Goal: Task Accomplishment & Management: Manage account settings

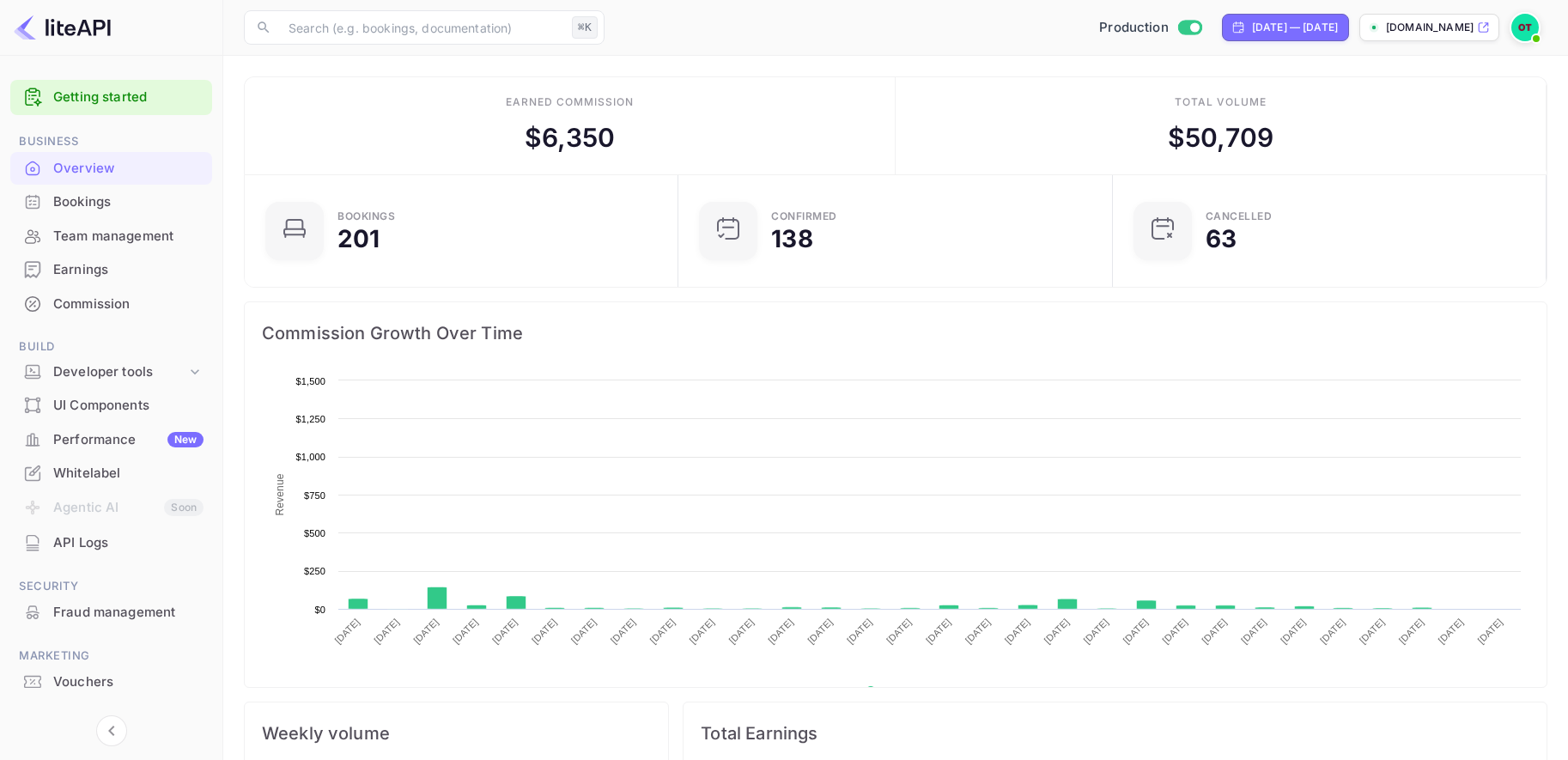
scroll to position [279, 424]
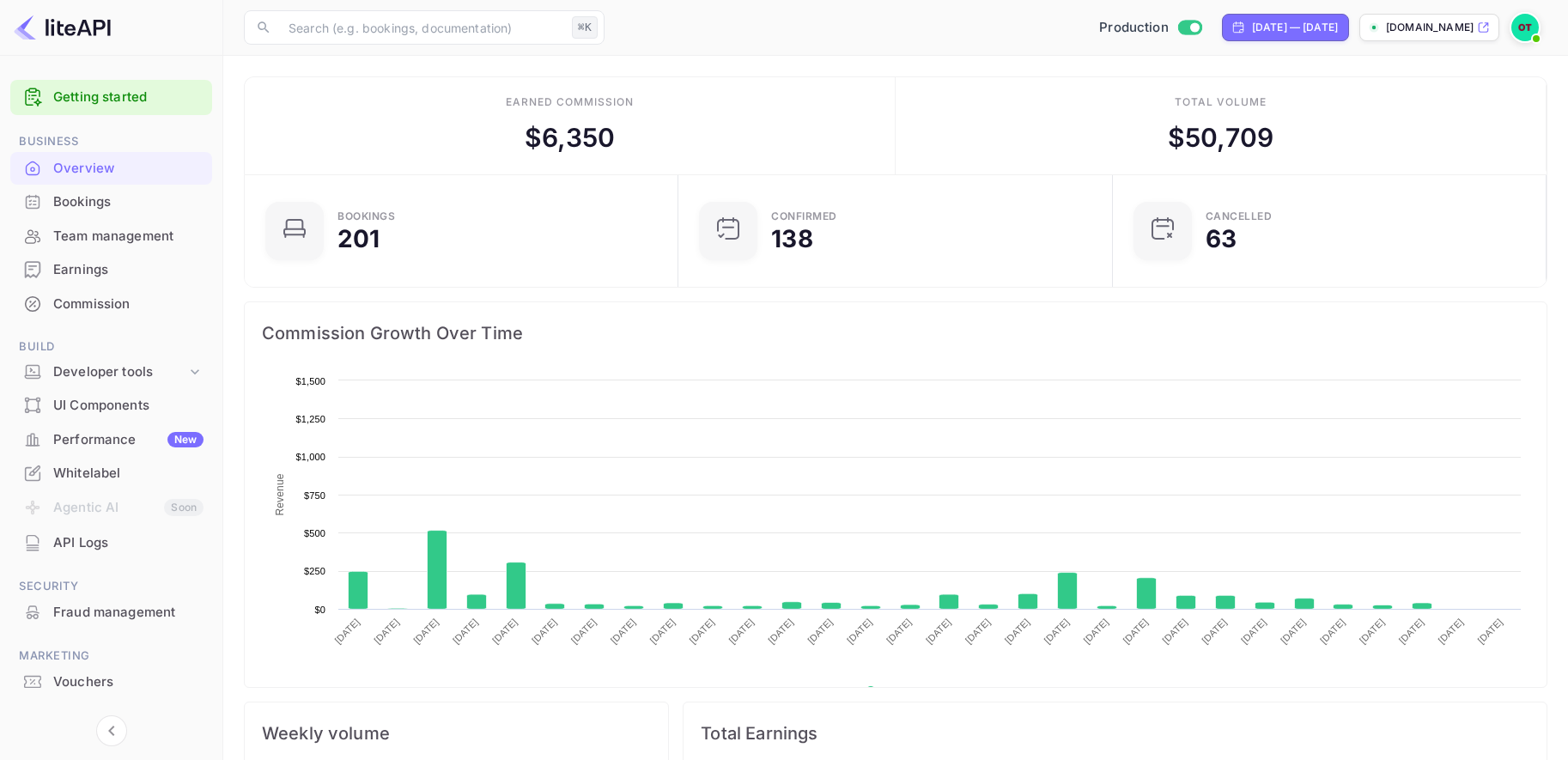
click at [1528, 32] on span at bounding box center [1536, 39] width 18 height 18
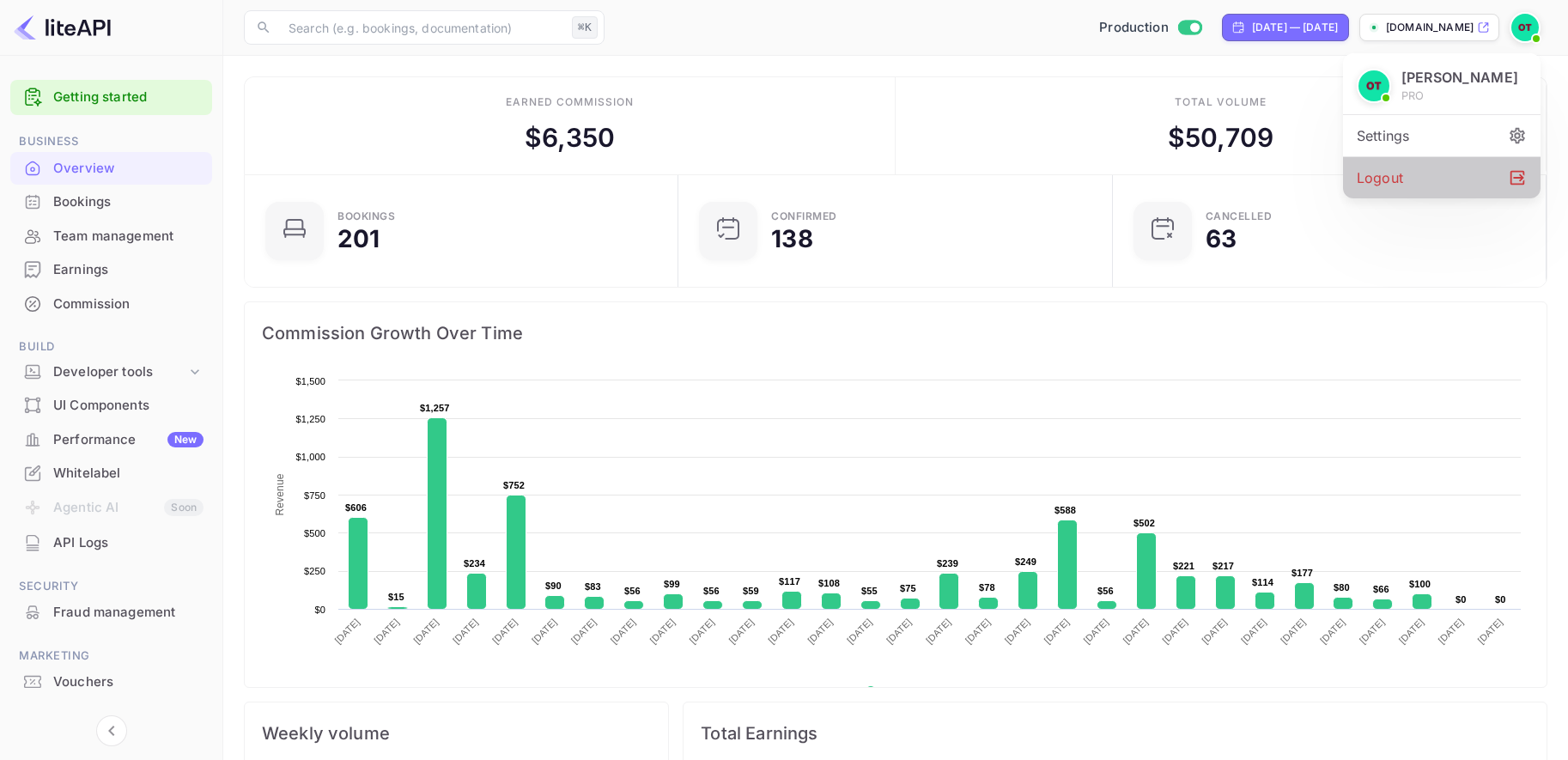
click at [1471, 183] on div "Logout" at bounding box center [1442, 178] width 198 height 42
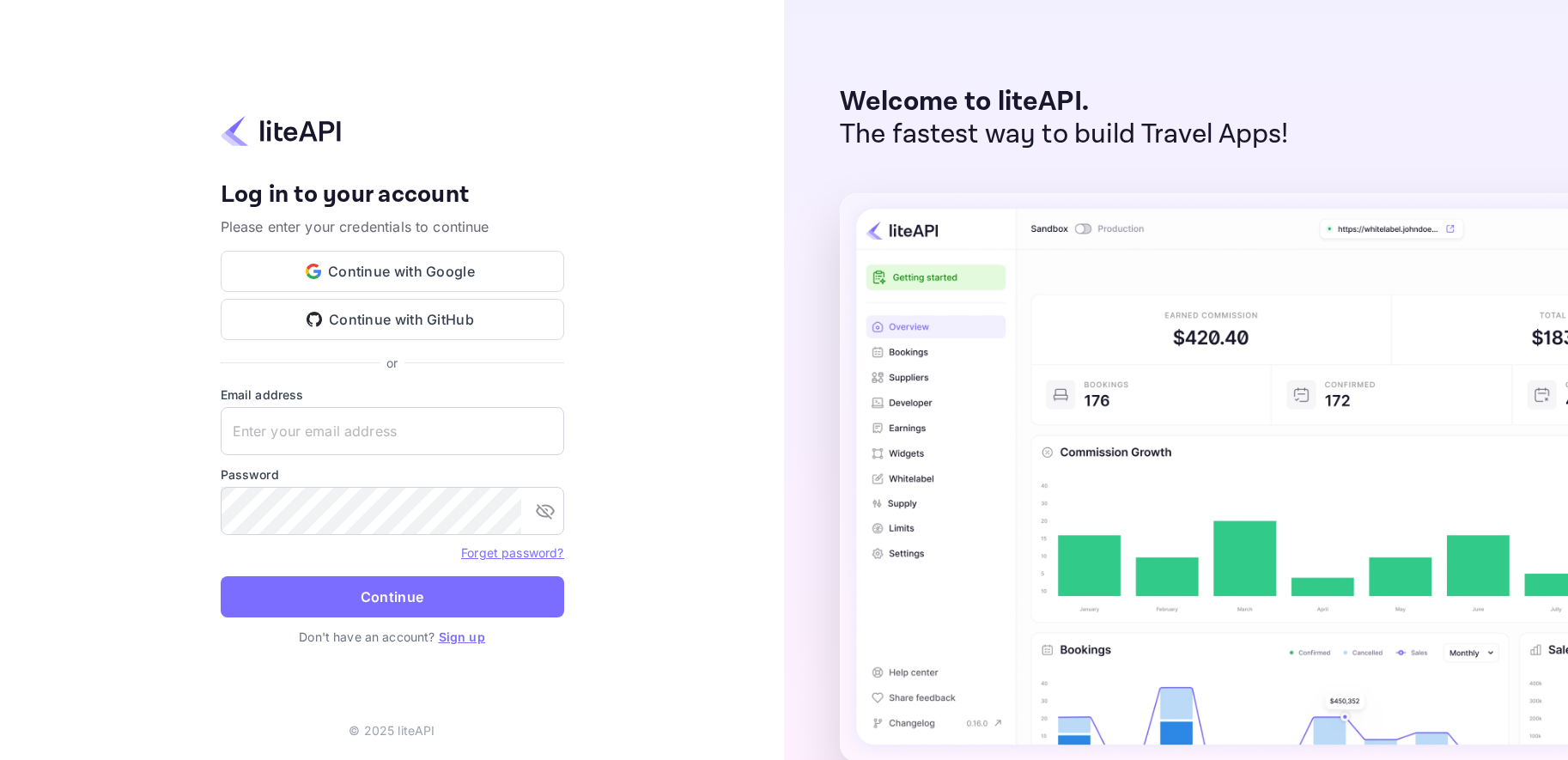
type input "[EMAIL_ADDRESS][DOMAIN_NAME]"
click at [820, 451] on div "Welcome to liteAPI. The fastest way to build Travel Apps!" at bounding box center [1175, 380] width 784 height 760
type input "[EMAIL_ADDRESS][DOMAIN_NAME]"
click at [456, 633] on link "Sign up" at bounding box center [462, 637] width 46 height 15
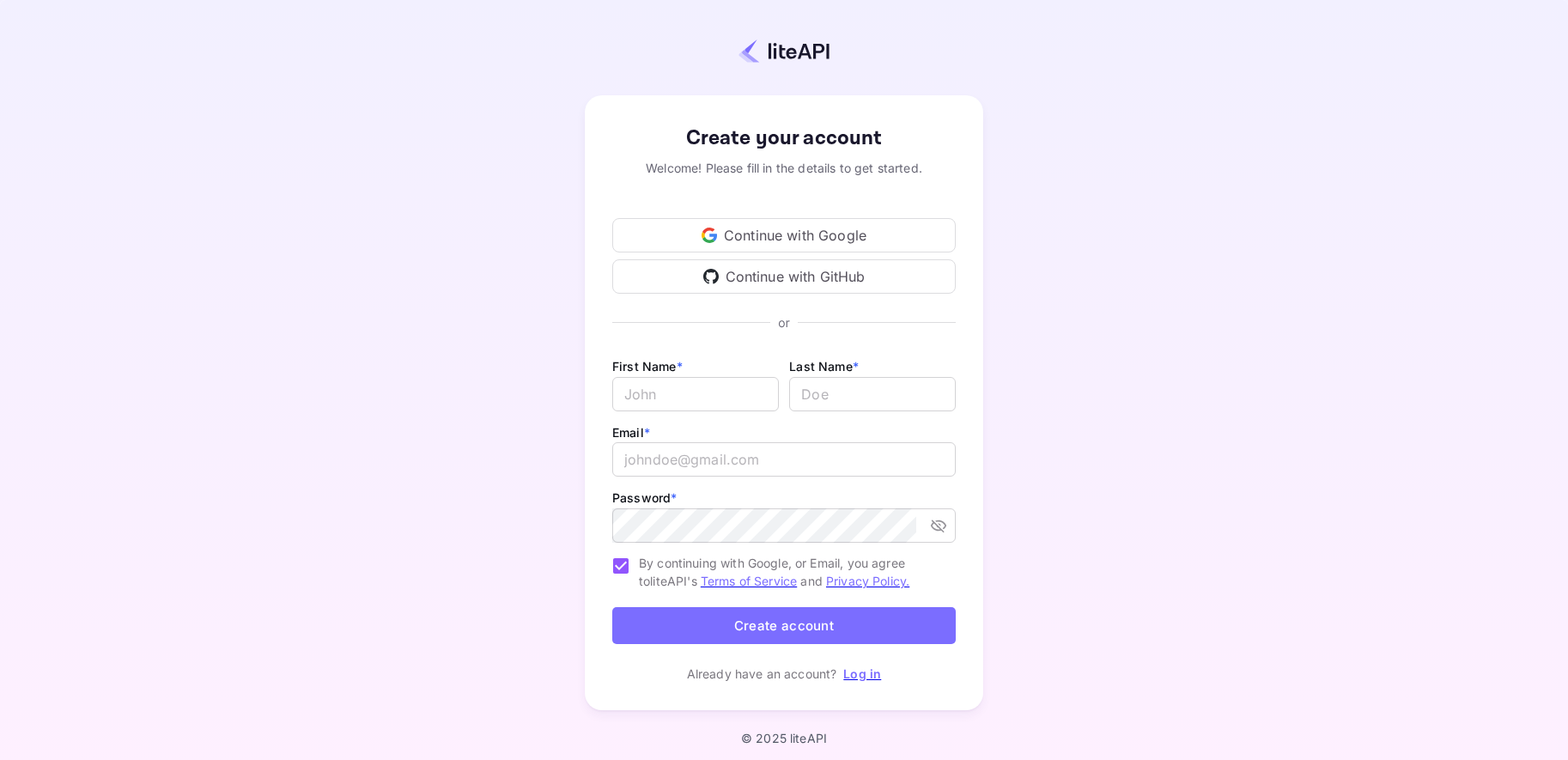
type input "[EMAIL_ADDRESS][DOMAIN_NAME]"
click at [455, 274] on div "Create your account Welcome! Please fill in the details to get started. Continu…" at bounding box center [784, 403] width 1416 height 656
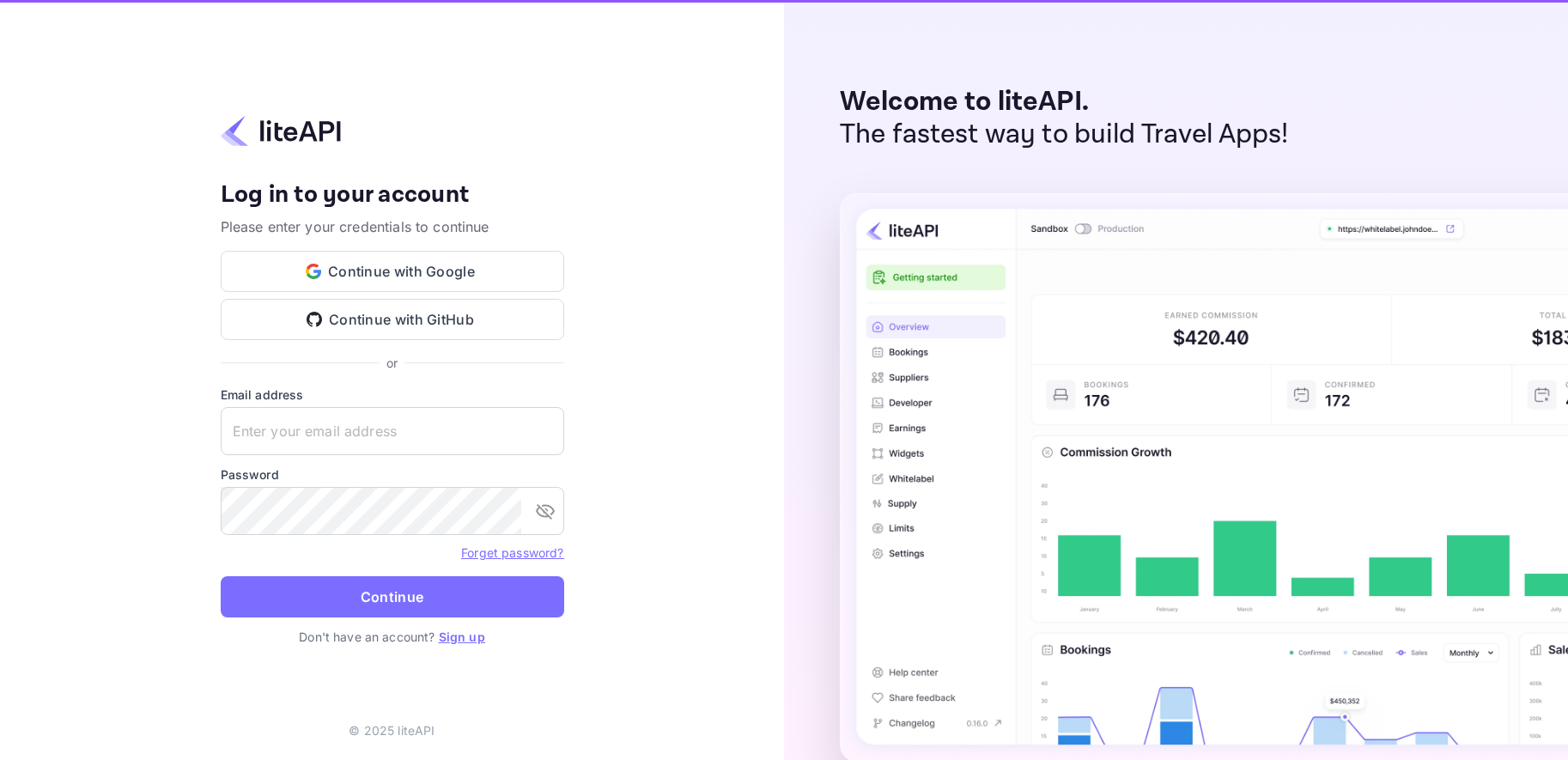
type input "[EMAIL_ADDRESS][DOMAIN_NAME]"
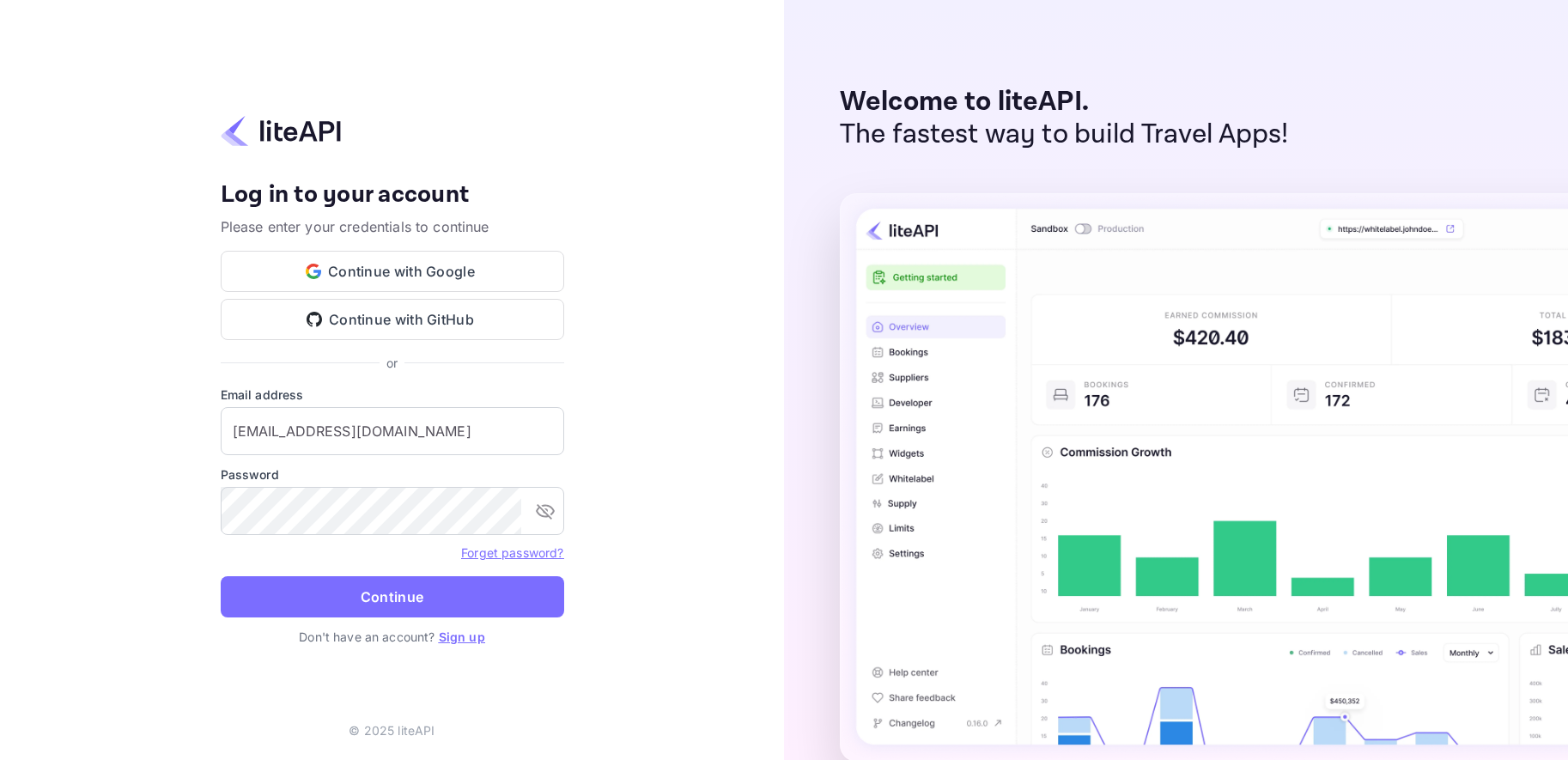
click at [748, 282] on div "Your account has been created successfully, a confirmation link has been sent t…" at bounding box center [392, 380] width 784 height 760
click at [447, 603] on button "Continue" at bounding box center [393, 597] width 344 height 42
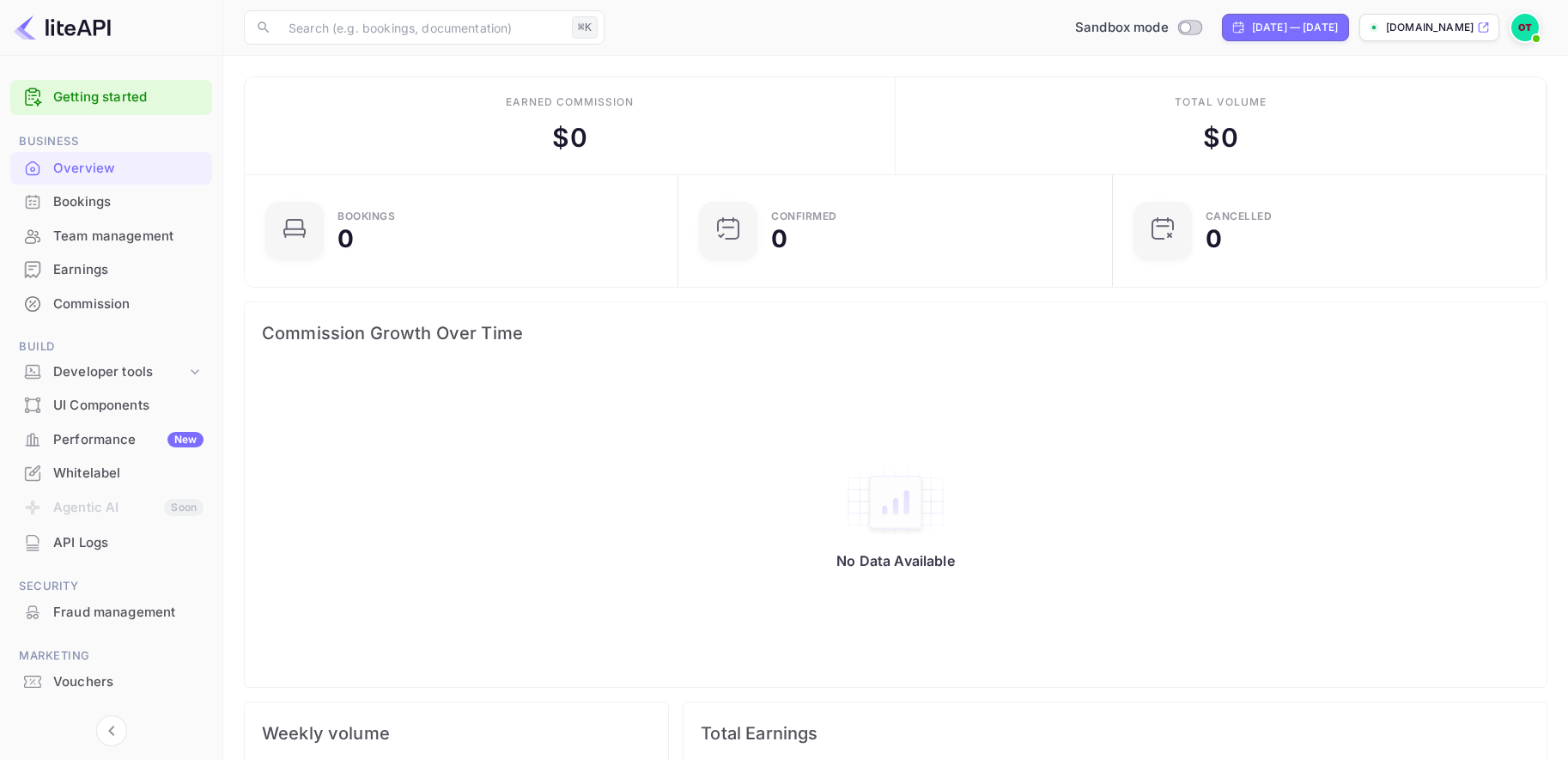
click at [875, 73] on main "Earned commission $ 0 Total volume $ 0 Bookings 0 Confirmed 0 CANCELLED 0 Commi…" at bounding box center [895, 684] width 1344 height 1257
click at [1524, 31] on img at bounding box center [1525, 28] width 28 height 28
click at [1412, 179] on div "Logout" at bounding box center [1442, 178] width 198 height 42
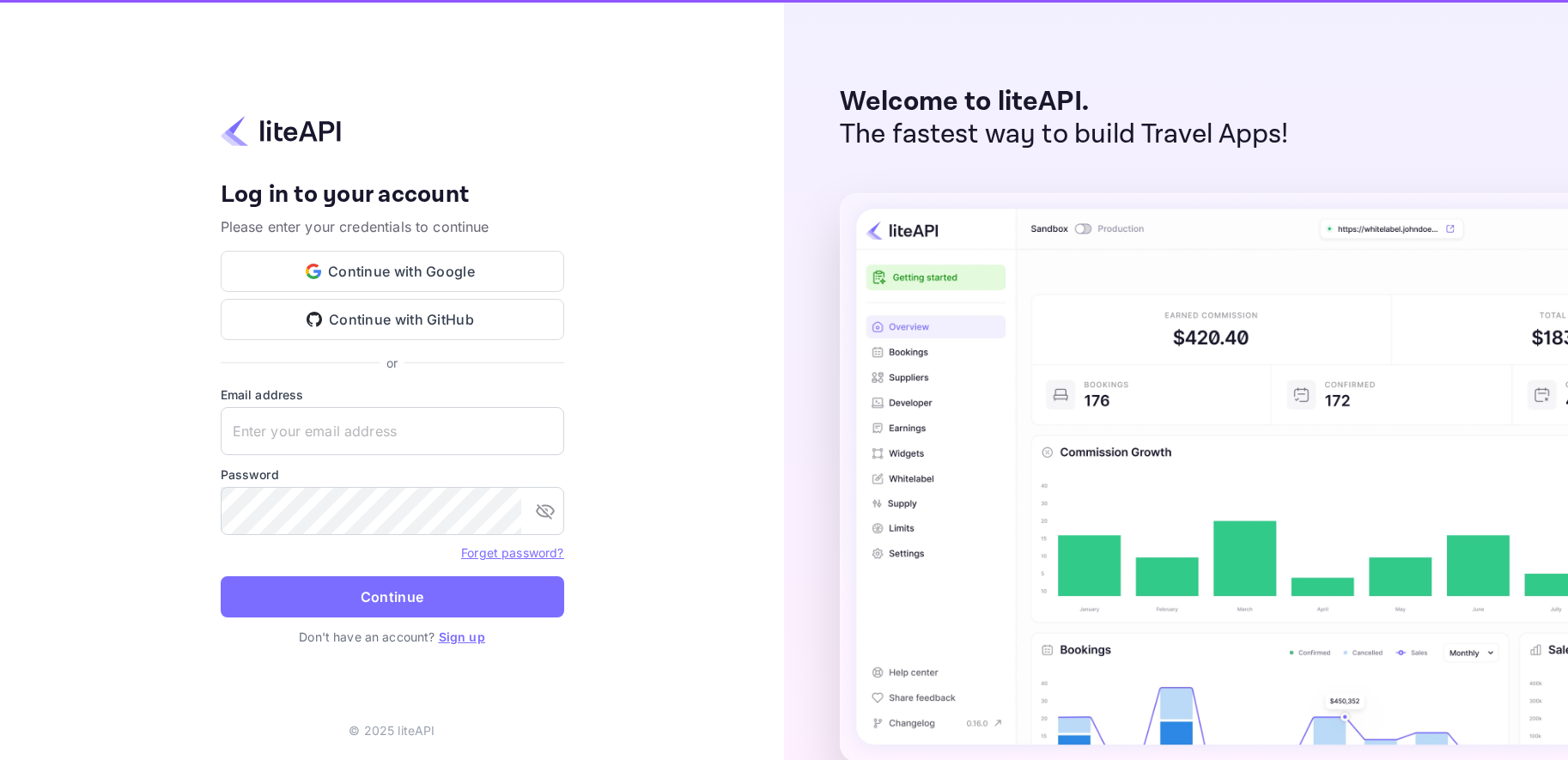
type input "[EMAIL_ADDRESS][DOMAIN_NAME]"
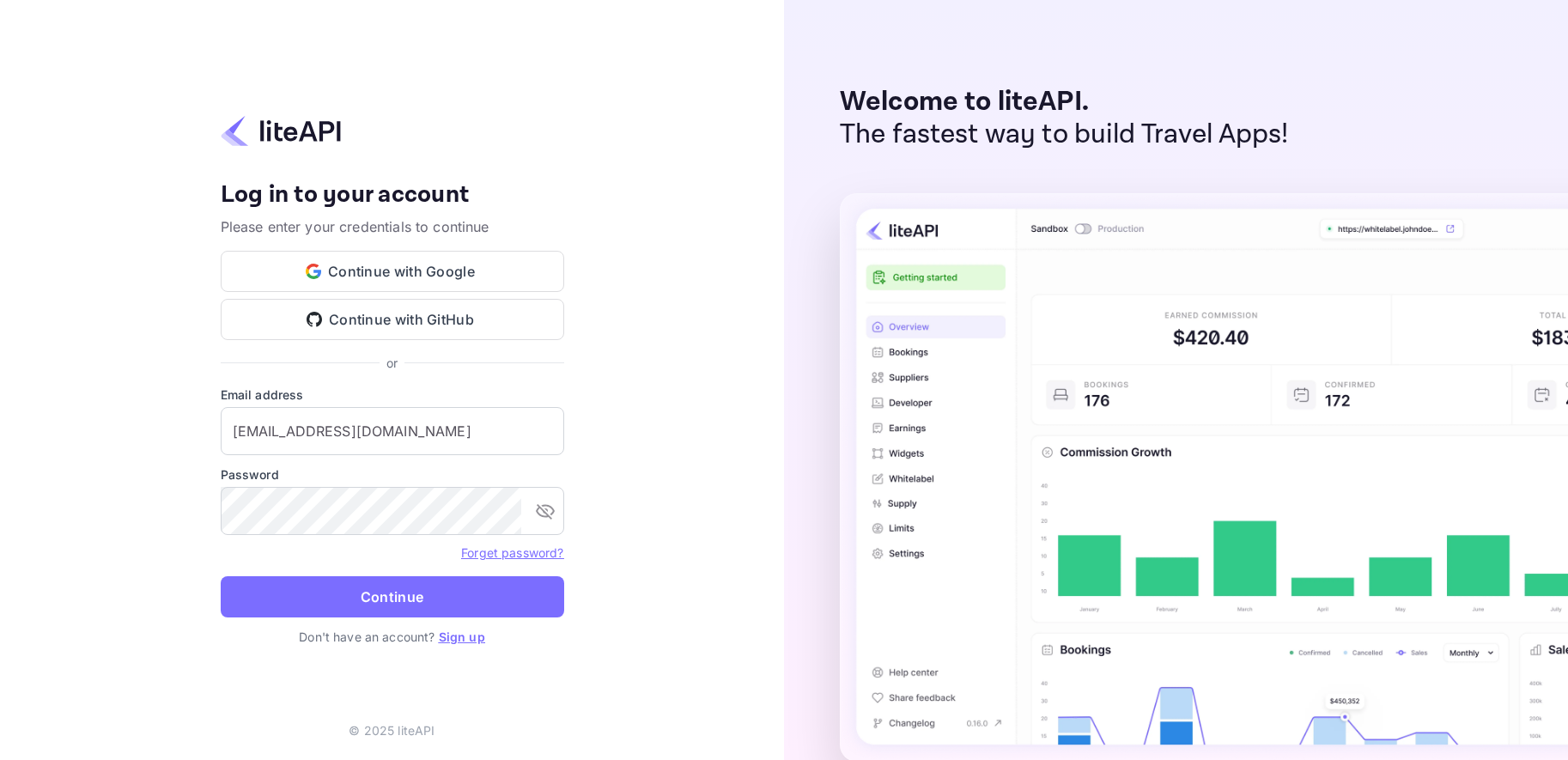
click at [760, 327] on div "Your account has been created successfully, a confirmation link has been sent t…" at bounding box center [392, 380] width 784 height 760
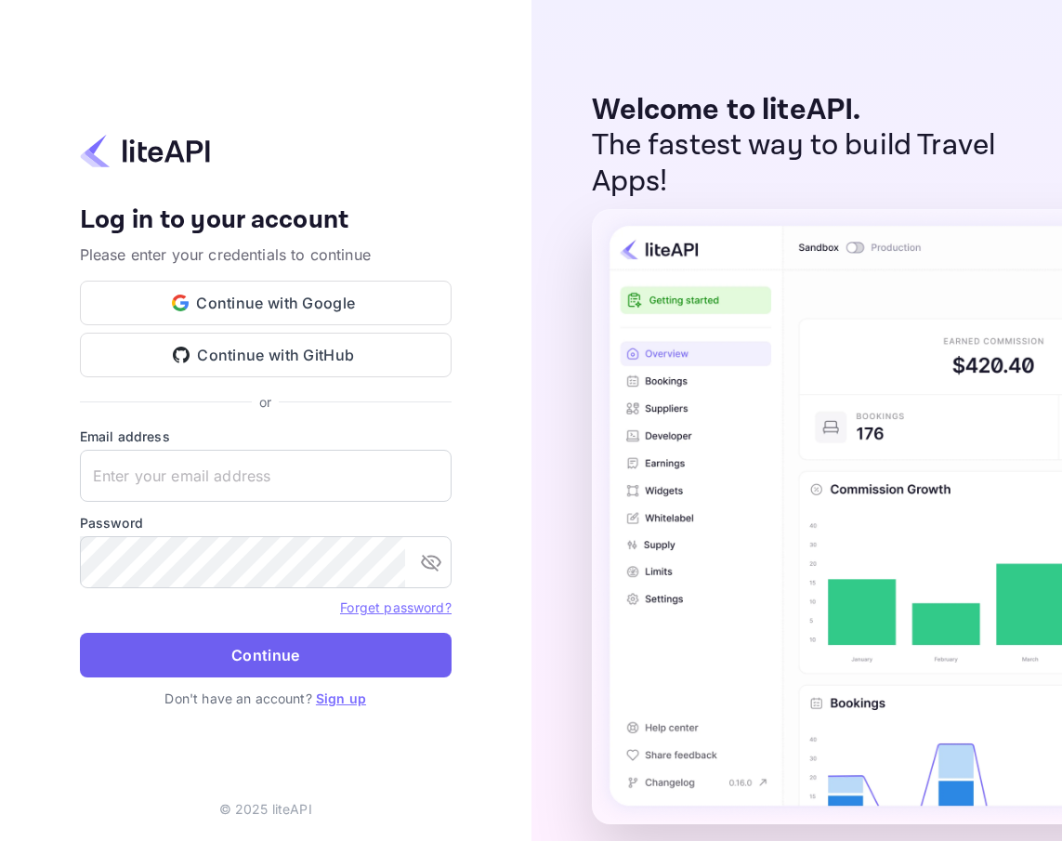
type input "[EMAIL_ADDRESS][DOMAIN_NAME]"
click at [308, 645] on button "Continue" at bounding box center [266, 655] width 372 height 45
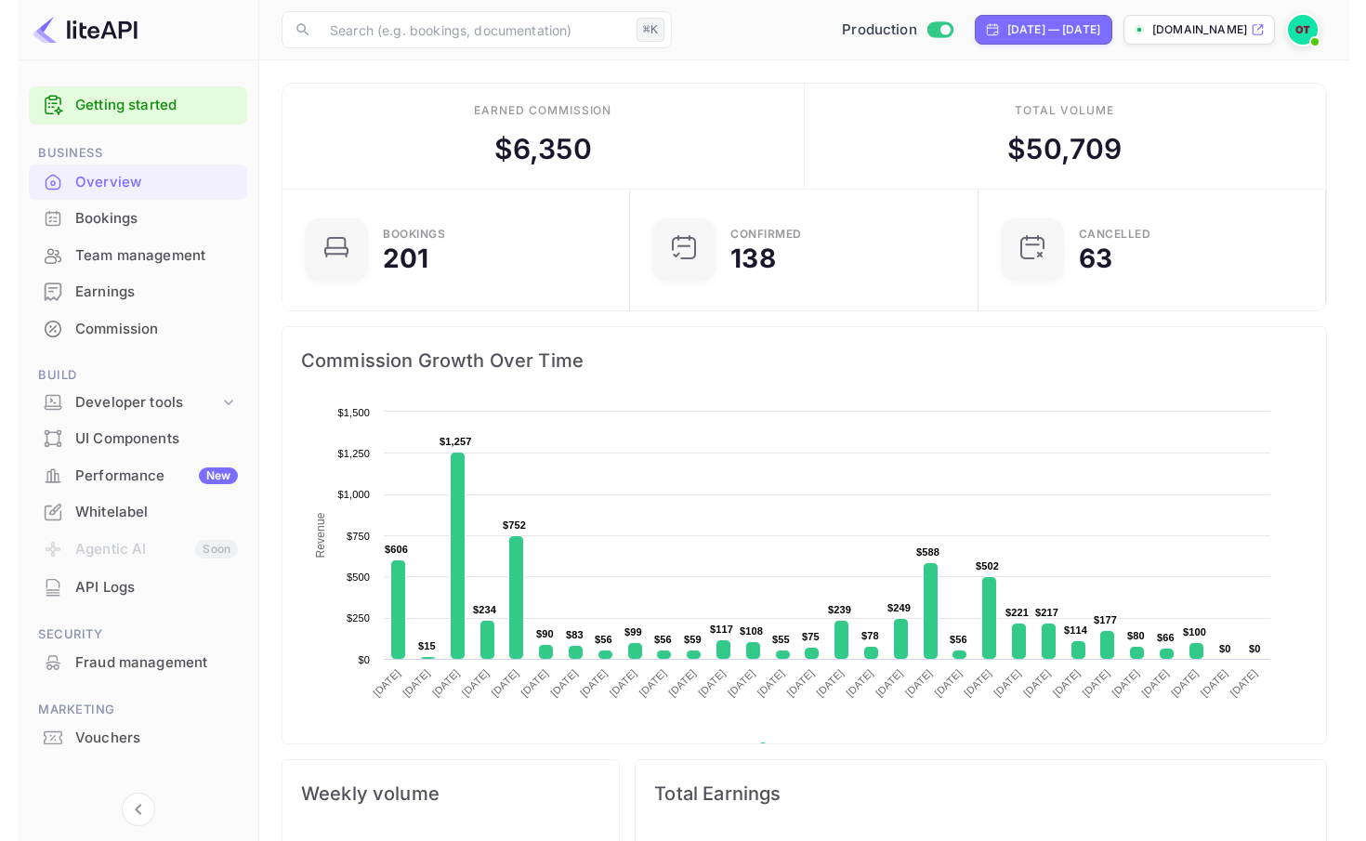
scroll to position [302, 348]
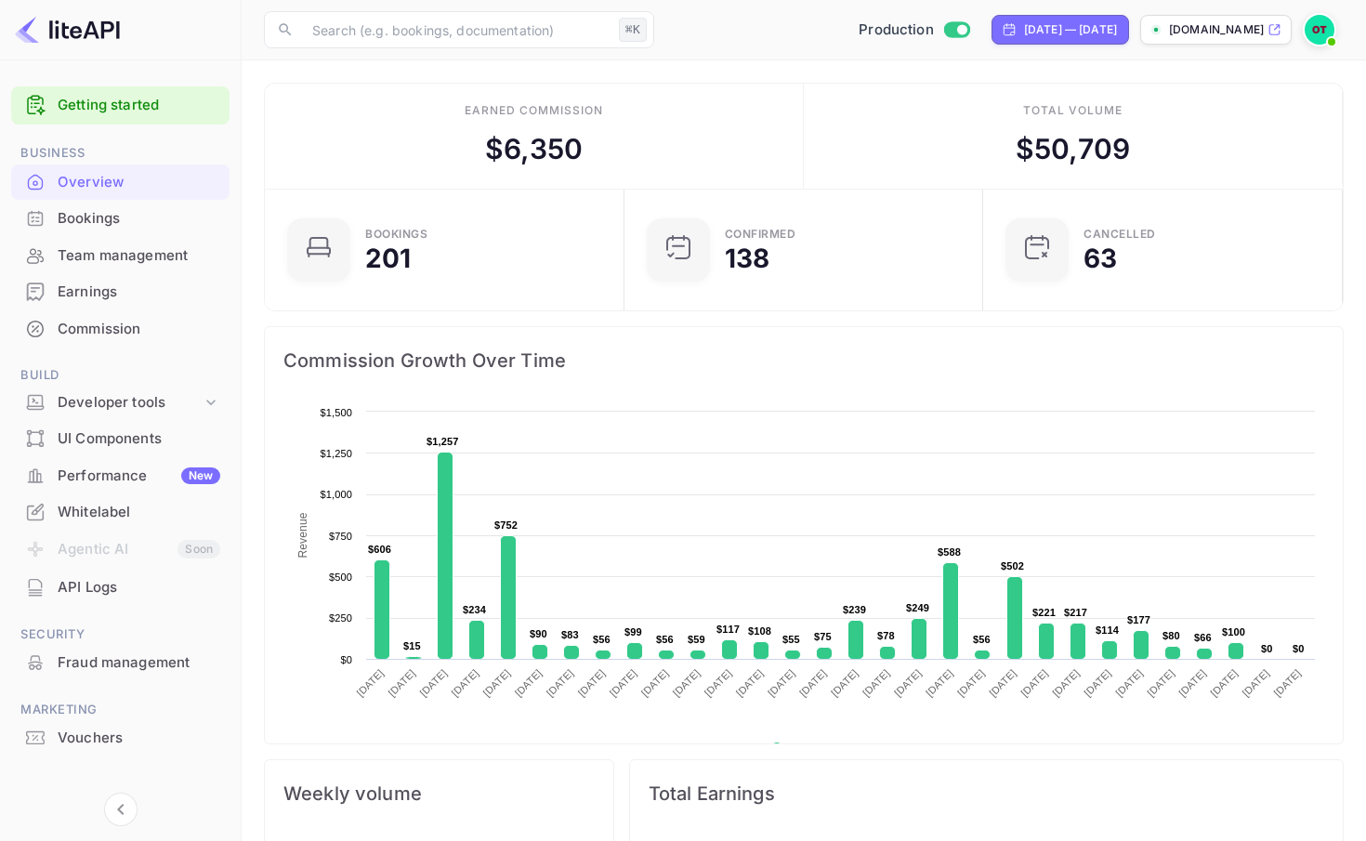
click at [71, 295] on div "Earnings" at bounding box center [139, 292] width 163 height 21
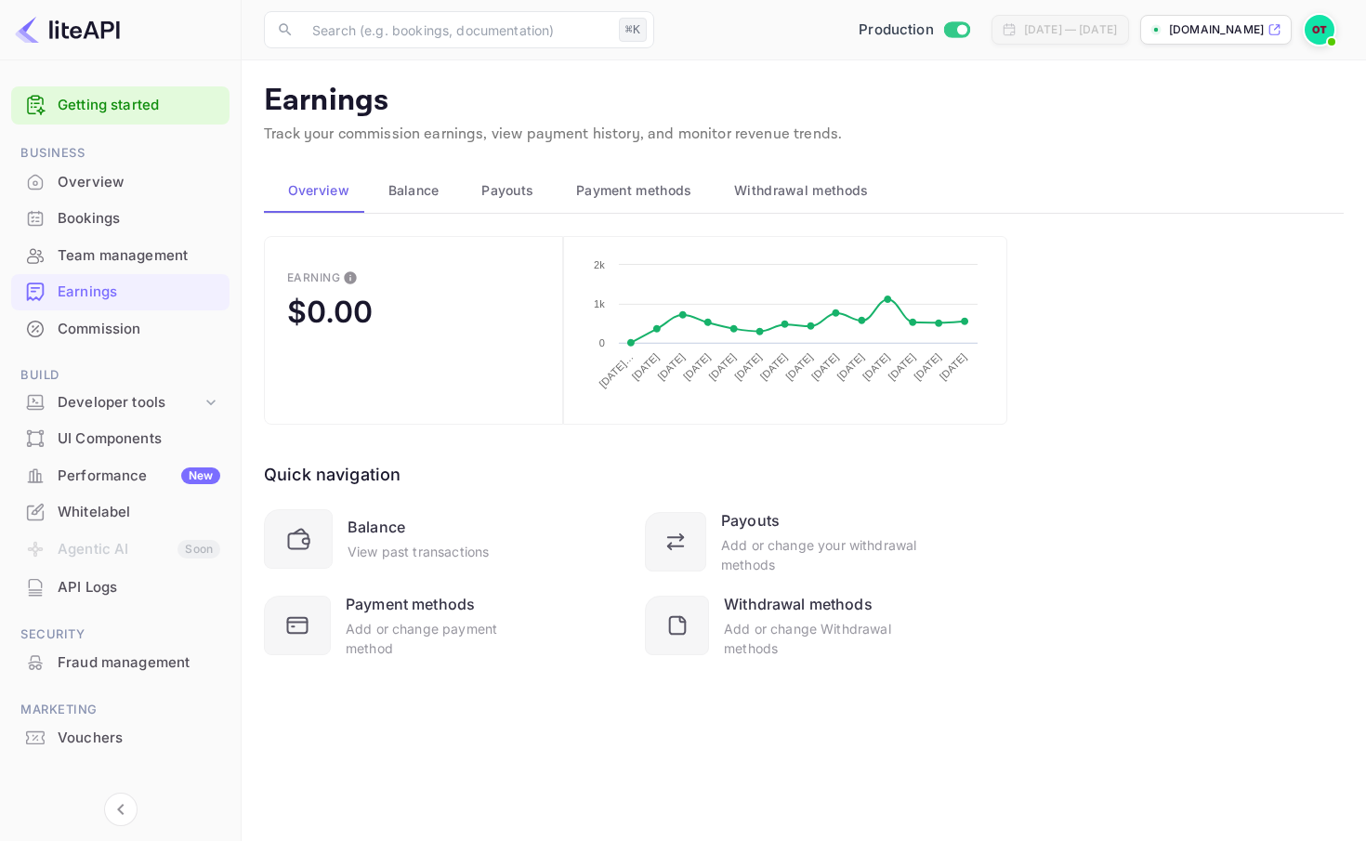
click at [520, 128] on p "Track your commission earnings, view payment history, and monitor revenue trend…" at bounding box center [804, 135] width 1080 height 22
click at [486, 375] on button "Earning $0.00" at bounding box center [413, 330] width 299 height 189
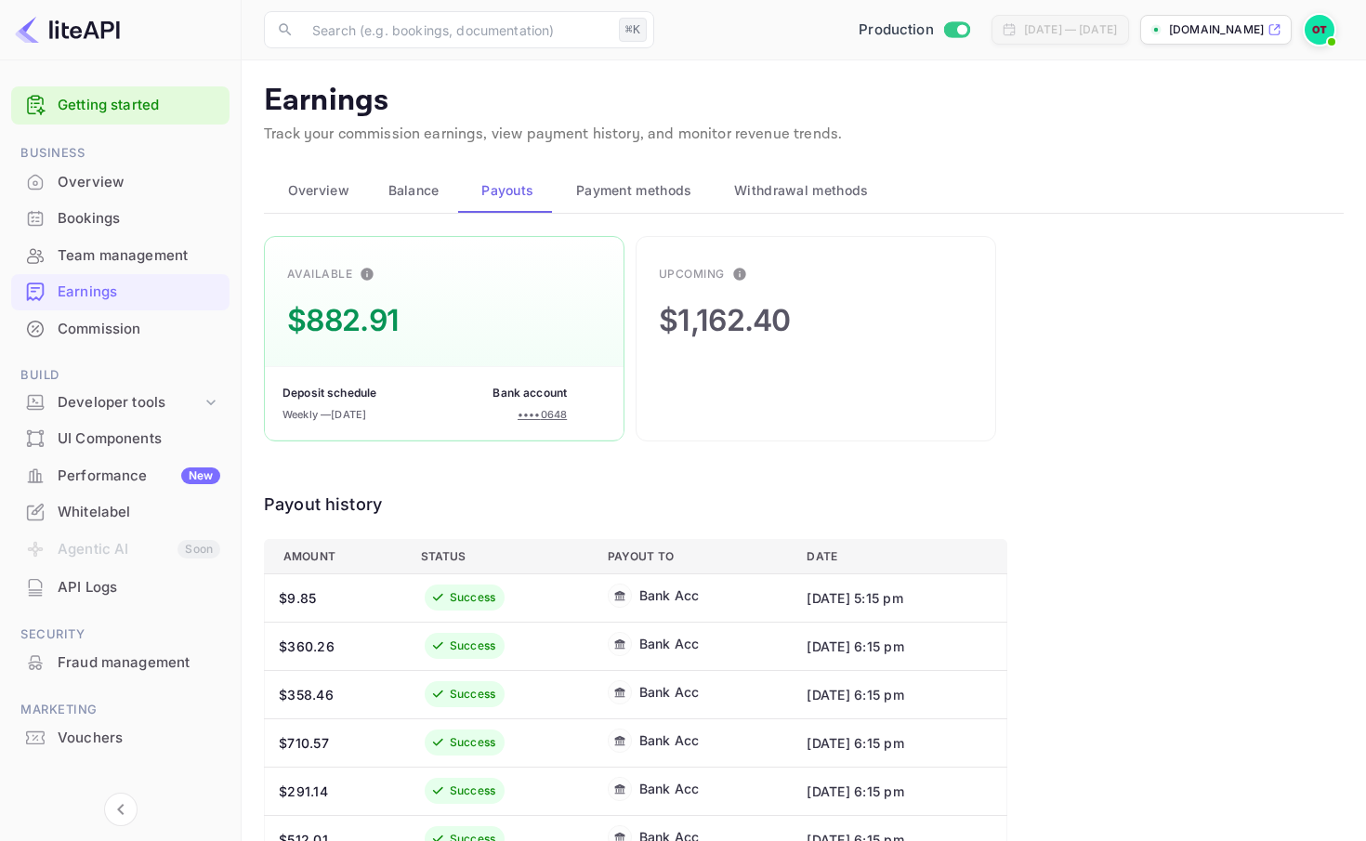
click at [94, 172] on div "Overview" at bounding box center [139, 182] width 163 height 21
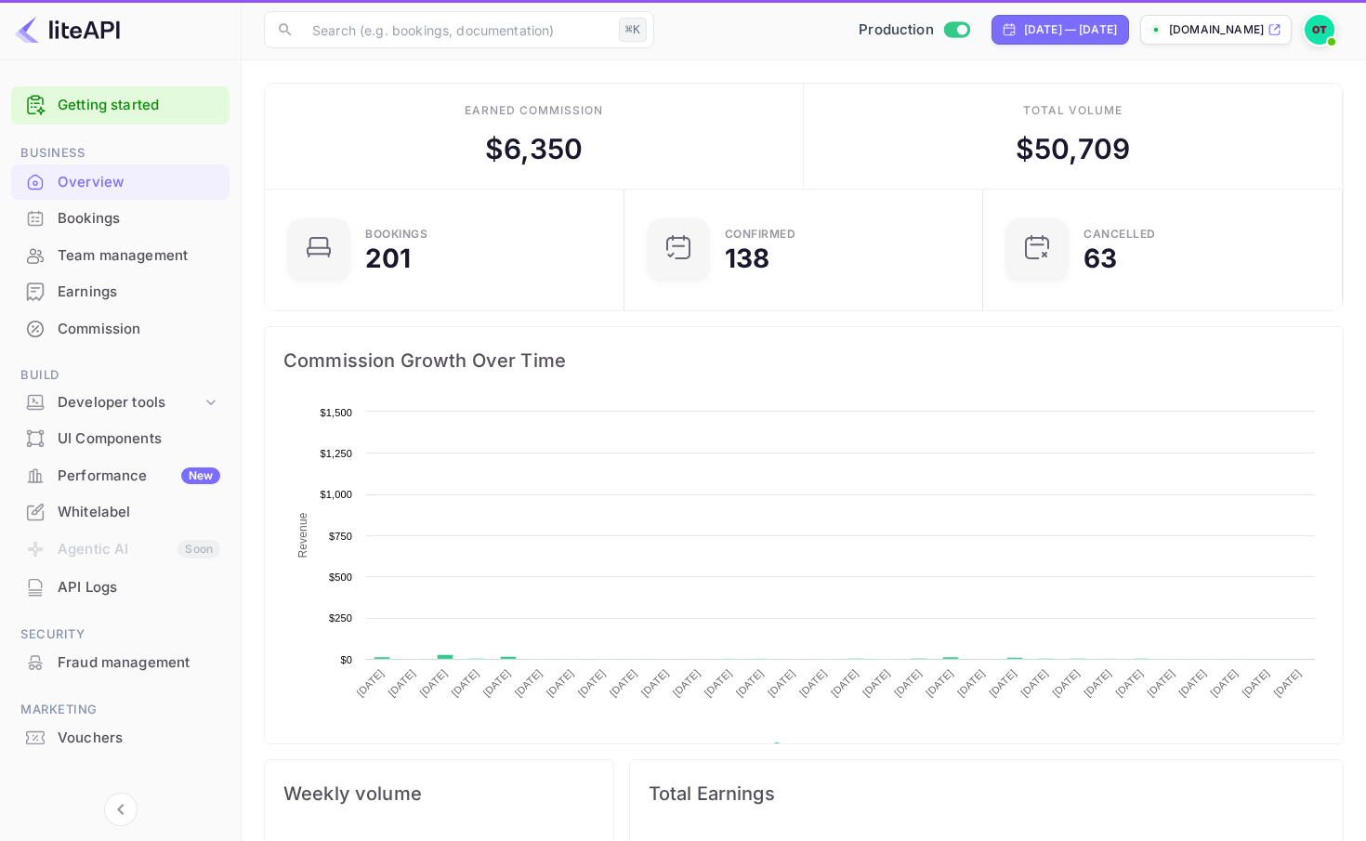
scroll to position [302, 348]
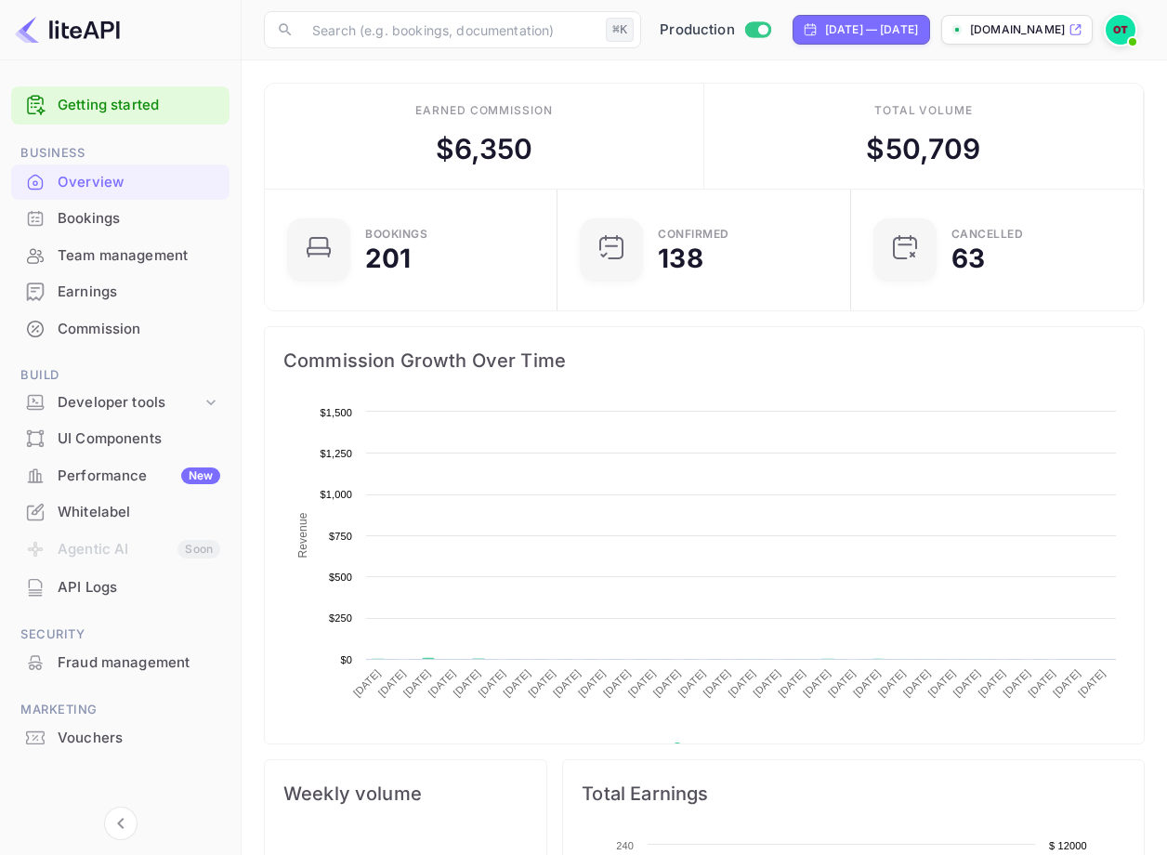
scroll to position [302, 283]
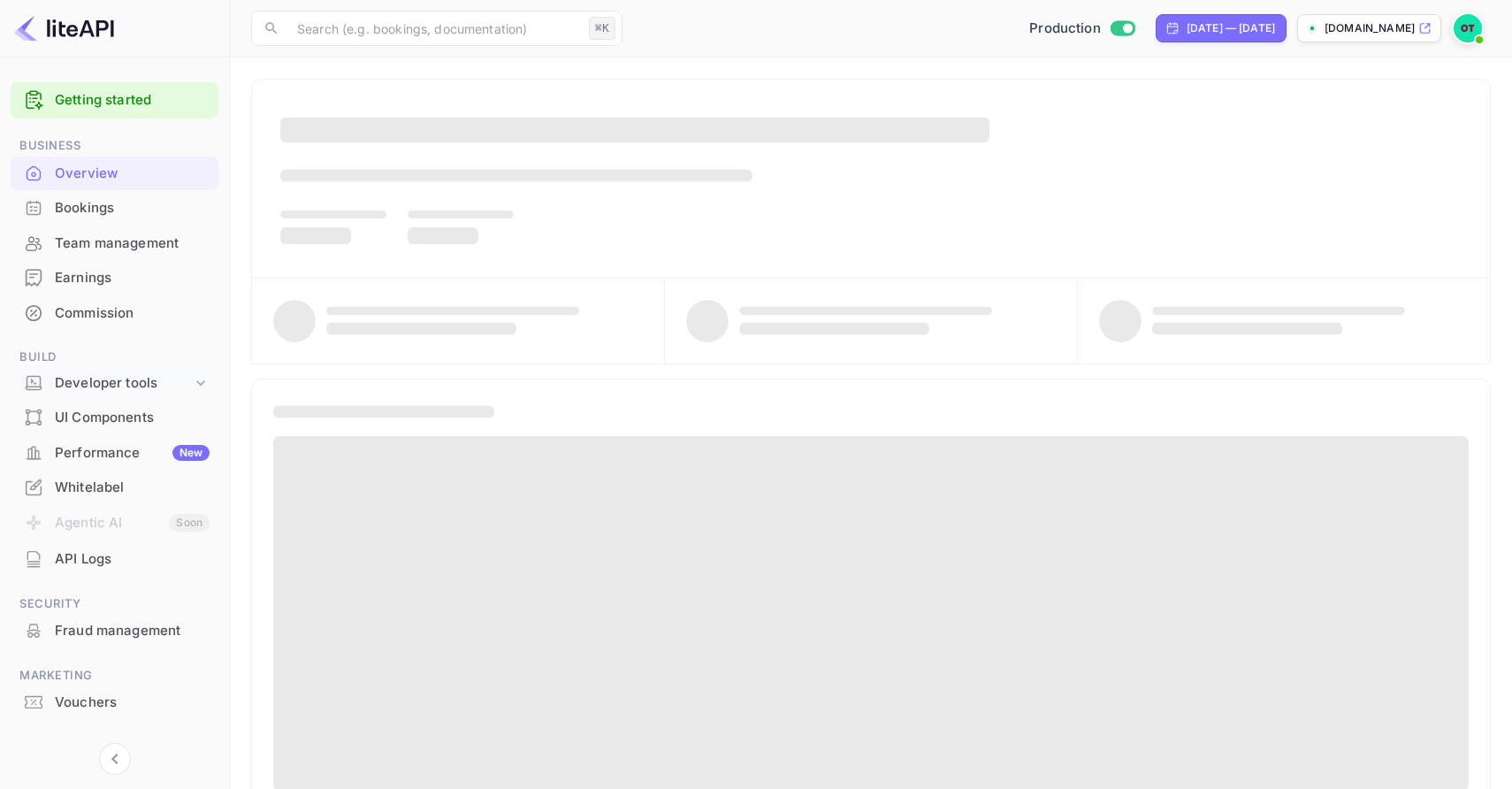
click at [190, 383] on div "Developer tools" at bounding box center [124, 383] width 137 height 20
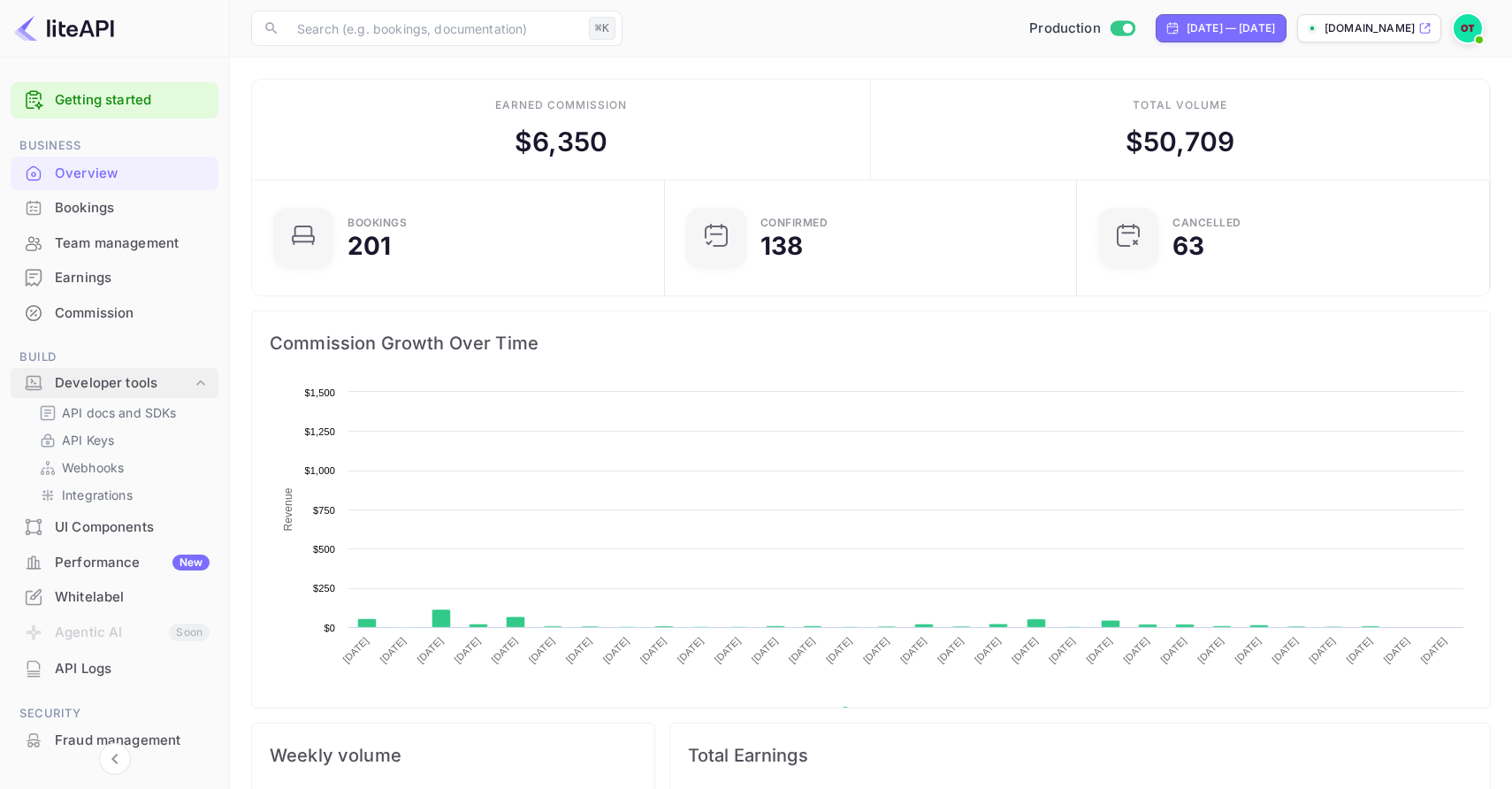
scroll to position [287, 402]
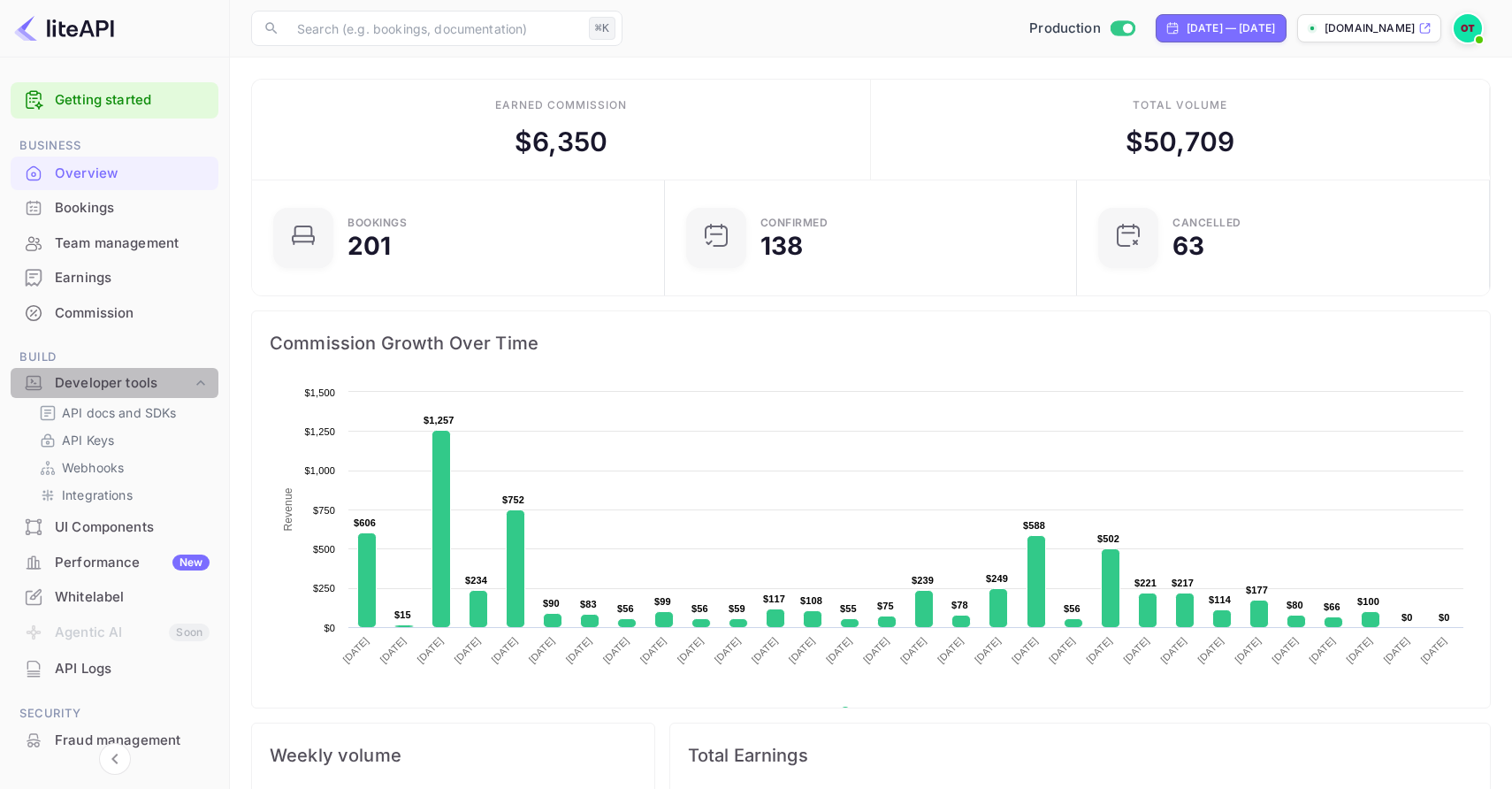
click at [190, 382] on div "Developer tools" at bounding box center [124, 383] width 137 height 20
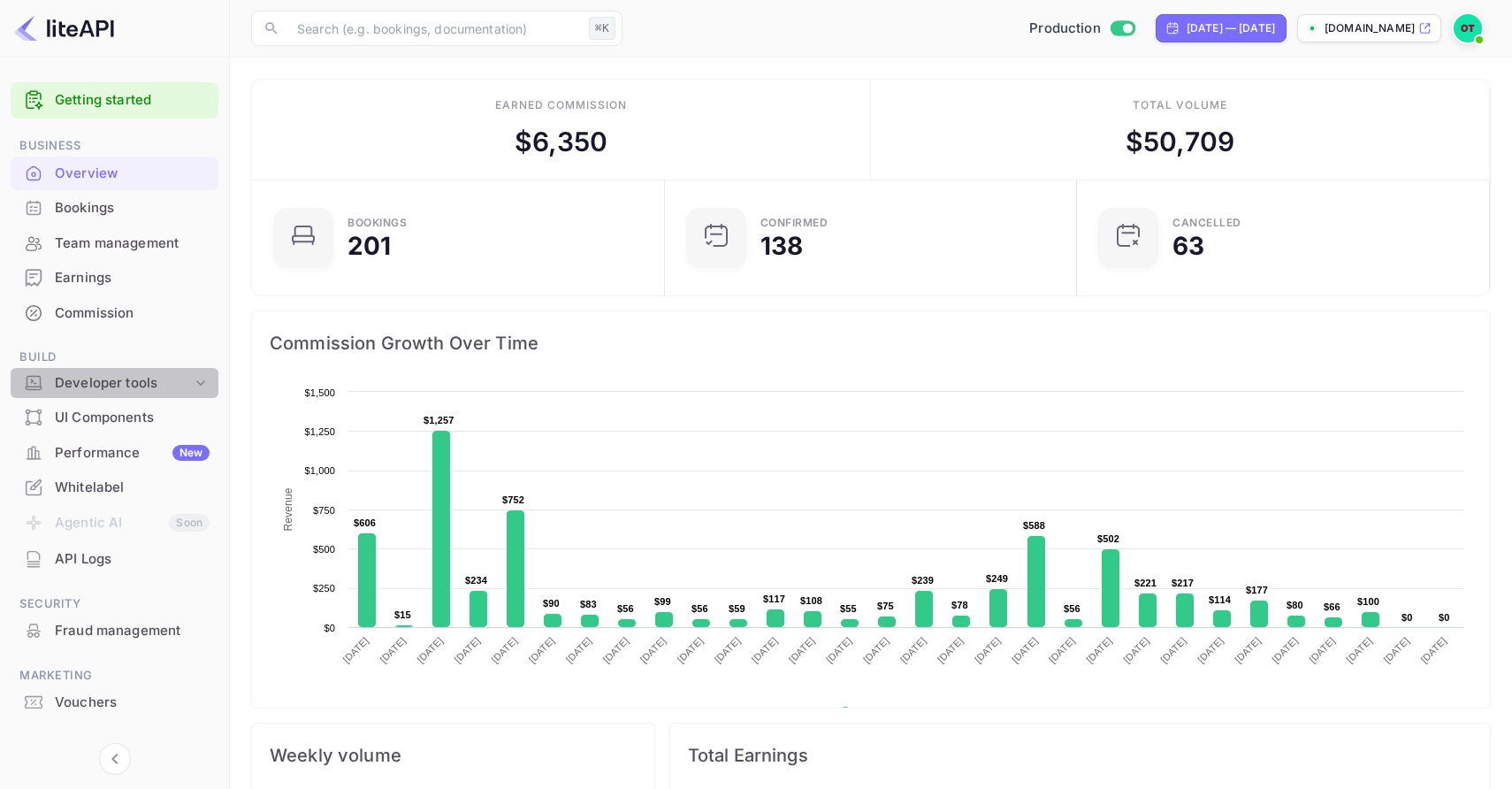
click at [190, 382] on div "Developer tools" at bounding box center [124, 383] width 137 height 20
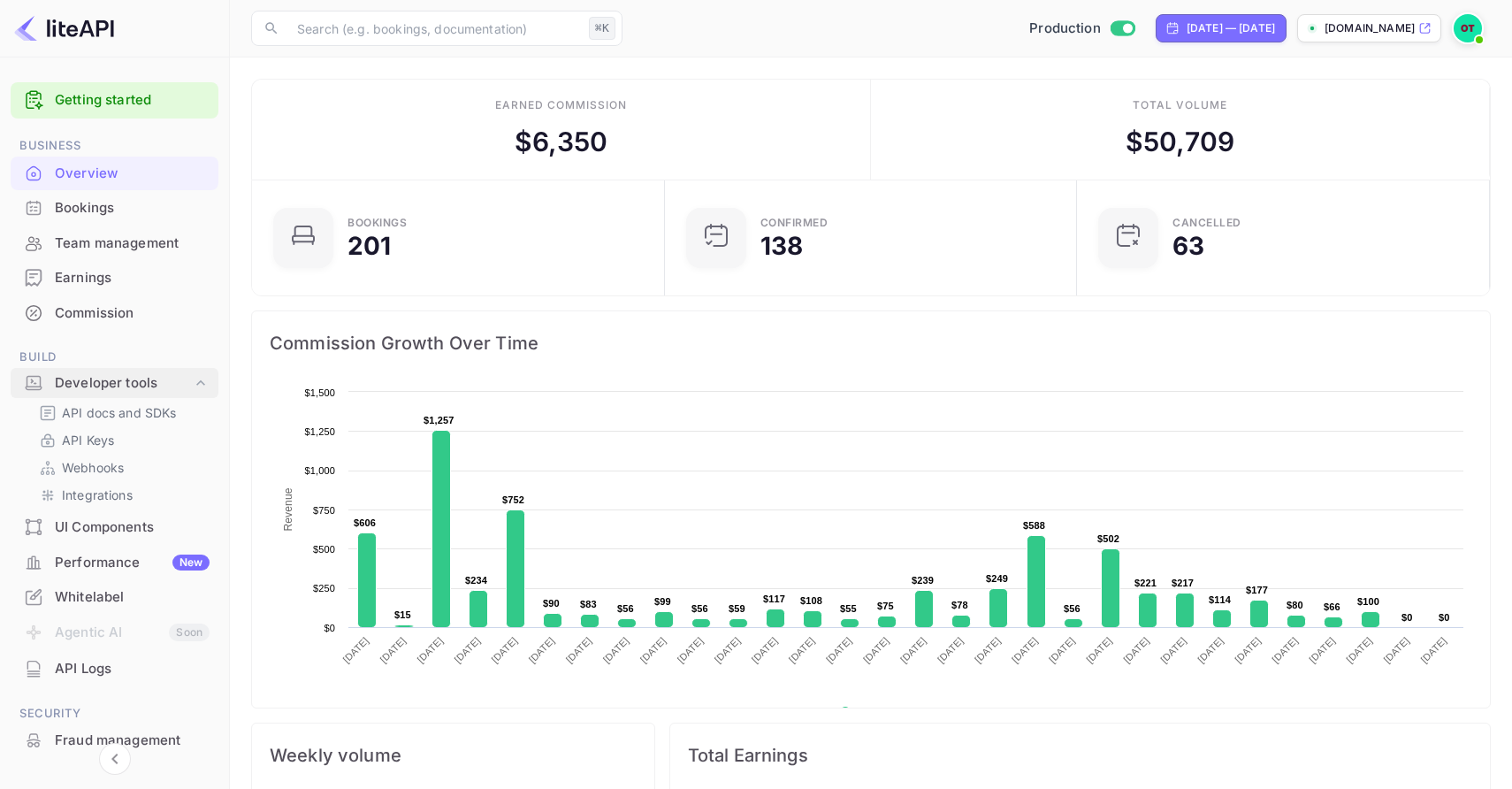
click at [190, 382] on div "Developer tools" at bounding box center [124, 383] width 137 height 20
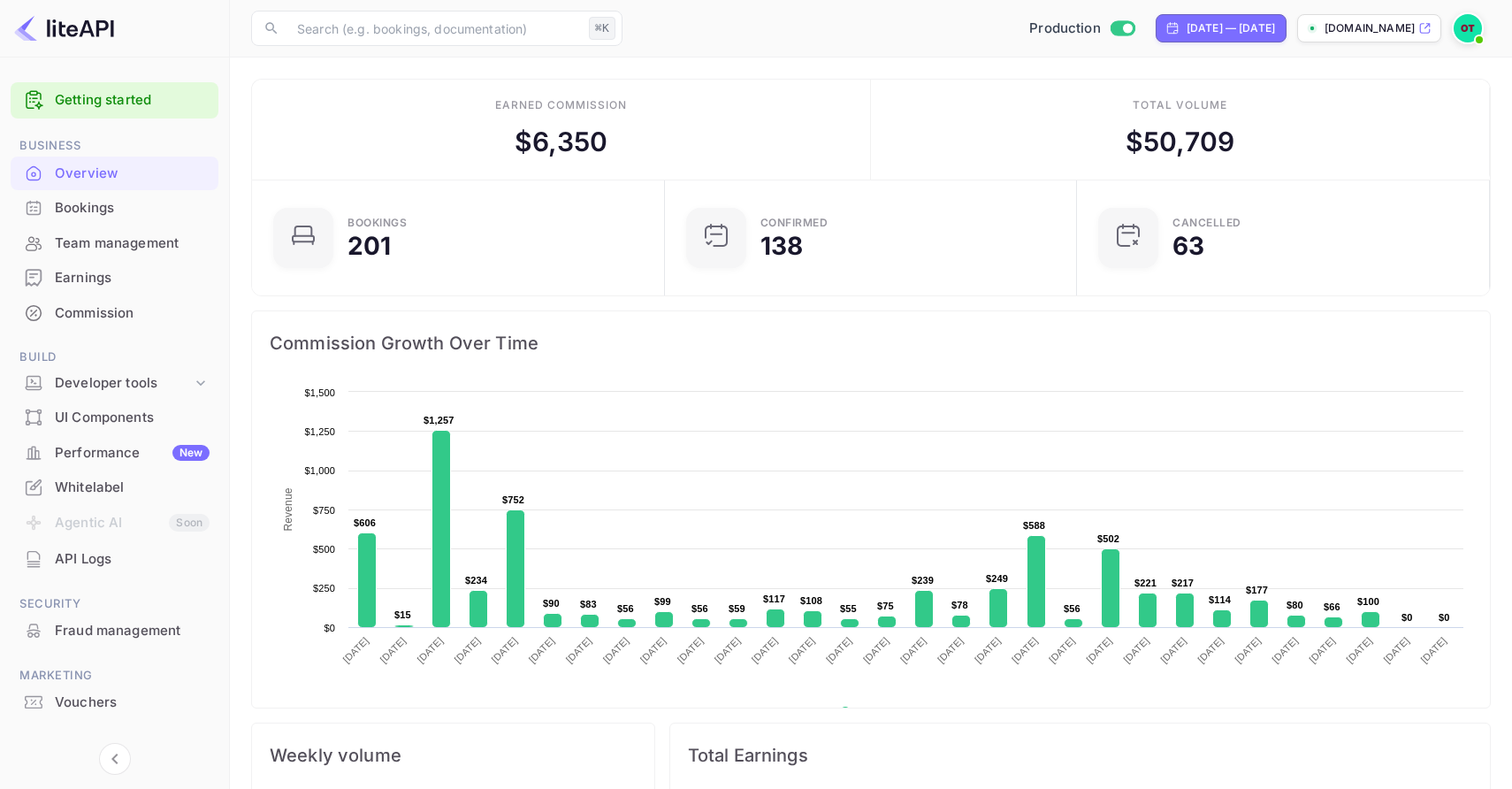
click at [1469, 37] on img at bounding box center [1468, 29] width 29 height 29
click at [1440, 192] on div "Logout" at bounding box center [1383, 183] width 204 height 43
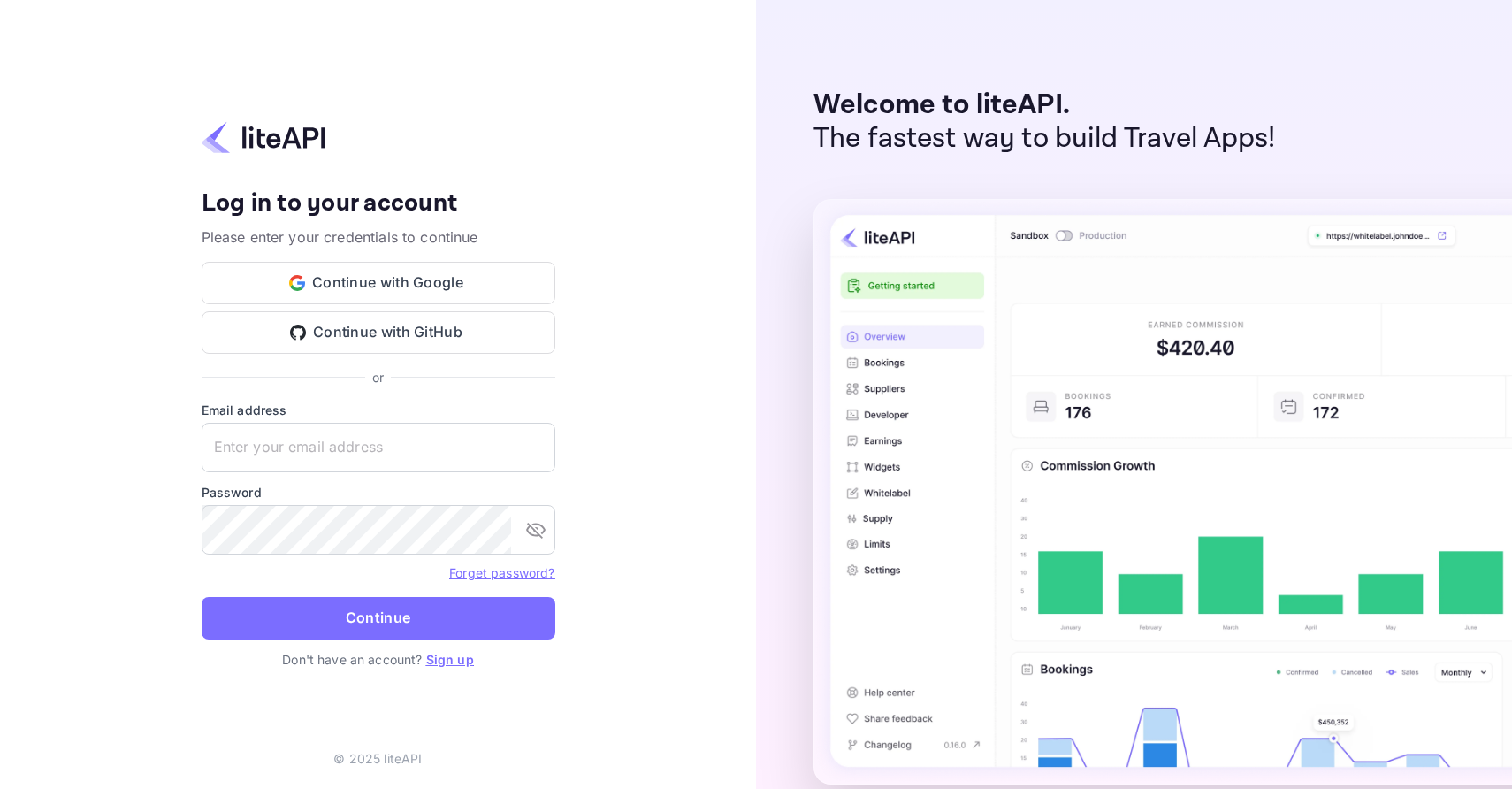
type input "[EMAIL_ADDRESS][DOMAIN_NAME]"
click at [326, 171] on div "Your account has been created successfully, a confirmation link has been sent t…" at bounding box center [379, 394] width 354 height 548
click at [407, 614] on button "Continue" at bounding box center [379, 618] width 354 height 43
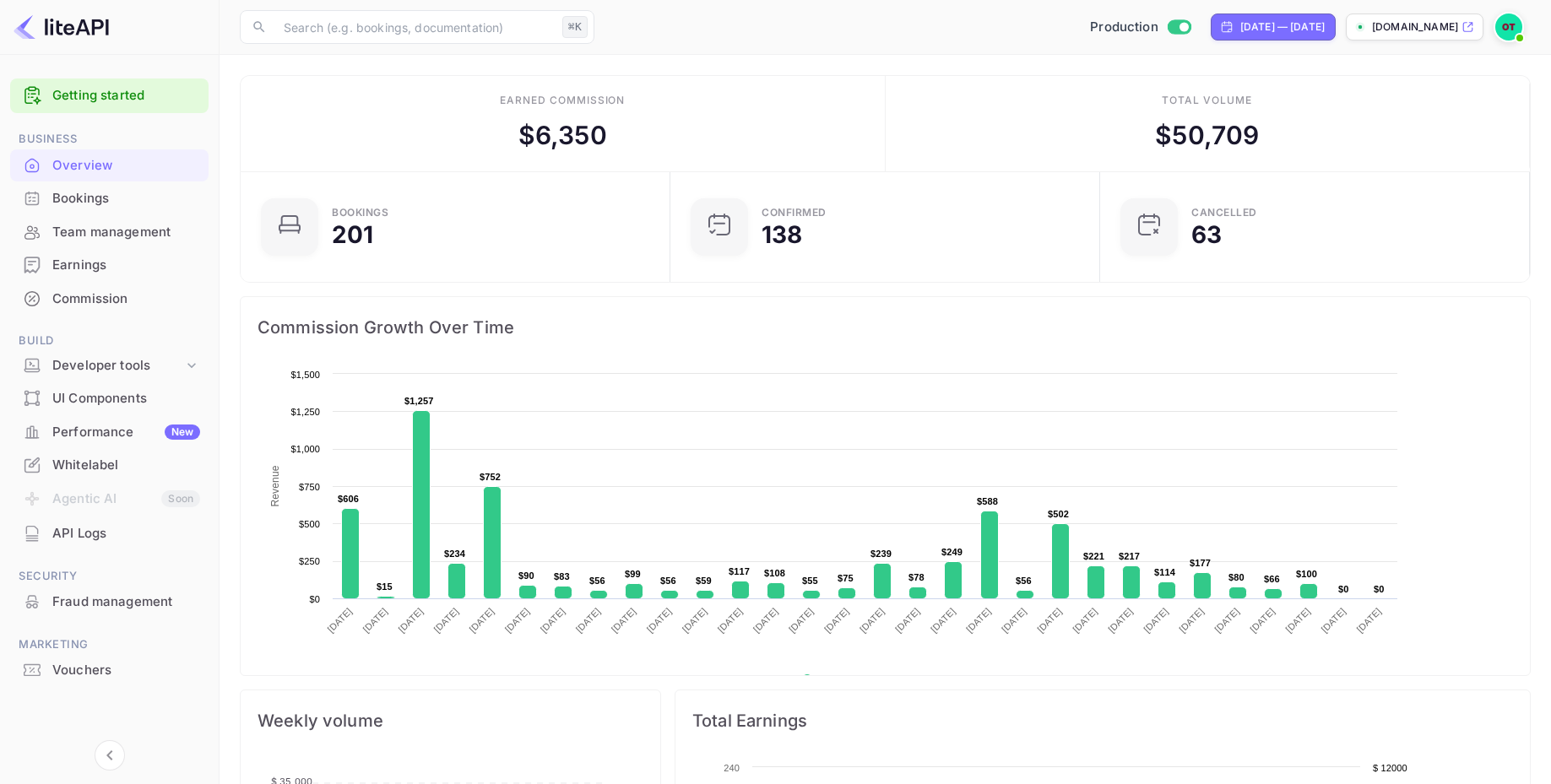
scroll to position [274, 420]
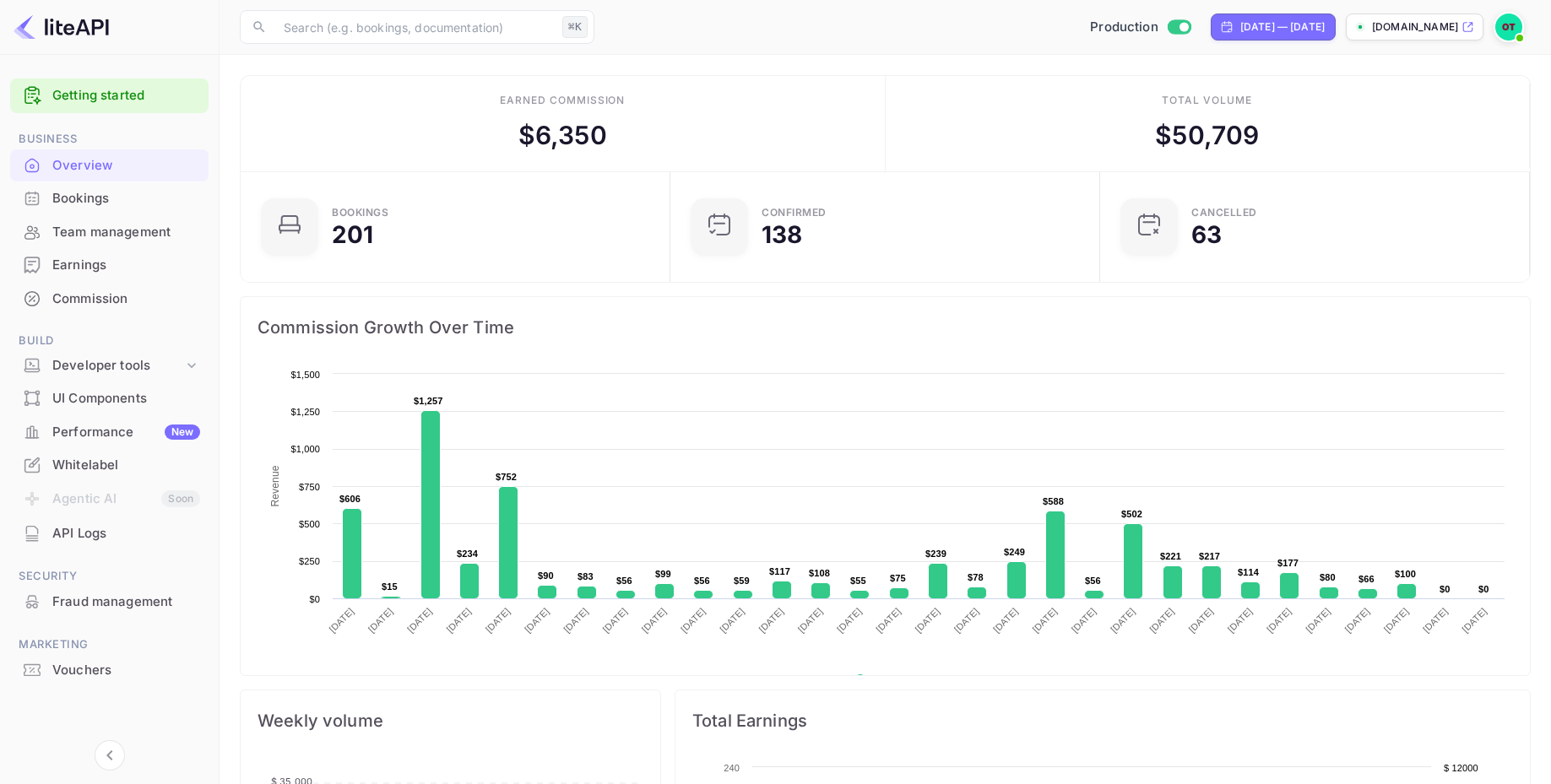
click at [72, 104] on link "Getting started" at bounding box center [126, 95] width 148 height 19
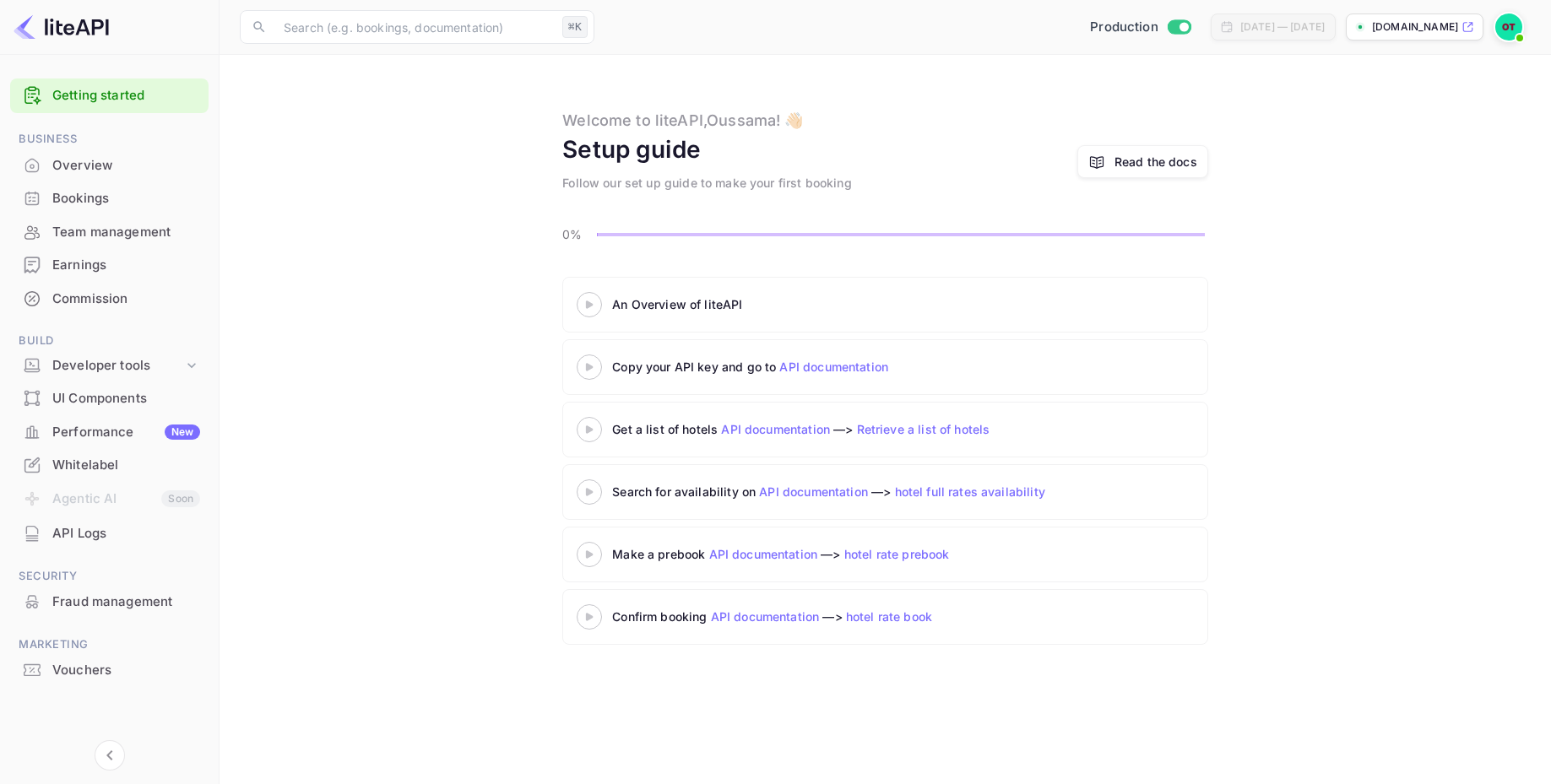
click at [965, 489] on link "hotel full rates availability" at bounding box center [969, 491] width 150 height 15
click at [427, 402] on div "An Overview of liteAPI Copy your API key and go to API documentation Get a list…" at bounding box center [885, 464] width 1291 height 375
click at [472, 203] on main "Welcome to liteAPI, Oussama ! 👋🏻 Setup guide Follow our set up guide to make yo…" at bounding box center [886, 419] width 1332 height 729
click at [462, 298] on div "An Overview of liteAPI Copy your API key and go to API documentation Get a list…" at bounding box center [885, 464] width 1291 height 375
click at [517, 261] on main "Welcome to liteAPI, Oussama ! 👋🏻 Setup guide Follow our set up guide to make yo…" at bounding box center [886, 419] width 1332 height 729
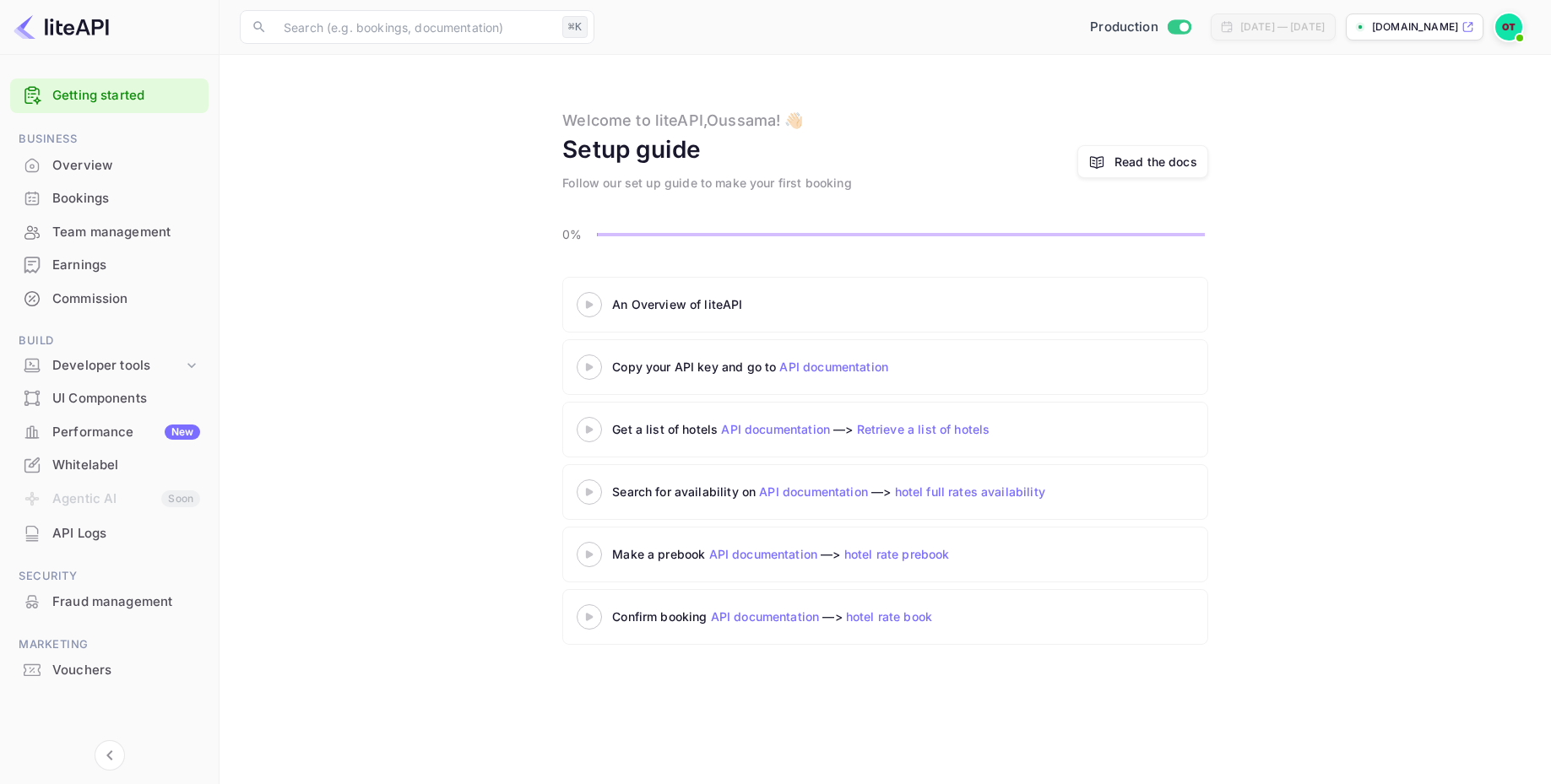
click at [520, 201] on main "Welcome to liteAPI, Oussama ! 👋🏻 Setup guide Follow our set up guide to make yo…" at bounding box center [886, 419] width 1332 height 729
click at [500, 222] on main "Welcome to liteAPI, Oussama ! 👋🏻 Setup guide Follow our set up guide to make yo…" at bounding box center [886, 419] width 1332 height 729
click at [582, 613] on icon at bounding box center [589, 617] width 59 height 8
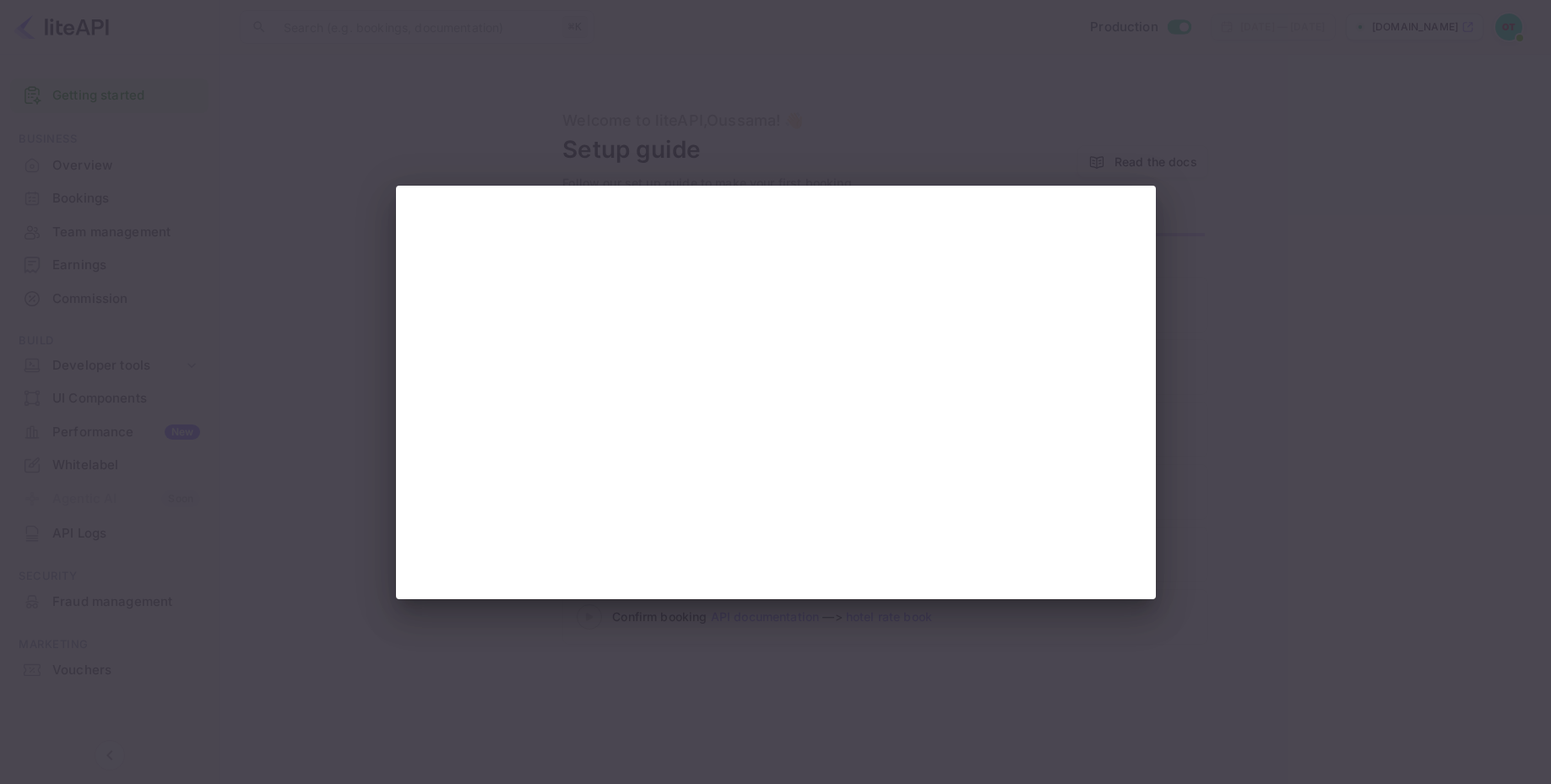
click at [830, 656] on div at bounding box center [775, 392] width 1551 height 784
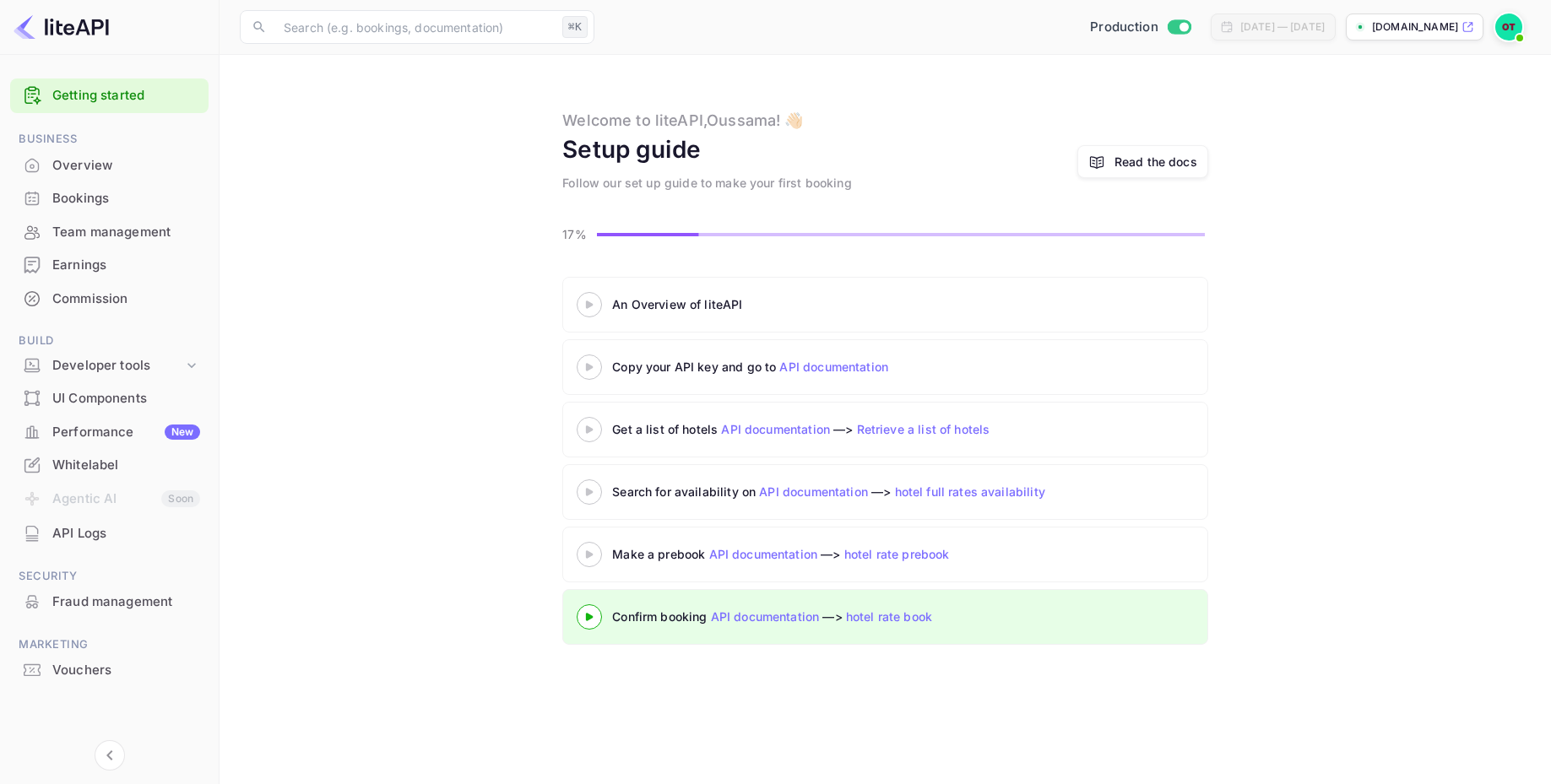
click at [456, 333] on div "An Overview of liteAPI Copy your API key and go to API documentation Get a list…" at bounding box center [885, 464] width 1291 height 375
click at [498, 377] on div "An Overview of liteAPI Copy your API key and go to API documentation Get a list…" at bounding box center [885, 464] width 1291 height 375
click at [502, 345] on div "An Overview of liteAPI Copy your API key and go to API documentation Get a list…" at bounding box center [885, 464] width 1291 height 375
click at [81, 164] on div "Overview" at bounding box center [126, 165] width 148 height 19
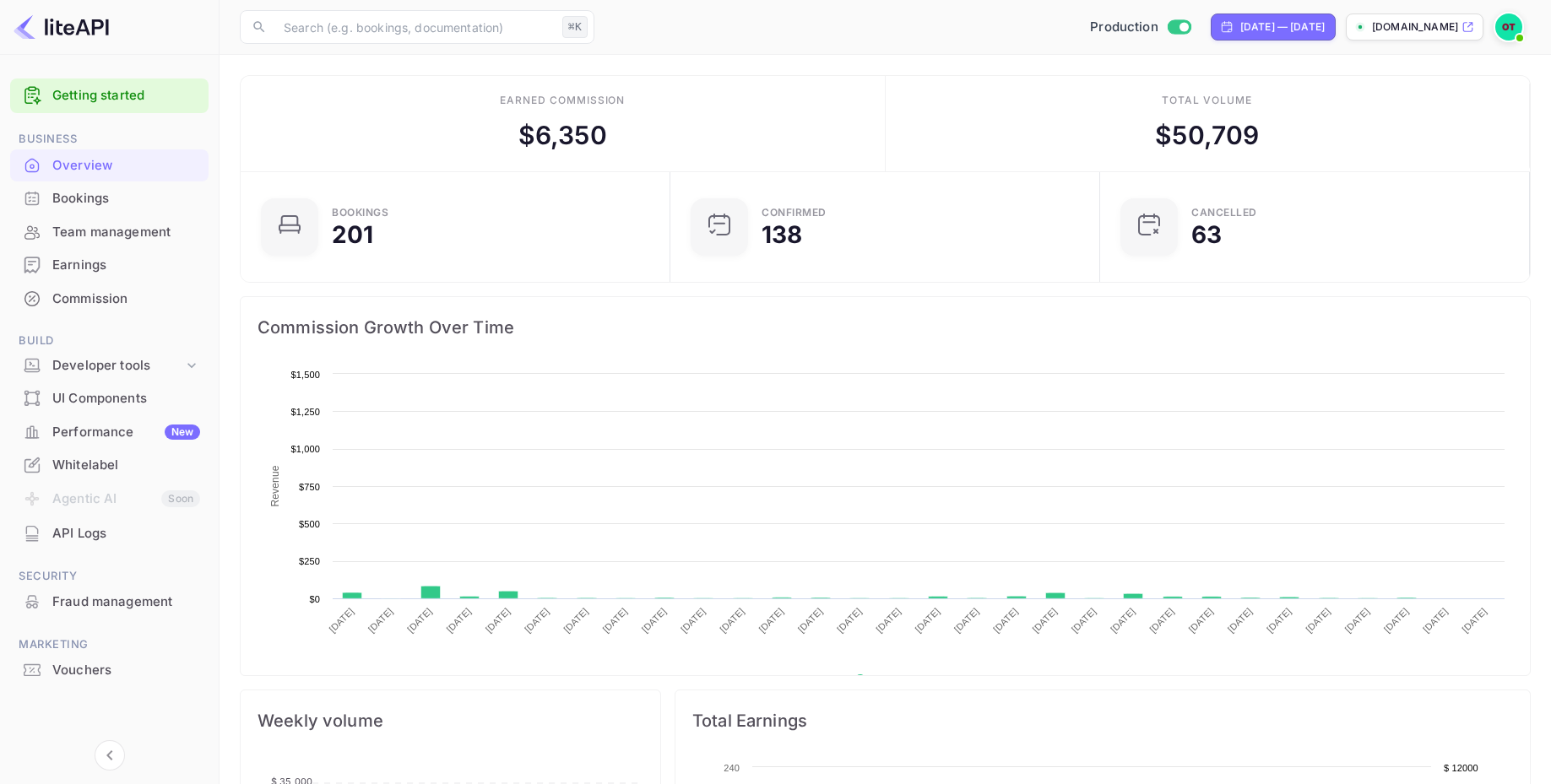
scroll to position [274, 420]
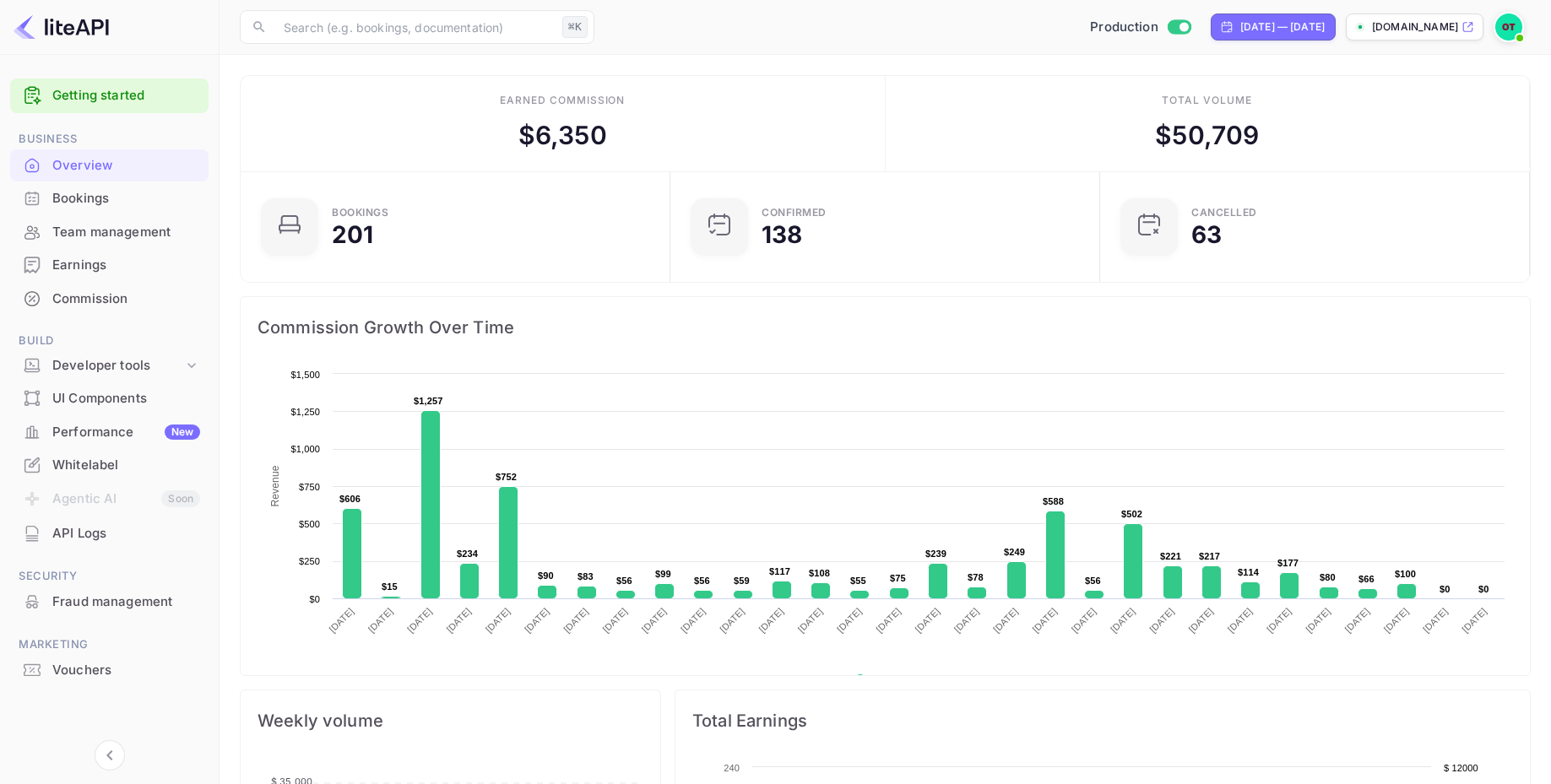
click at [90, 162] on div "Overview" at bounding box center [126, 165] width 148 height 19
click at [94, 205] on div "Bookings" at bounding box center [126, 198] width 148 height 19
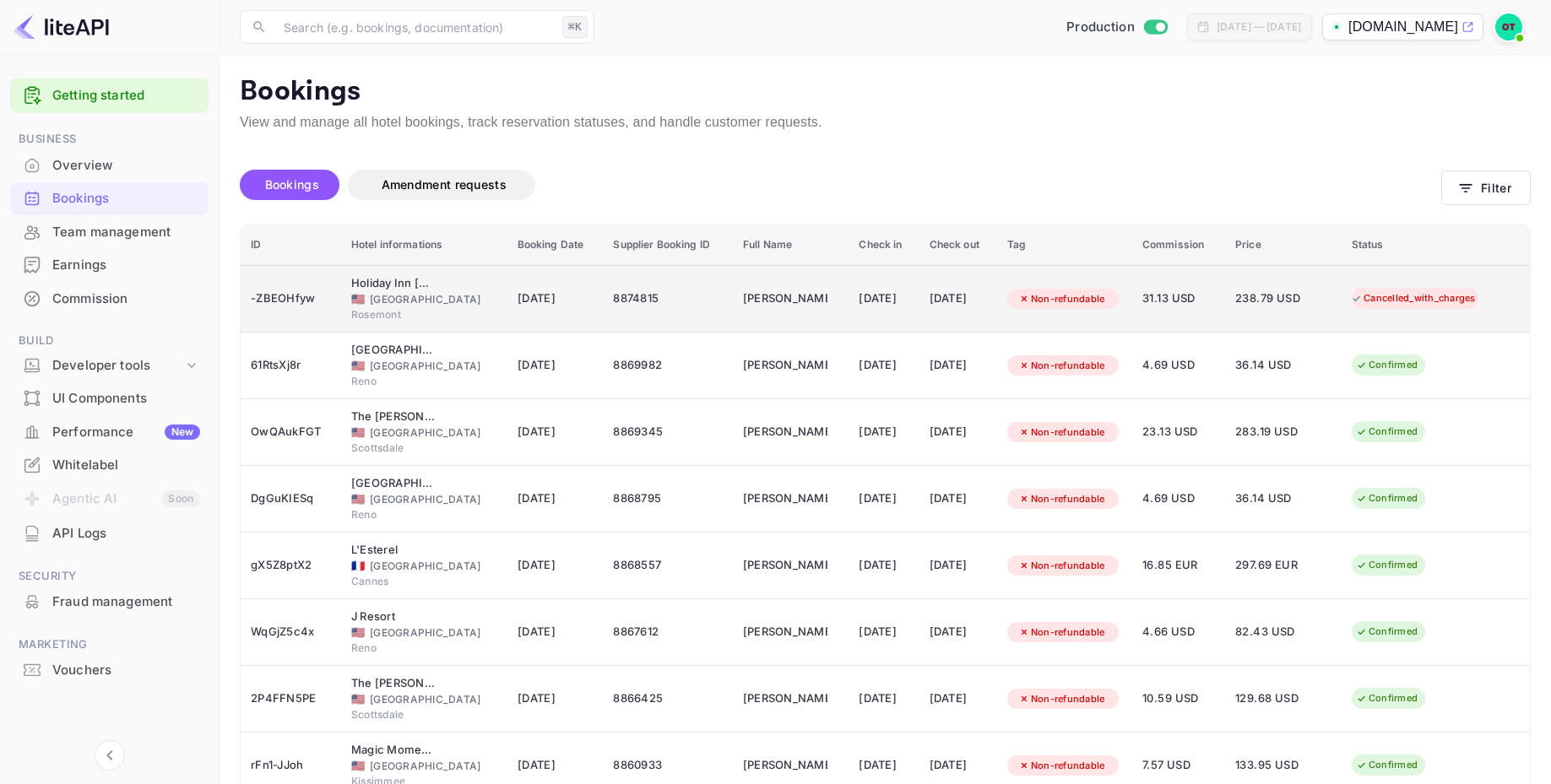
click at [452, 302] on div "🇺🇸 United States of America" at bounding box center [424, 300] width 146 height 15
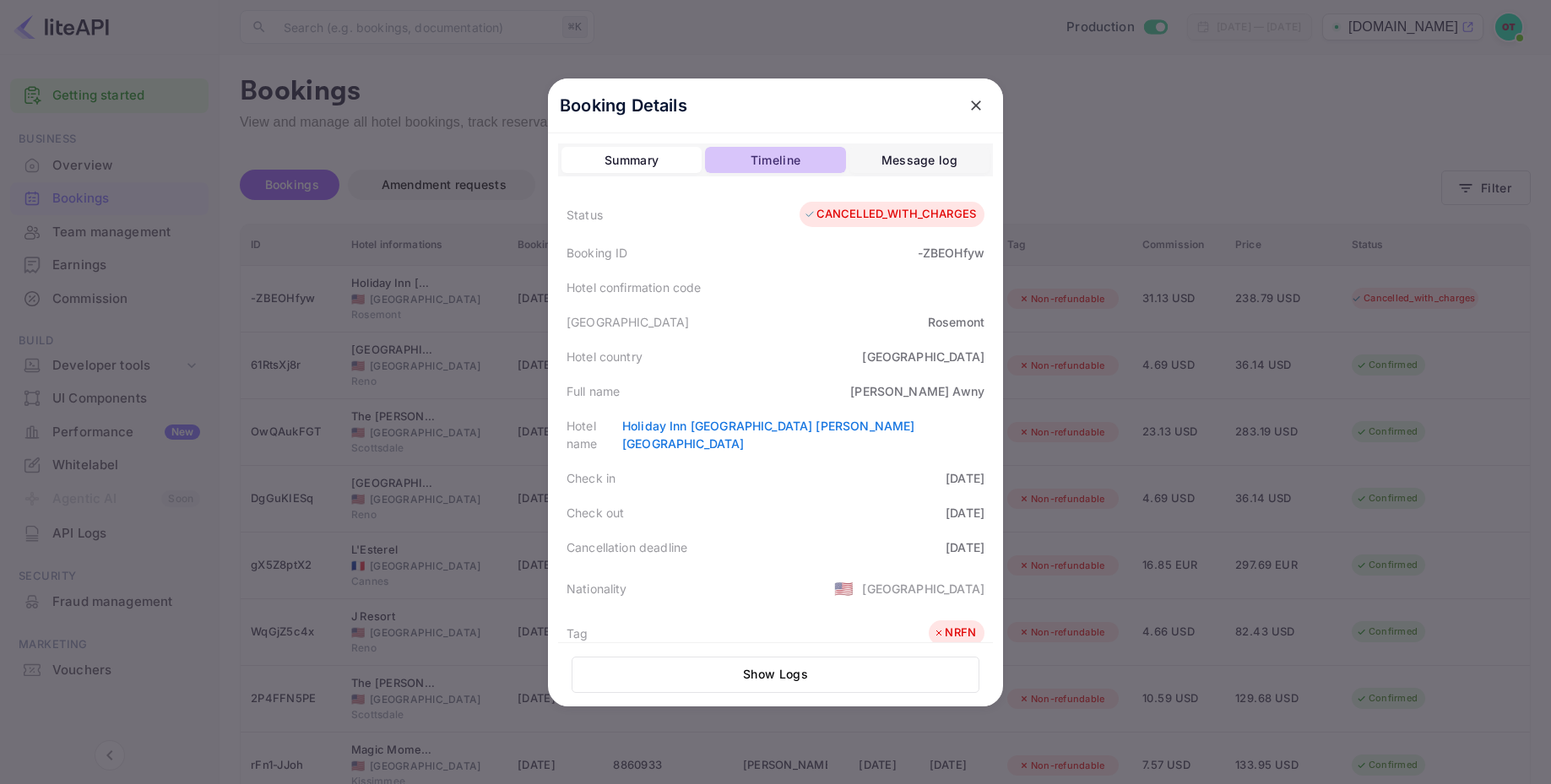
click at [786, 163] on div "Timeline" at bounding box center [775, 160] width 50 height 20
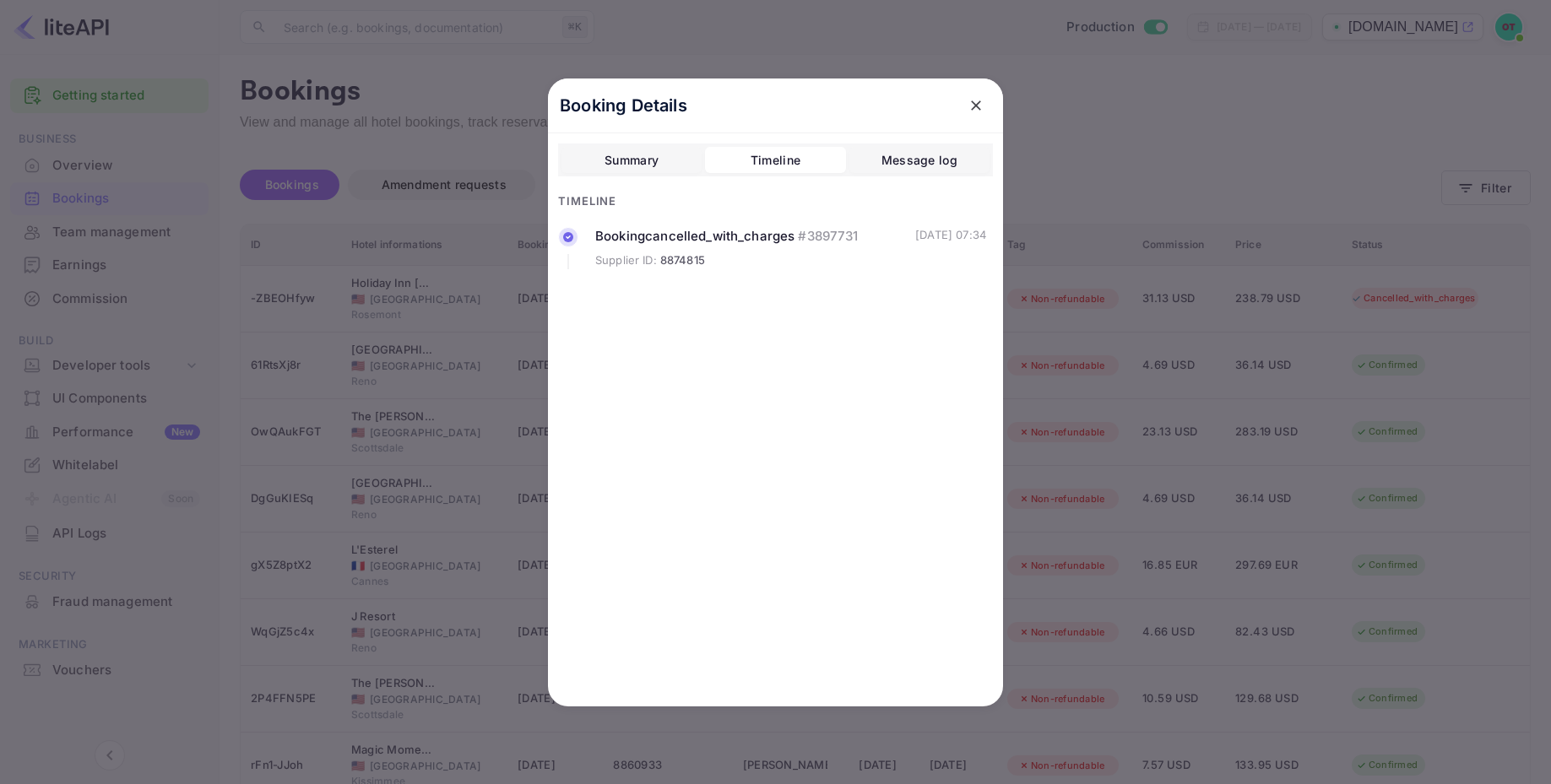
click at [936, 155] on div "Message log" at bounding box center [920, 160] width 76 height 20
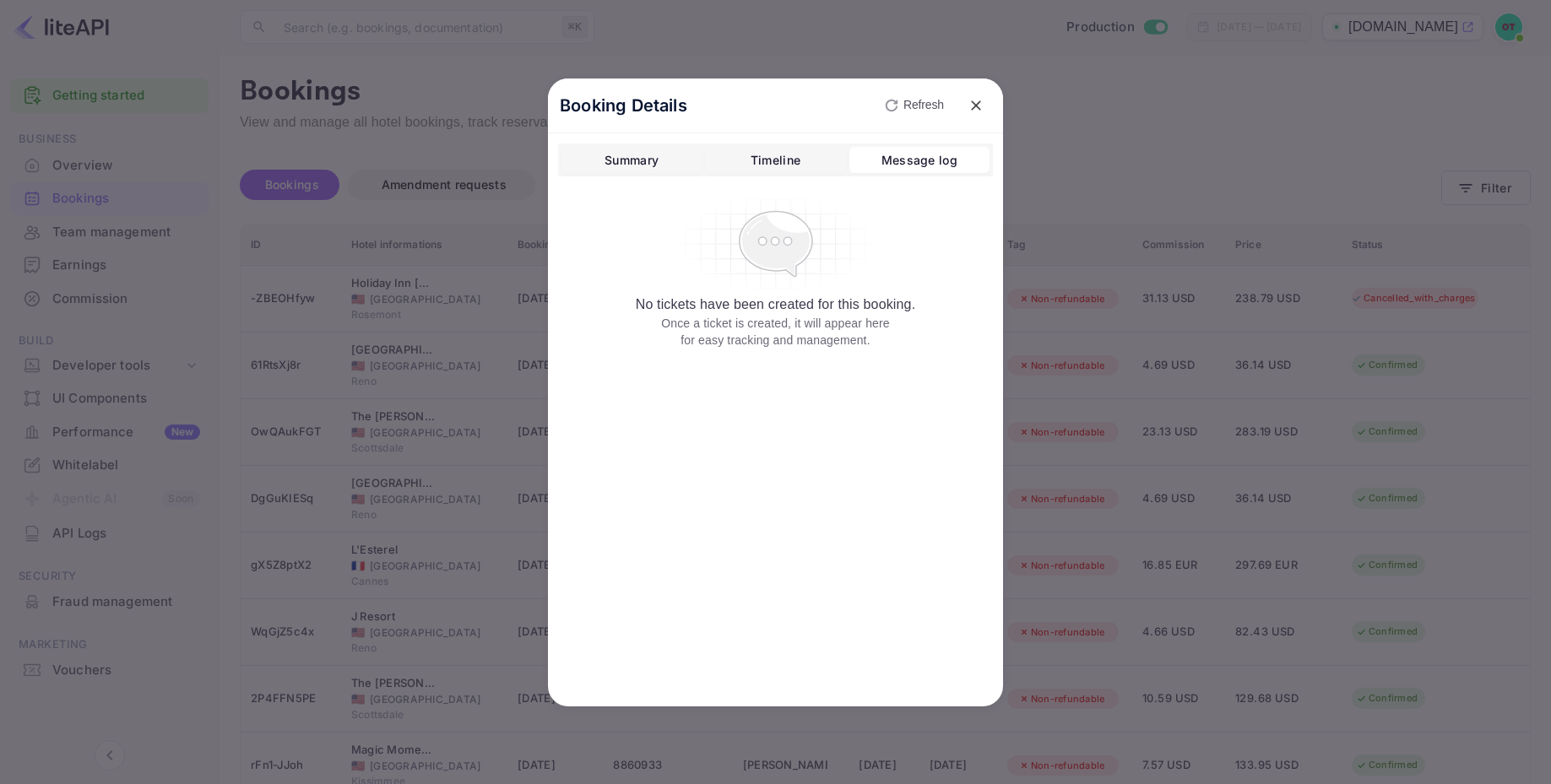
click at [602, 155] on button "Summary" at bounding box center [631, 161] width 140 height 27
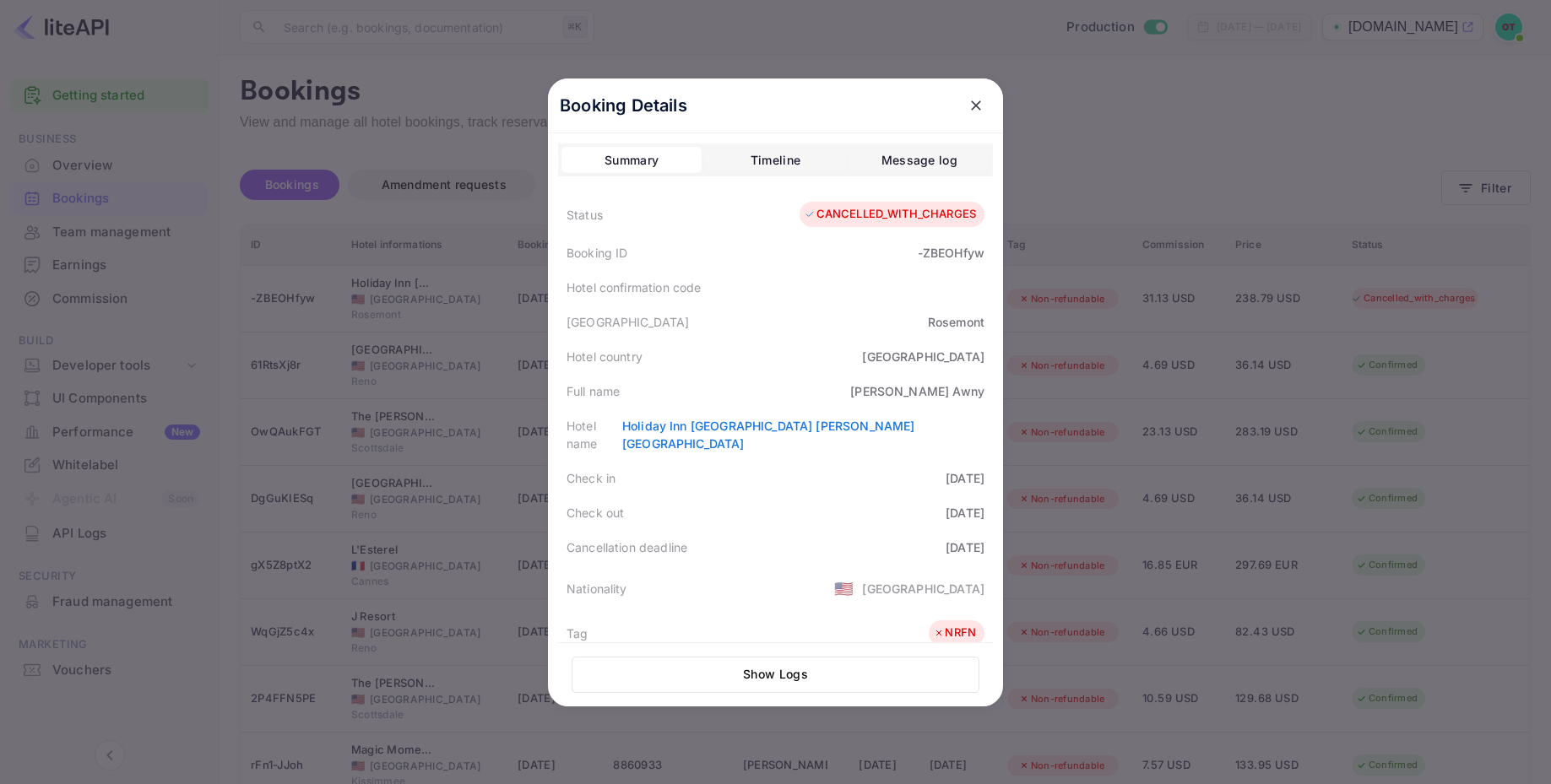
click at [975, 104] on icon "close" at bounding box center [976, 105] width 10 height 10
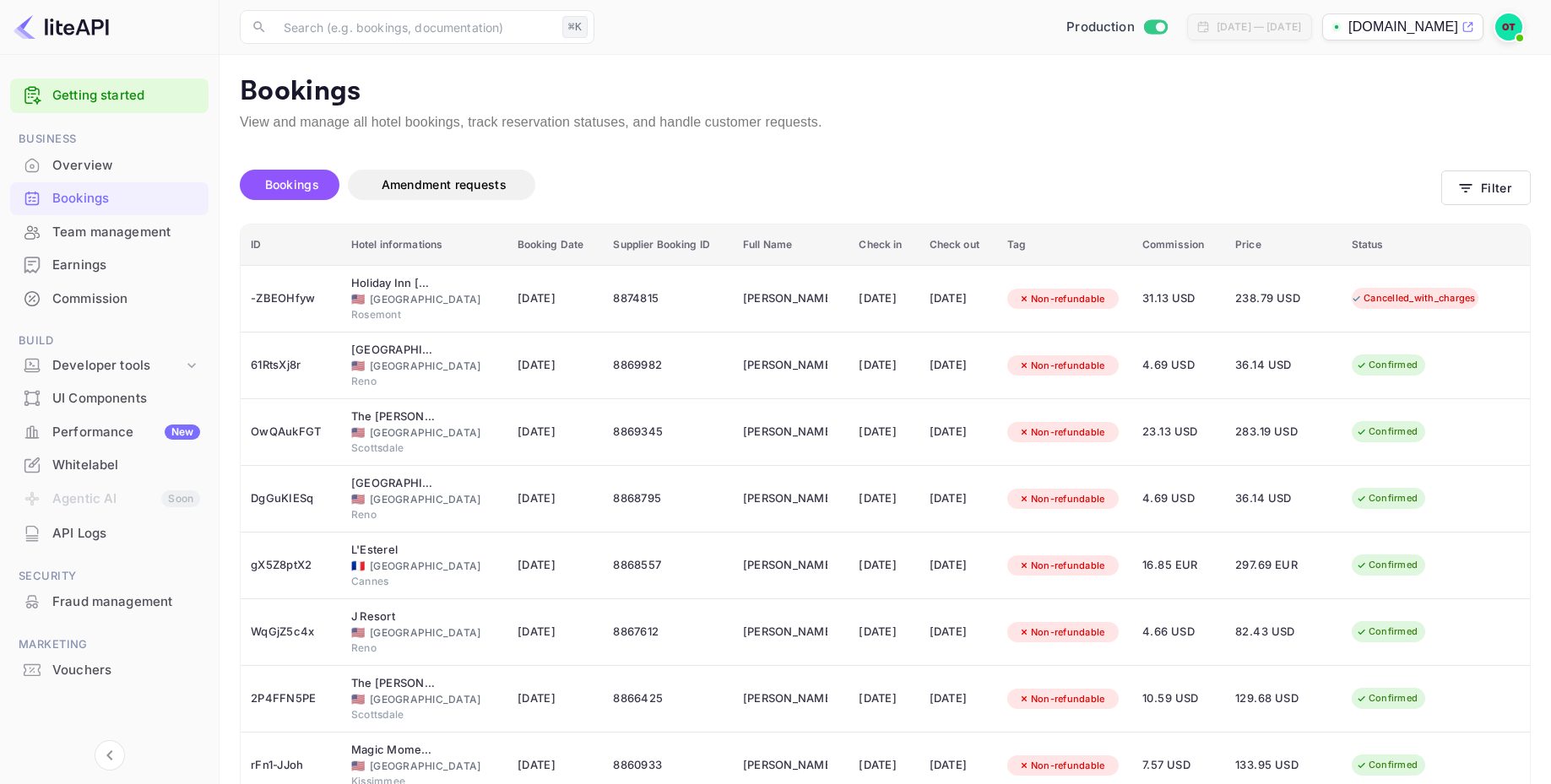
click at [1021, 156] on div "Bookings Amendment requests" at bounding box center [840, 188] width 1201 height 71
click at [902, 156] on div "Bookings Amendment requests" at bounding box center [840, 188] width 1201 height 71
click at [953, 194] on div "Bookings Amendment requests" at bounding box center [840, 184] width 1201 height 30
click at [1046, 155] on div "Bookings Amendment requests" at bounding box center [840, 188] width 1201 height 71
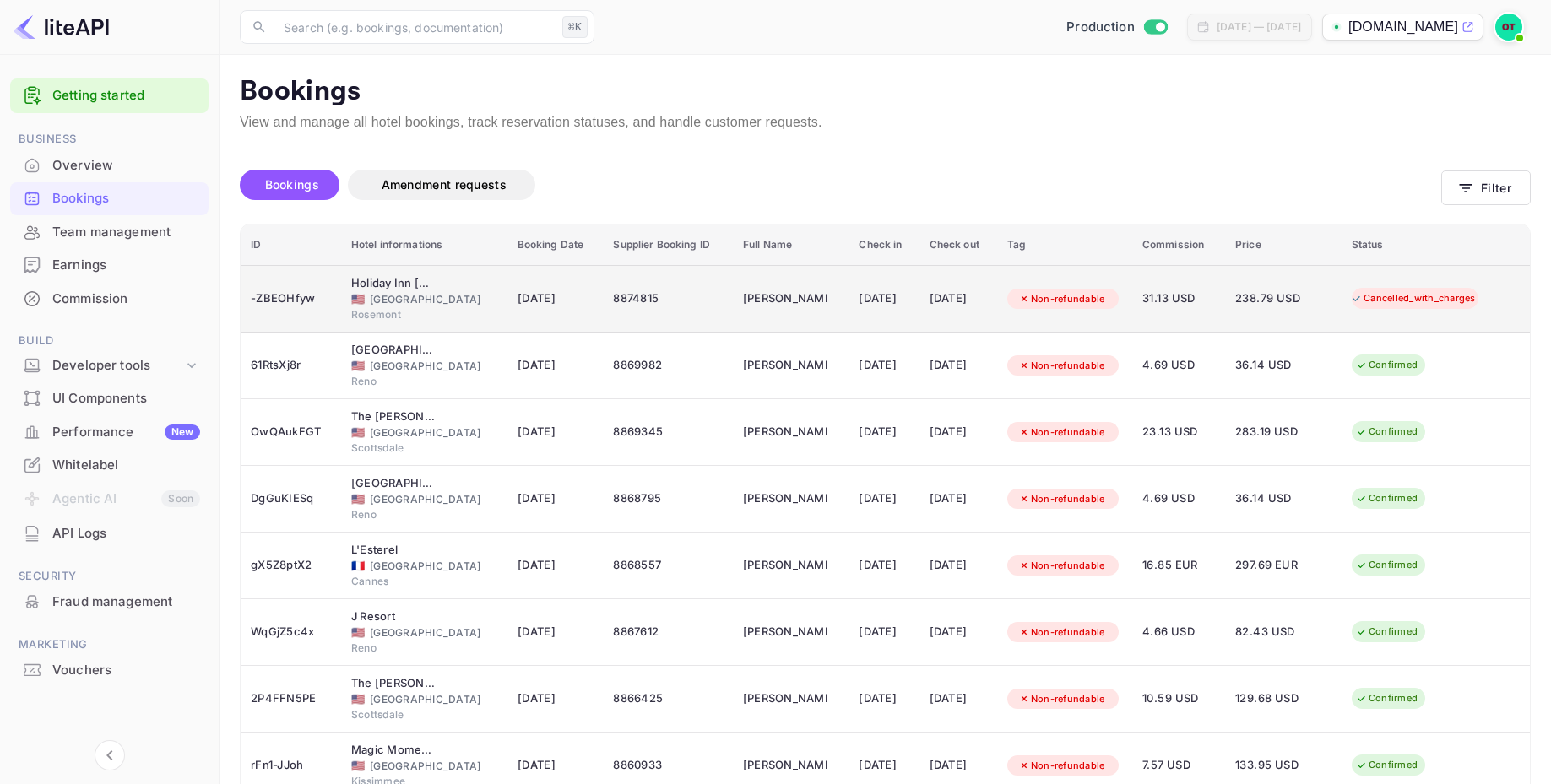
click at [936, 320] on td "13 Aug 2025" at bounding box center [959, 299] width 78 height 67
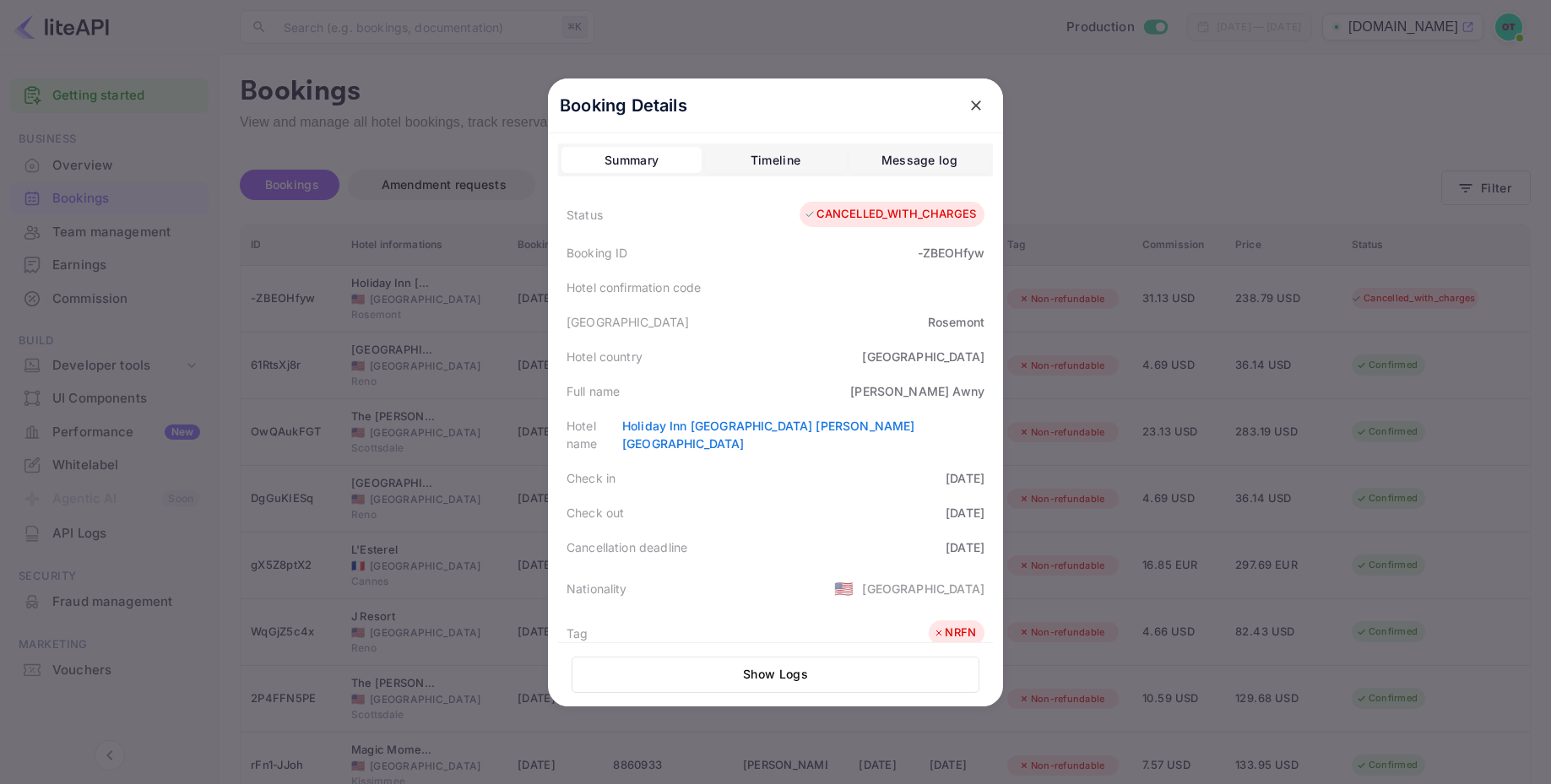
click at [770, 159] on div "Timeline" at bounding box center [775, 160] width 50 height 20
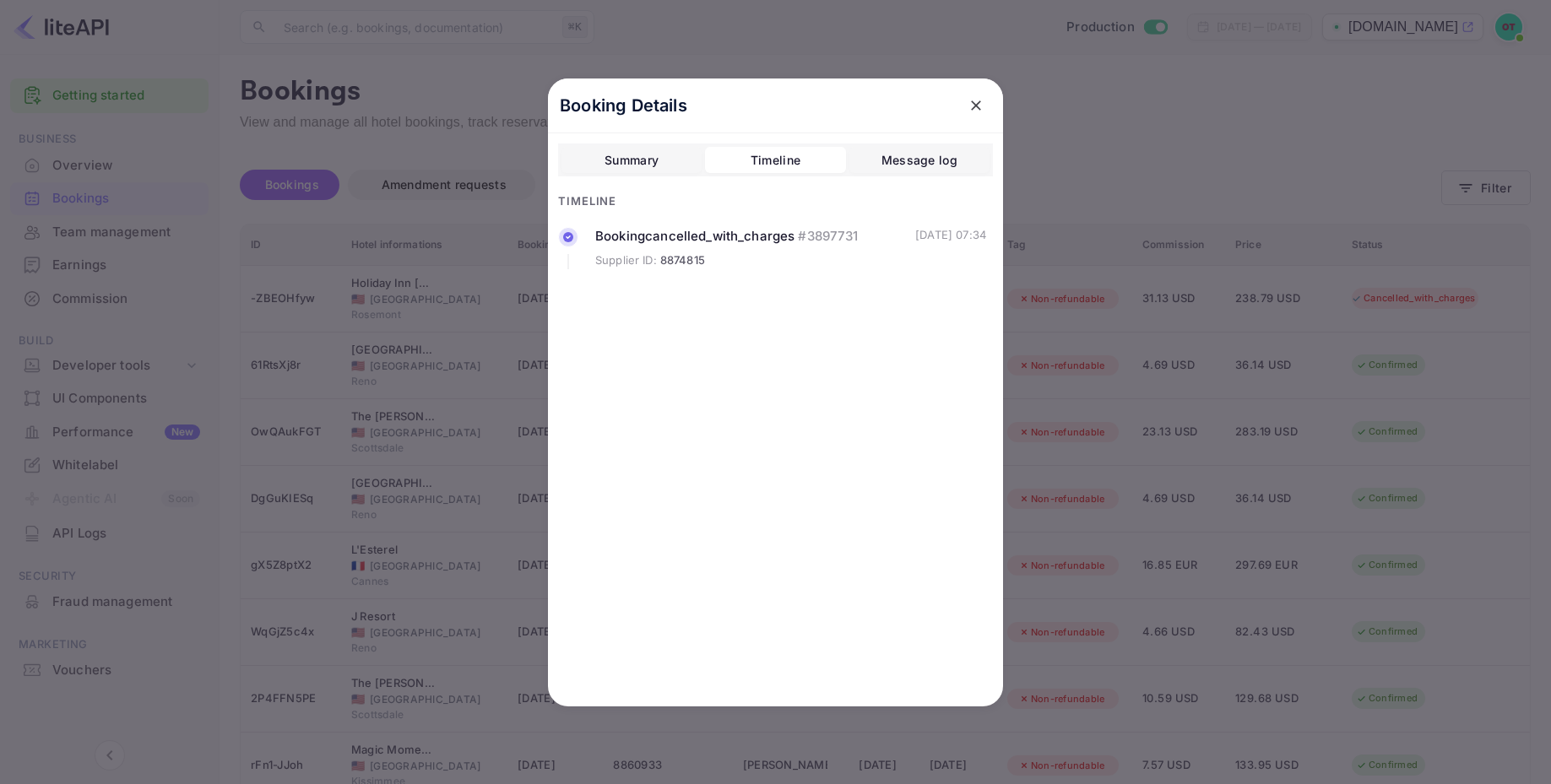
click at [934, 163] on div "Message log" at bounding box center [920, 160] width 76 height 20
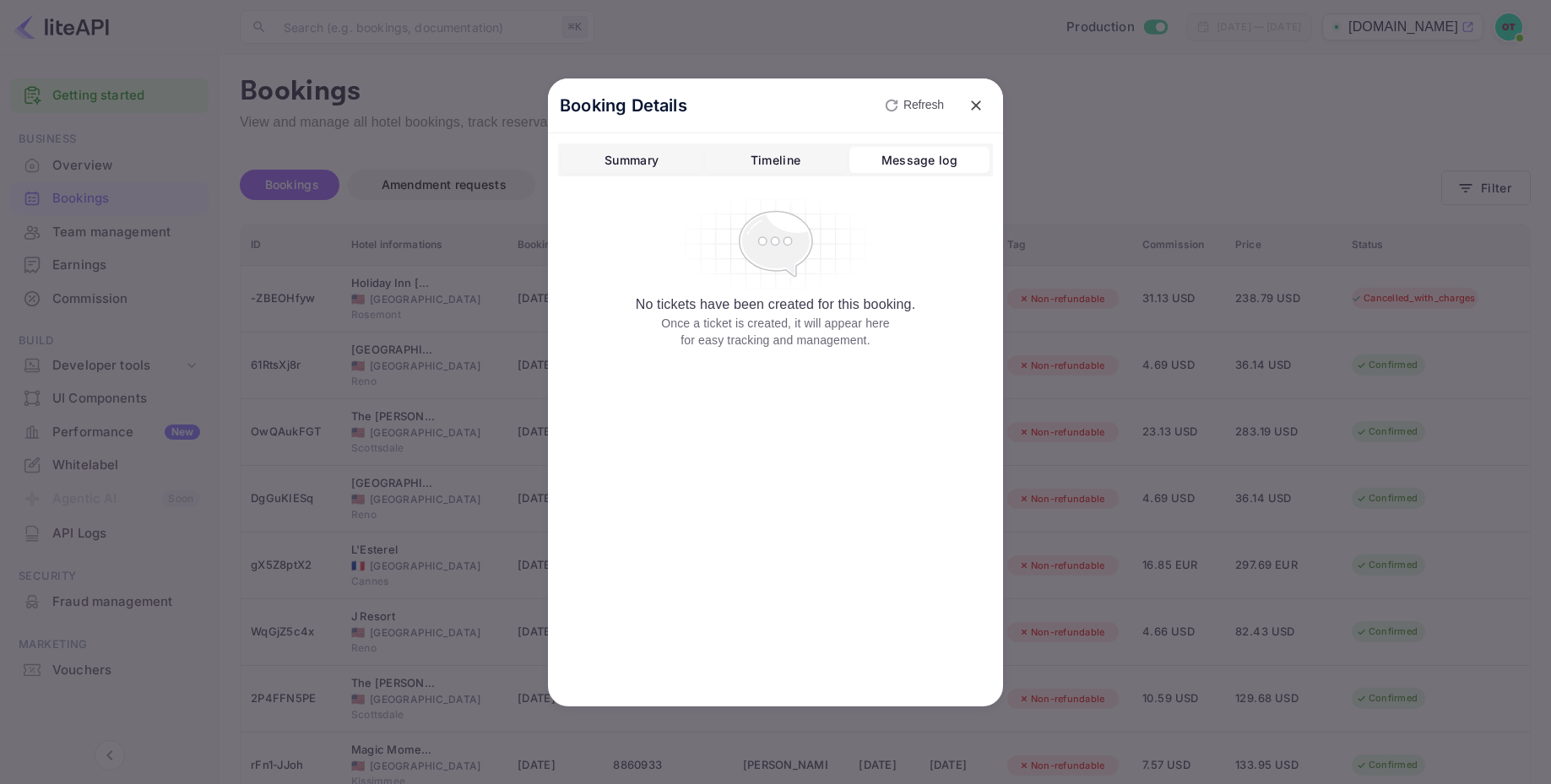
click at [628, 156] on div "Summary" at bounding box center [631, 160] width 54 height 20
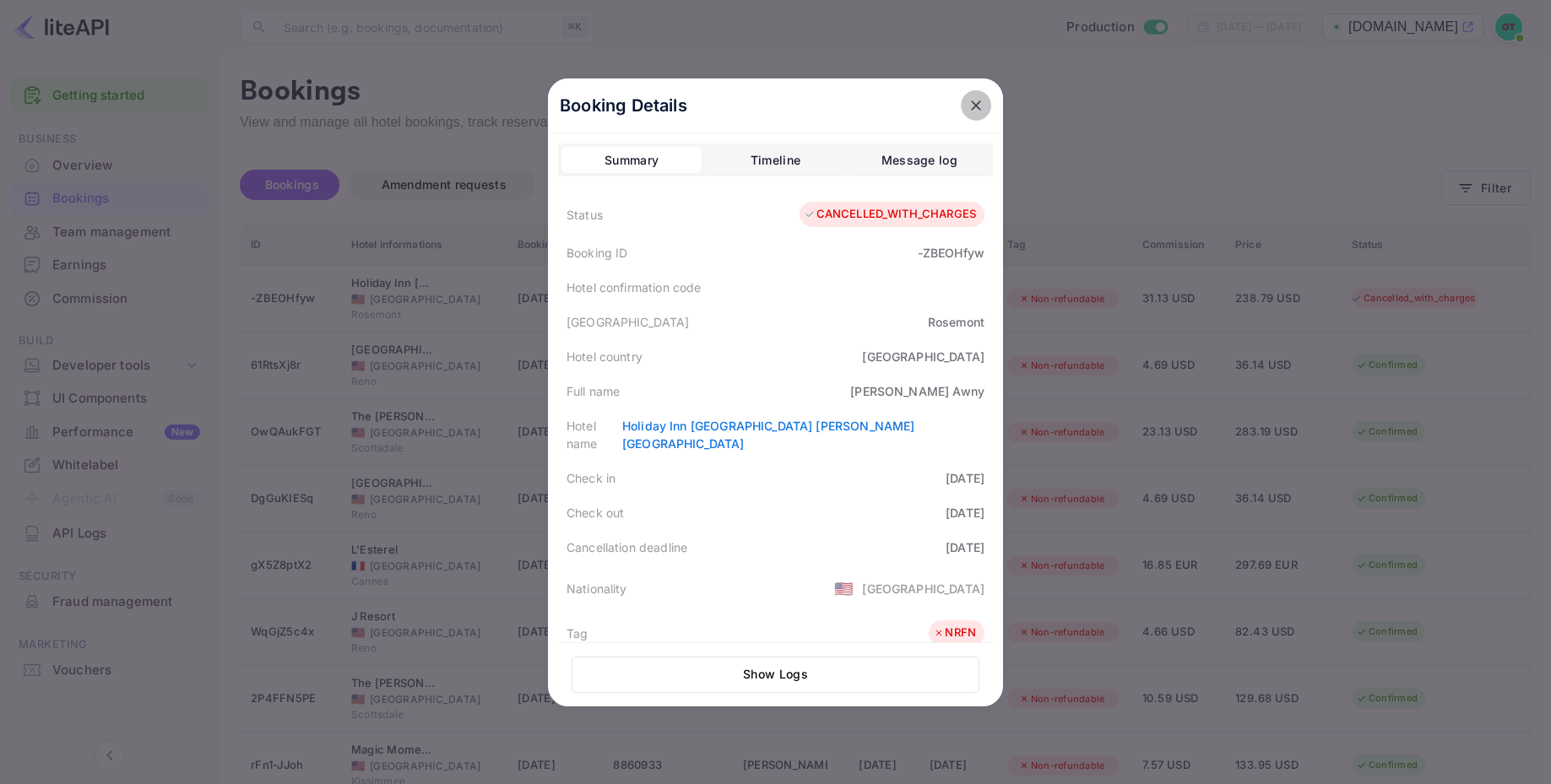
click at [969, 106] on icon "close" at bounding box center [976, 105] width 17 height 17
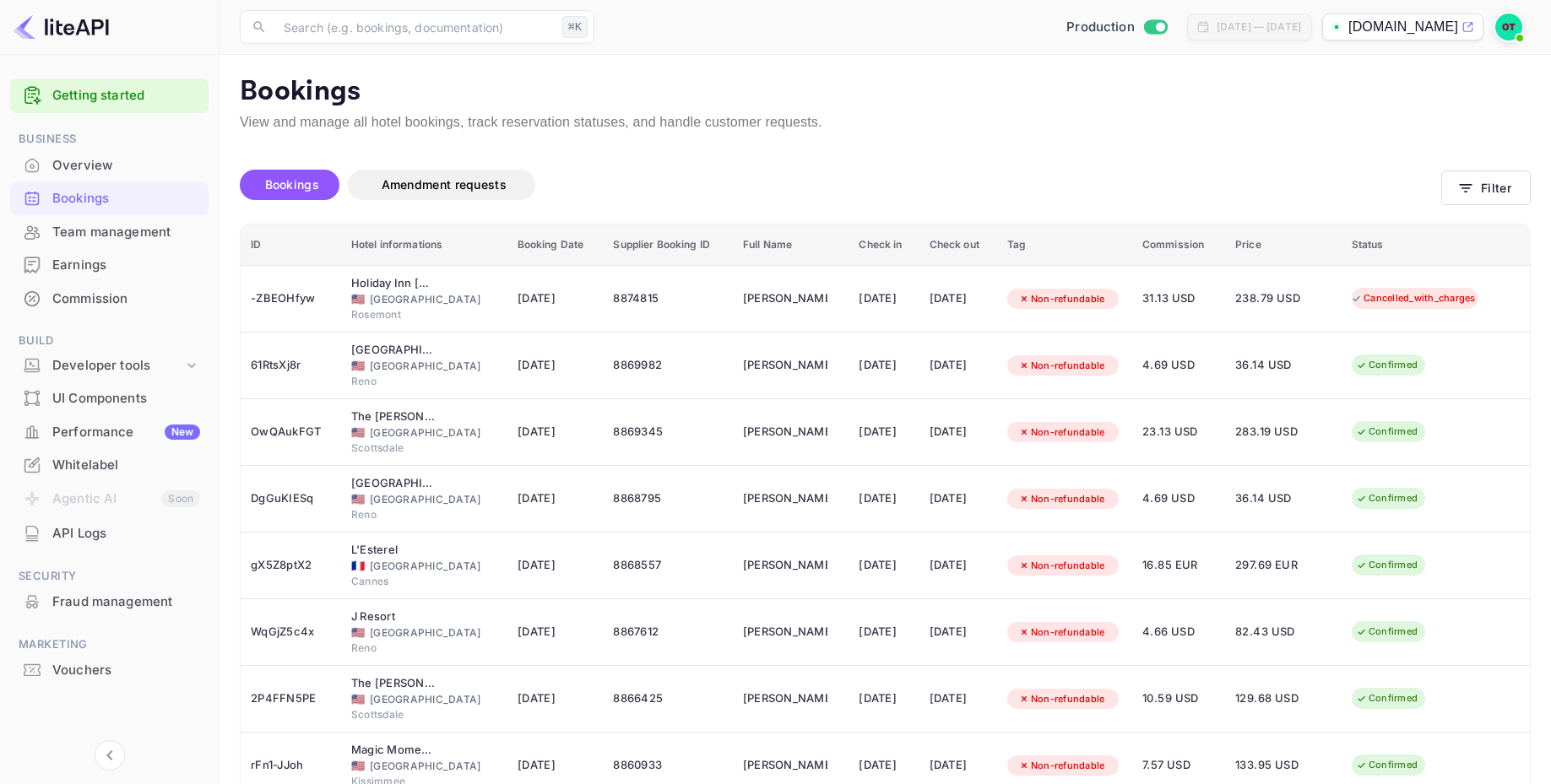
click at [1148, 136] on div "Unsaved Changes Bookings Amendment requests Filter ID Hotel informations Bookin…" at bounding box center [875, 561] width 1311 height 858
click at [1030, 166] on div "Bookings Amendment requests" at bounding box center [840, 188] width 1201 height 71
click at [1040, 135] on div "Unsaved Changes Bookings Amendment requests Filter ID Hotel informations Bookin…" at bounding box center [875, 561] width 1311 height 858
click at [981, 170] on div "Bookings Amendment requests" at bounding box center [840, 184] width 1201 height 30
click at [1000, 137] on div "Unsaved Changes Bookings Amendment requests Filter ID Hotel informations Bookin…" at bounding box center [875, 561] width 1311 height 858
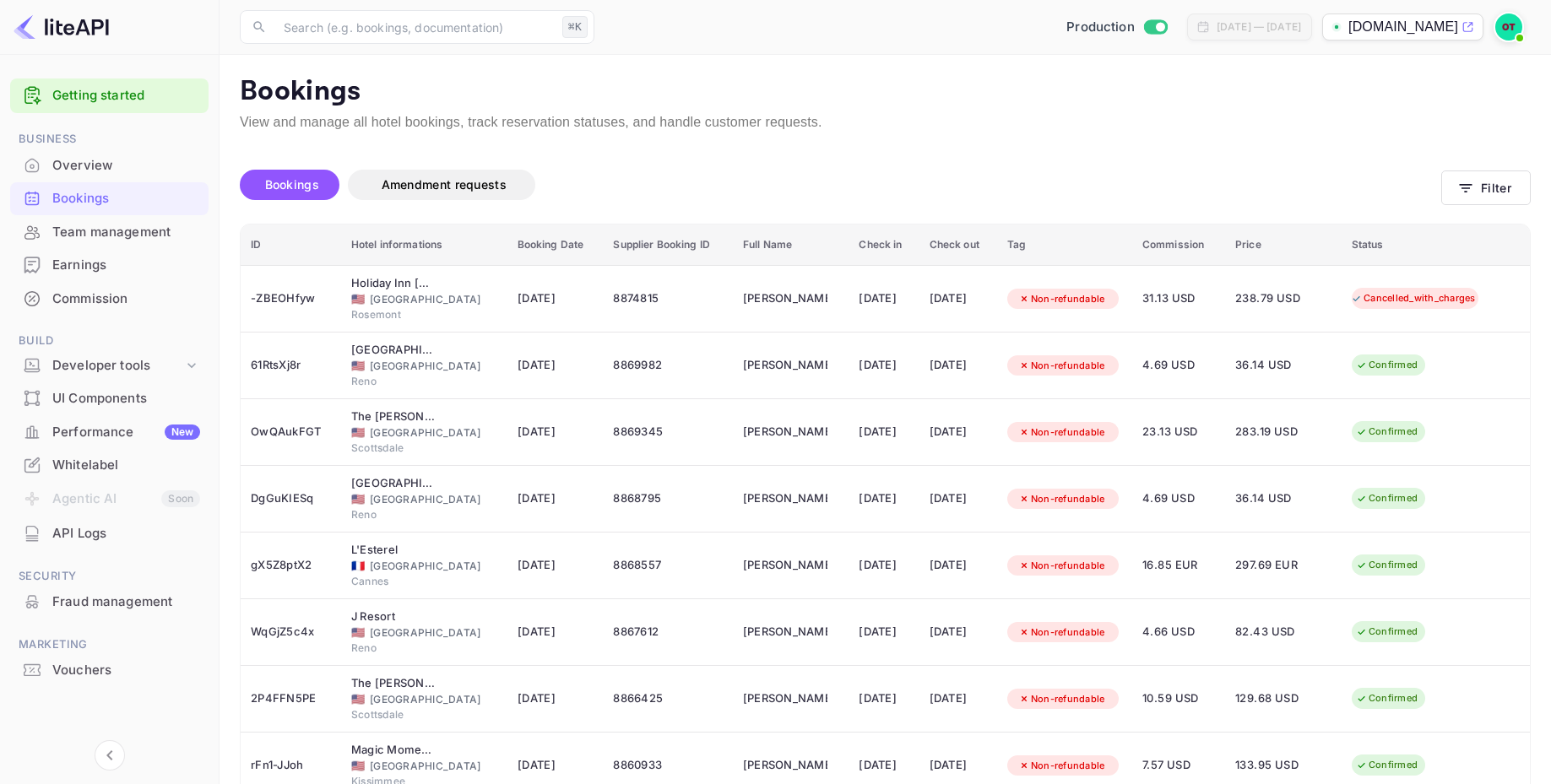
click at [1001, 125] on p "View and manage all hotel bookings, track reservation statuses, and handle cust…" at bounding box center [885, 123] width 1291 height 20
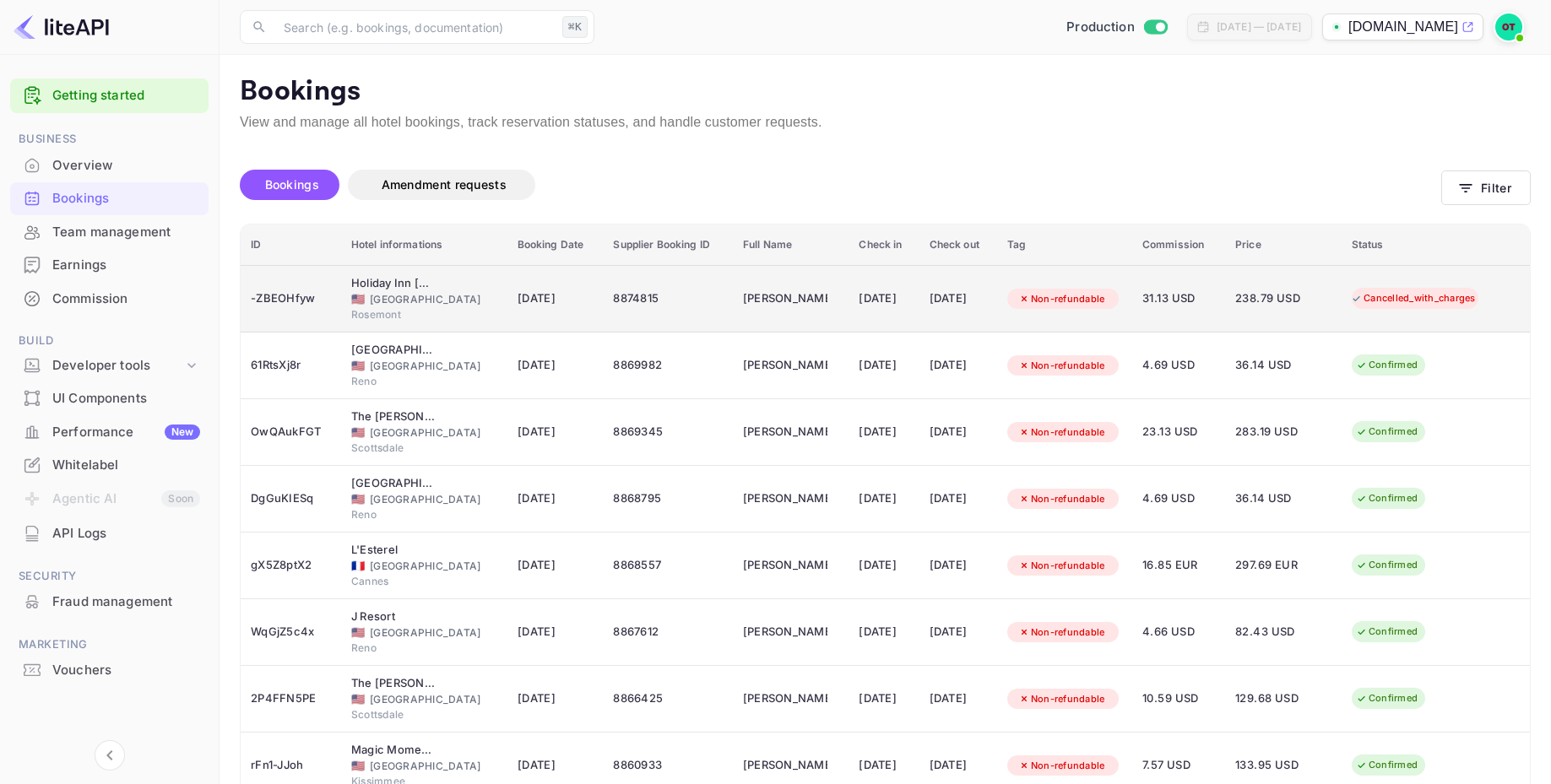
click at [902, 304] on div "12 Aug 2025" at bounding box center [883, 299] width 50 height 27
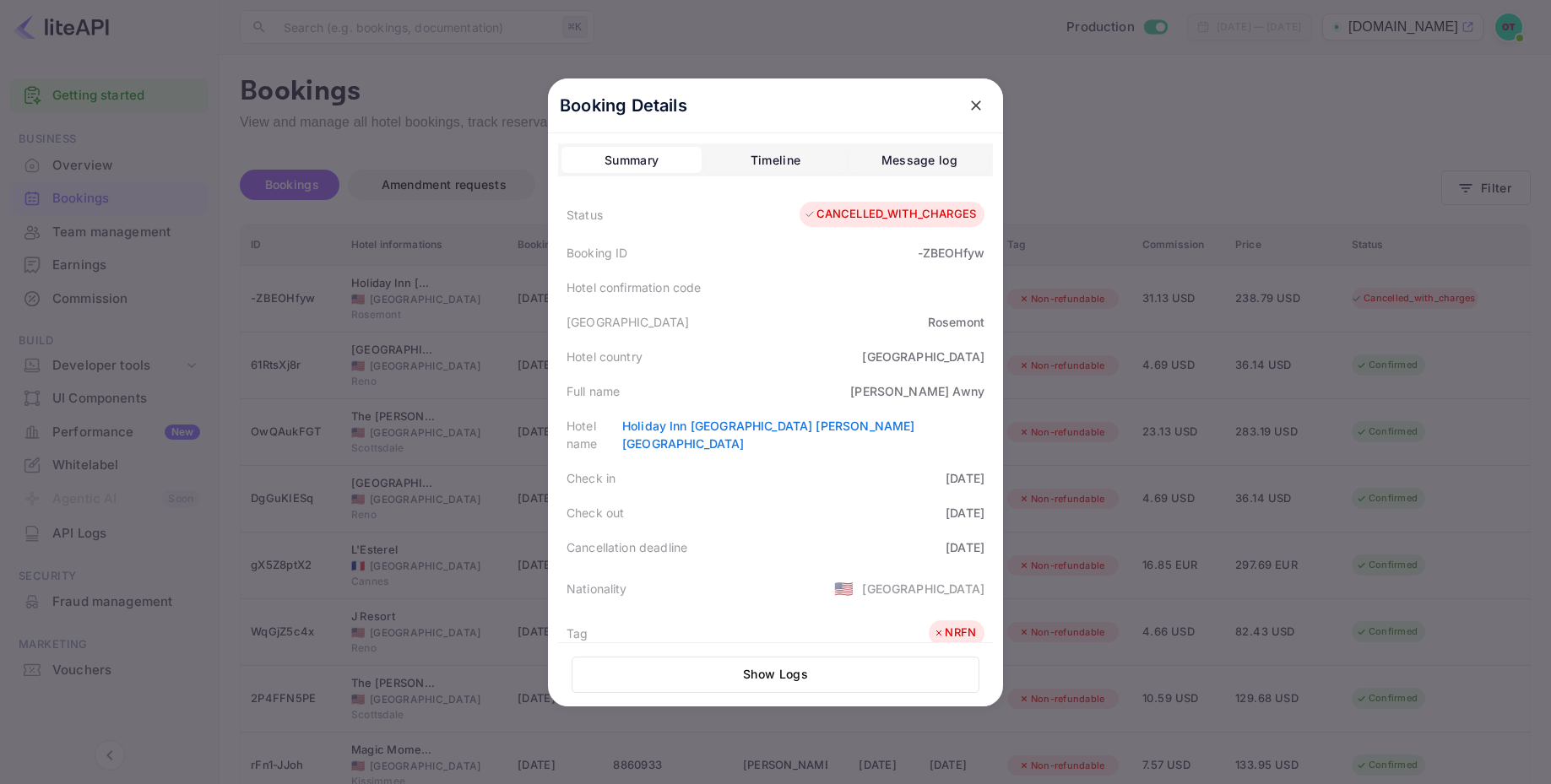
click at [786, 168] on div "Timeline" at bounding box center [775, 160] width 50 height 20
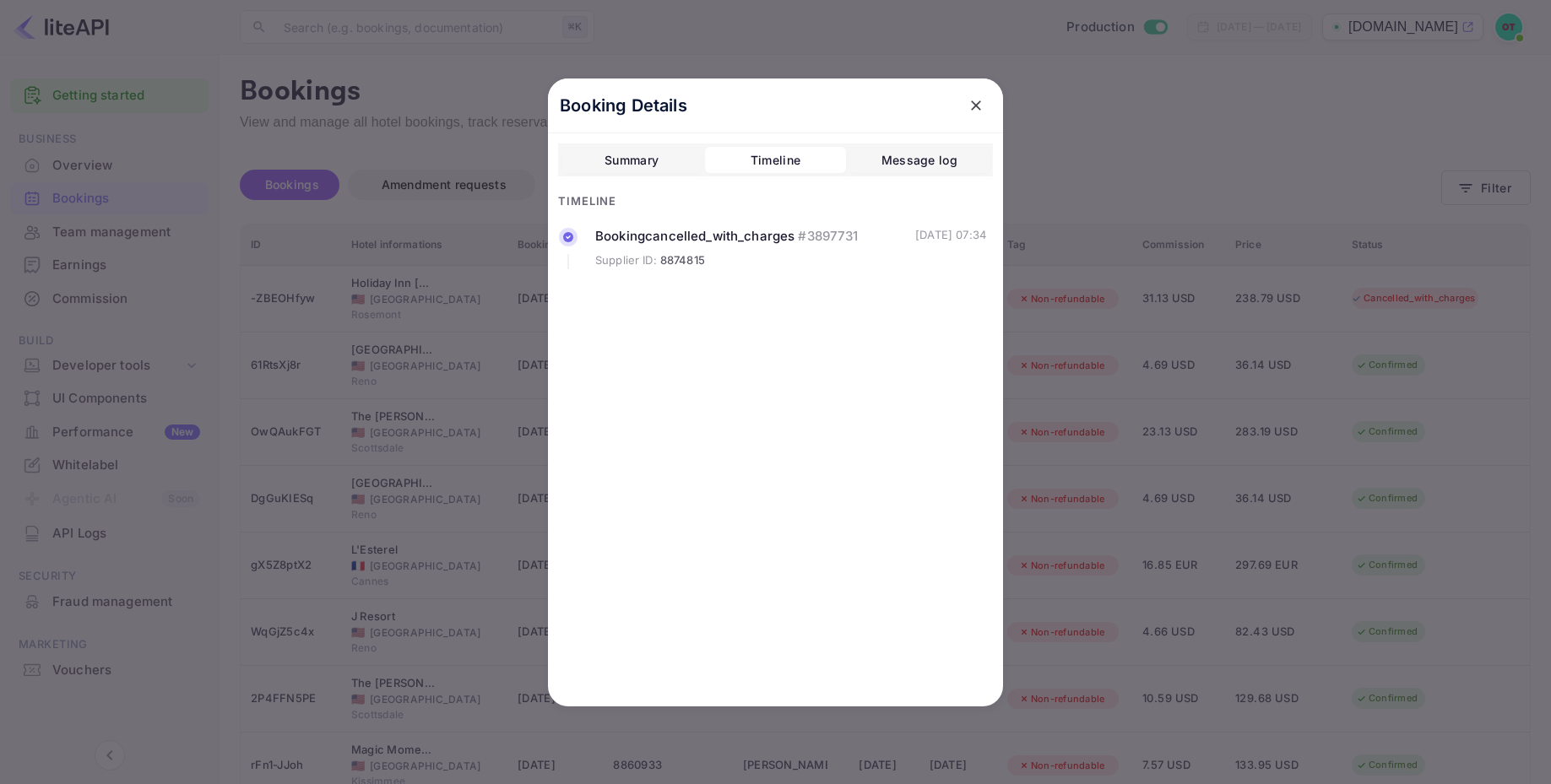
click at [920, 164] on div "Message log" at bounding box center [920, 160] width 76 height 20
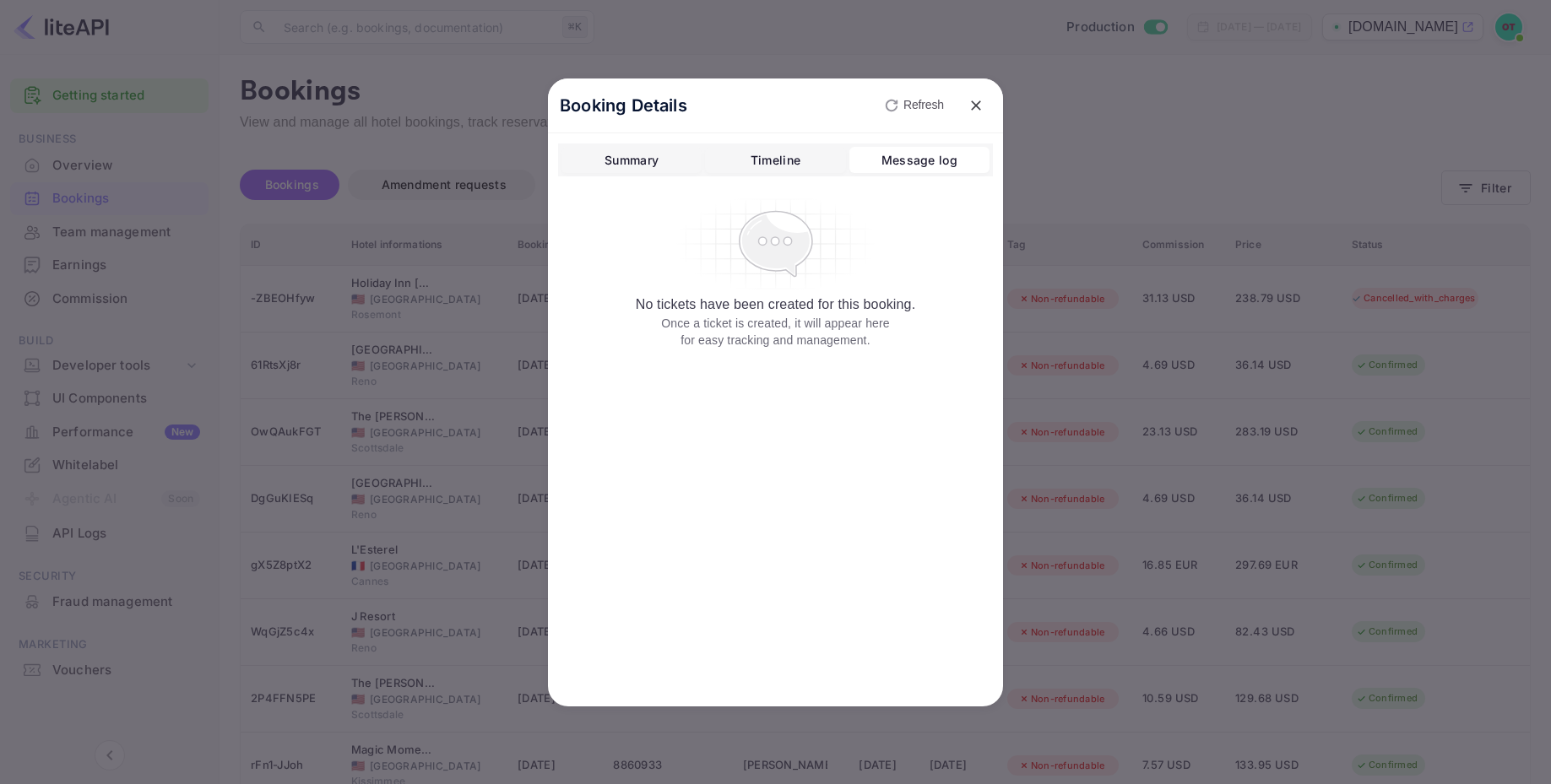
click at [976, 103] on icon "close" at bounding box center [976, 105] width 17 height 17
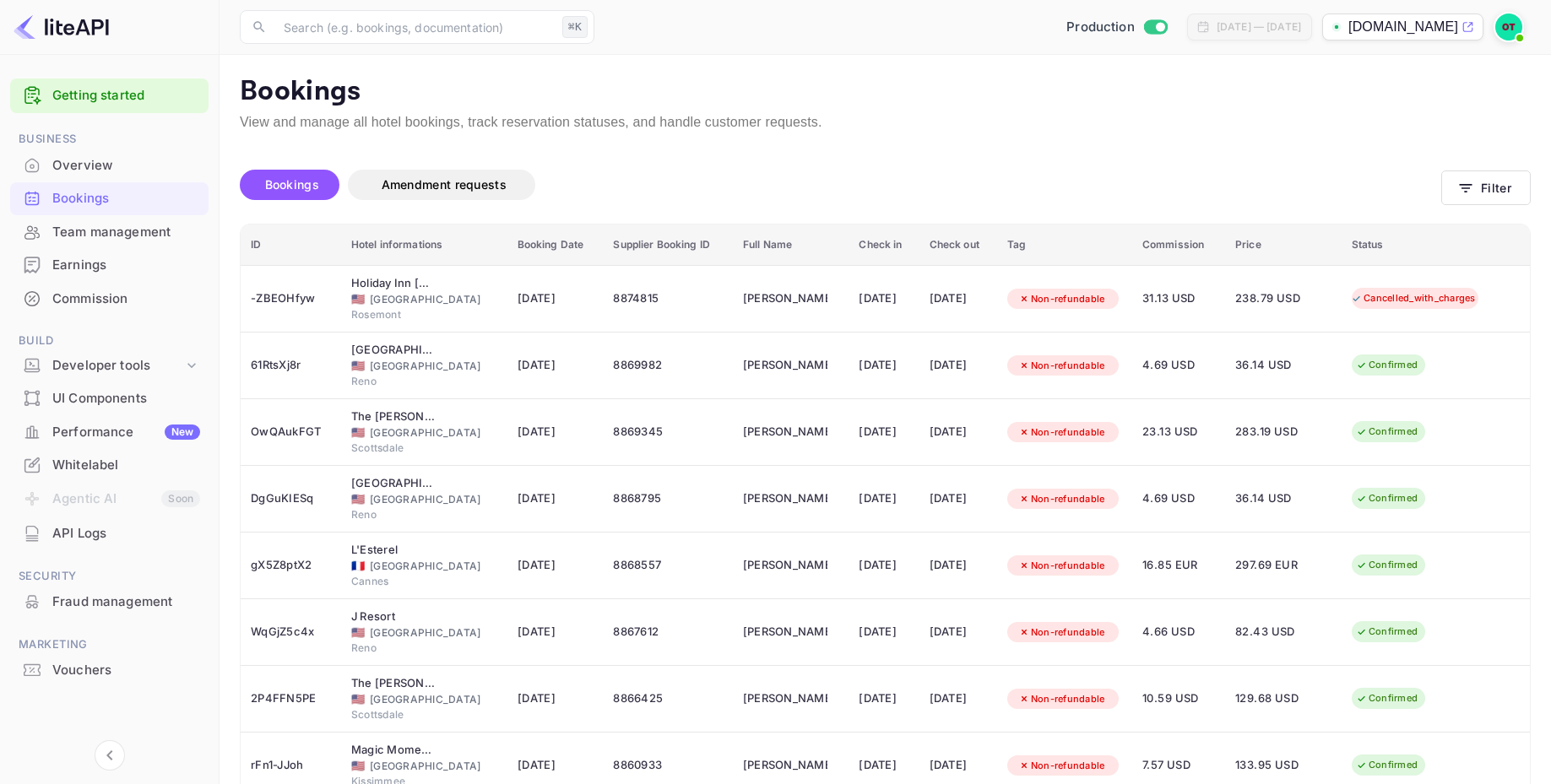
click at [954, 96] on p "Bookings" at bounding box center [885, 92] width 1291 height 34
click at [1364, 208] on div "Bookings Amendment requests" at bounding box center [840, 190] width 1201 height 41
click at [1185, 158] on div "Bookings Amendment requests" at bounding box center [840, 188] width 1201 height 71
click at [999, 151] on div "Unsaved Changes Bookings Amendment requests Filter ID Hotel informations Bookin…" at bounding box center [875, 561] width 1311 height 858
click at [1090, 155] on div "Bookings Amendment requests" at bounding box center [840, 188] width 1201 height 71
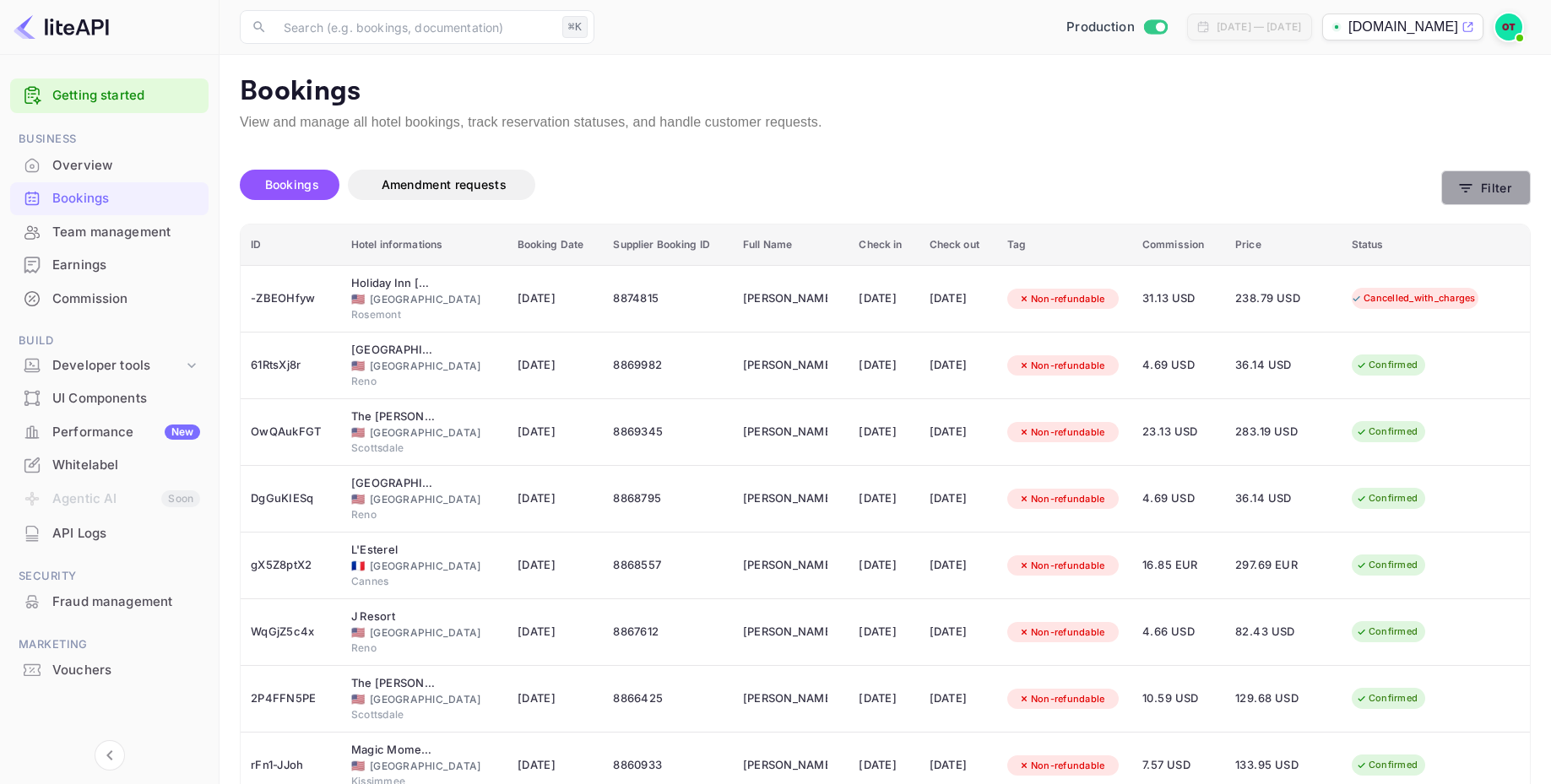
click at [1459, 197] on button "Filter" at bounding box center [1486, 188] width 90 height 35
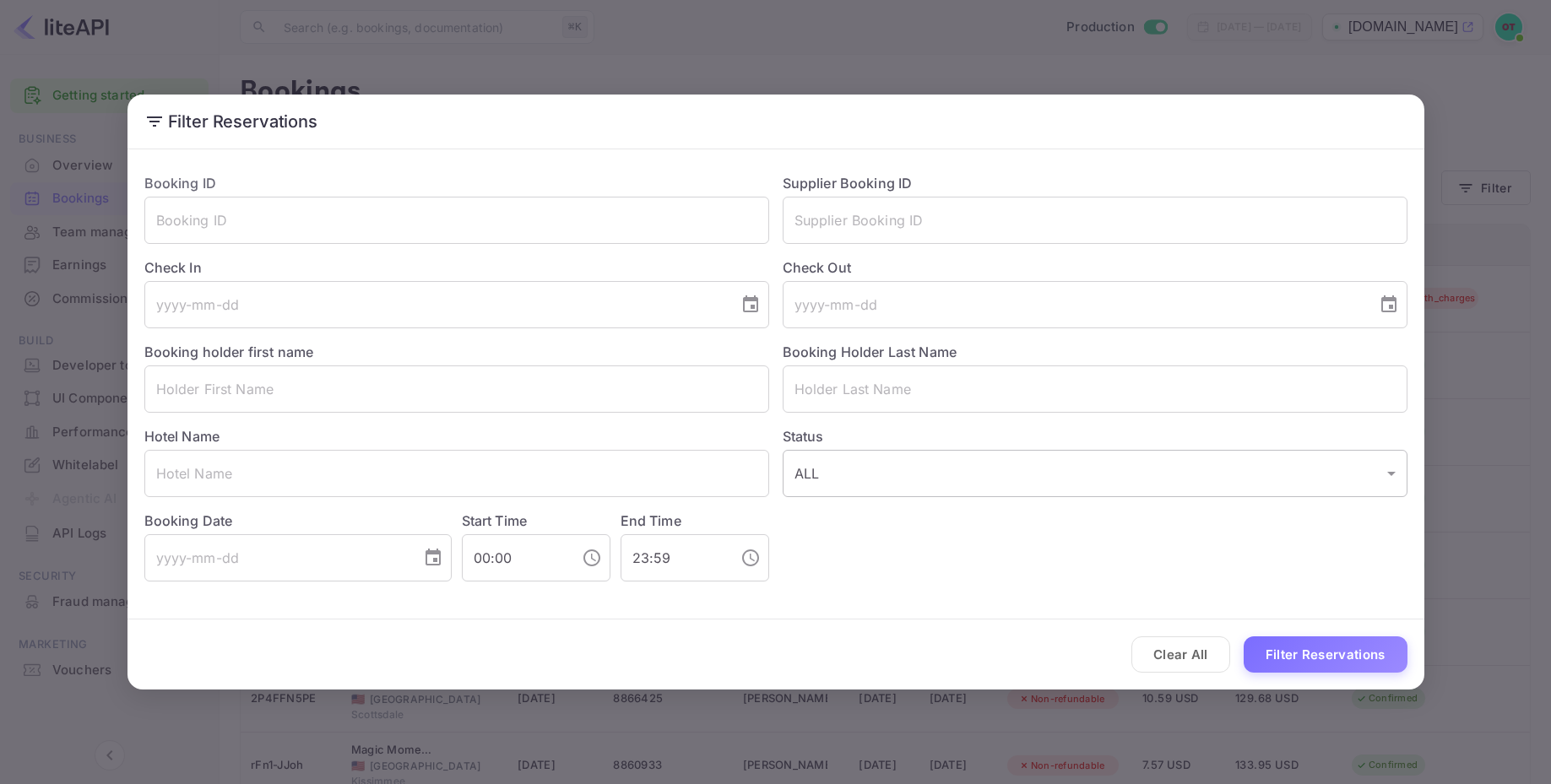
click at [979, 496] on body "Getting started Business Overview Bookings Team management Earnings Commission …" at bounding box center [775, 505] width 1551 height 1010
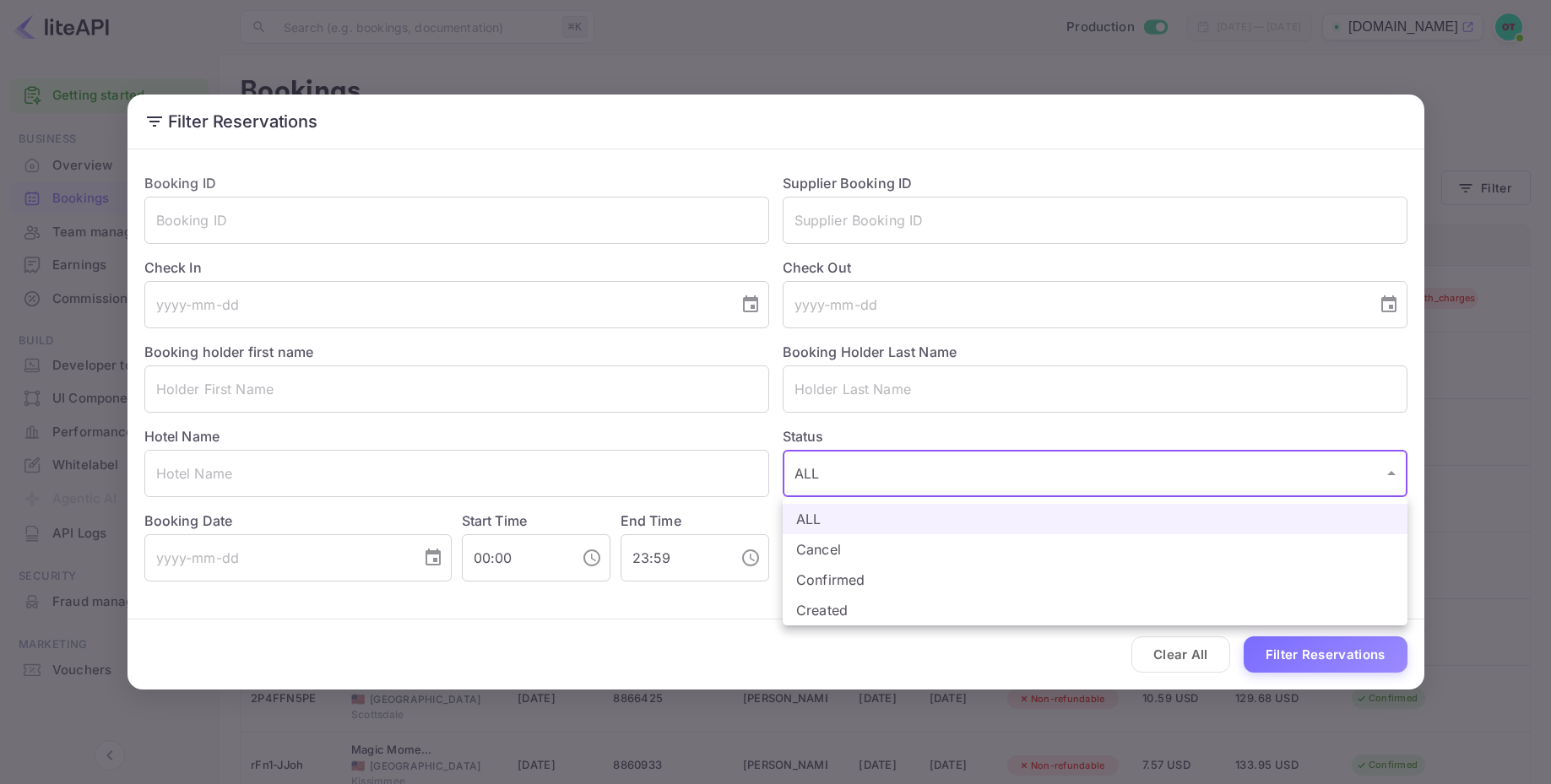
click at [989, 480] on div at bounding box center [775, 392] width 1551 height 784
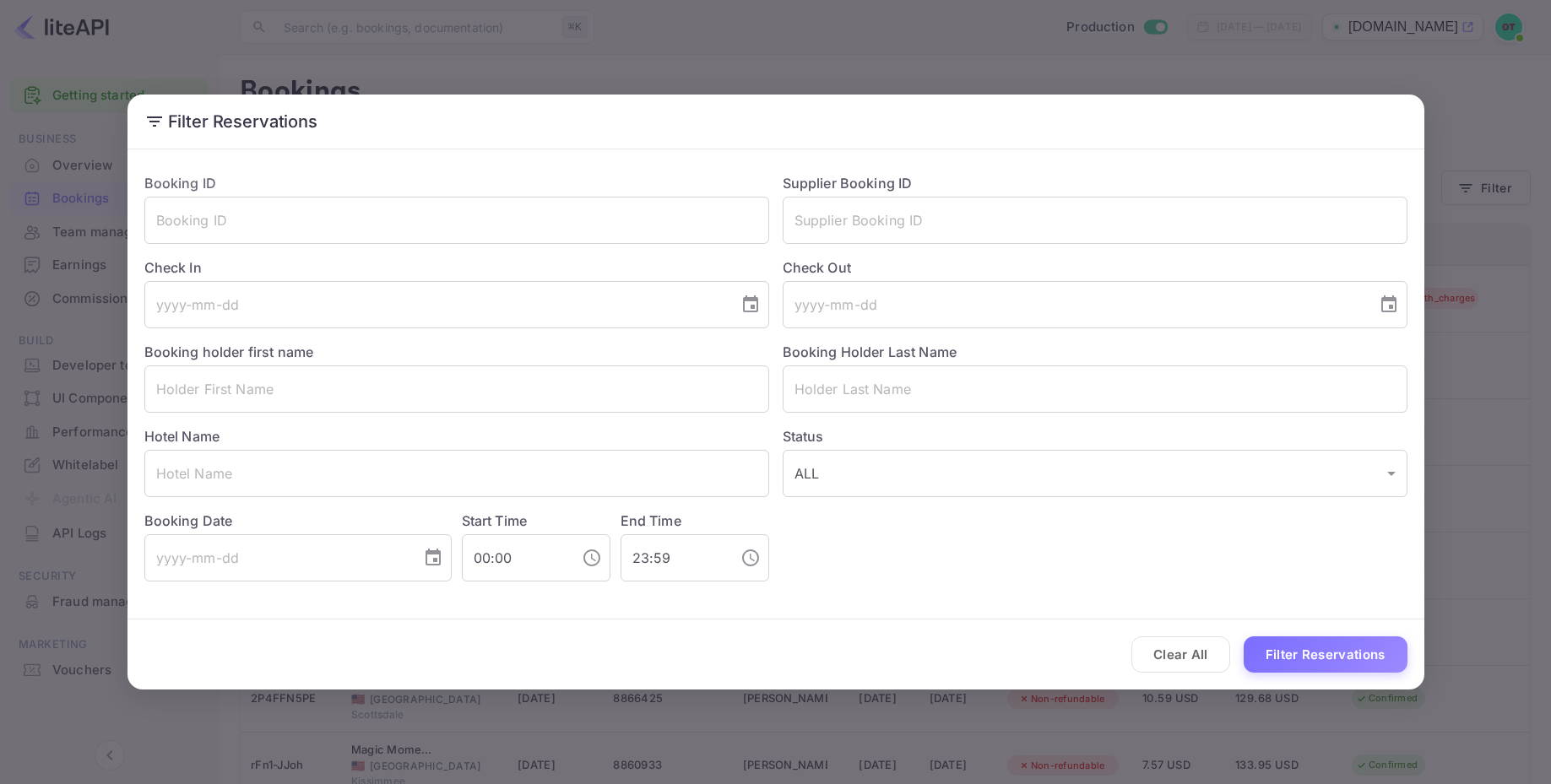
click at [1157, 68] on div "Filter Reservations Booking ID ​ Supplier Booking ID ​ Check In ​ Check Out ​ B…" at bounding box center [775, 392] width 1551 height 784
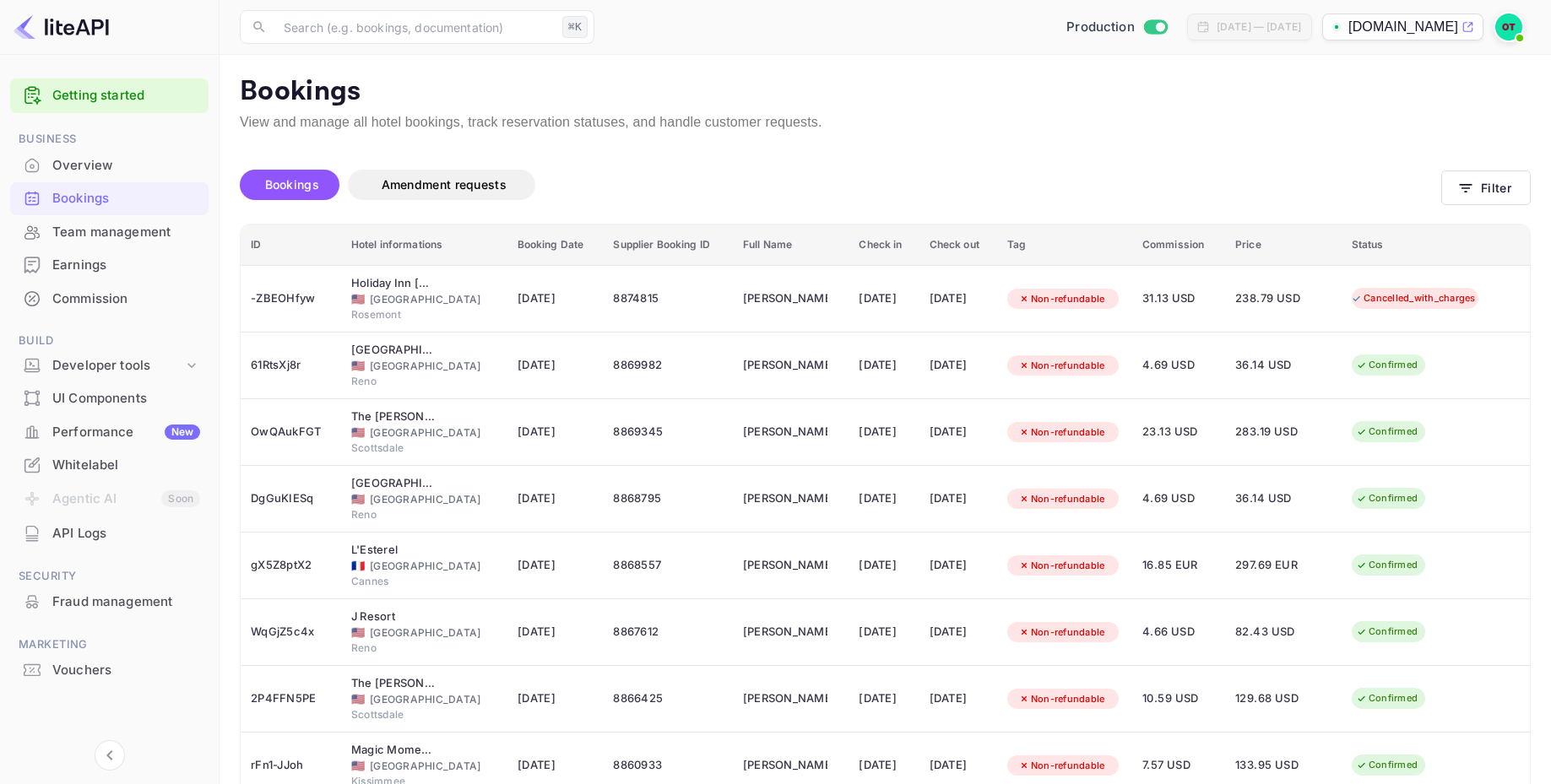
click at [1059, 144] on div "Unsaved Changes Bookings Amendment requests Filter ID Hotel informations Bookin…" at bounding box center [875, 561] width 1311 height 858
click at [1014, 149] on div "Unsaved Changes Bookings Amendment requests Filter ID Hotel informations Bookin…" at bounding box center [875, 561] width 1311 height 858
click at [903, 150] on div "Unsaved Changes Bookings Amendment requests Filter ID Hotel informations Bookin…" at bounding box center [875, 561] width 1311 height 858
click at [767, 153] on div "Bookings Amendment requests" at bounding box center [840, 188] width 1201 height 71
click at [109, 266] on div "Earnings" at bounding box center [126, 265] width 148 height 19
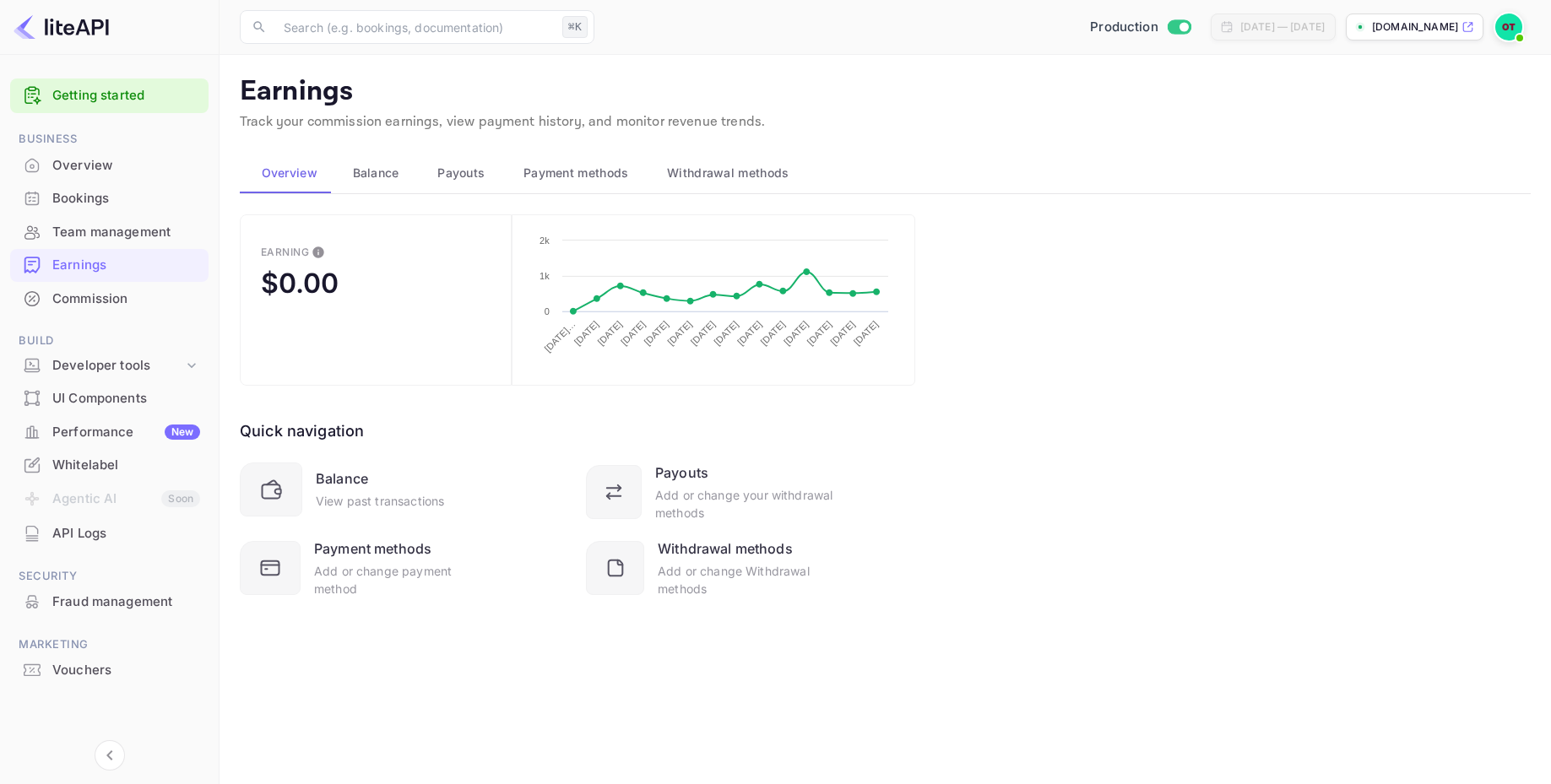
click at [388, 177] on span "Balance" at bounding box center [375, 173] width 46 height 20
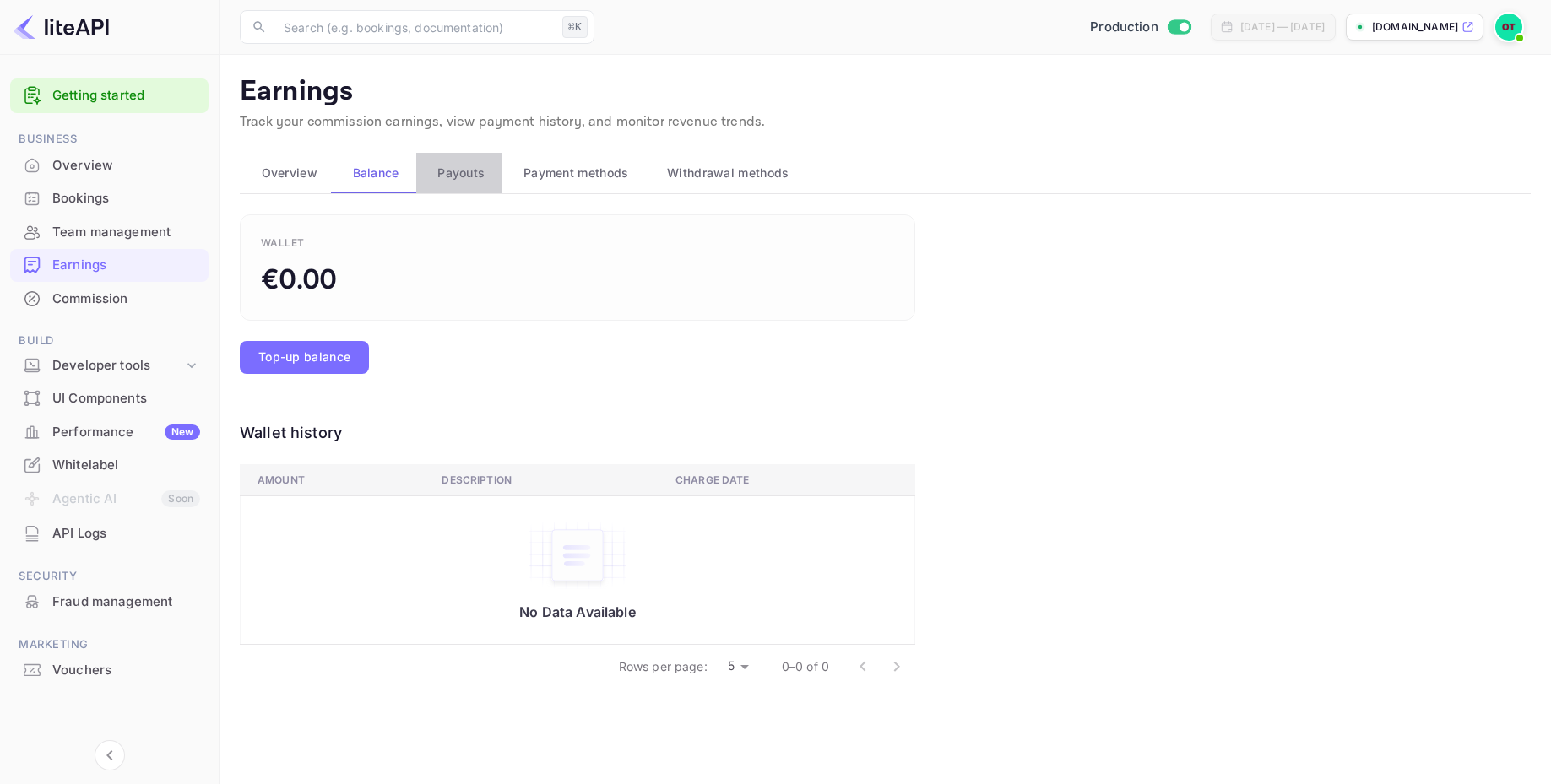
click at [469, 187] on button "Payouts" at bounding box center [459, 173] width 86 height 41
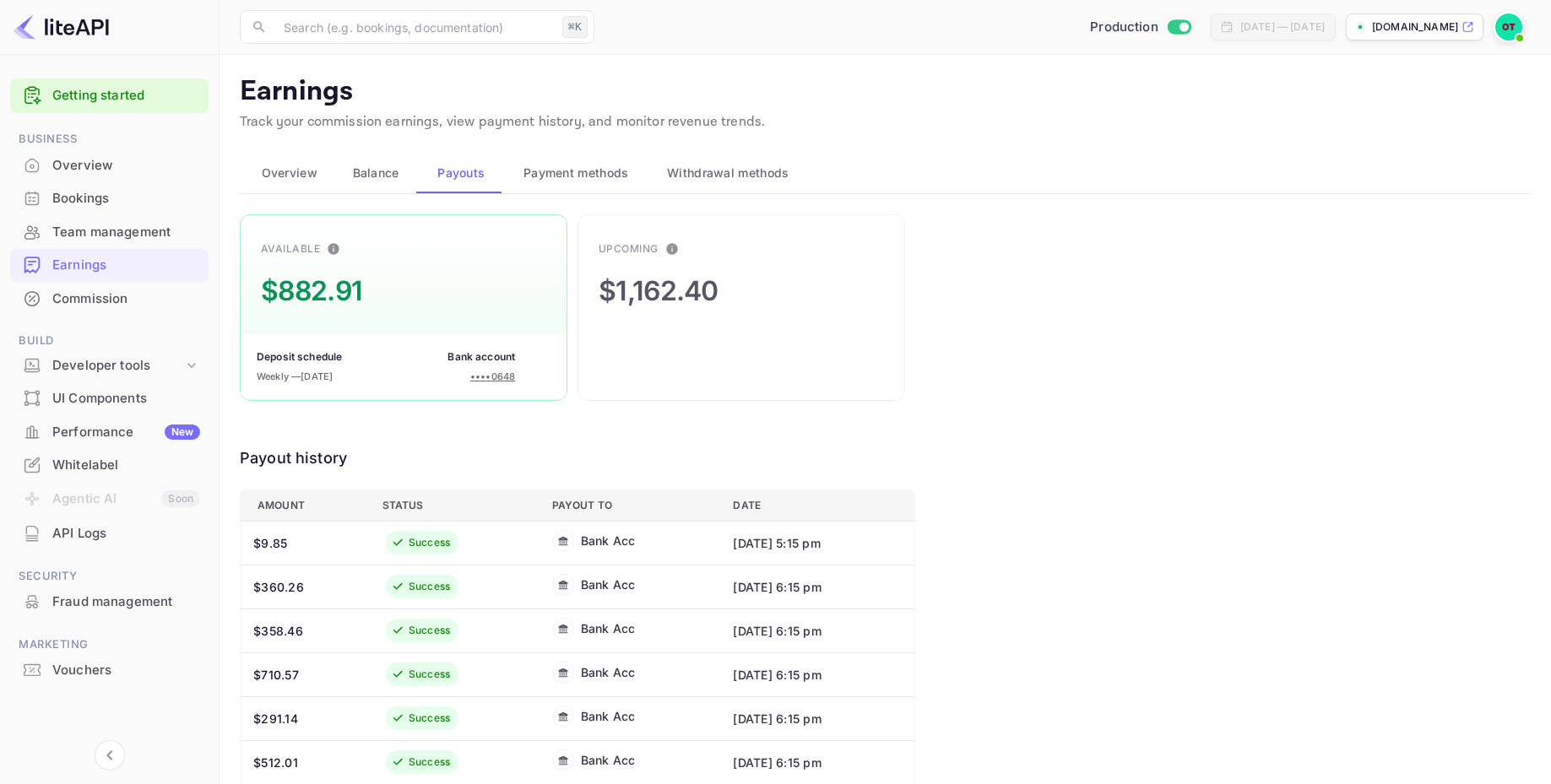
click at [1115, 376] on div "Available $882.91 Deposit schedule Weekly — August 18, 2025 Bank account •••• 0…" at bounding box center [885, 675] width 1291 height 922
click at [592, 173] on span "Payment methods" at bounding box center [576, 173] width 105 height 20
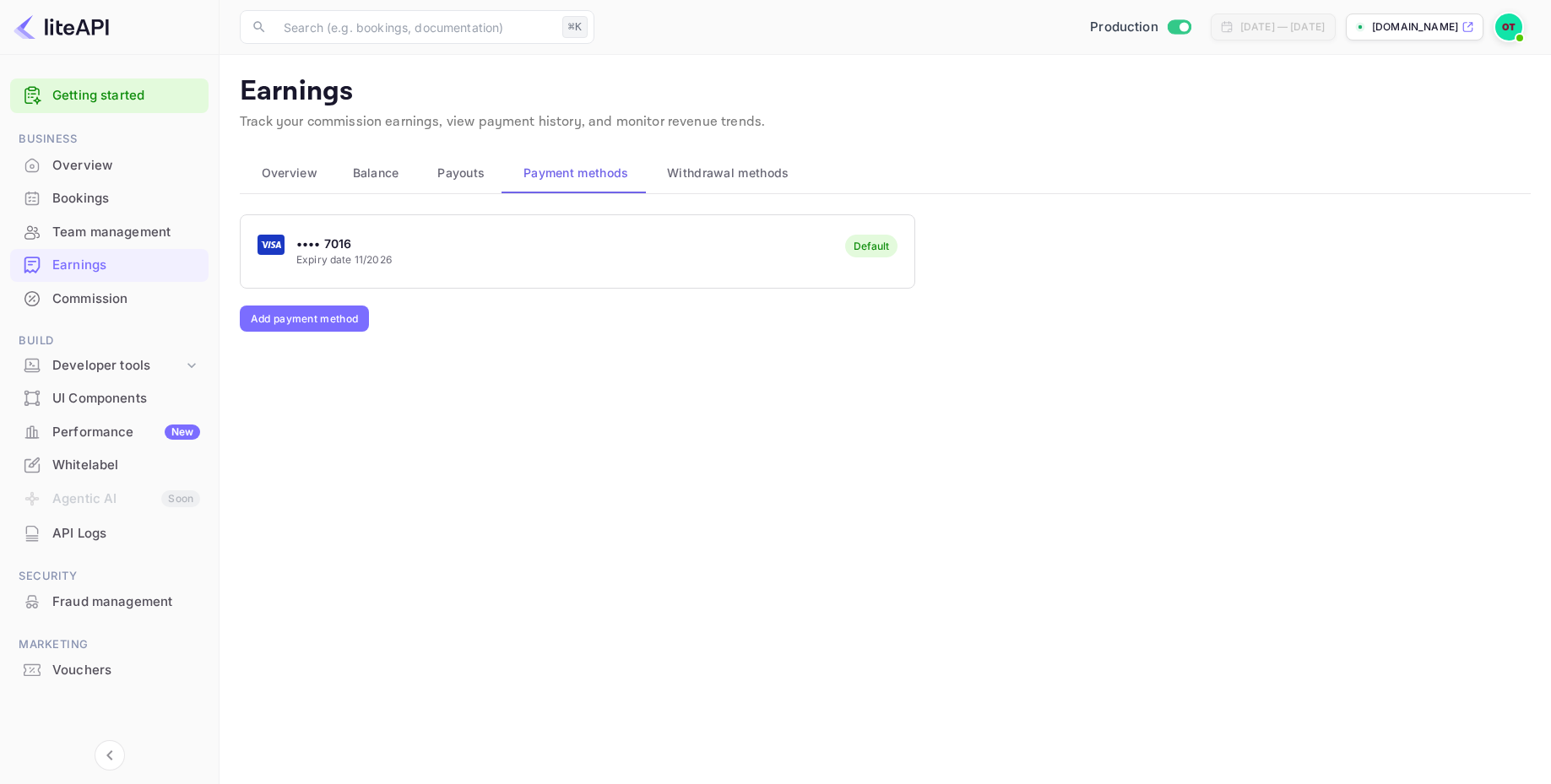
click at [735, 184] on button "Withdrawal methods" at bounding box center [726, 173] width 161 height 41
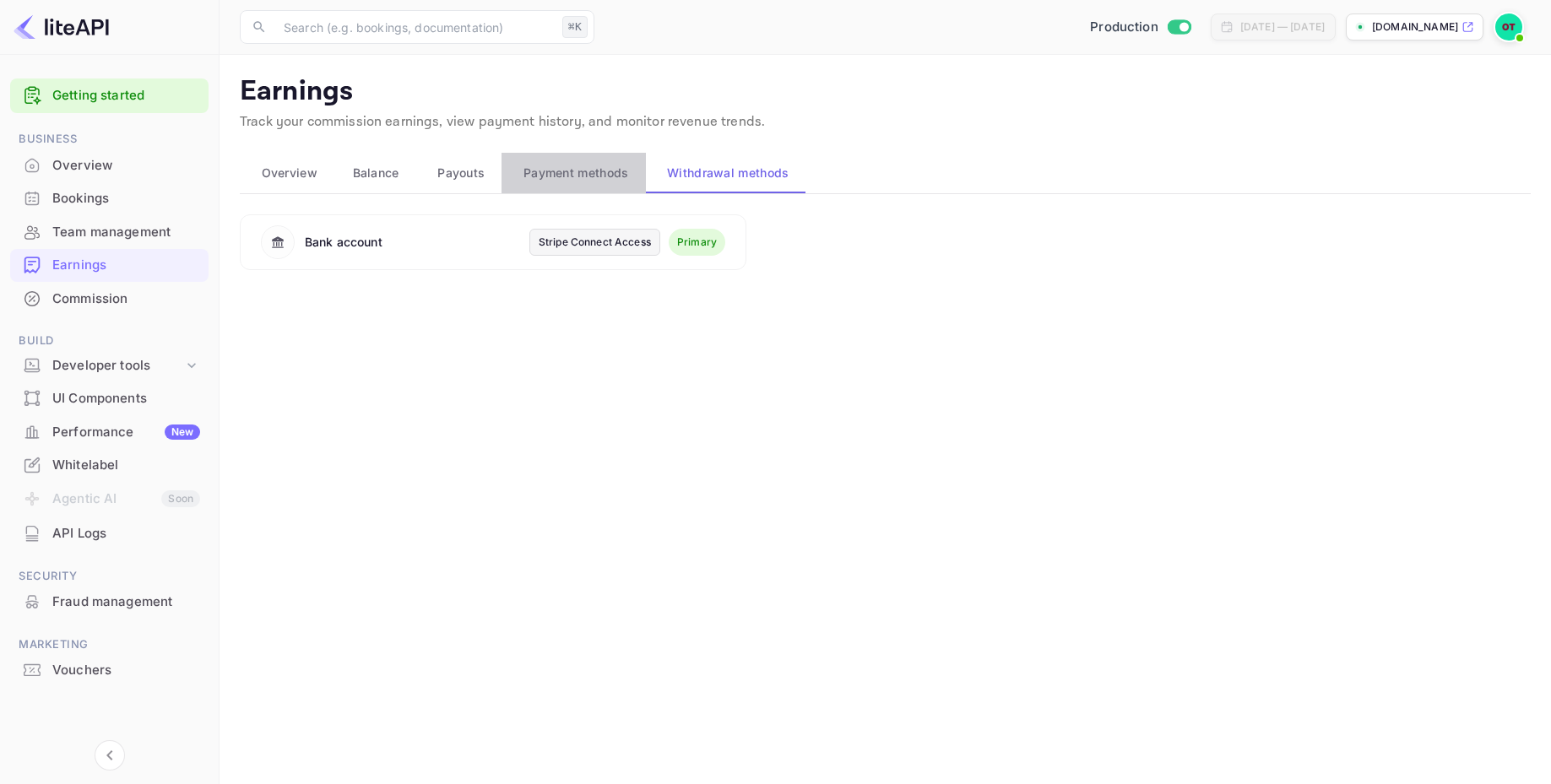
click at [615, 172] on span "Payment methods" at bounding box center [576, 173] width 105 height 20
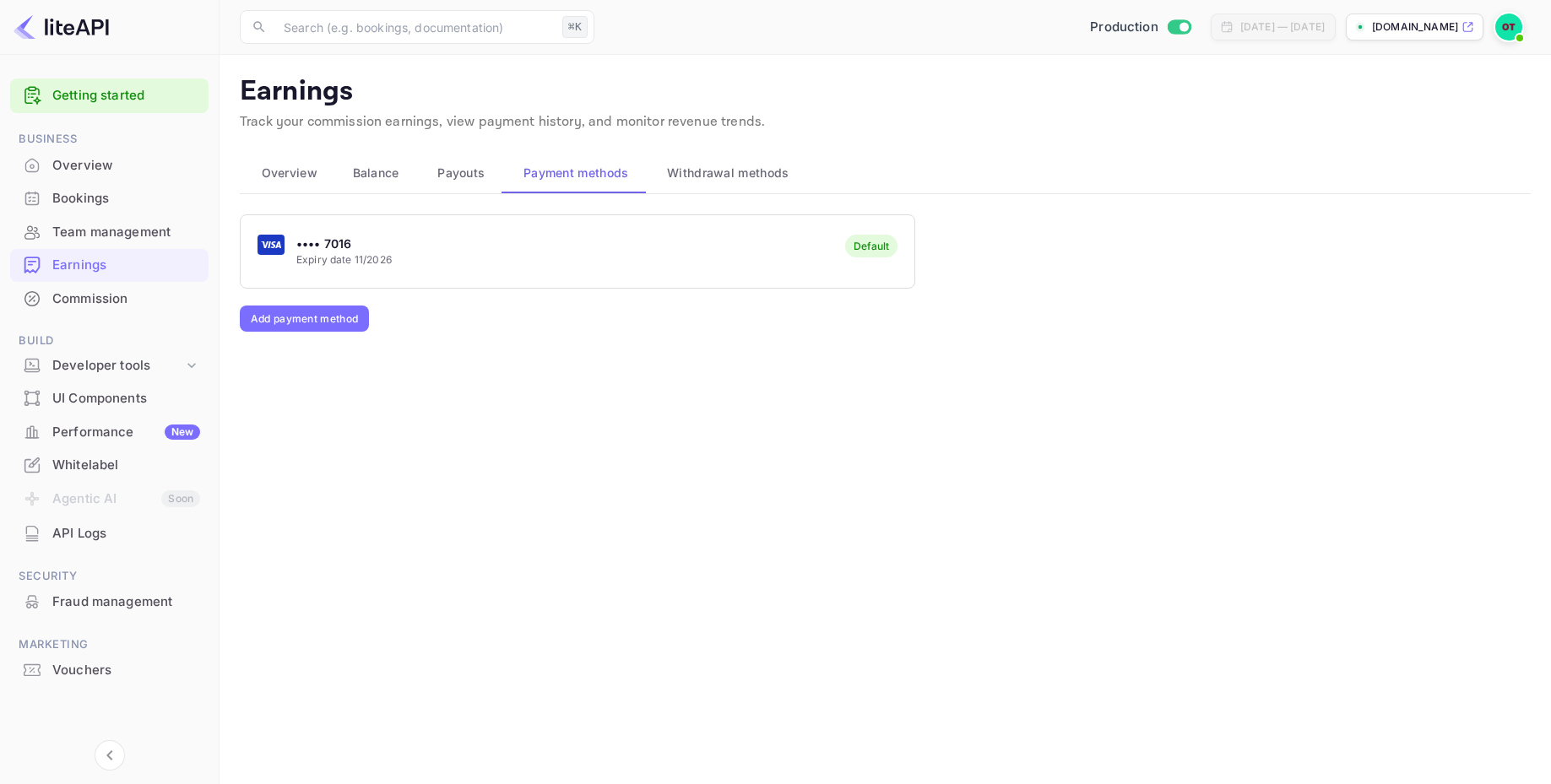
click at [740, 174] on span "Withdrawal methods" at bounding box center [728, 173] width 122 height 20
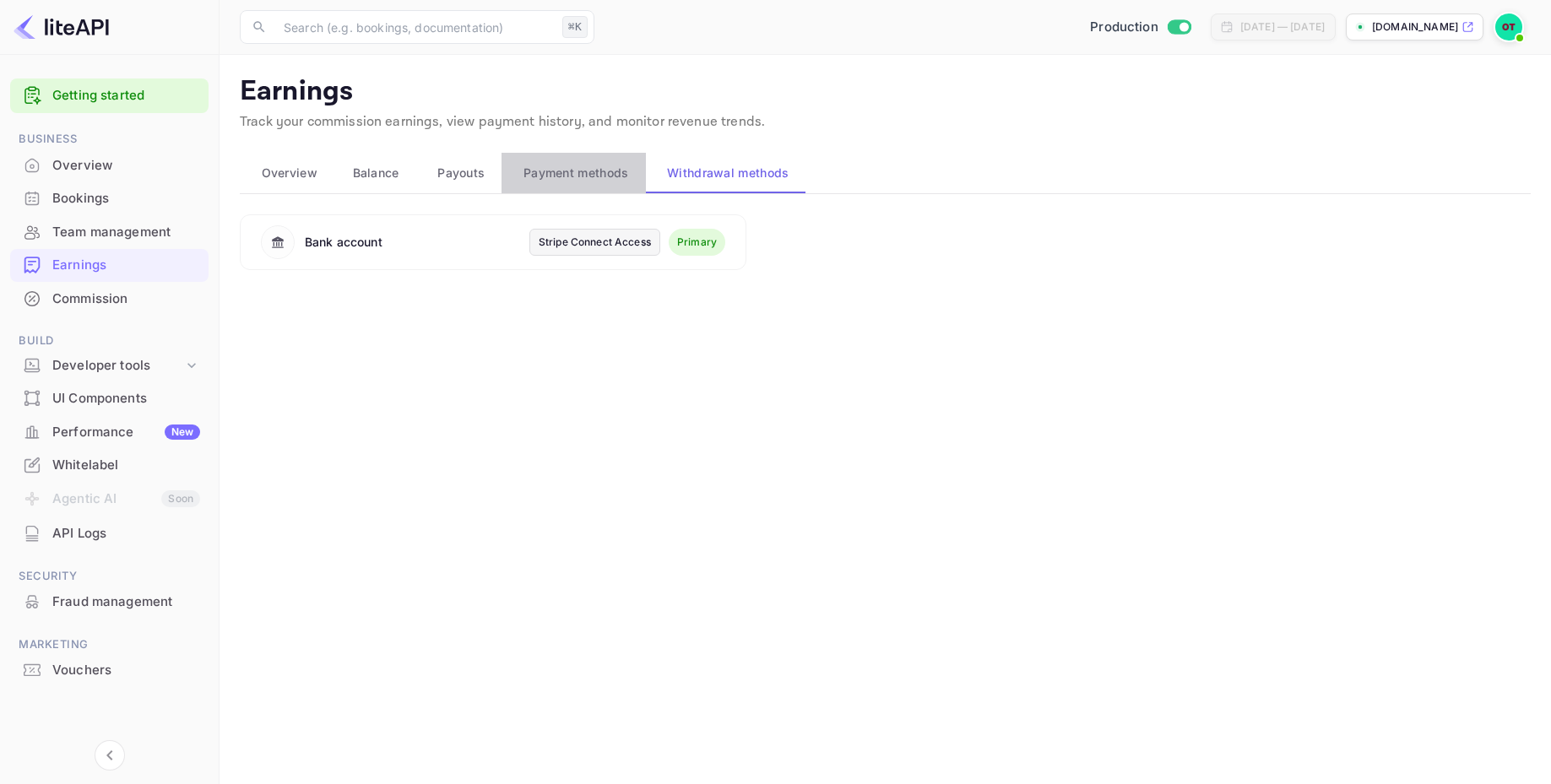
click at [592, 169] on span "Payment methods" at bounding box center [576, 173] width 105 height 20
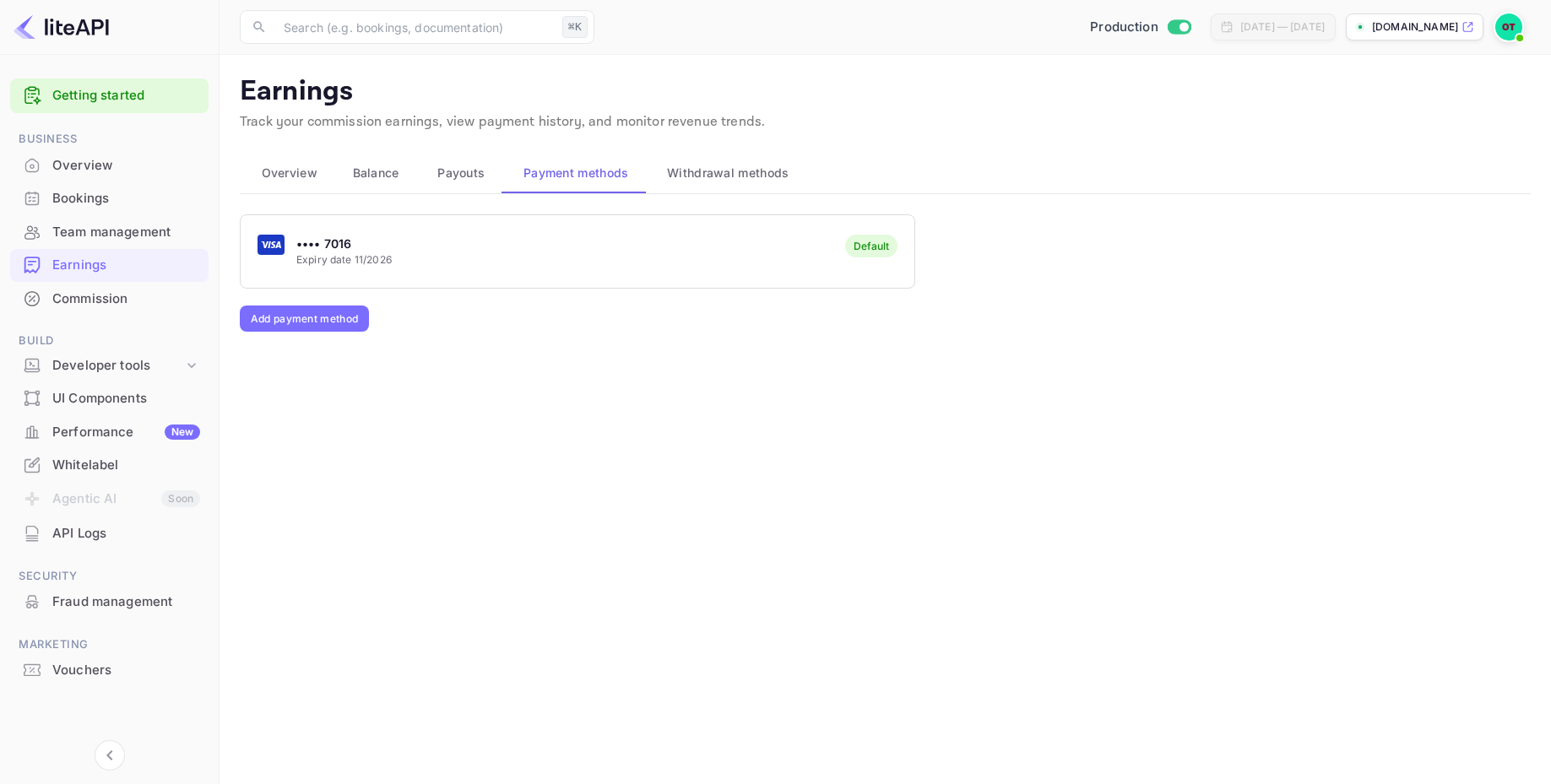
click at [452, 167] on span "Payouts" at bounding box center [461, 173] width 47 height 20
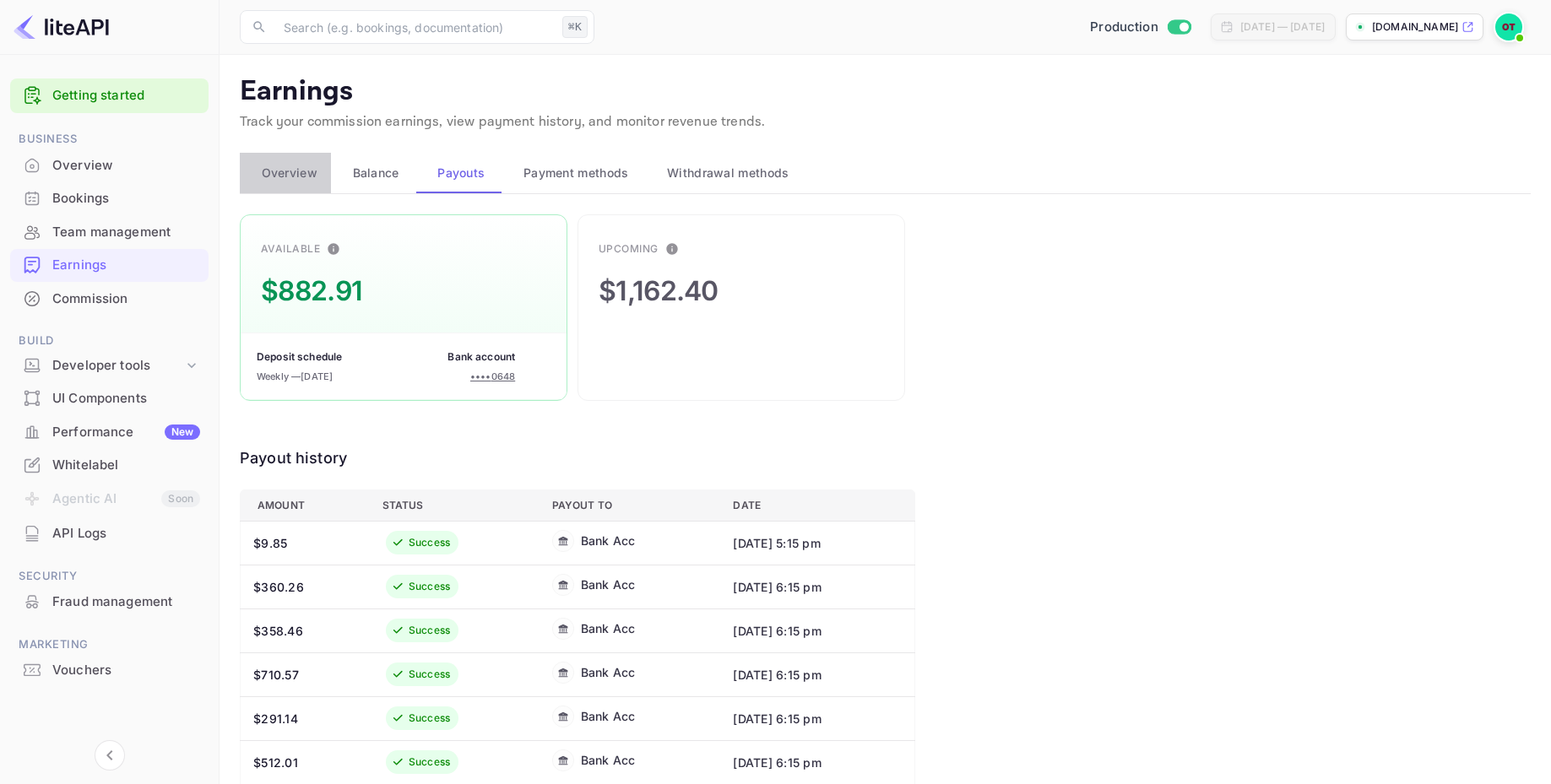
click at [298, 179] on span "Overview" at bounding box center [289, 173] width 55 height 20
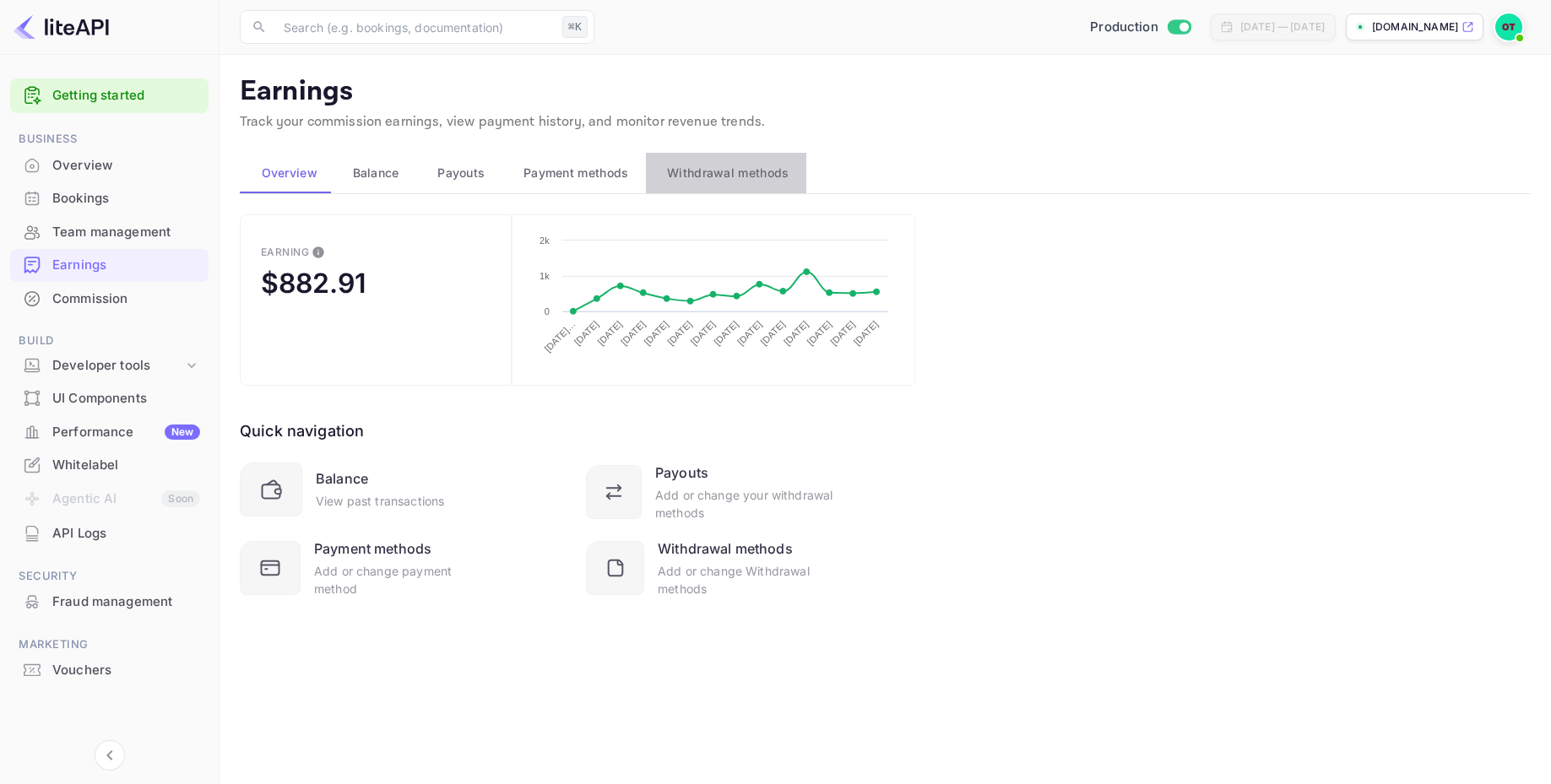
click at [721, 183] on span "Withdrawal methods" at bounding box center [728, 173] width 122 height 20
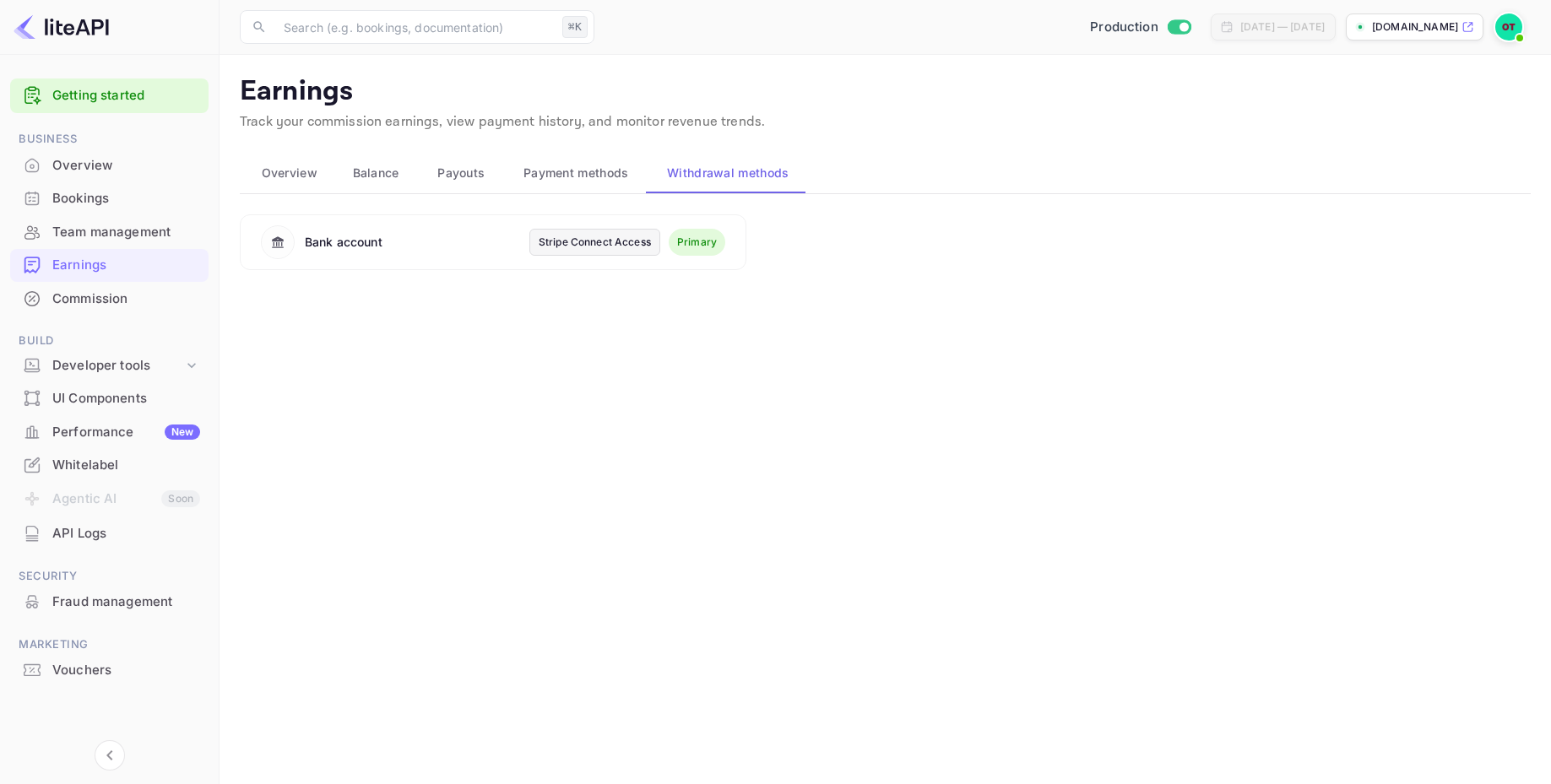
click at [942, 455] on main "Earnings Track your commission earnings, view payment history, and monitor reve…" at bounding box center [886, 419] width 1332 height 729
click at [67, 175] on div "Overview" at bounding box center [109, 165] width 198 height 33
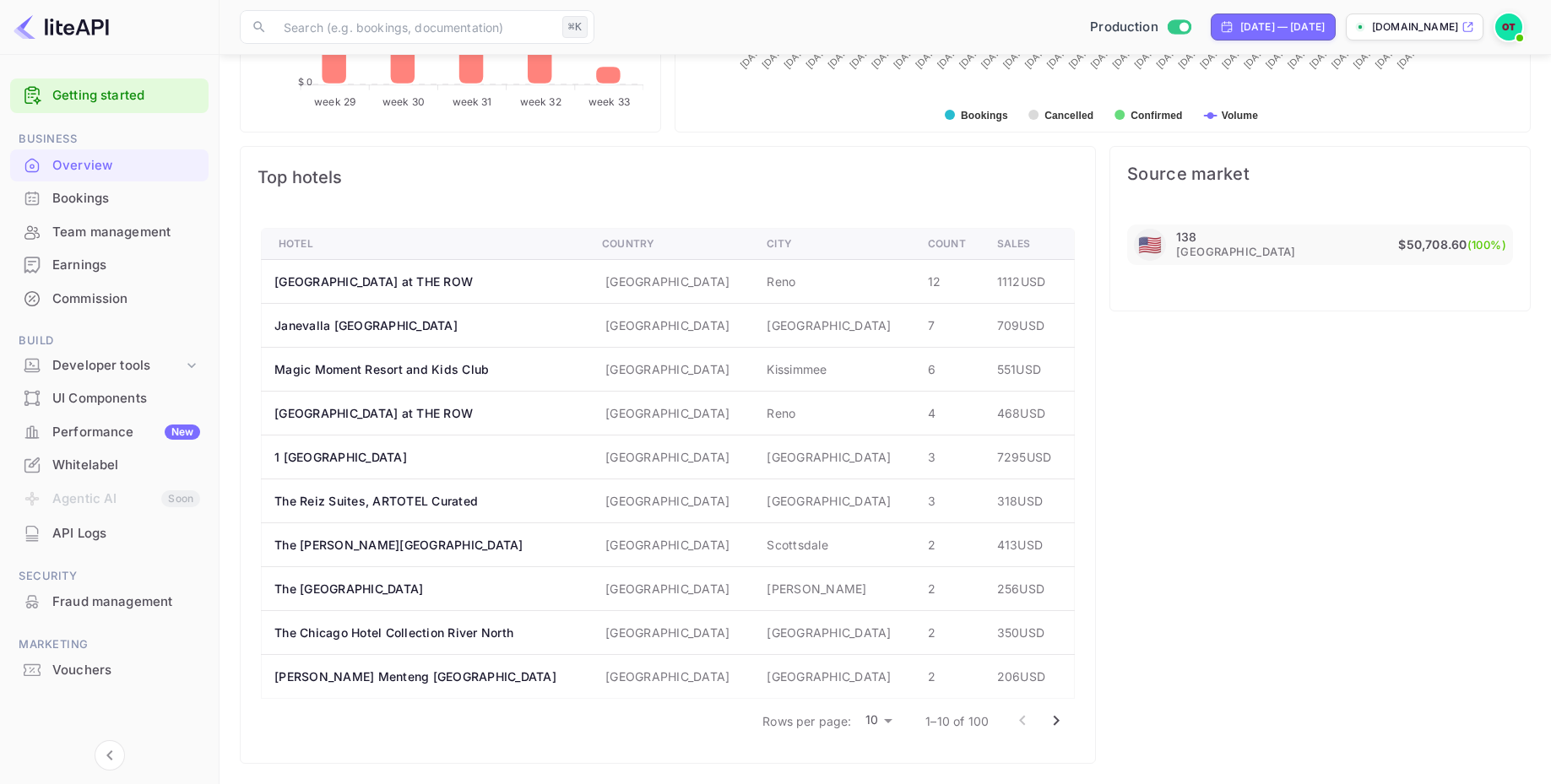
scroll to position [878, 0]
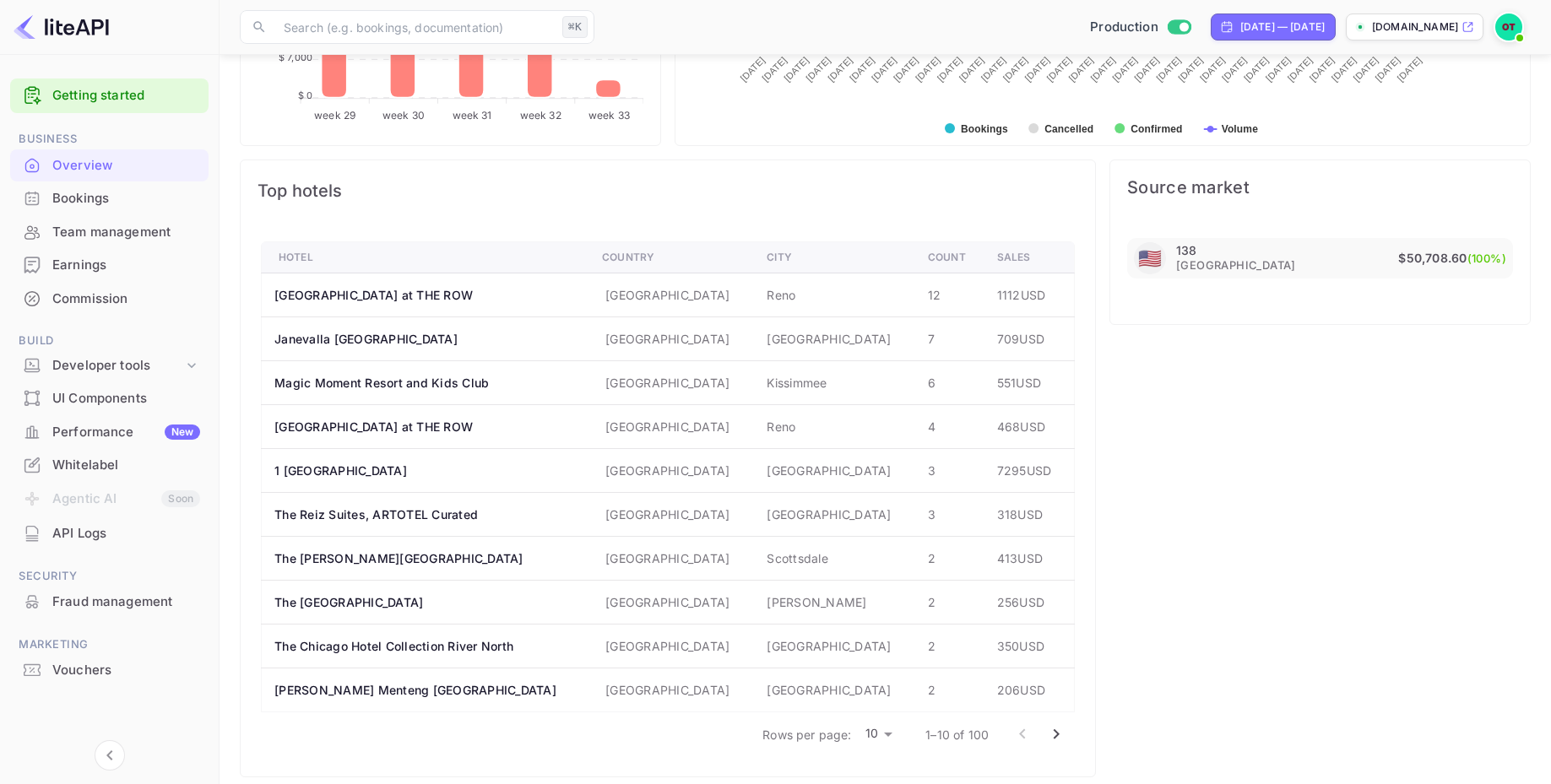
click at [1233, 185] on span "Source market" at bounding box center [1320, 187] width 386 height 20
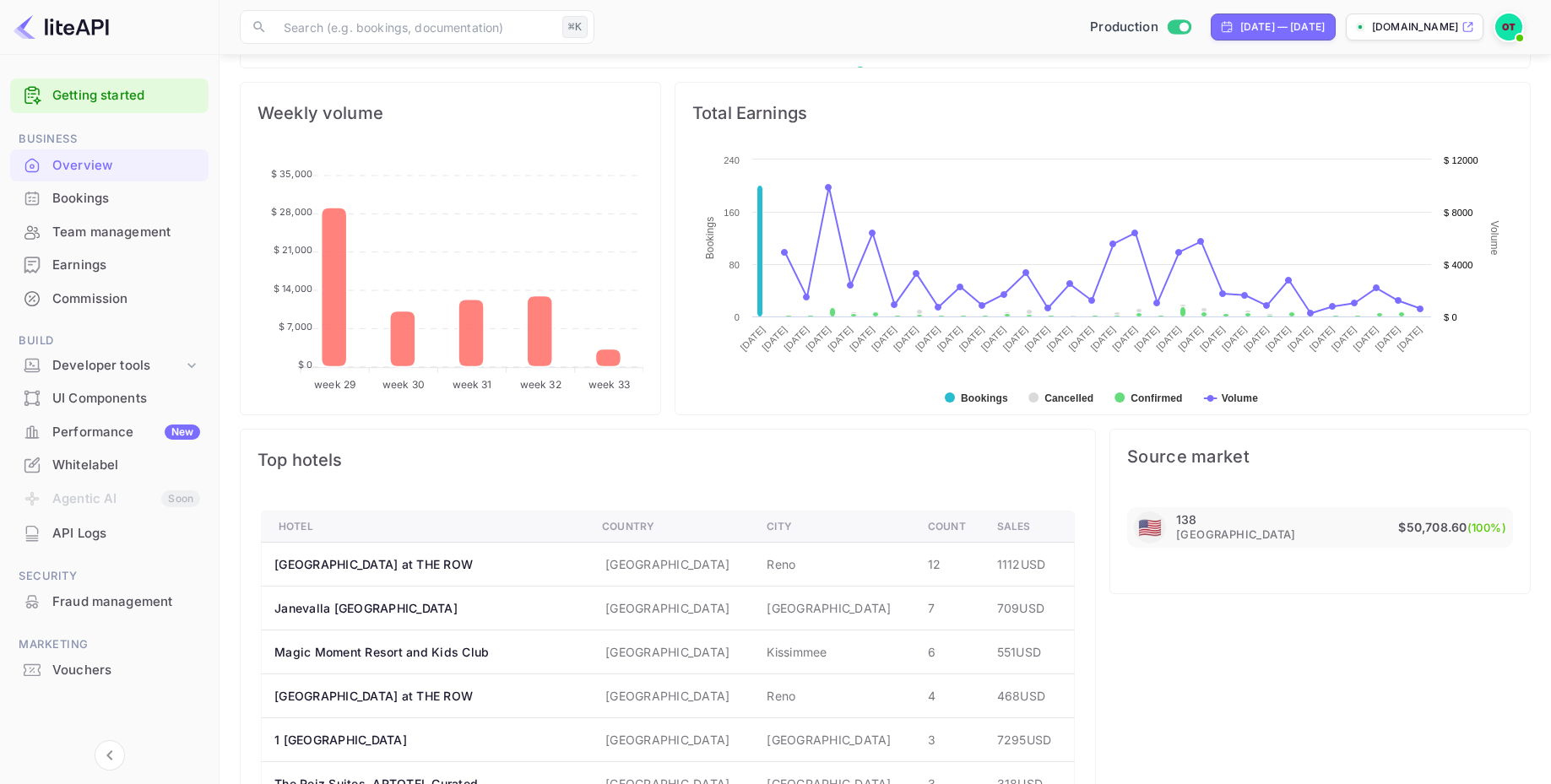
scroll to position [890, 0]
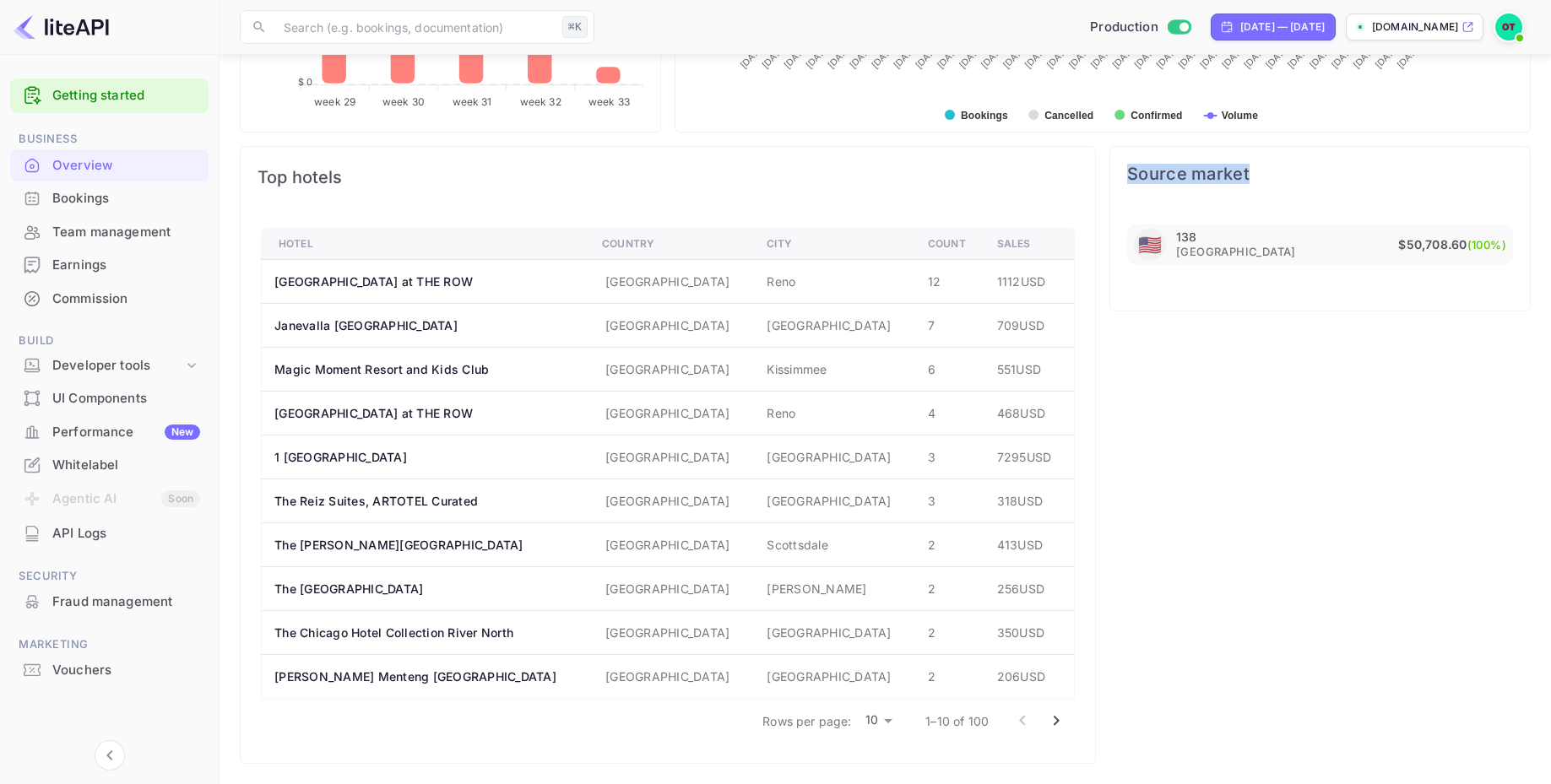
drag, startPoint x: 1256, startPoint y: 174, endPoint x: 1108, endPoint y: 173, distance: 148.0
click at [1108, 173] on div "Source market 🇺🇸 138 United States $50,708.60 (100%)" at bounding box center [1313, 448] width 435 height 631
click at [1261, 504] on div "Source market 🇺🇸 138 United States $50,708.60 (100%)" at bounding box center [1313, 448] width 435 height 631
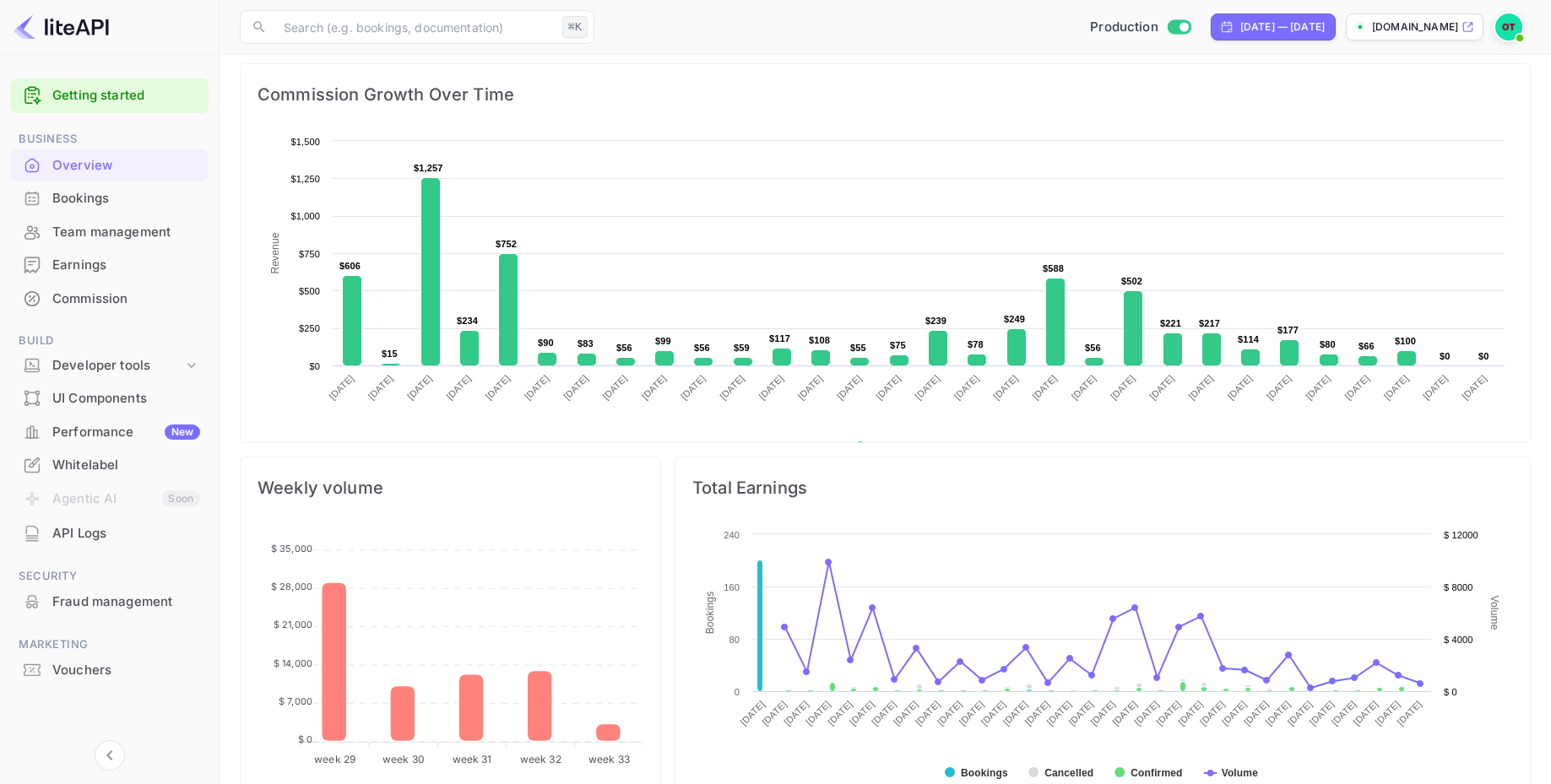
scroll to position [0, 0]
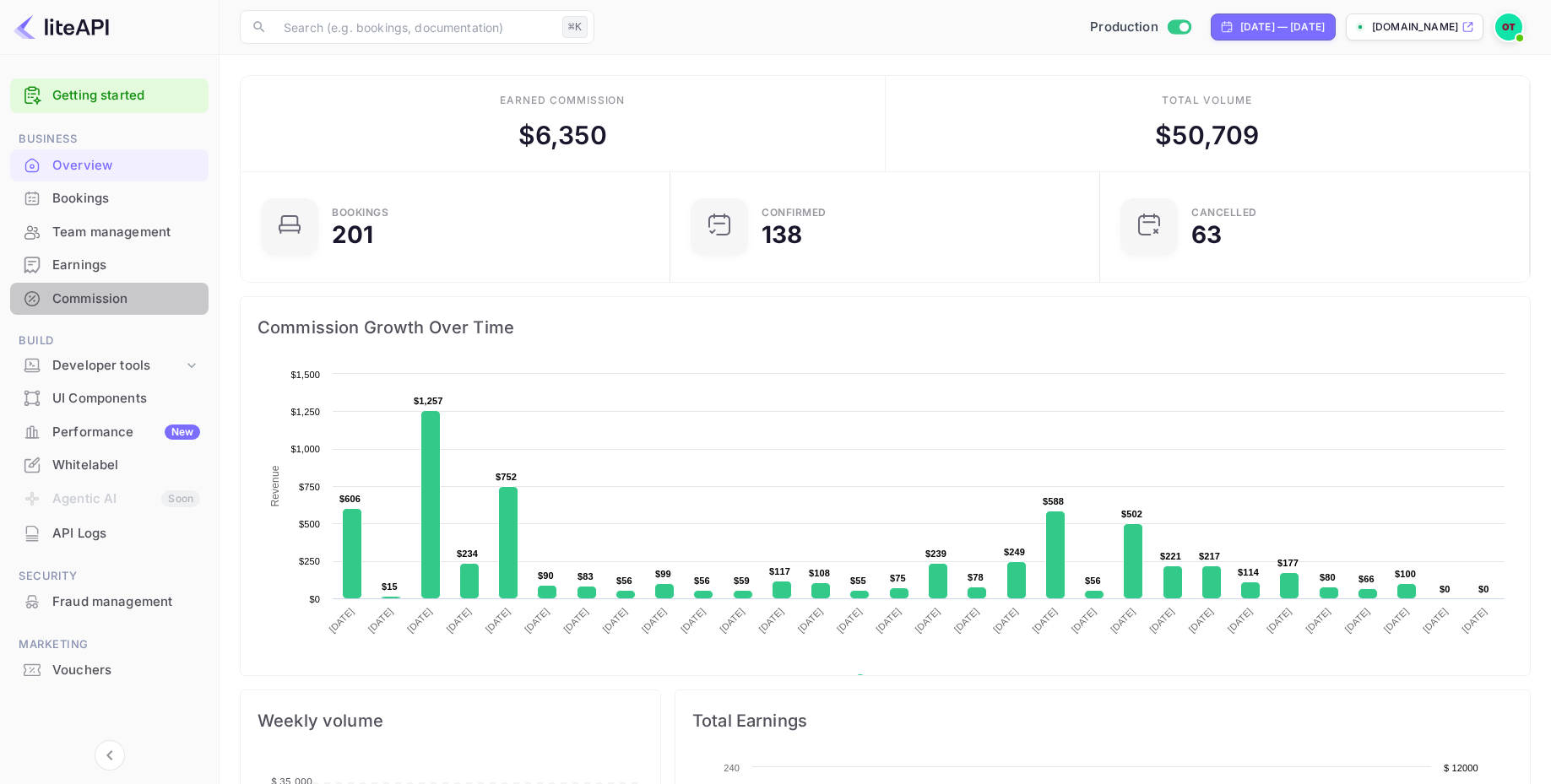
click at [131, 290] on div "Commission" at bounding box center [126, 299] width 148 height 19
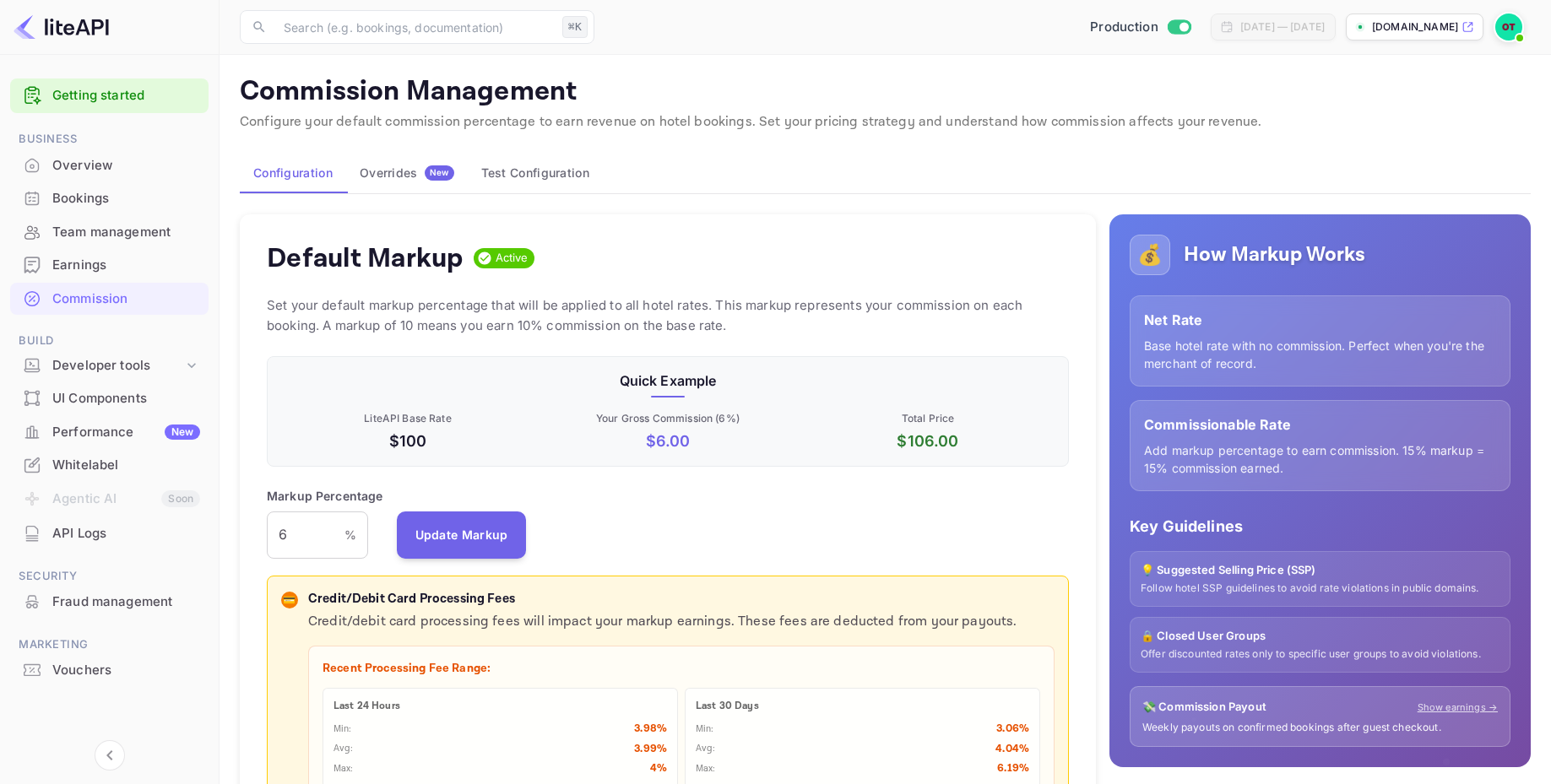
scroll to position [300, 802]
click at [888, 285] on div "Default Markup Active Set your default markup percentage that will be applied t…" at bounding box center [668, 624] width 856 height 819
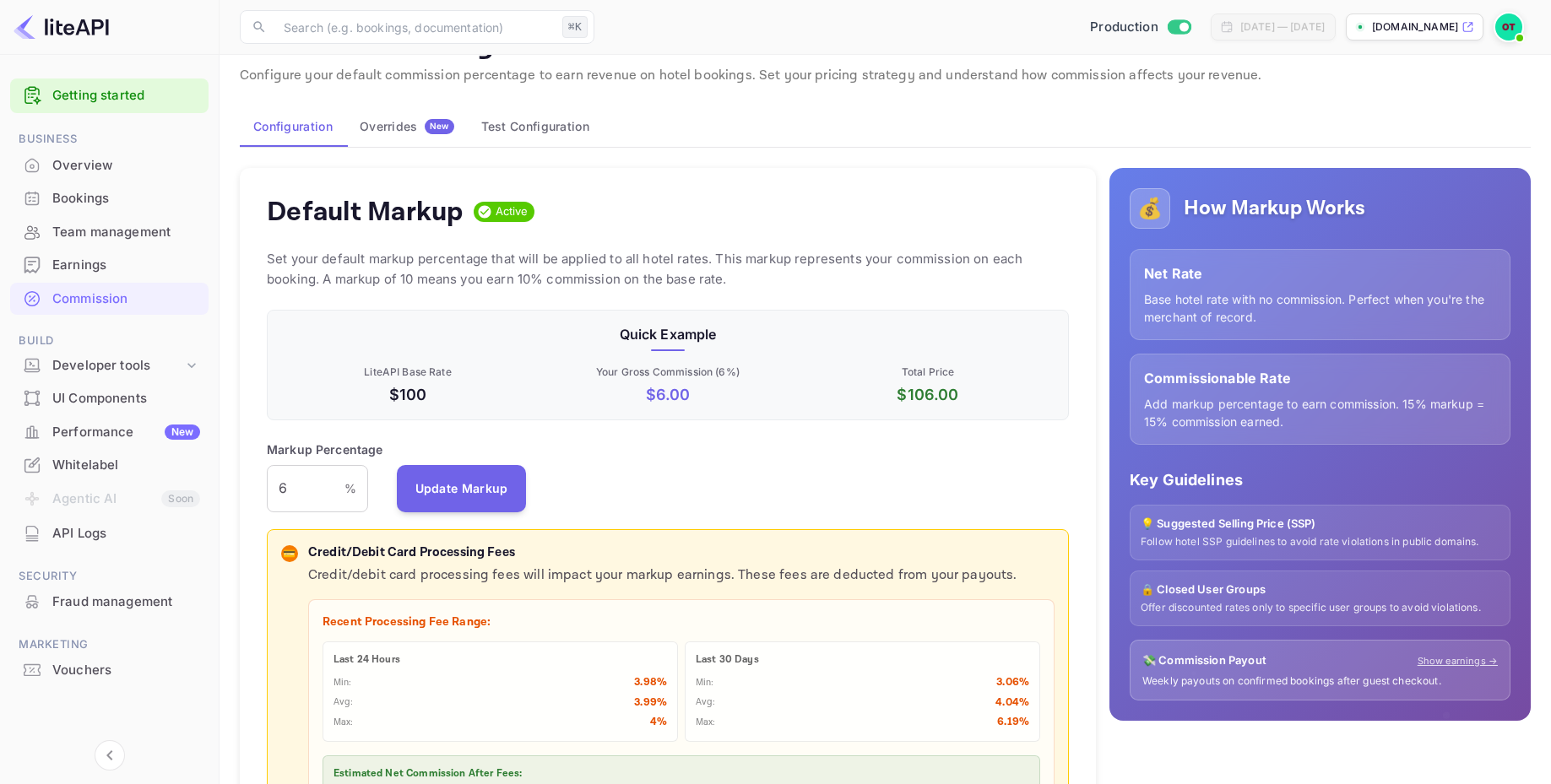
scroll to position [0, 0]
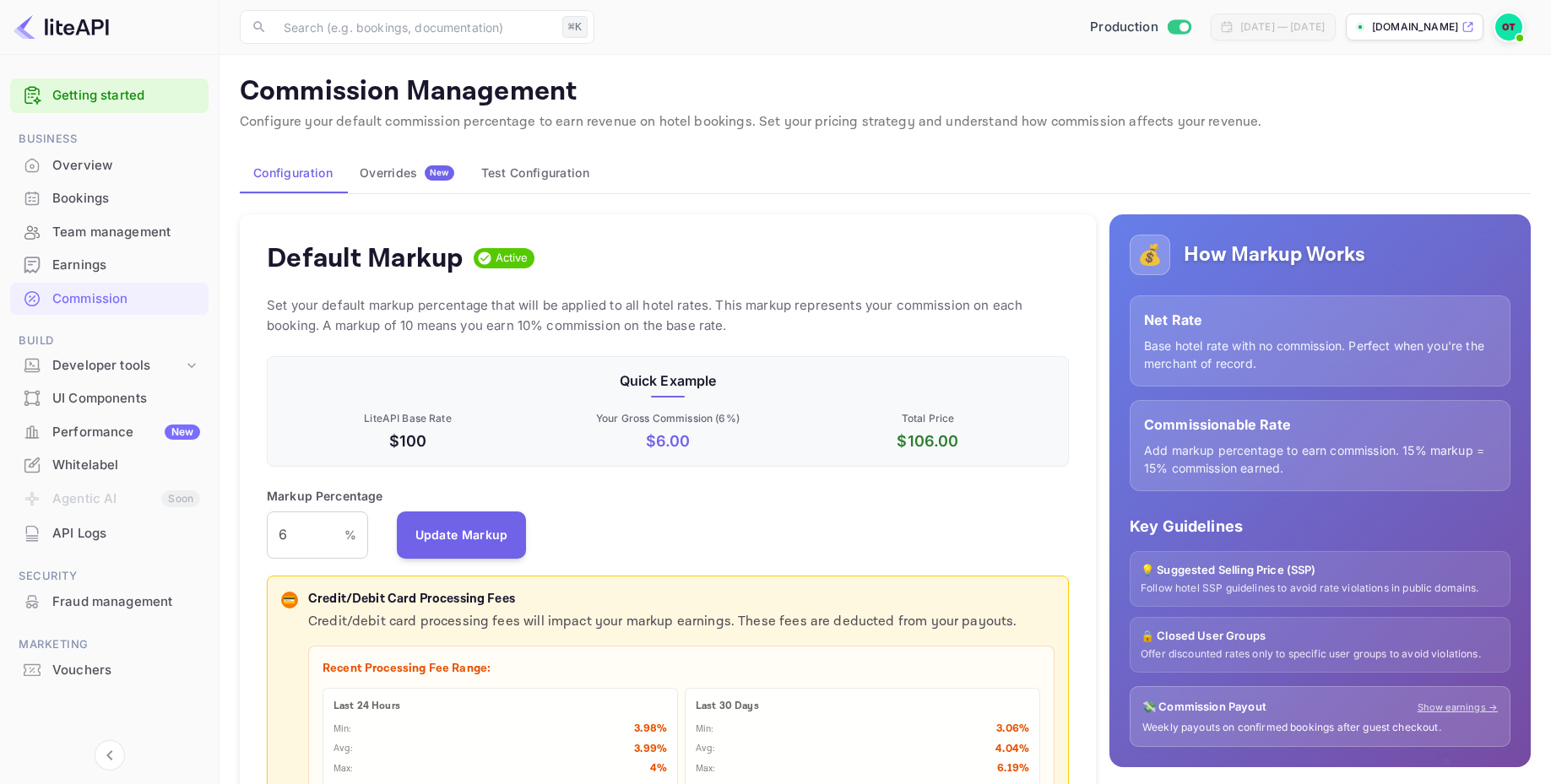
click at [820, 286] on div "Default Markup Active Set your default markup percentage that will be applied t…" at bounding box center [668, 624] width 856 height 819
click at [409, 191] on button "Overrides New" at bounding box center [407, 173] width 122 height 41
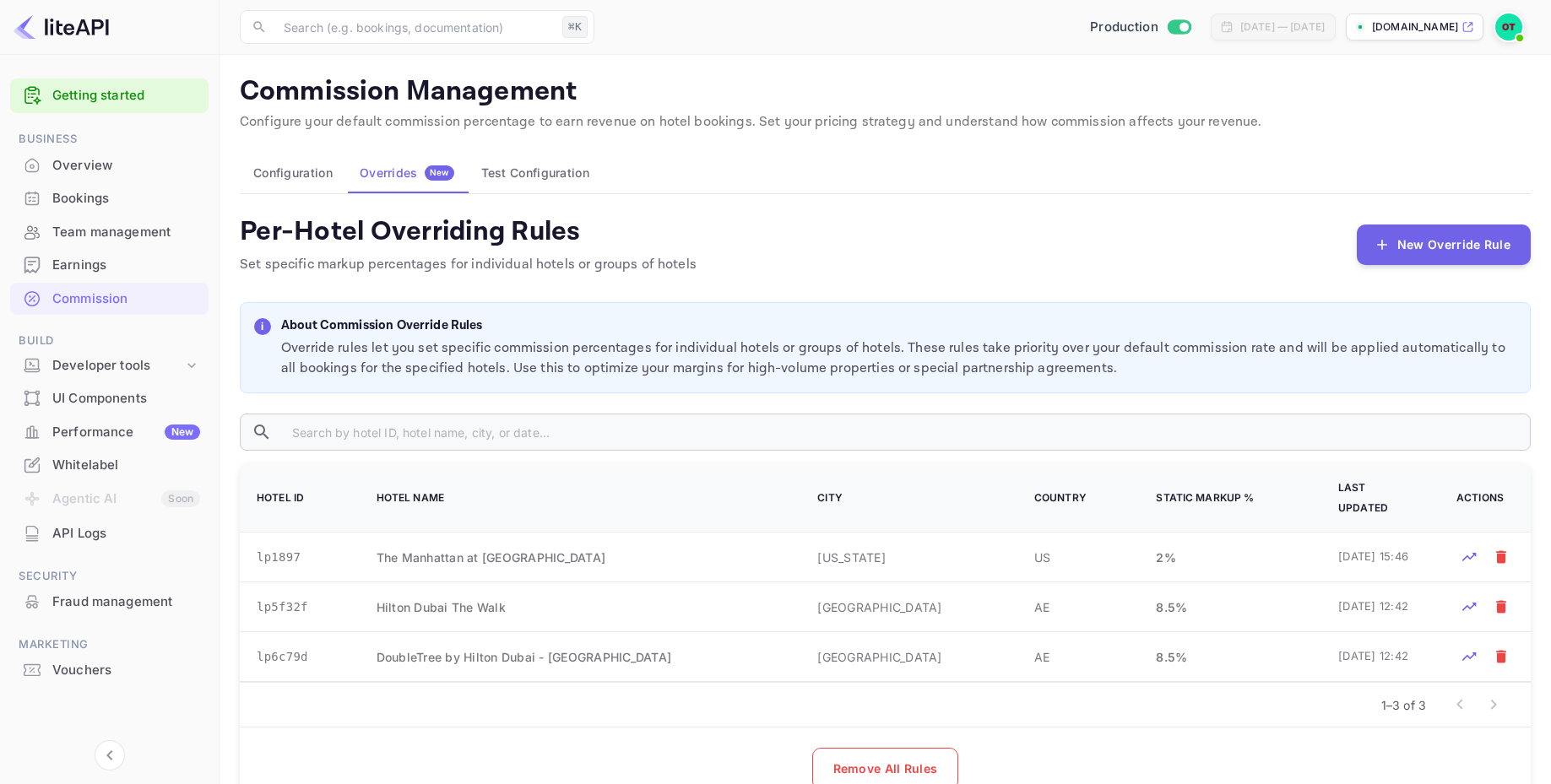
click at [522, 268] on p "Set specific markup percentages for individual hotels or groups of hotels" at bounding box center [468, 265] width 457 height 20
click at [415, 260] on p "Set specific markup percentages for individual hotels or groups of hotels" at bounding box center [468, 265] width 457 height 20
click at [1424, 267] on div "Per-Hotel Overriding Rules Set specific markup percentages for individual hotel…" at bounding box center [885, 244] width 1291 height 61
click at [1426, 252] on button "New Override Rule" at bounding box center [1443, 243] width 174 height 41
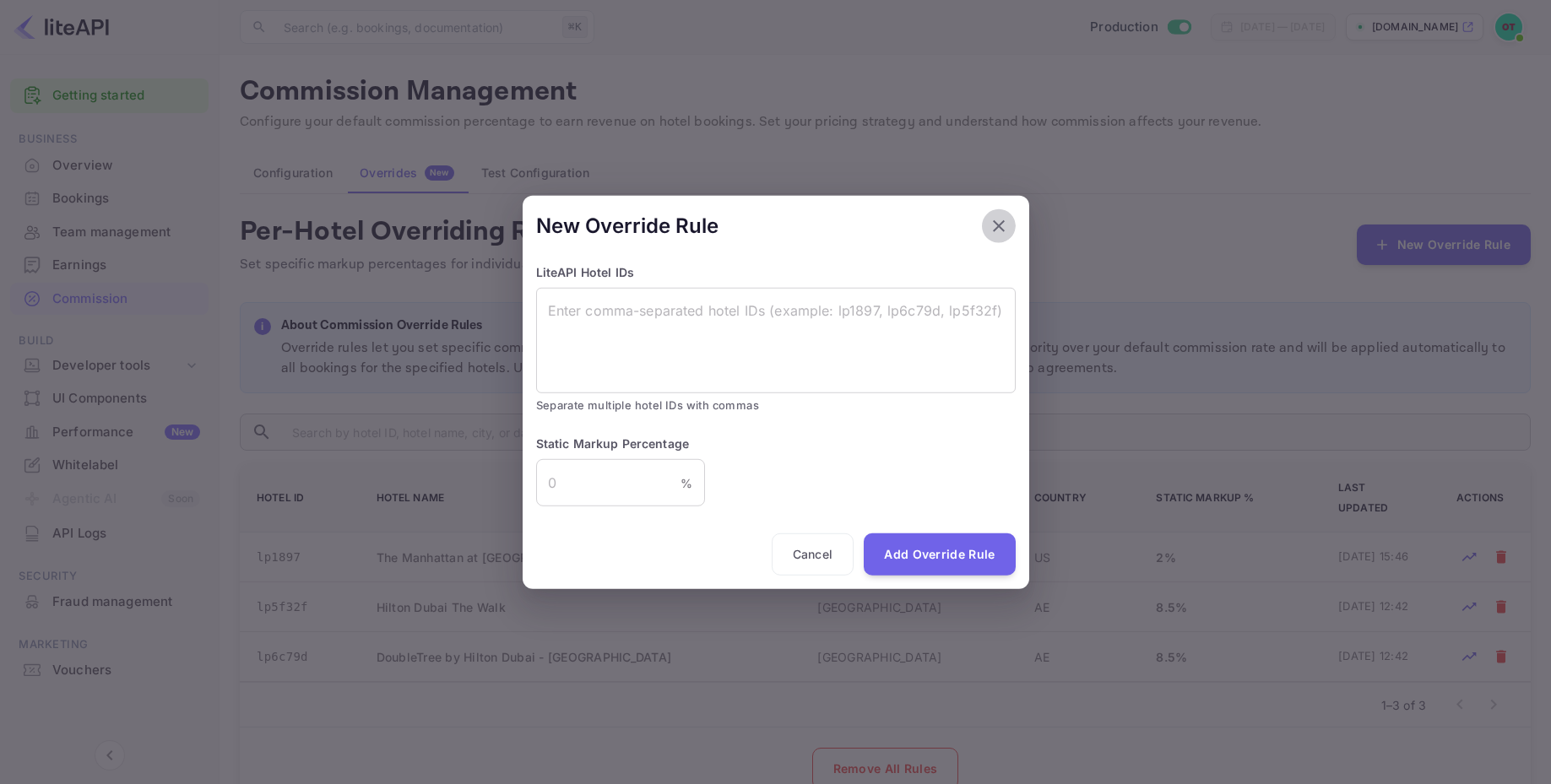
click at [1001, 218] on icon "button" at bounding box center [999, 225] width 20 height 20
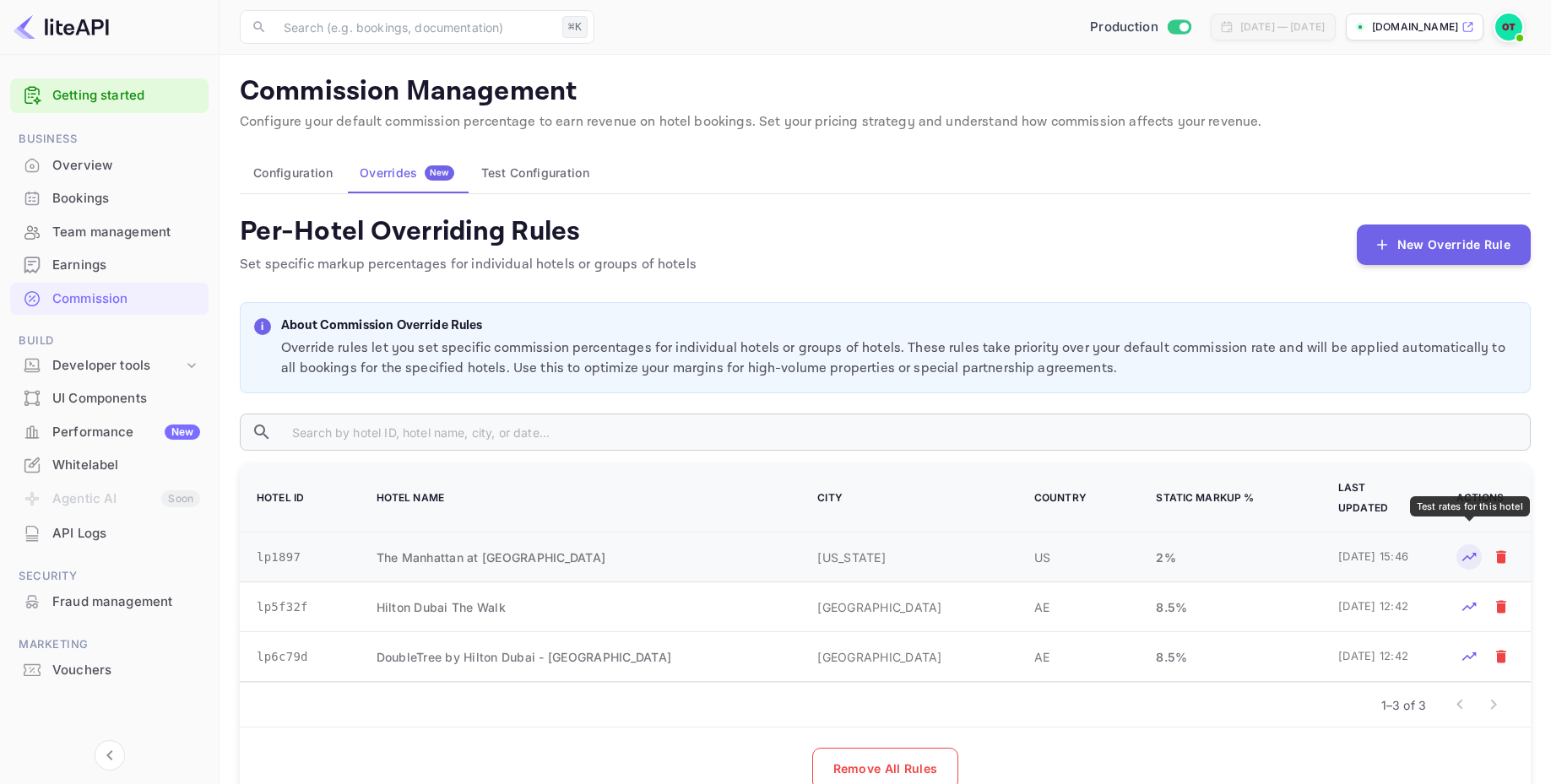
click at [1457, 544] on button "Test rates for this hotel" at bounding box center [1469, 557] width 25 height 25
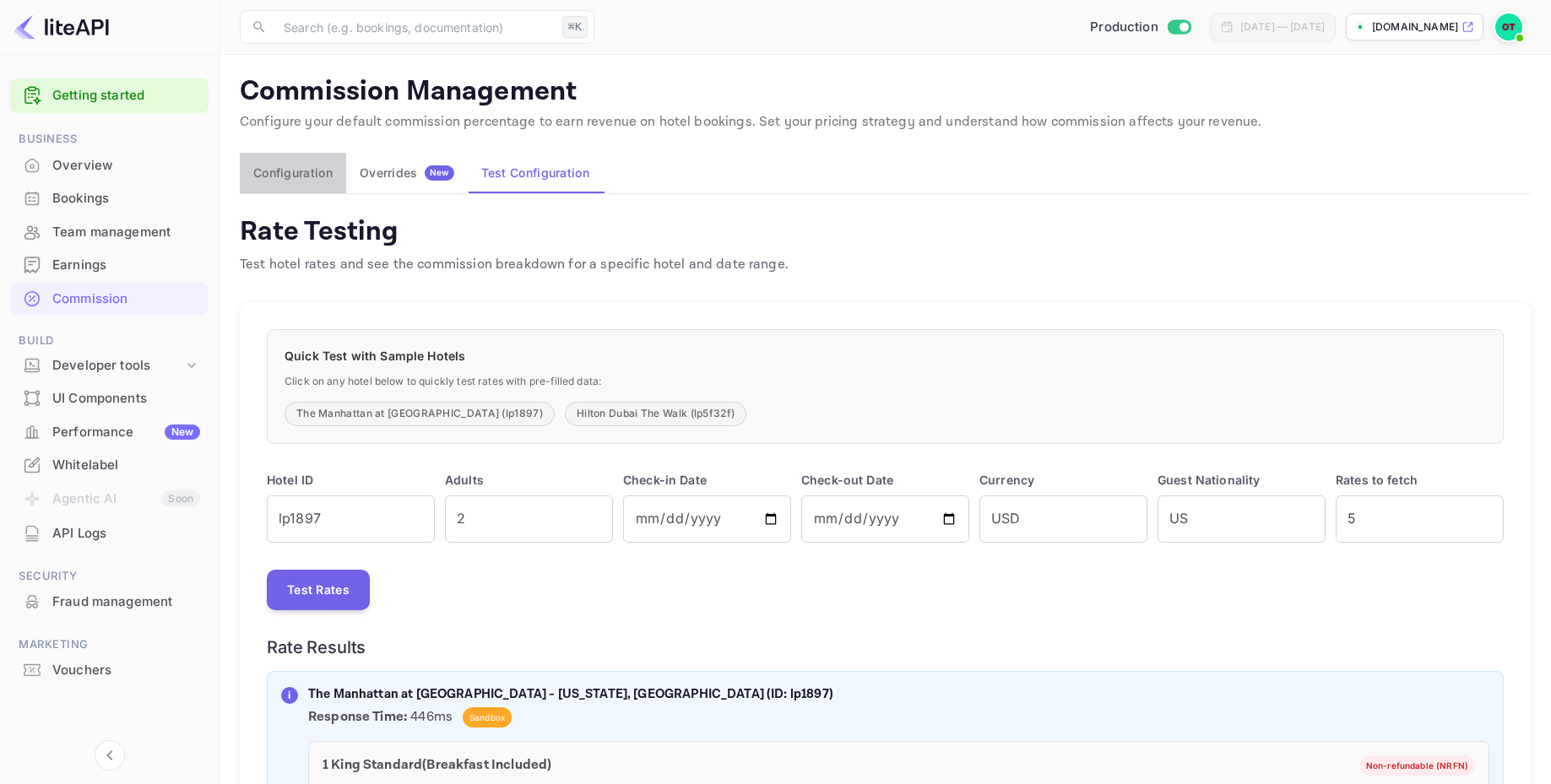
click at [304, 179] on button "Configuration" at bounding box center [293, 173] width 106 height 41
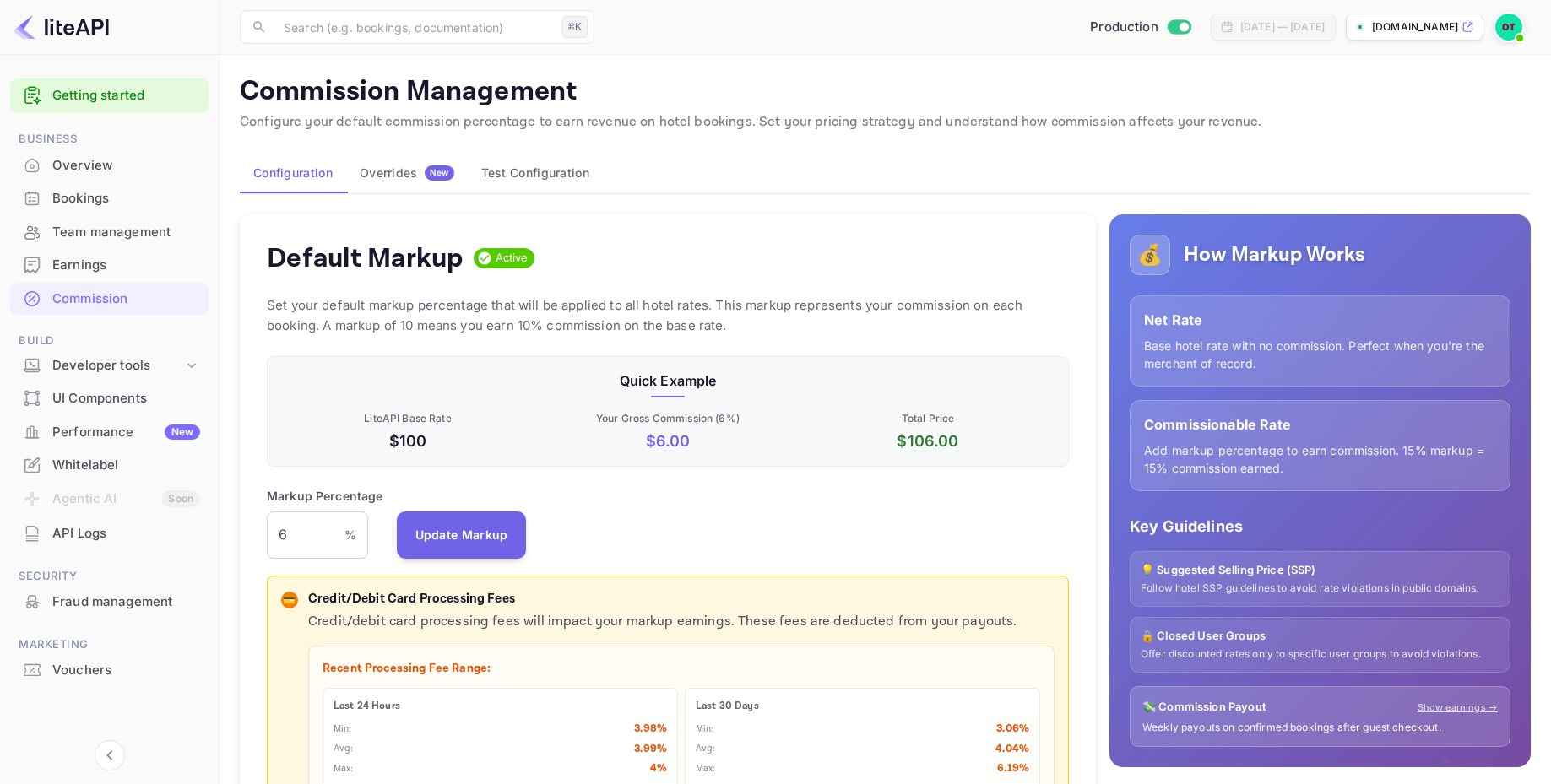
click at [759, 288] on div "Default Markup Active Set your default markup percentage that will be applied t…" at bounding box center [668, 624] width 856 height 819
click at [675, 322] on p "Set your default markup percentage that will be applied to all hotel rates. Thi…" at bounding box center [668, 315] width 802 height 41
click at [731, 306] on p "Set your default markup percentage that will be applied to all hotel rates. Thi…" at bounding box center [668, 315] width 802 height 41
click at [153, 364] on div "Developer tools" at bounding box center [118, 365] width 131 height 19
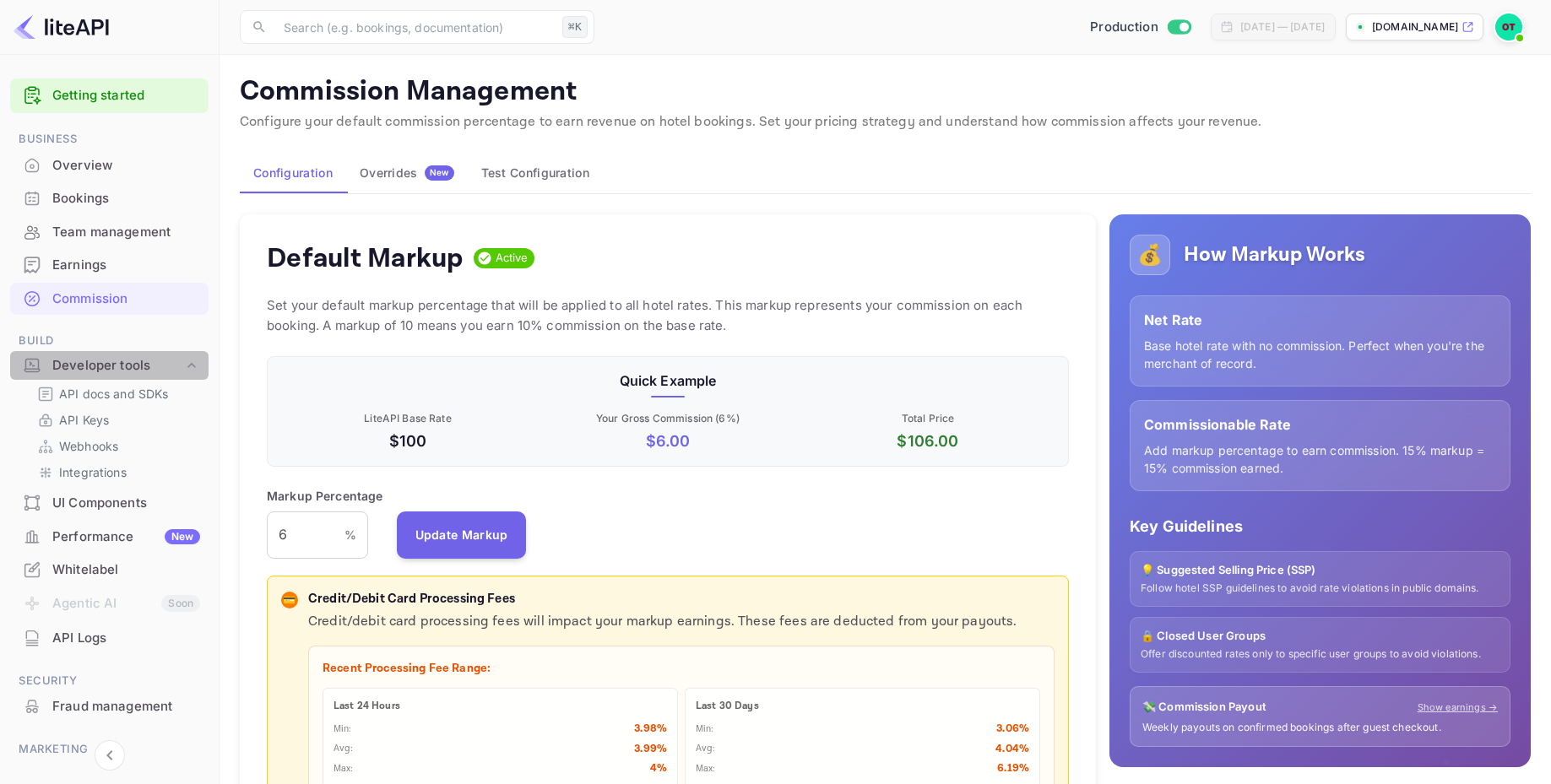
click at [184, 362] on icon at bounding box center [192, 365] width 17 height 17
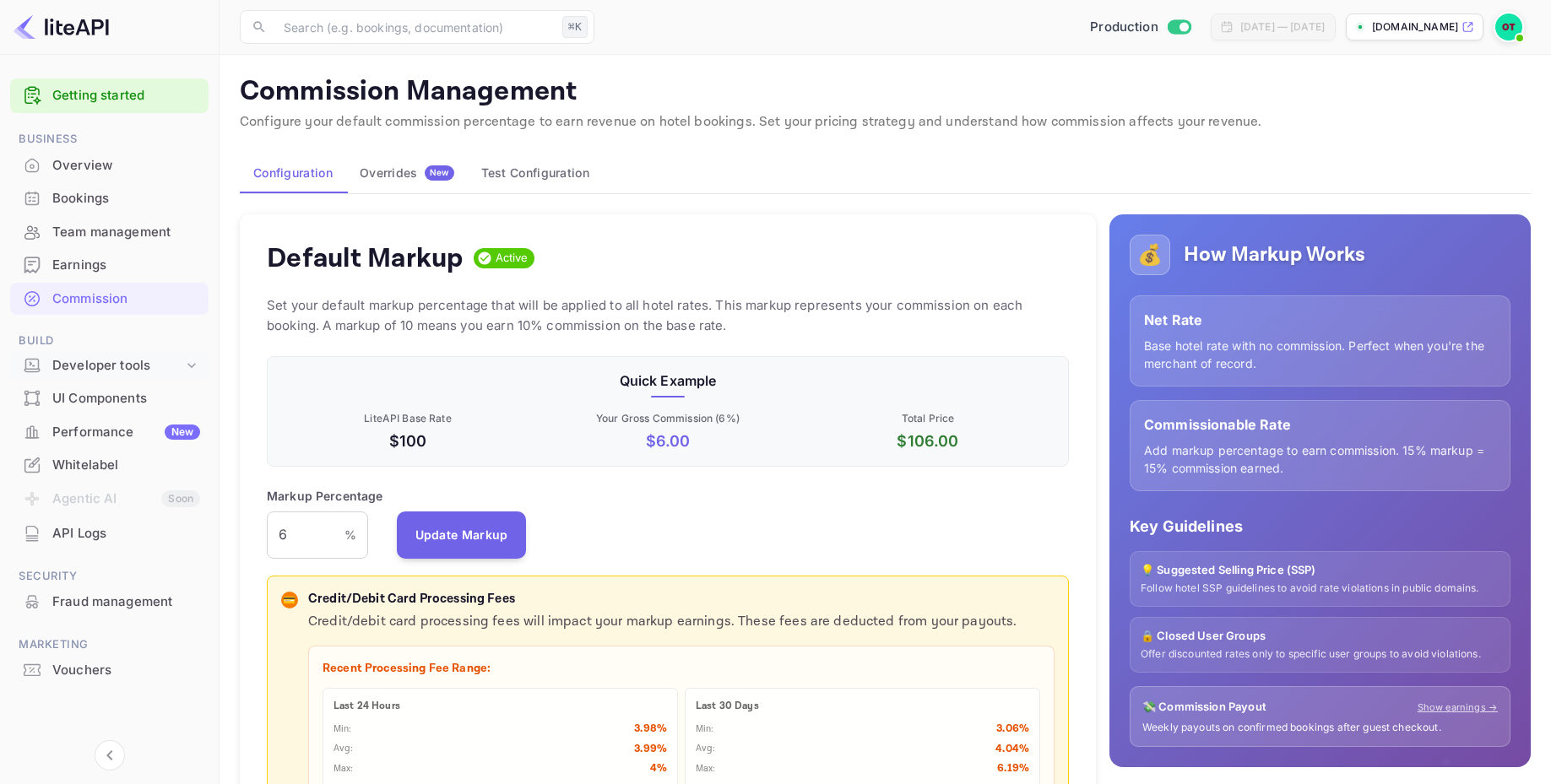
click at [184, 362] on icon at bounding box center [192, 365] width 17 height 17
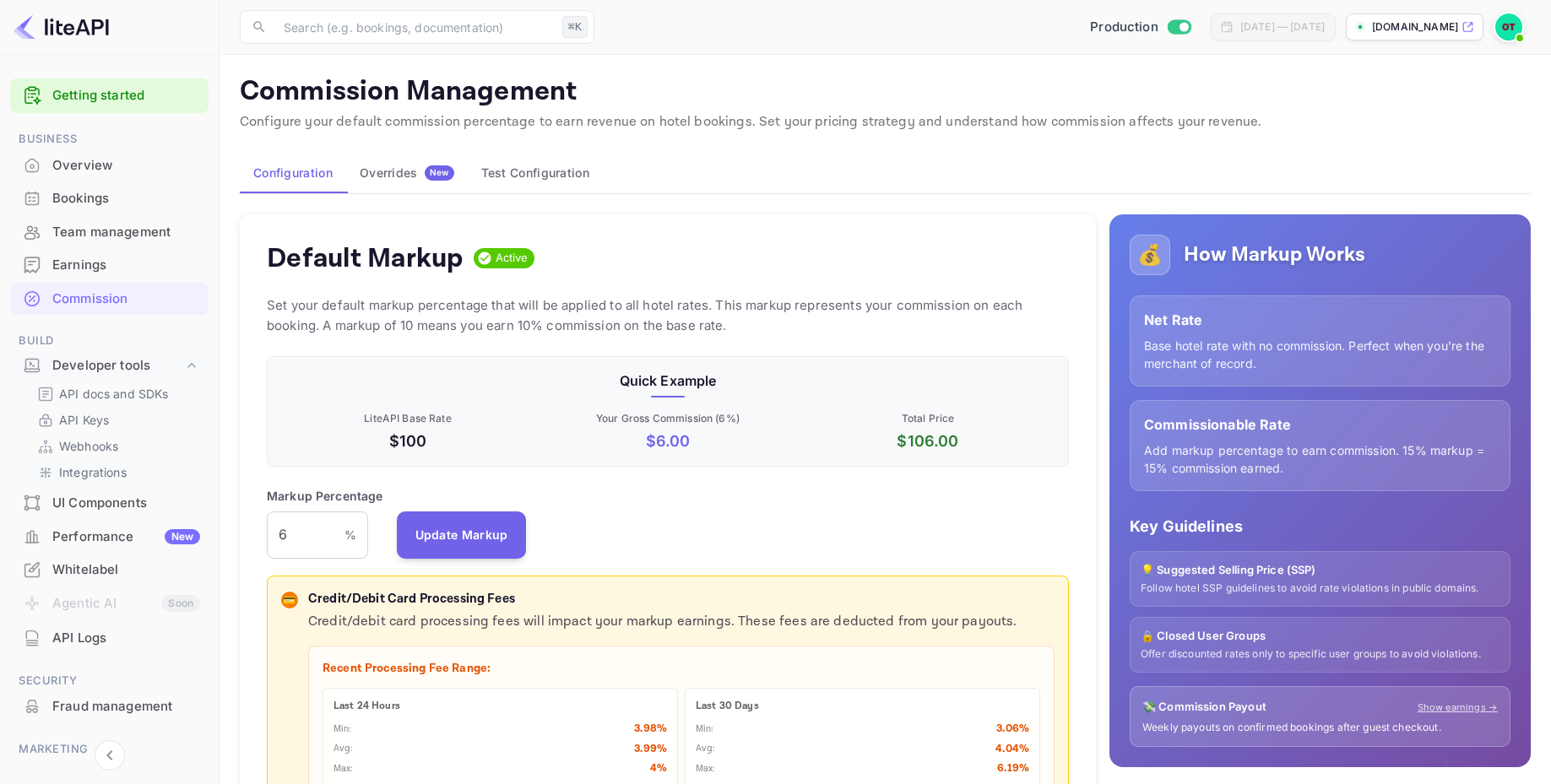
click at [93, 466] on p "Integrations" at bounding box center [93, 472] width 67 height 18
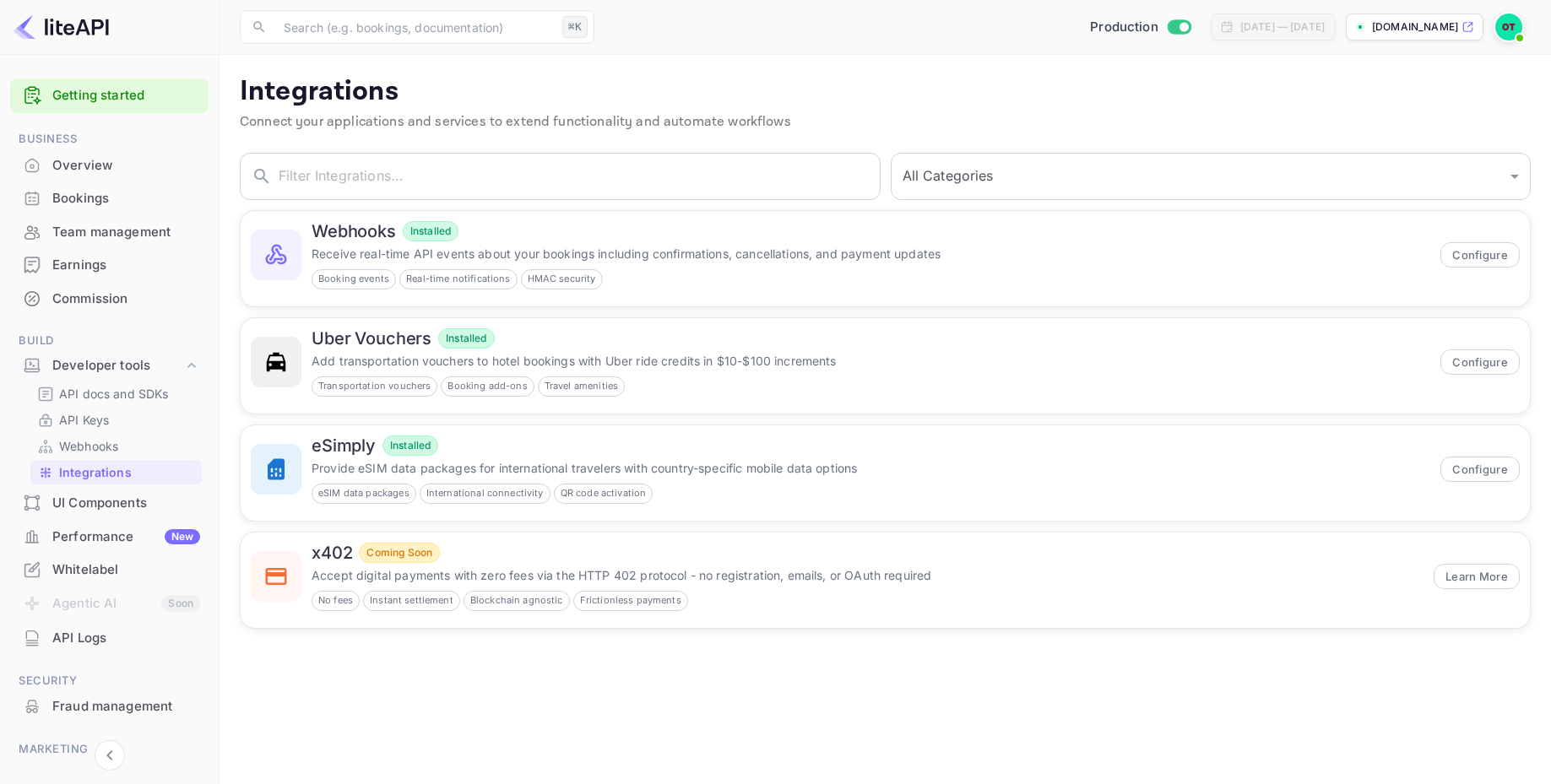
click at [931, 125] on p "Connect your applications and services to extend functionality and automate wor…" at bounding box center [885, 123] width 1291 height 20
click at [869, 108] on div "Integrations Connect your applications and services to extend functionality and…" at bounding box center [885, 107] width 1291 height 65
click at [824, 245] on p "Receive real-time API events about your bookings including confirmations, cance…" at bounding box center [870, 253] width 1119 height 18
click at [116, 503] on div "UI Components" at bounding box center [126, 503] width 148 height 19
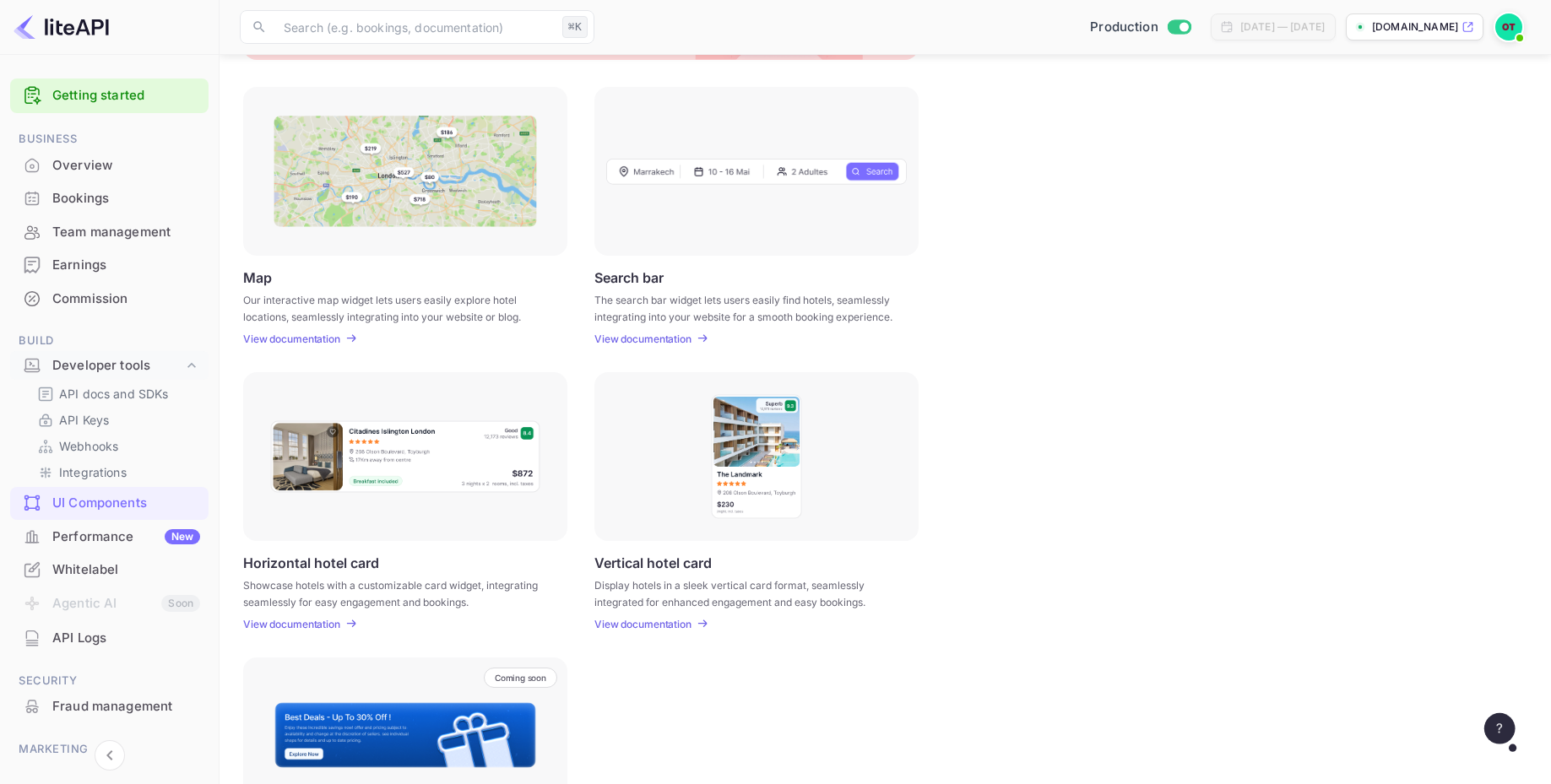
scroll to position [212, 0]
click at [1117, 446] on div "Horizontal hotel card Showcase hotels with a customizable card widget, integrat…" at bounding box center [886, 501] width 1285 height 258
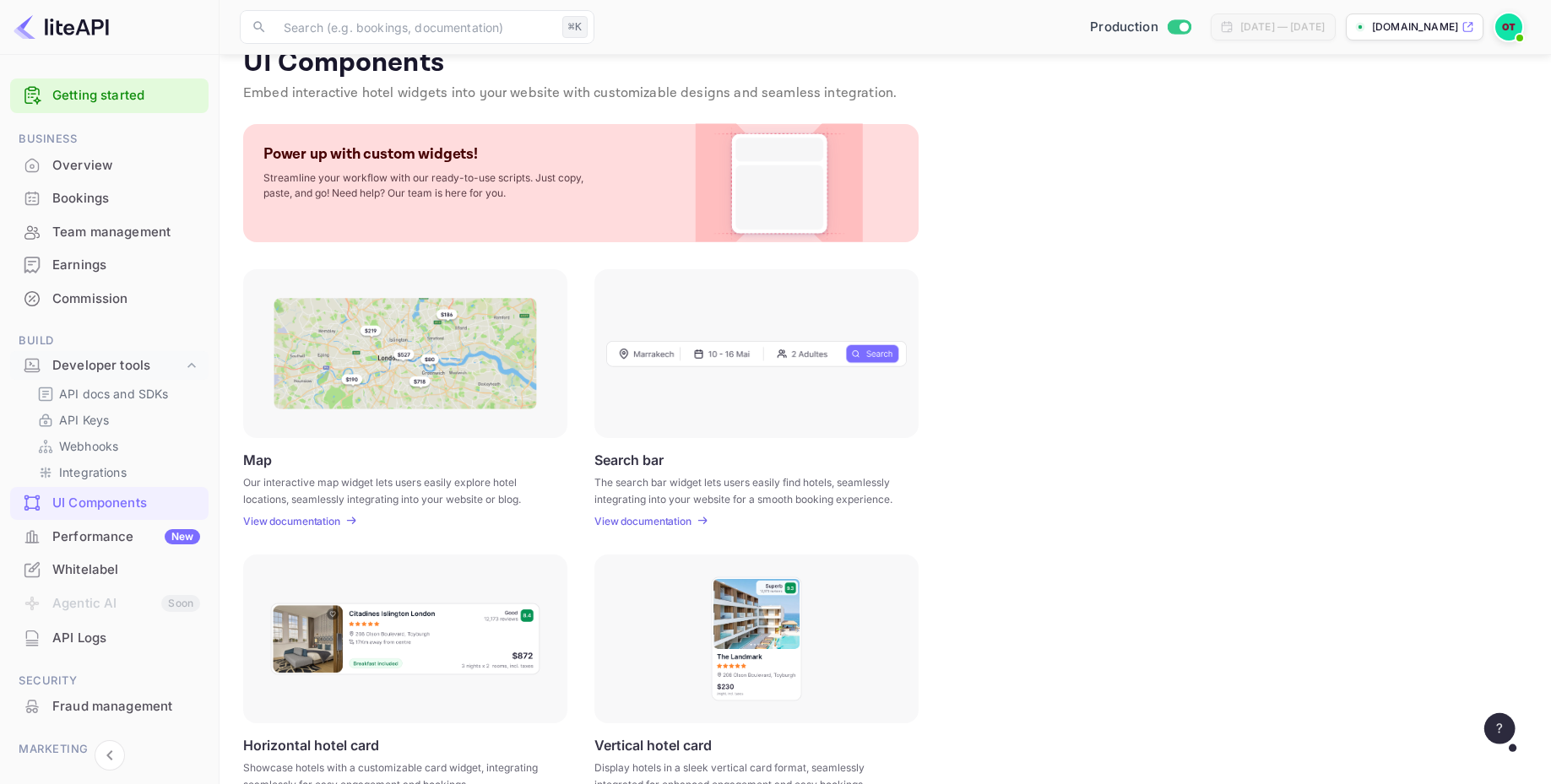
scroll to position [0, 0]
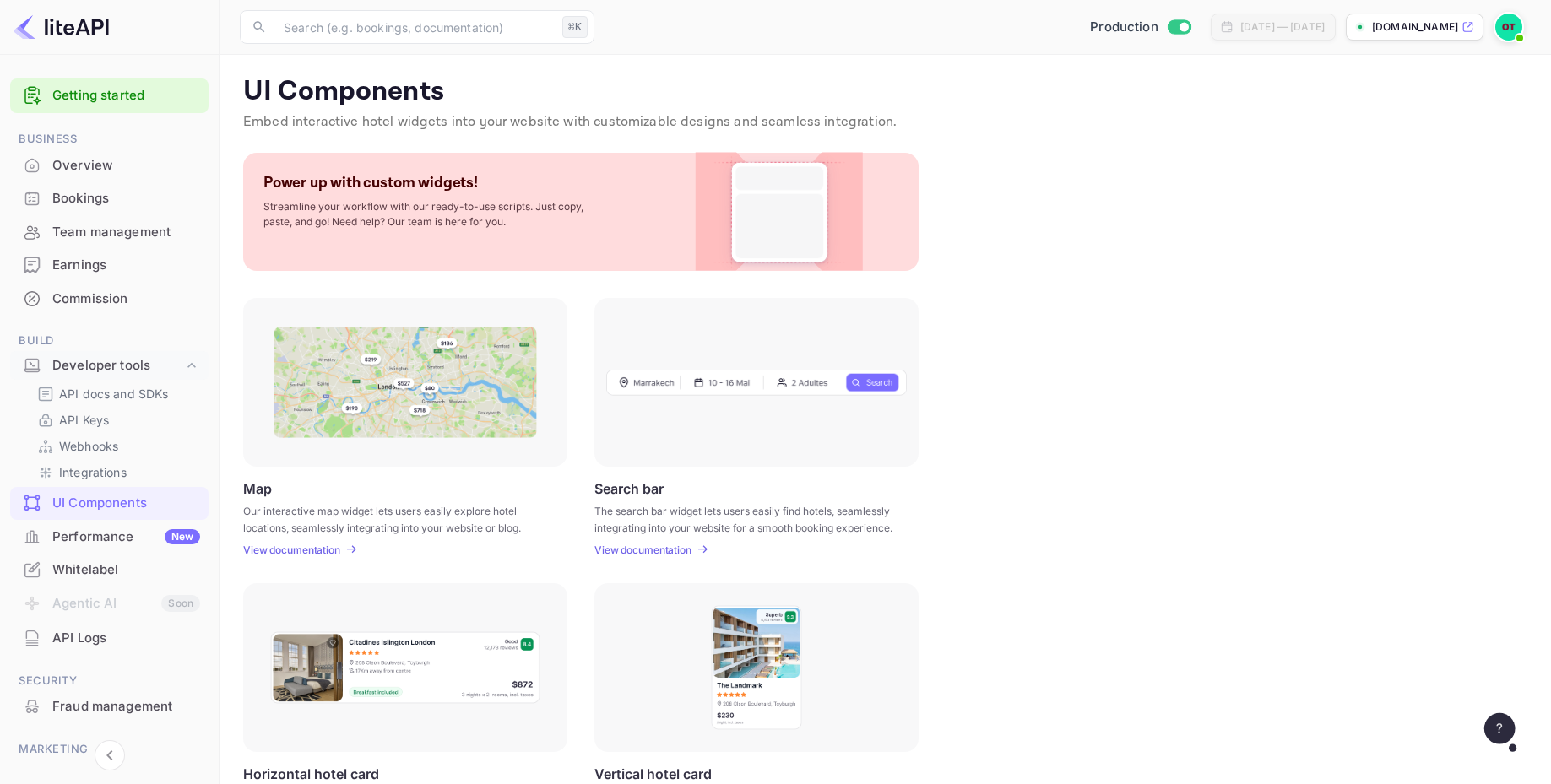
click at [1026, 401] on div "Map Our interactive map widget lets users easily explore hotel locations, seaml…" at bounding box center [886, 427] width 1285 height 258
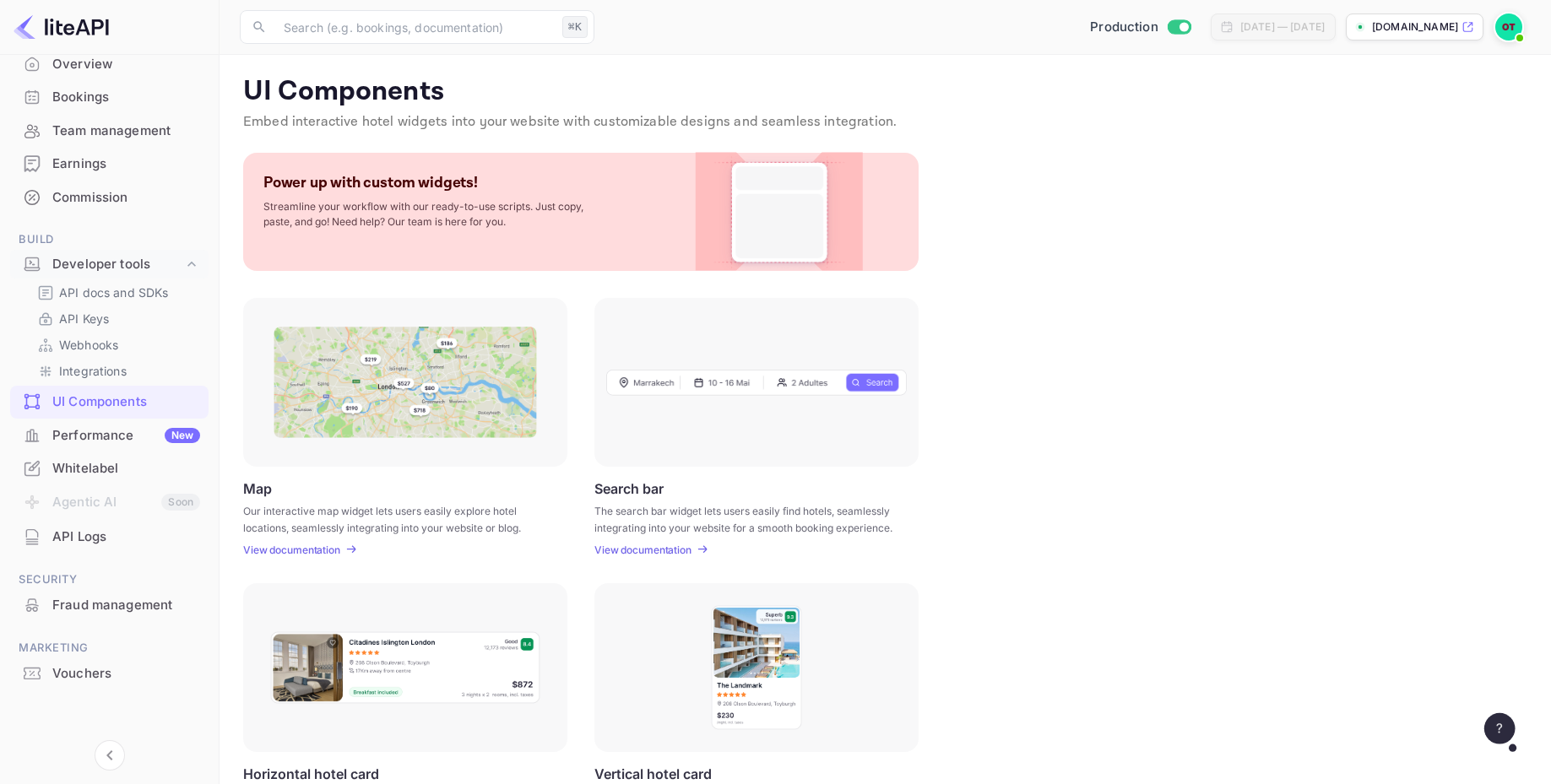
scroll to position [101, 0]
click at [75, 665] on div "Vouchers" at bounding box center [126, 674] width 148 height 19
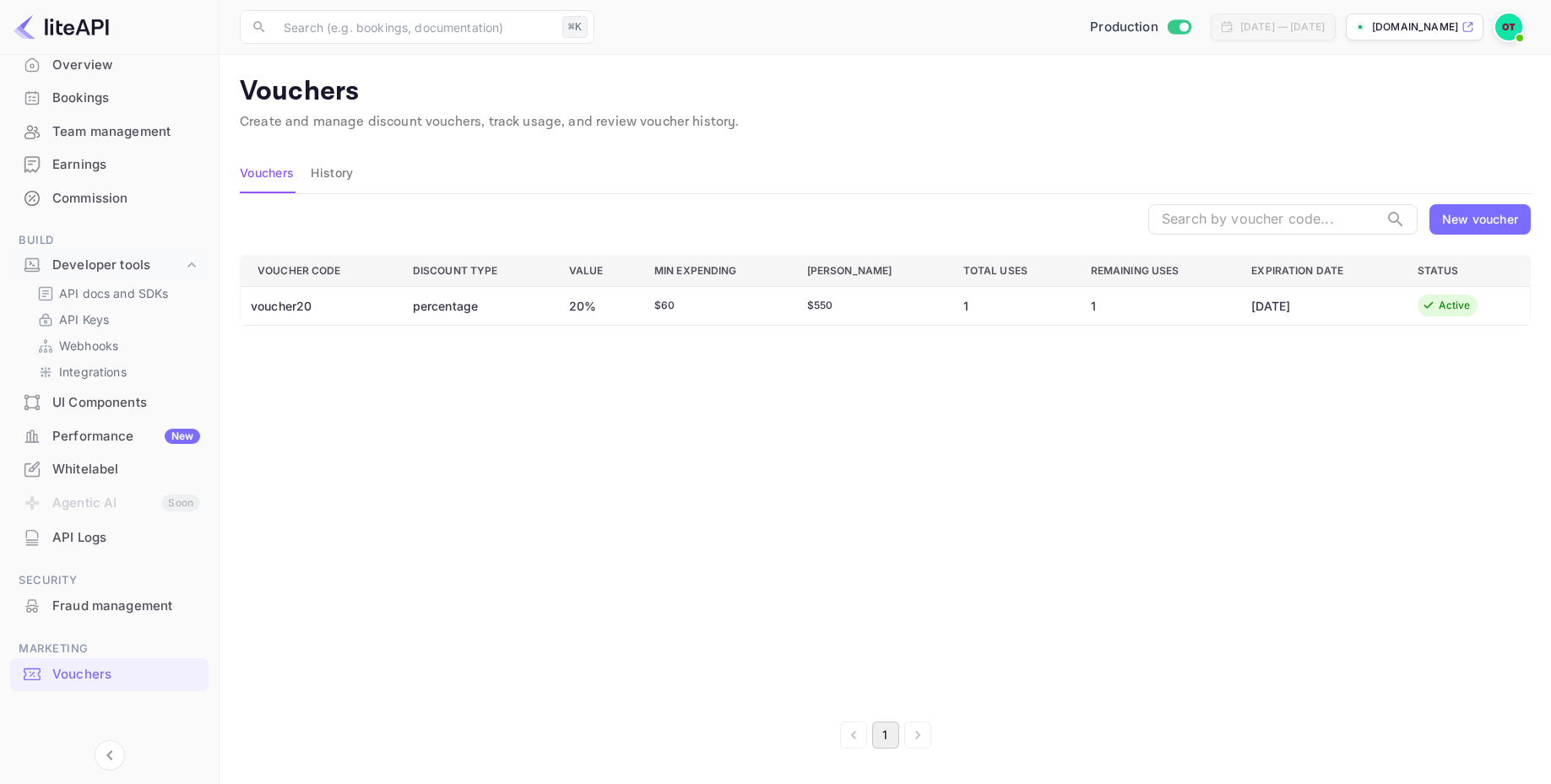
click at [899, 489] on div "Voucher Code Discount Type Value Min Expending Max Amount Total Uses Remaining …" at bounding box center [885, 480] width 1291 height 450
click at [842, 102] on p "Vouchers" at bounding box center [885, 92] width 1291 height 34
click at [1508, 222] on div "New voucher" at bounding box center [1480, 219] width 76 height 18
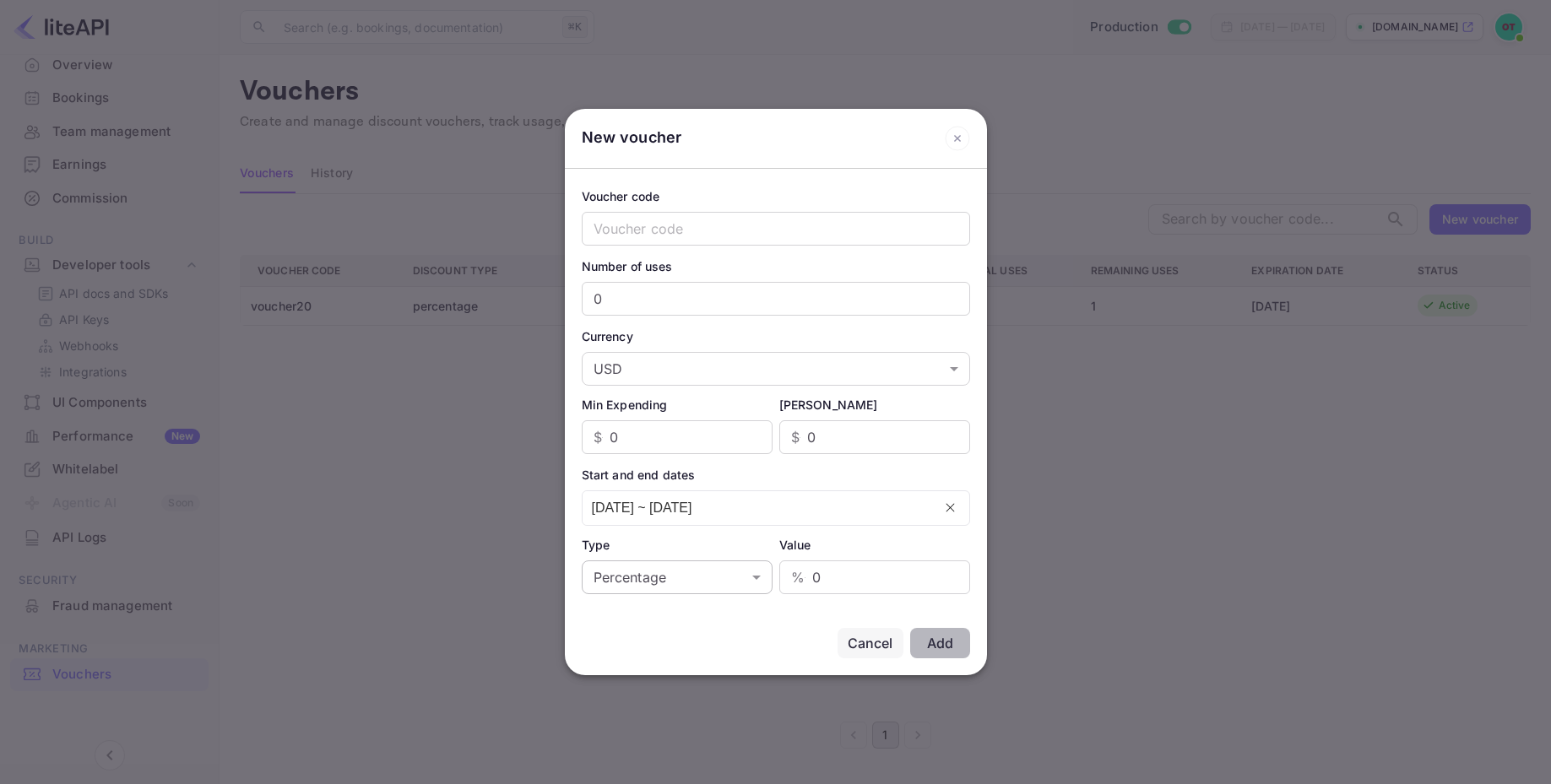
click at [753, 578] on body "Getting started Business Overview Bookings Team management Earnings Commission …" at bounding box center [775, 392] width 1551 height 784
click at [442, 448] on div at bounding box center [775, 392] width 1551 height 784
click at [962, 141] on icon at bounding box center [958, 138] width 25 height 25
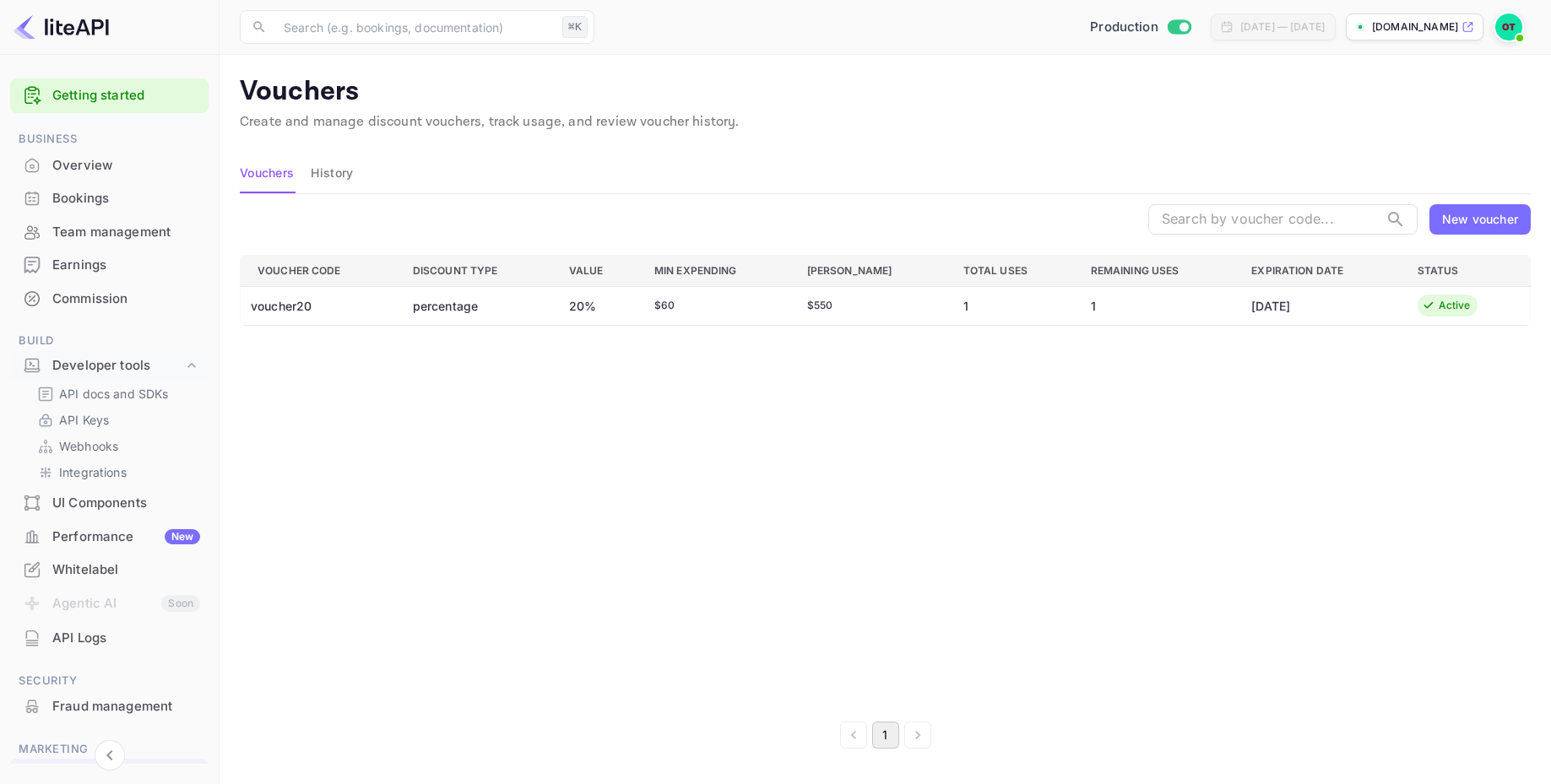
click at [704, 603] on div "Voucher Code Discount Type Value Min Expending Max Amount Total Uses Remaining …" at bounding box center [885, 480] width 1291 height 450
click at [102, 723] on ul "Getting started Business Overview Bookings Team management Earnings Commission …" at bounding box center [109, 467] width 198 height 791
click at [102, 714] on div "Fraud management" at bounding box center [126, 707] width 148 height 19
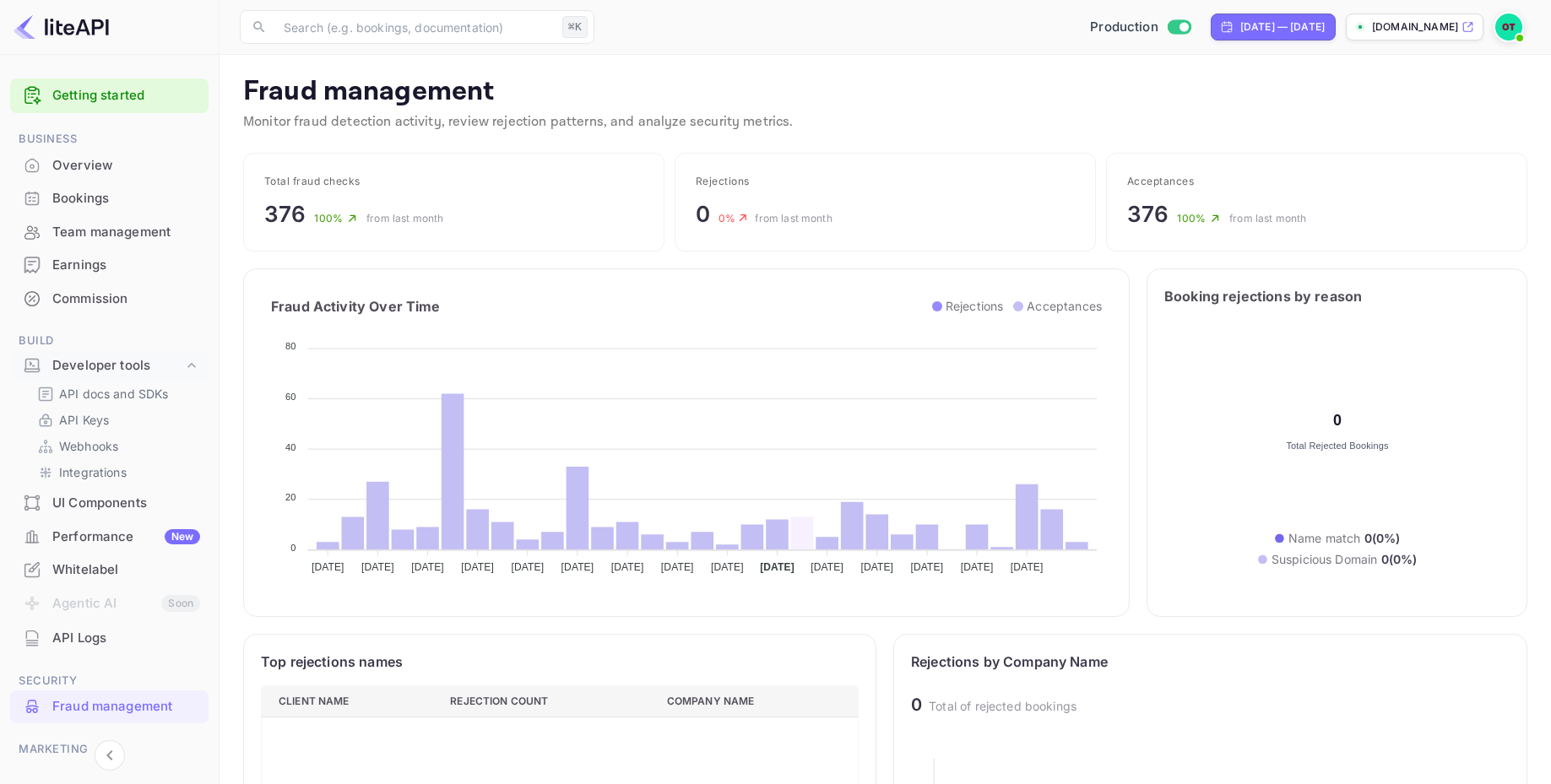
scroll to position [6, 0]
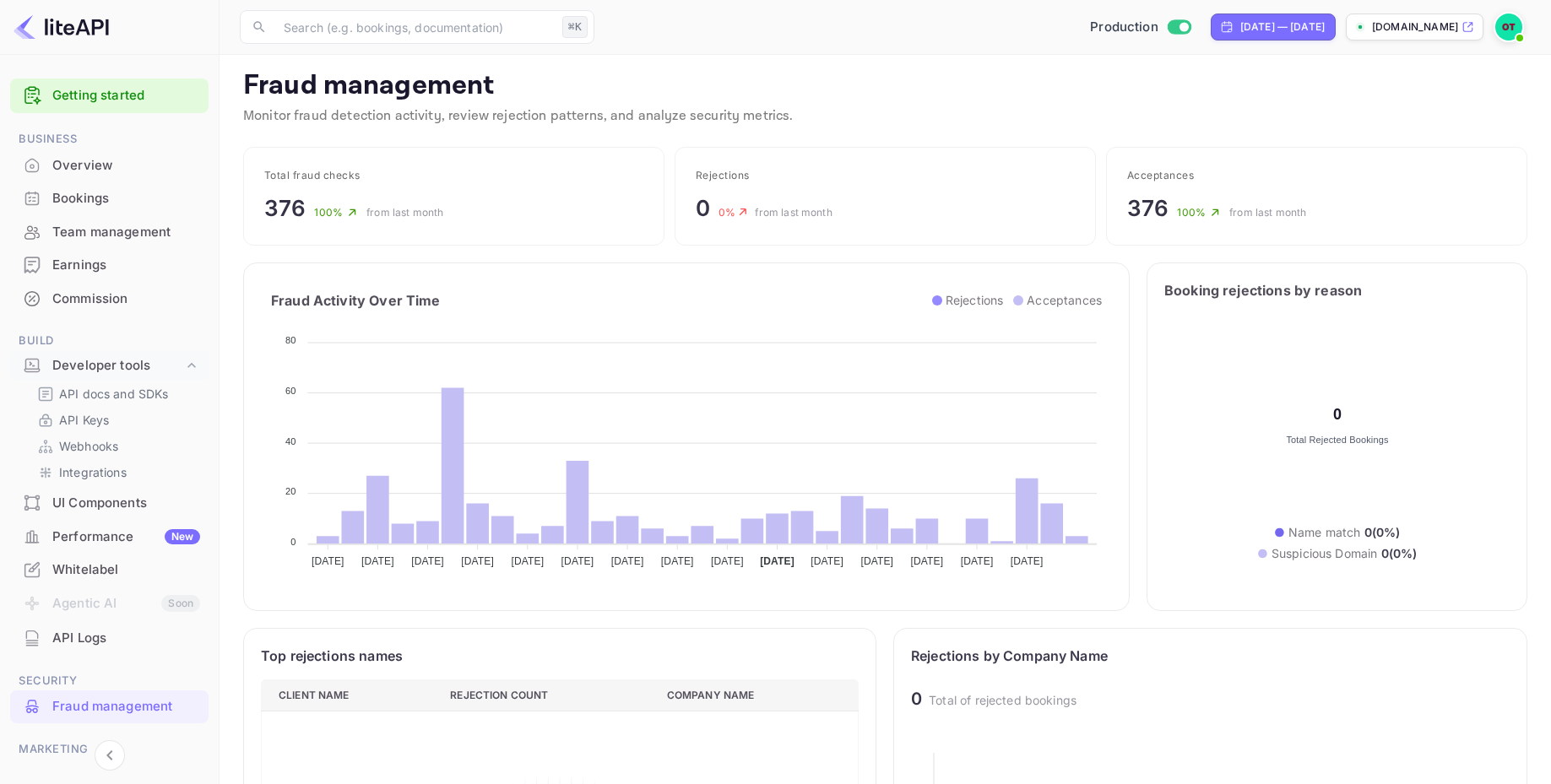
click at [912, 101] on p "Fraud management" at bounding box center [886, 85] width 1285 height 34
click at [961, 106] on p "Monitor fraud detection activity, review rejection patterns, and analyze securi…" at bounding box center [886, 116] width 1285 height 20
click at [989, 108] on p "Monitor fraud detection activity, review rejection patterns, and analyze securi…" at bounding box center [886, 116] width 1285 height 20
click at [492, 206] on div "376 100 % from last month" at bounding box center [453, 208] width 379 height 33
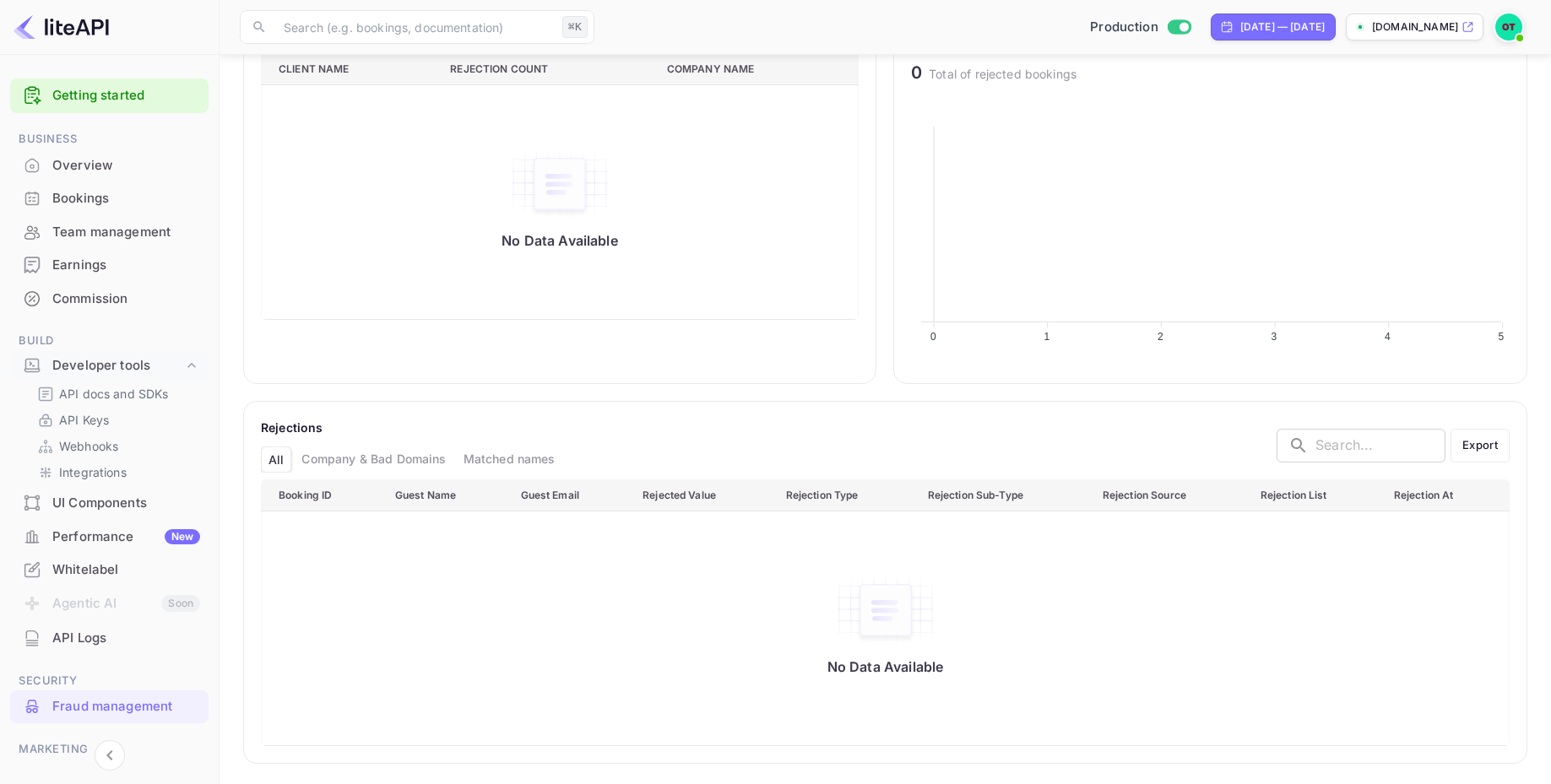
scroll to position [0, 0]
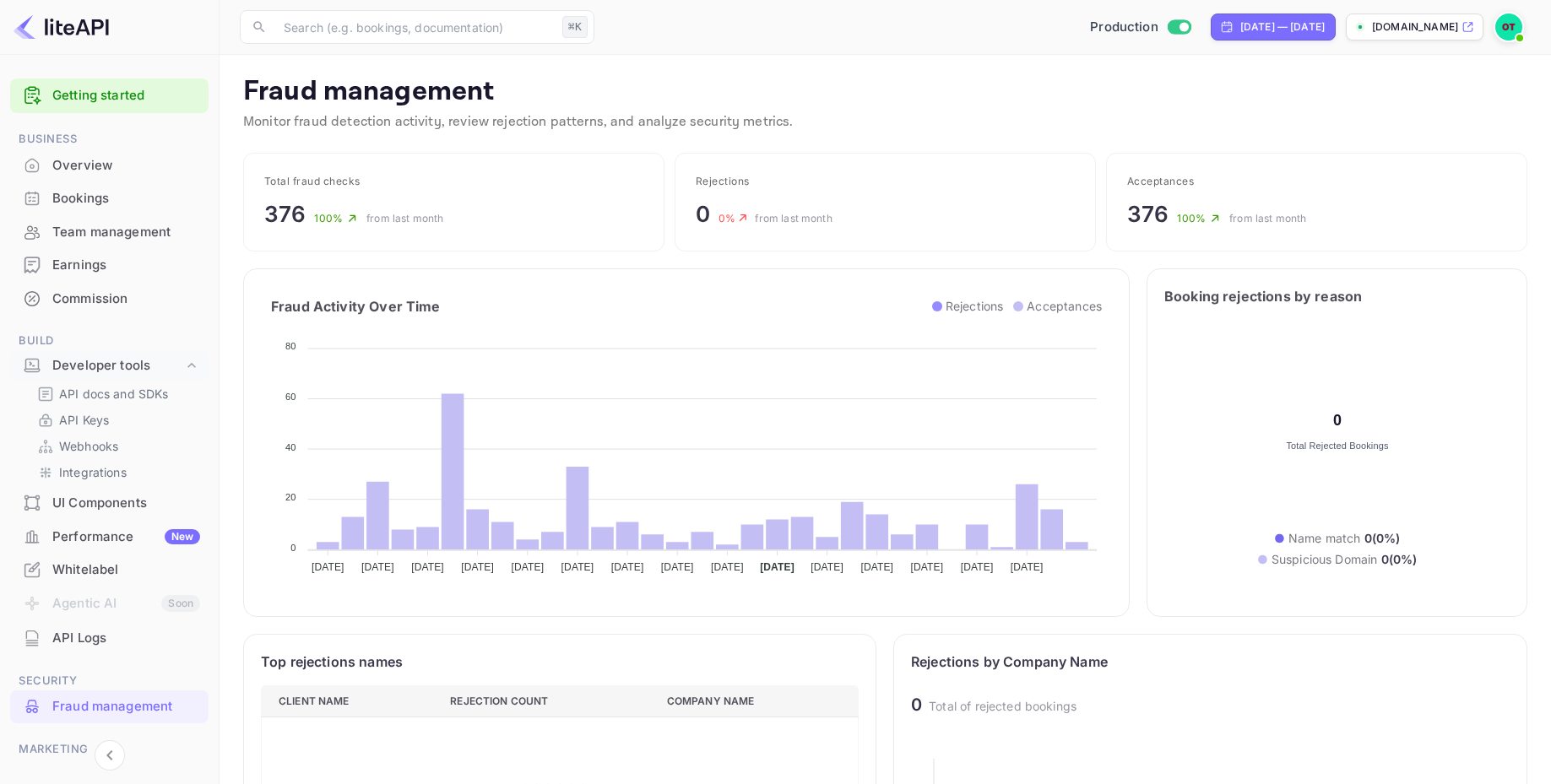
click at [423, 215] on span "from last month" at bounding box center [404, 218] width 77 height 13
click at [730, 130] on p "Monitor fraud detection activity, review rejection patterns, and analyze securi…" at bounding box center [886, 123] width 1285 height 20
click at [941, 109] on div "Fraud management Monitor fraud detection activity, review rejection patterns, a…" at bounding box center [886, 107] width 1285 height 65
click at [1013, 99] on p "Fraud management" at bounding box center [886, 92] width 1285 height 34
click at [1069, 104] on p "Fraud management" at bounding box center [886, 92] width 1285 height 34
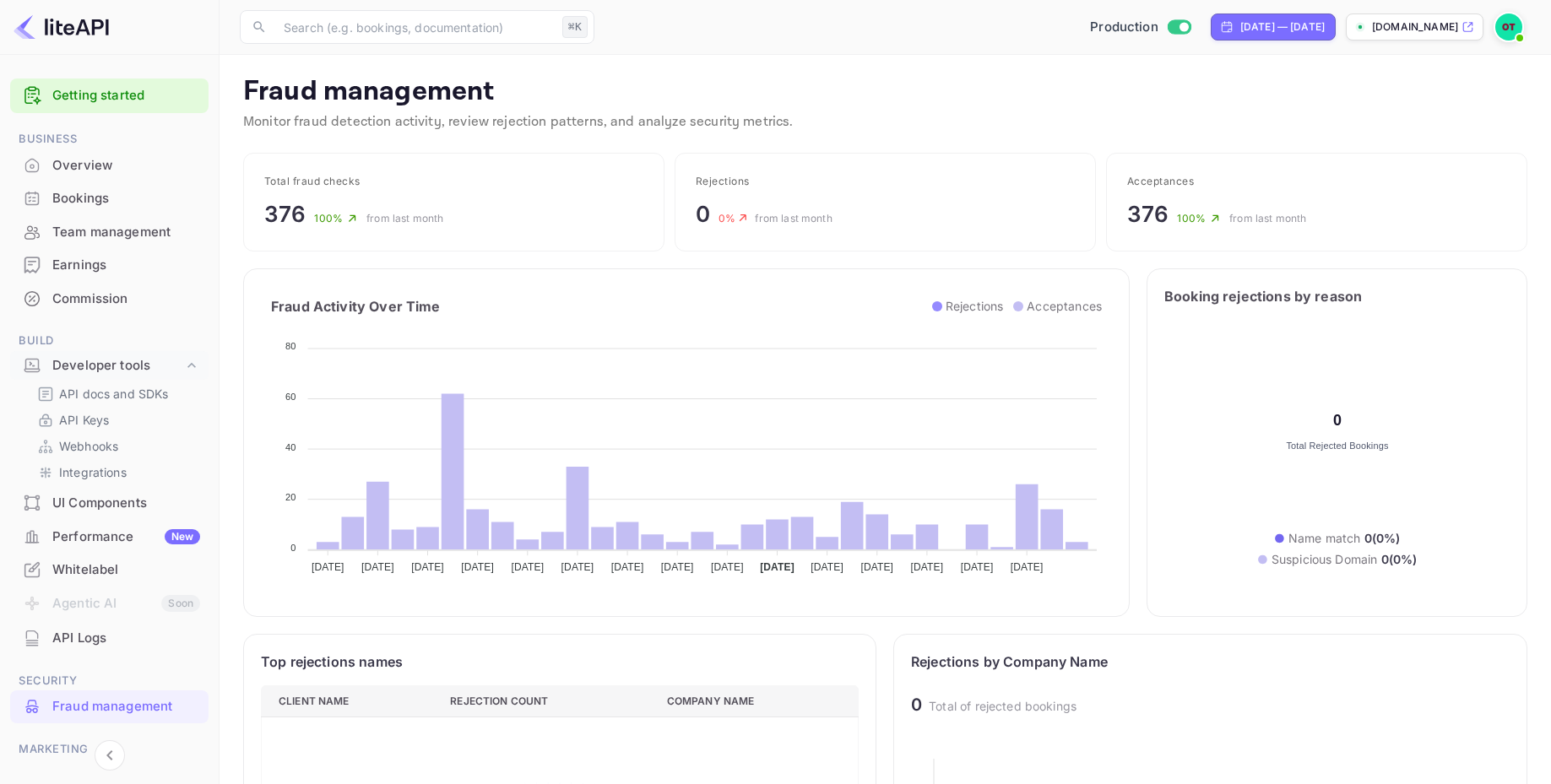
click at [1069, 104] on p "Fraud management" at bounding box center [886, 92] width 1285 height 34
click at [875, 114] on p "Monitor fraud detection activity, review rejection patterns, and analyze securi…" at bounding box center [886, 123] width 1285 height 20
click at [960, 135] on div "Fraud management Monitor fraud detection activity, review rejection patterns, a…" at bounding box center [886, 107] width 1285 height 65
click at [1510, 30] on img at bounding box center [1509, 27] width 27 height 27
click at [1393, 137] on div "Settings" at bounding box center [1427, 134] width 194 height 41
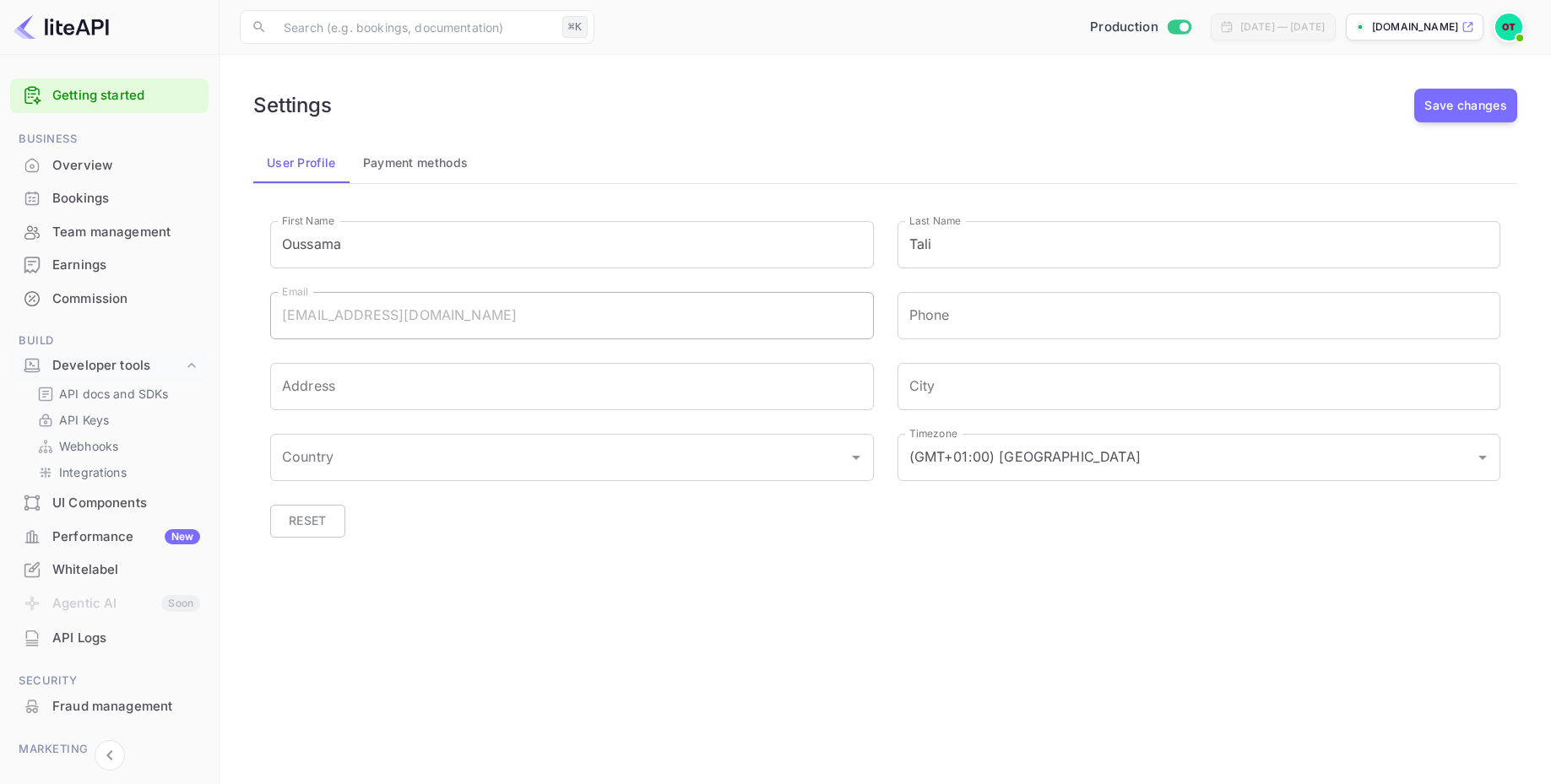
click at [1516, 18] on img at bounding box center [1509, 27] width 27 height 27
click at [1398, 141] on div "Settings" at bounding box center [1427, 134] width 194 height 41
click at [920, 99] on div "Settings Save changes" at bounding box center [885, 105] width 1264 height 34
click at [113, 229] on div "Team management" at bounding box center [126, 232] width 148 height 19
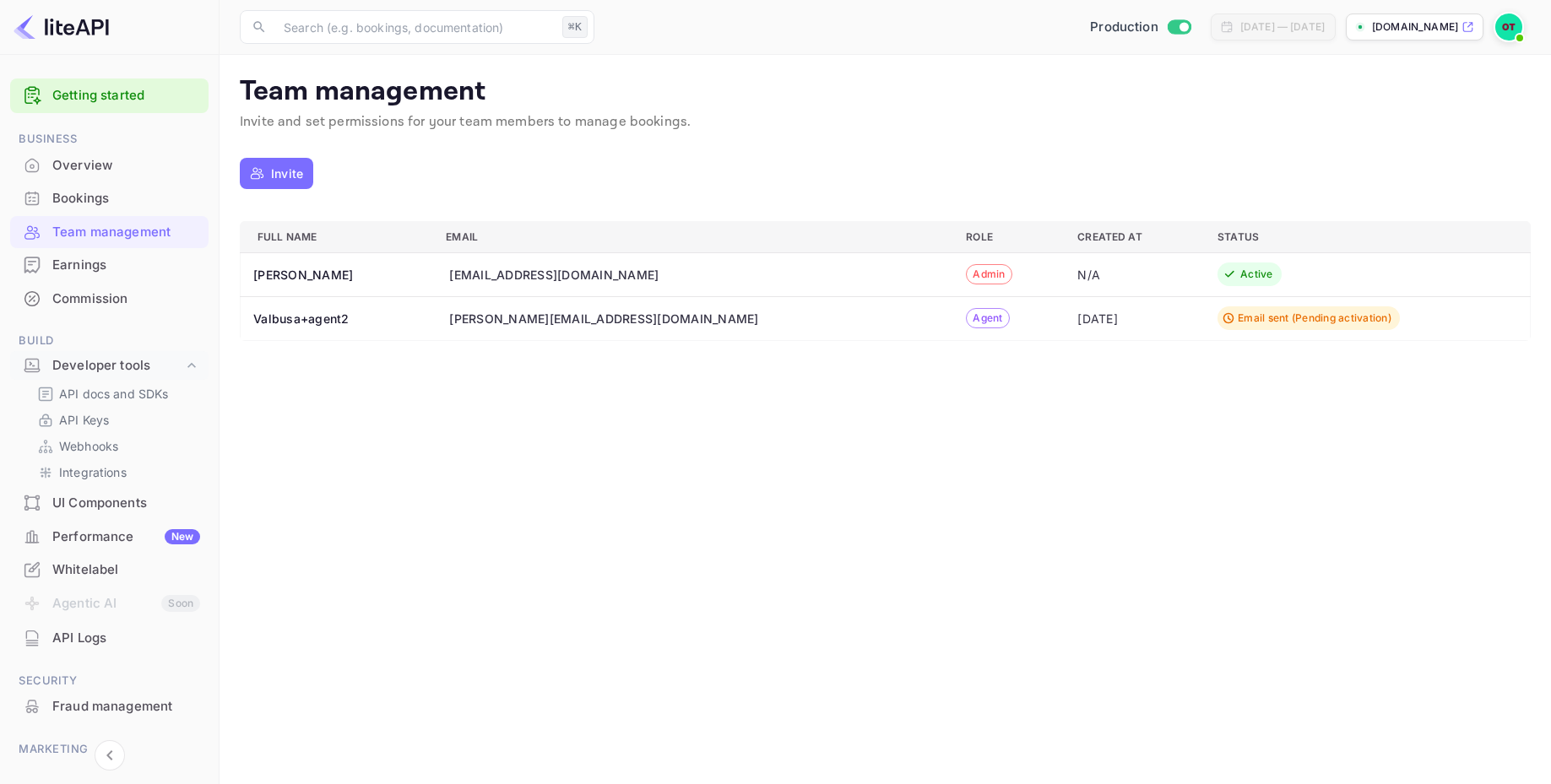
click at [962, 183] on div "Invite" at bounding box center [885, 174] width 1291 height 42
click at [915, 184] on div "Invite" at bounding box center [885, 174] width 1291 height 42
click at [298, 158] on button "Invite" at bounding box center [276, 174] width 74 height 31
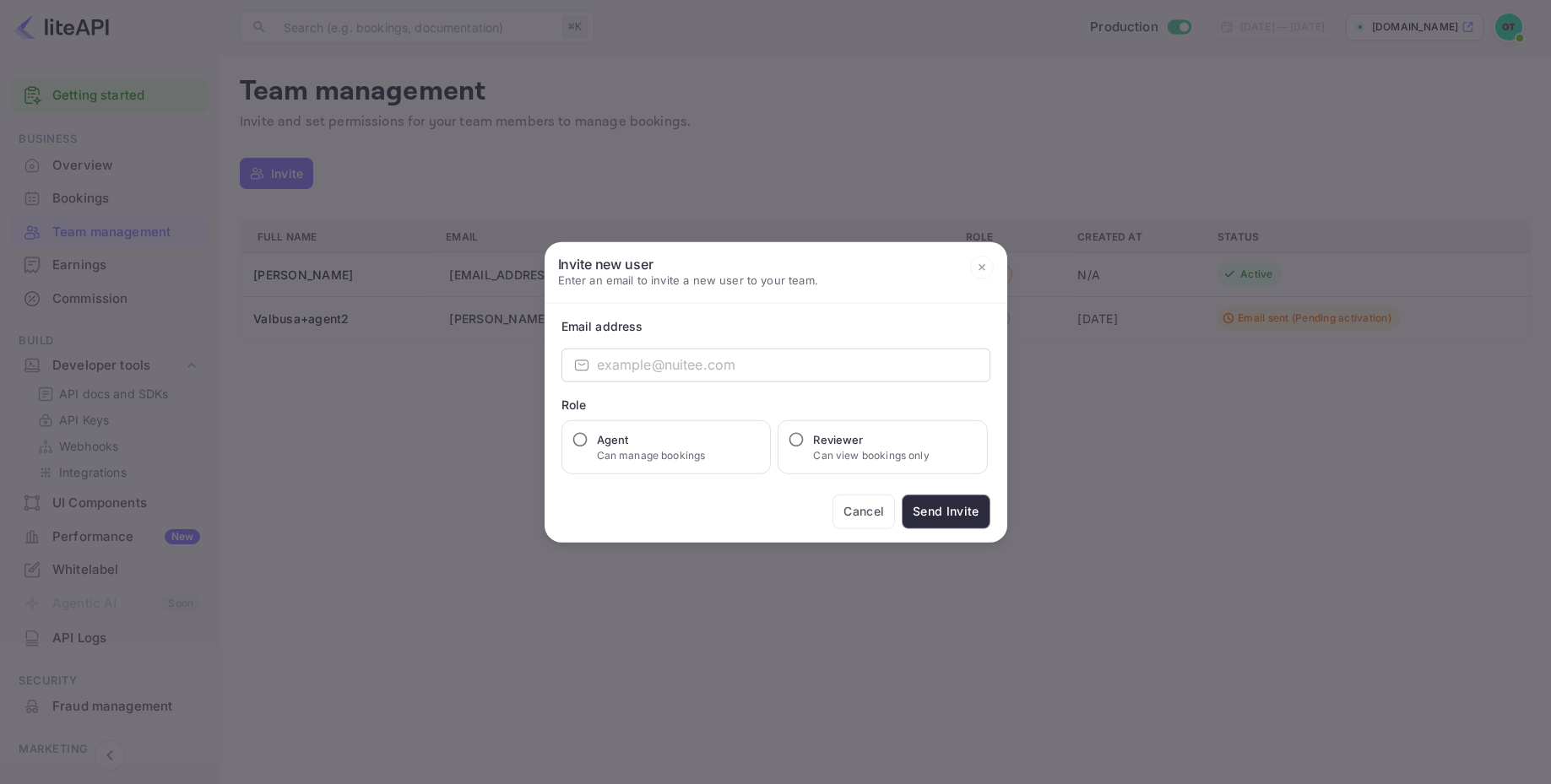
click at [983, 268] on icon at bounding box center [982, 268] width 24 height 24
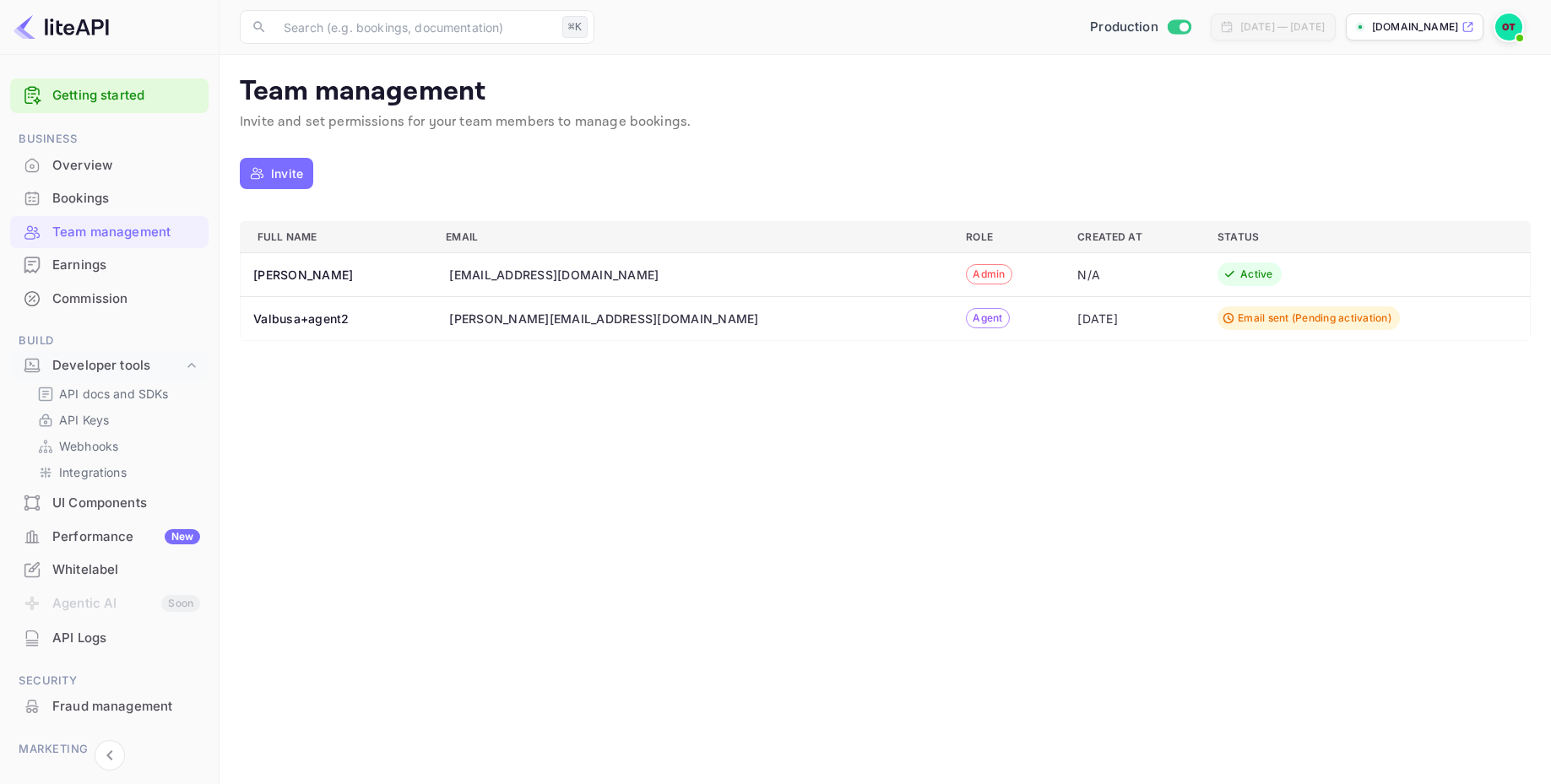
click at [979, 126] on p "Invite and set permissions for your team members to manage bookings." at bounding box center [885, 123] width 1291 height 20
click at [1024, 70] on main "Team management Invite and set permissions for your team members to manage book…" at bounding box center [886, 419] width 1332 height 729
click at [1069, 104] on p "Team management" at bounding box center [885, 92] width 1291 height 34
click at [1058, 421] on main "Team management Invite and set permissions for your team members to manage book…" at bounding box center [886, 419] width 1332 height 729
click at [89, 298] on div "Commission" at bounding box center [126, 299] width 148 height 19
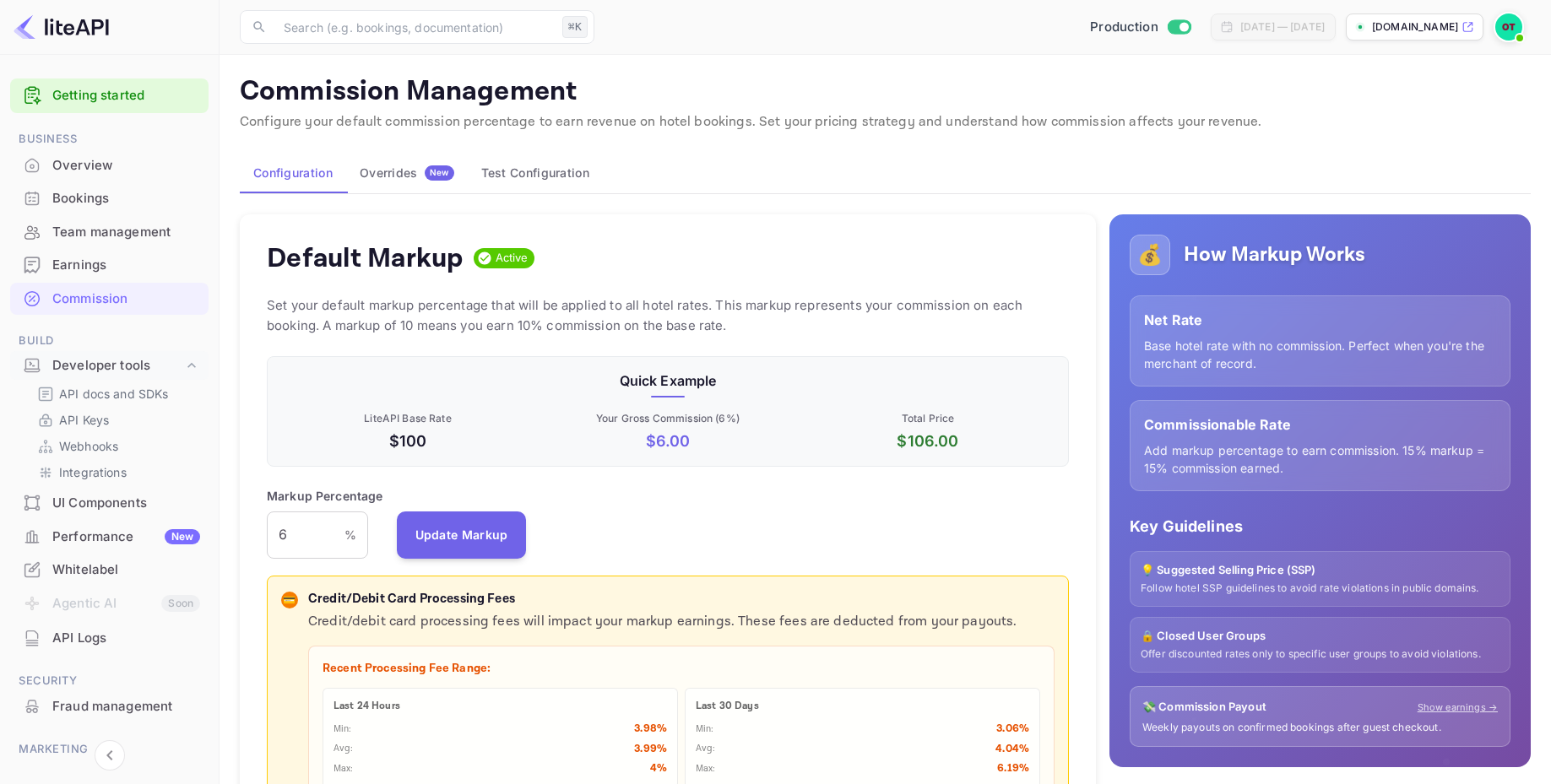
scroll to position [300, 802]
click at [934, 232] on div "Default Markup Active Set your default markup percentage that will be applied t…" at bounding box center [668, 624] width 856 height 819
click at [736, 221] on div "Default Markup Active Set your default markup percentage that will be applied t…" at bounding box center [668, 624] width 856 height 819
click at [850, 287] on div "Default Markup Active Set your default markup percentage that will be applied t…" at bounding box center [668, 624] width 856 height 819
click at [899, 134] on div "Commission Management Configure your default commission percentage to earn reve…" at bounding box center [885, 107] width 1291 height 65
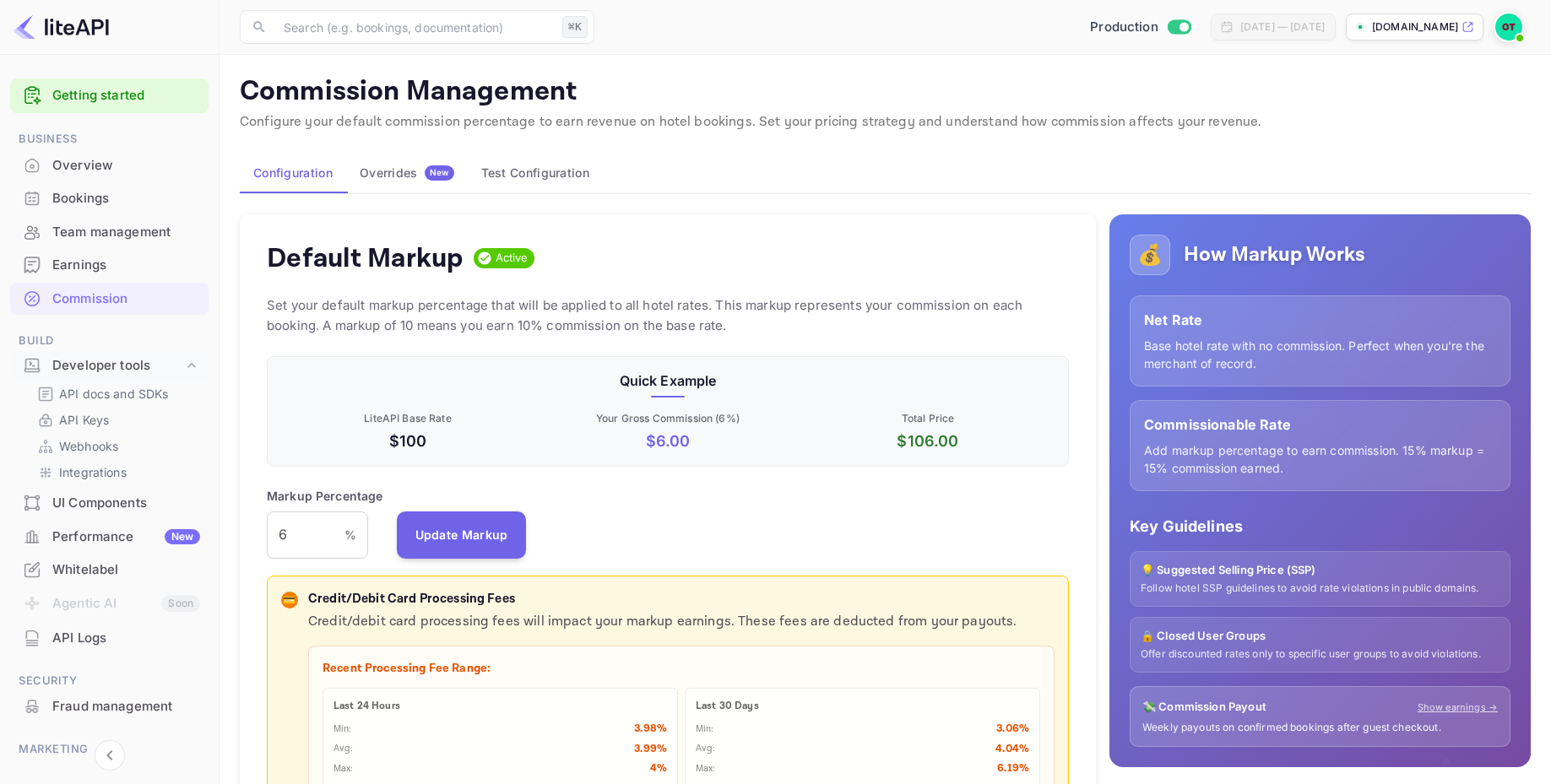
click at [862, 269] on div "Default Markup Active" at bounding box center [668, 258] width 802 height 34
click at [785, 312] on p "Set your default markup percentage that will be applied to all hotel rates. Thi…" at bounding box center [668, 315] width 802 height 41
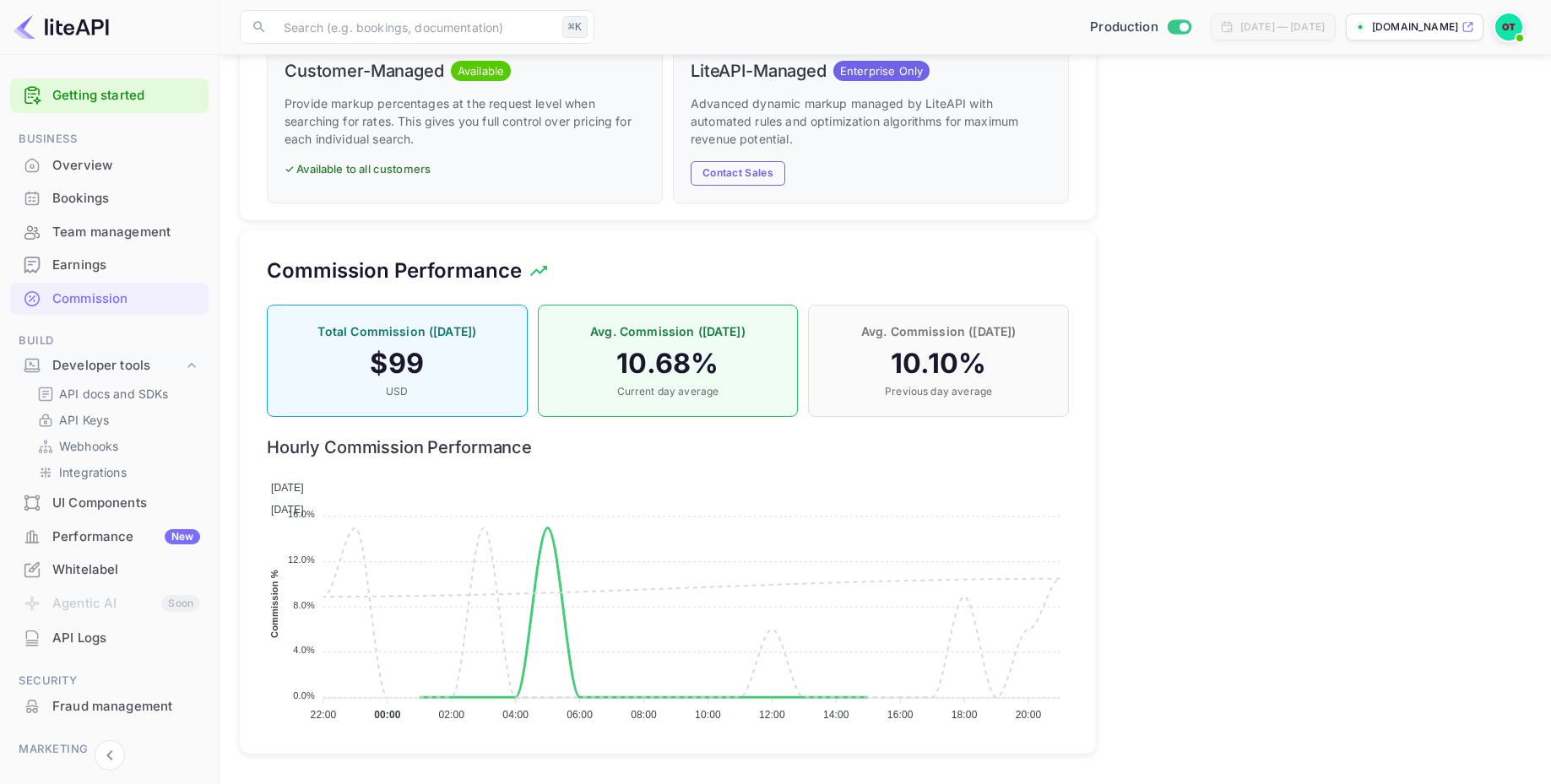
scroll to position [0, 0]
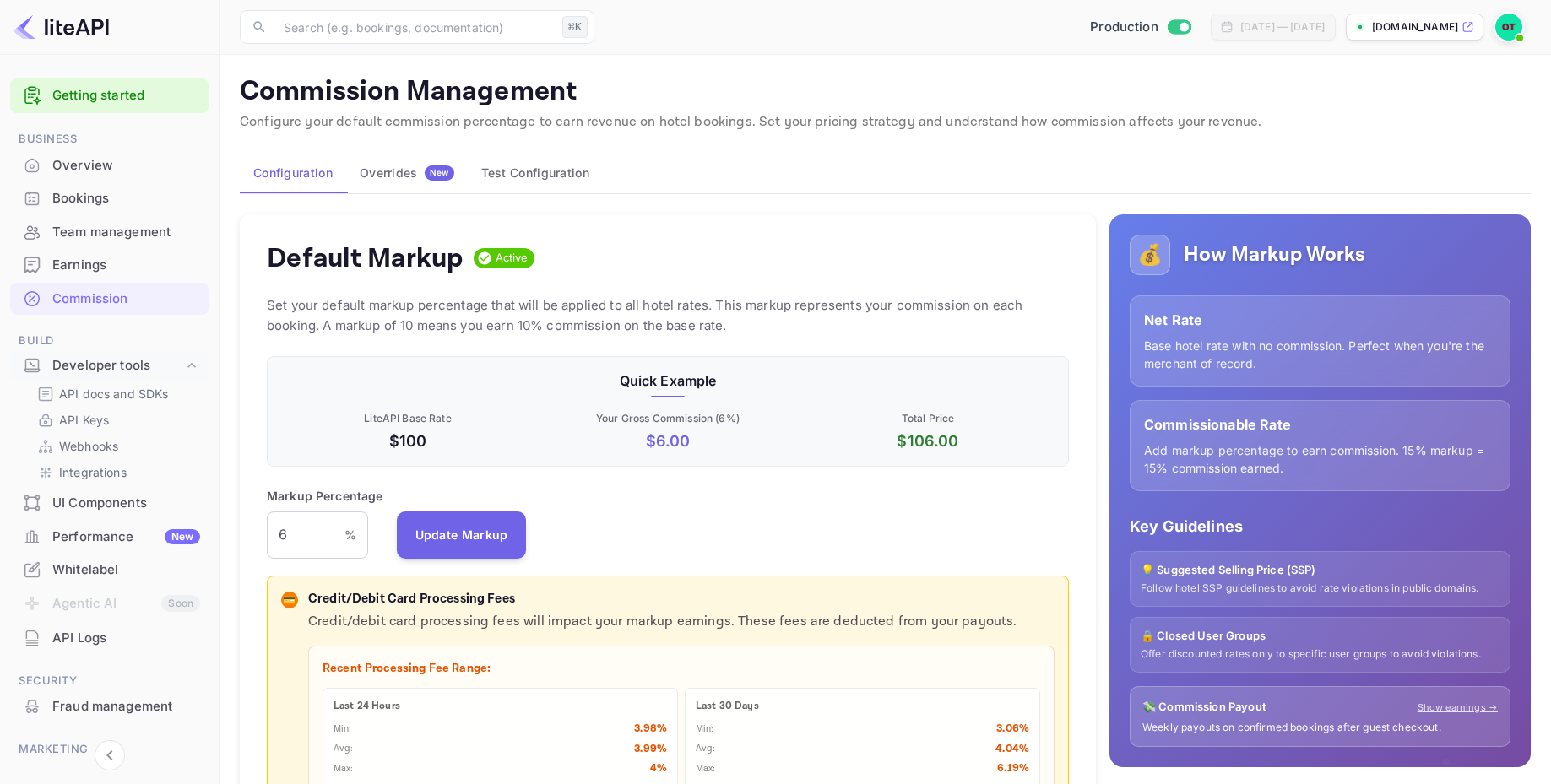
click at [863, 289] on div "Default Markup Active Set your default markup percentage that will be applied t…" at bounding box center [668, 624] width 856 height 819
click at [724, 308] on p "Set your default markup percentage that will be applied to all hotel rates. Thi…" at bounding box center [668, 315] width 802 height 41
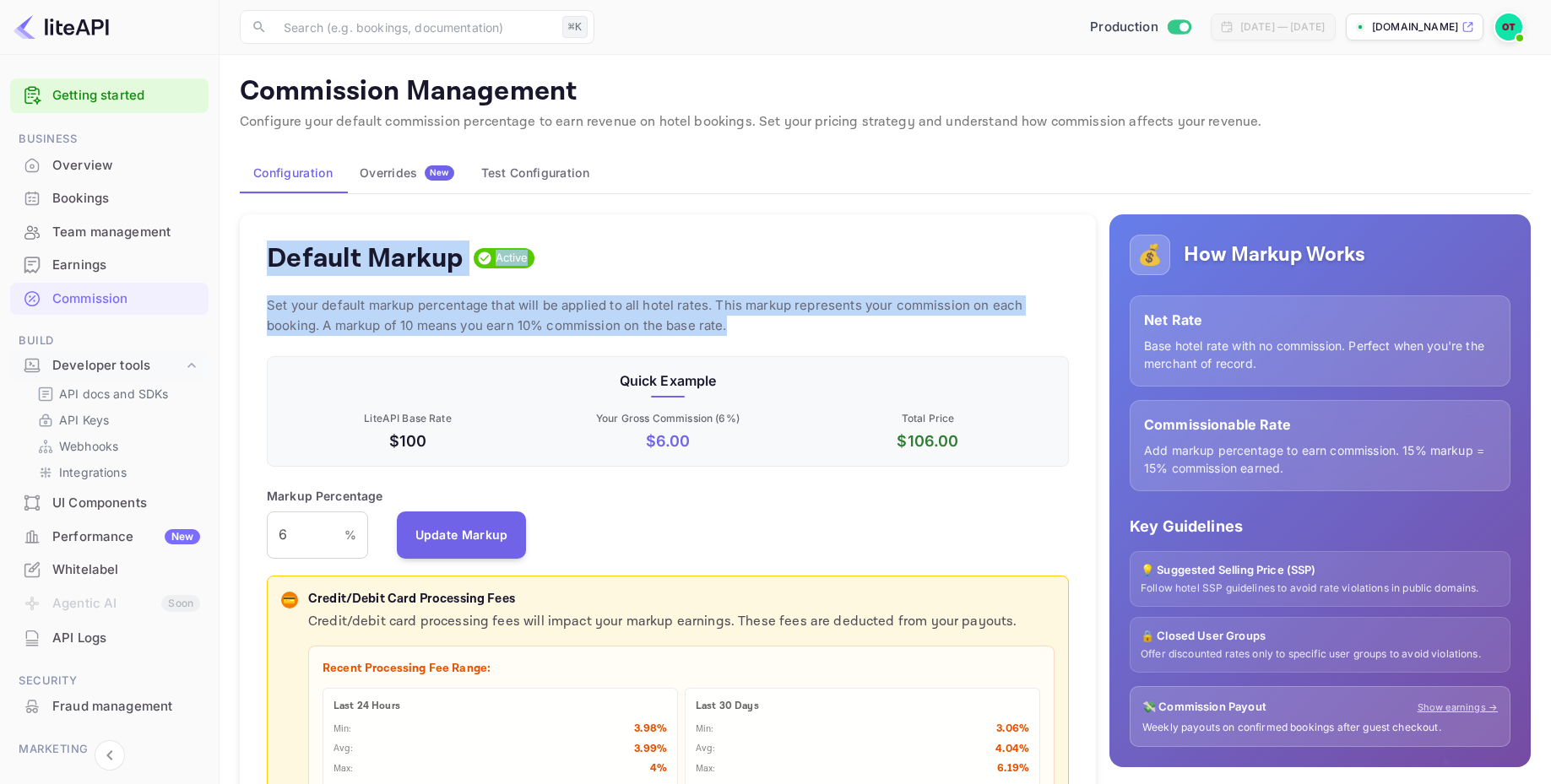
drag, startPoint x: 743, startPoint y: 328, endPoint x: 266, endPoint y: 266, distance: 481.0
click at [266, 266] on div "Default Markup Active Set your default markup percentage that will be applied t…" at bounding box center [668, 624] width 856 height 819
click at [380, 307] on p "Set your default markup percentage that will be applied to all hotel rates. Thi…" at bounding box center [668, 315] width 802 height 41
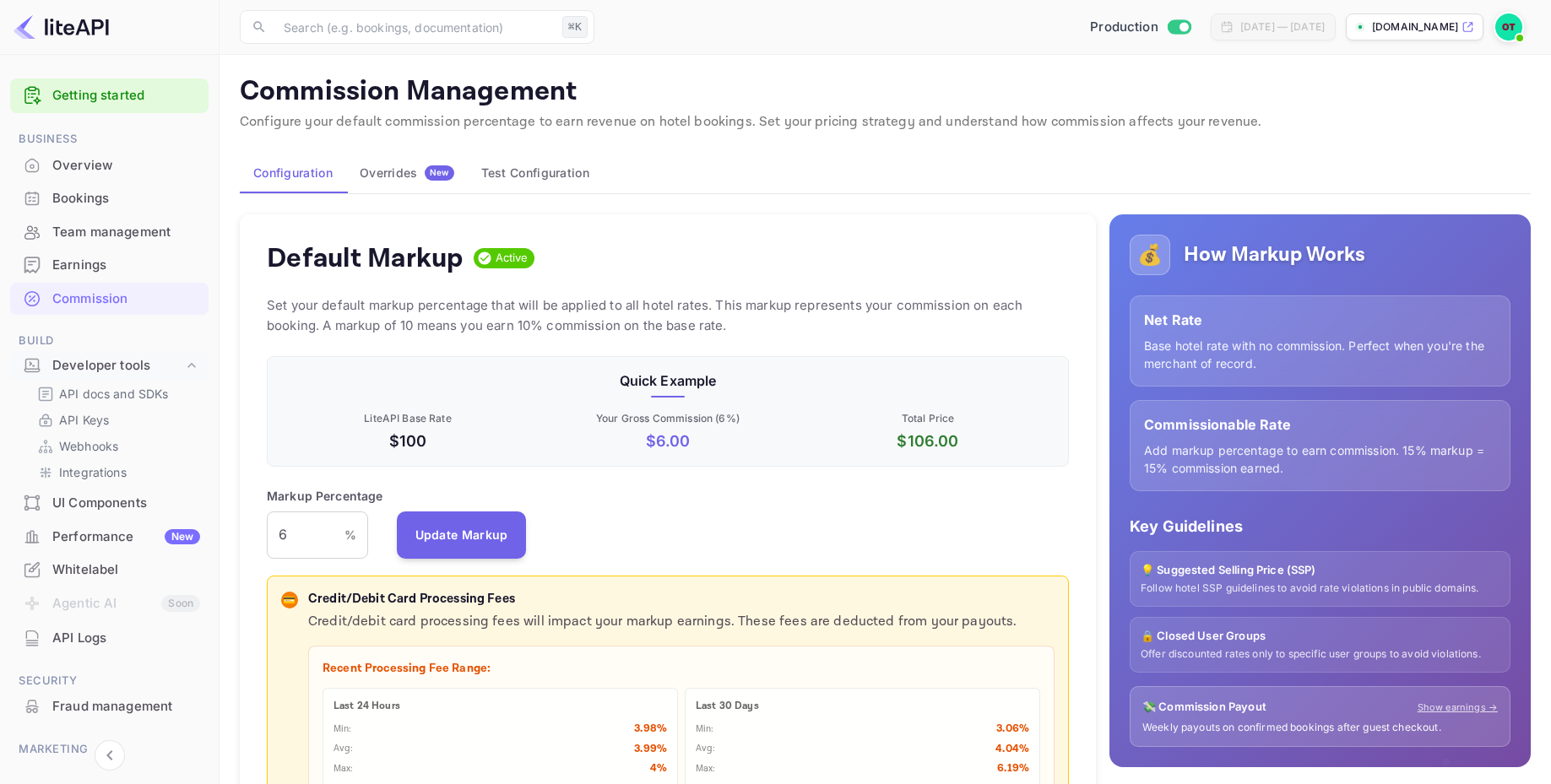
click at [602, 329] on p "Set your default markup percentage that will be applied to all hotel rates. Thi…" at bounding box center [668, 315] width 802 height 41
click at [1010, 174] on div "Configuration Overrides New Test Configuration" at bounding box center [885, 173] width 1291 height 41
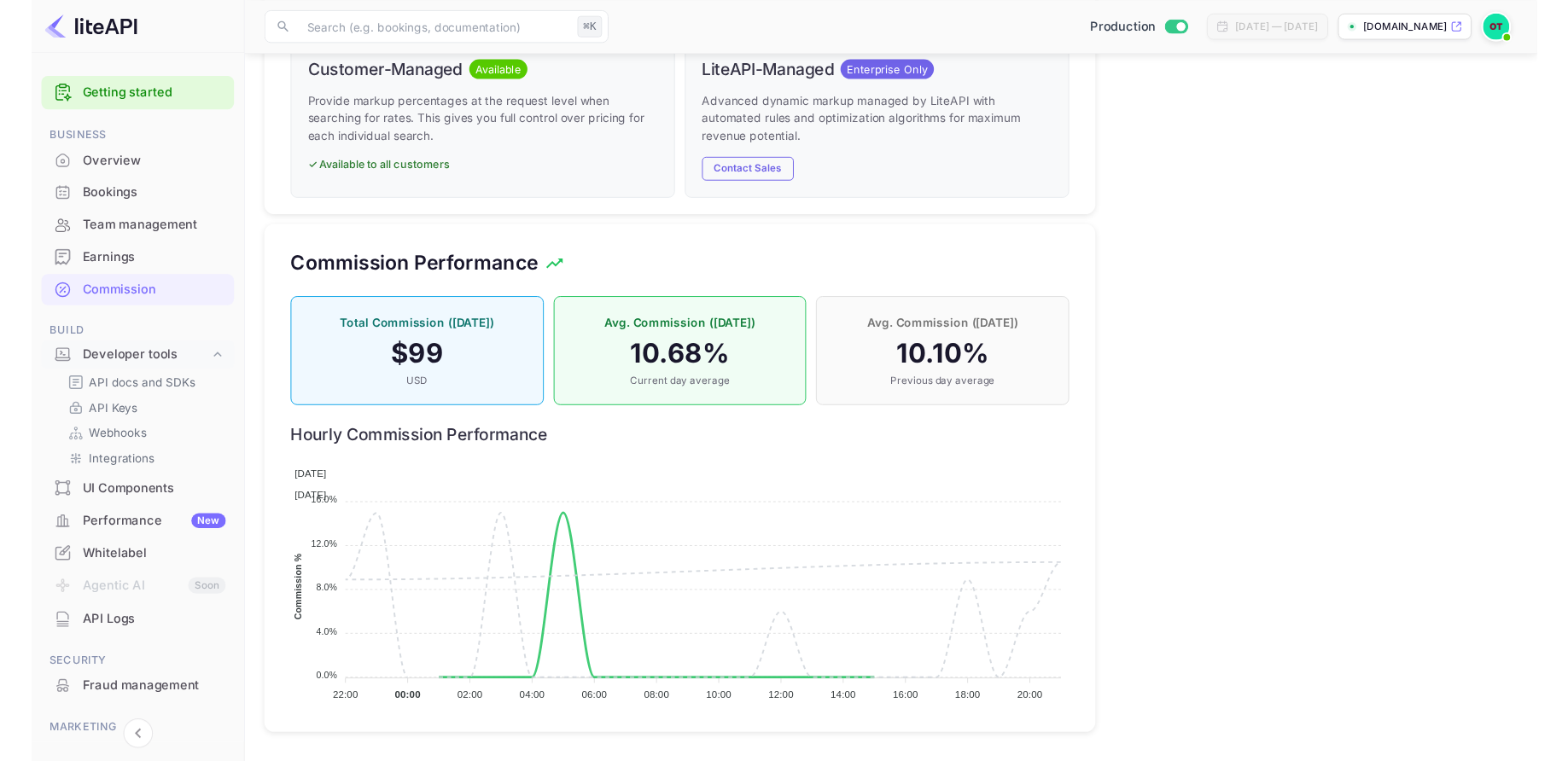
scroll to position [1147, 0]
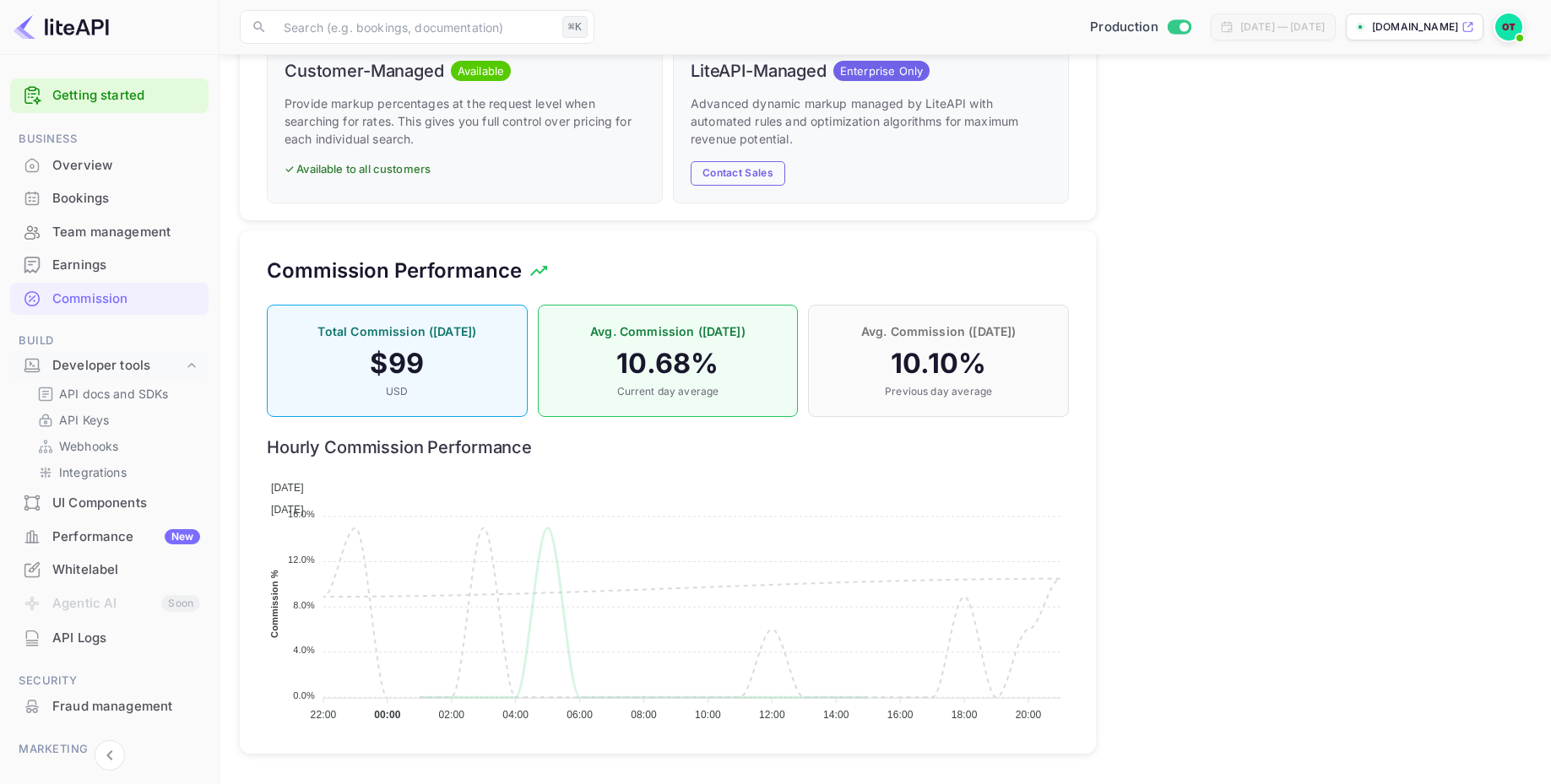
click at [271, 500] on span at bounding box center [271, 508] width 0 height 17
click at [304, 504] on span "[DATE]" at bounding box center [287, 510] width 33 height 12
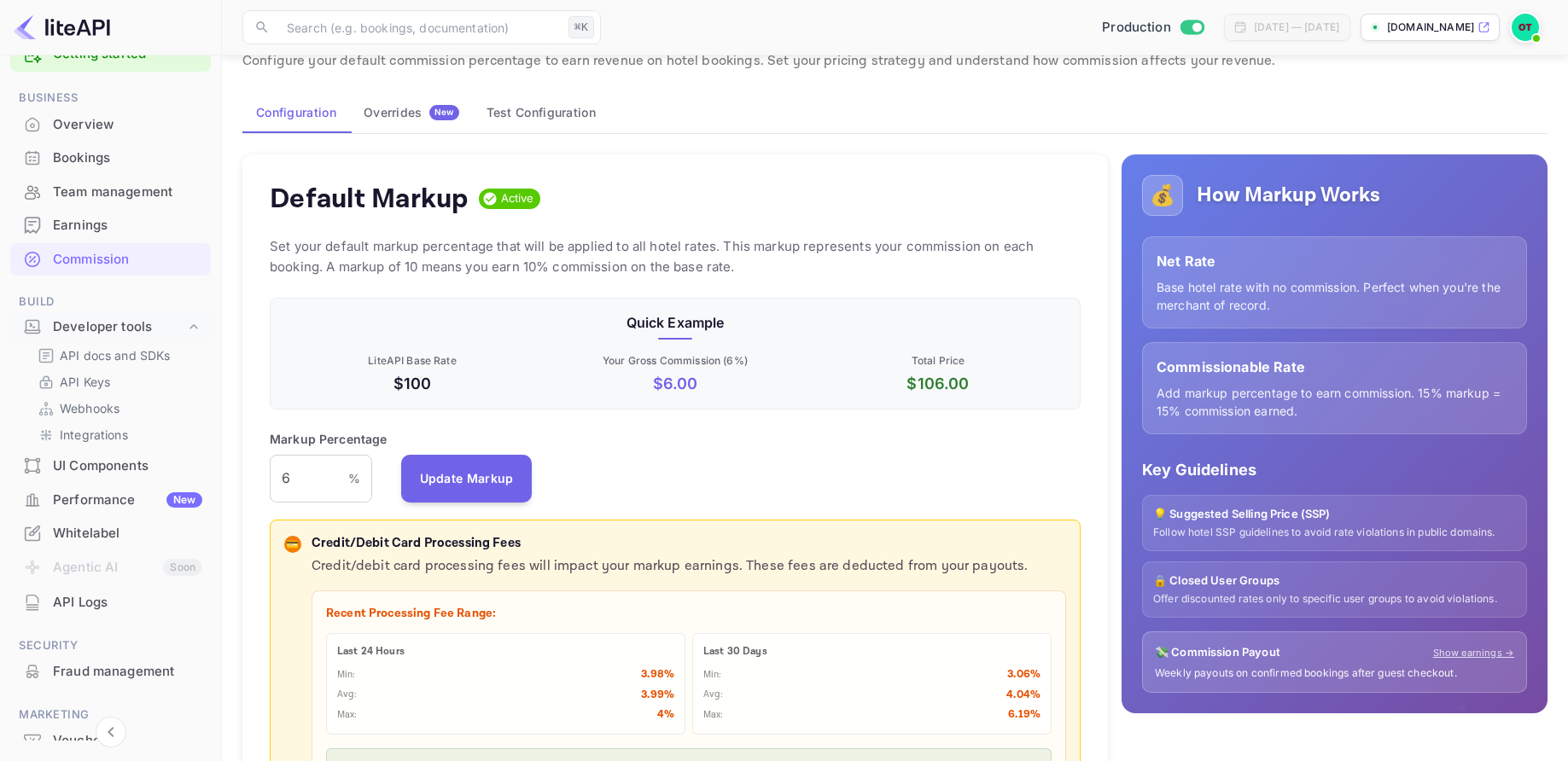
scroll to position [66, 0]
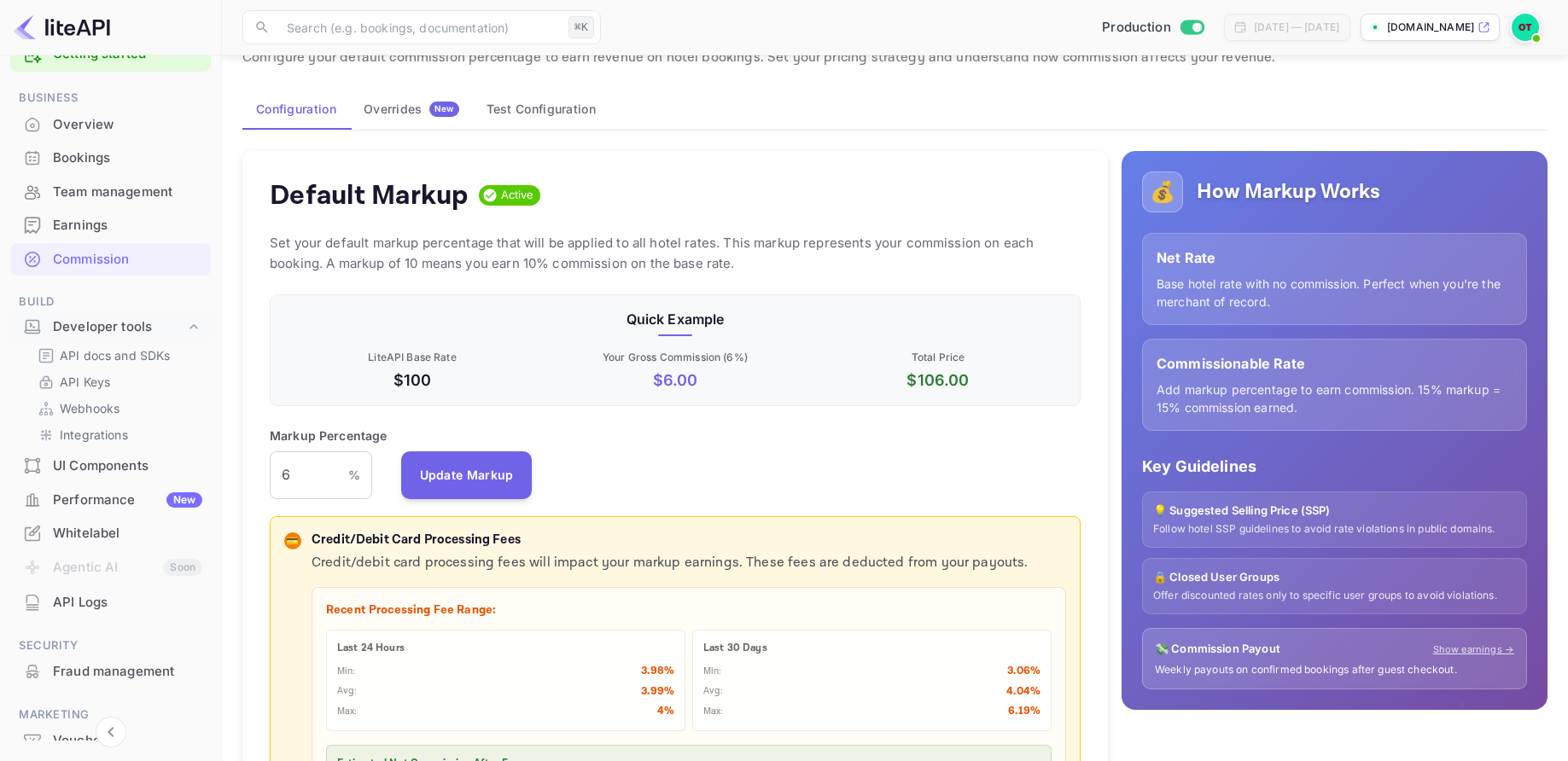
click at [738, 185] on div "Default Markup Active" at bounding box center [675, 195] width 811 height 34
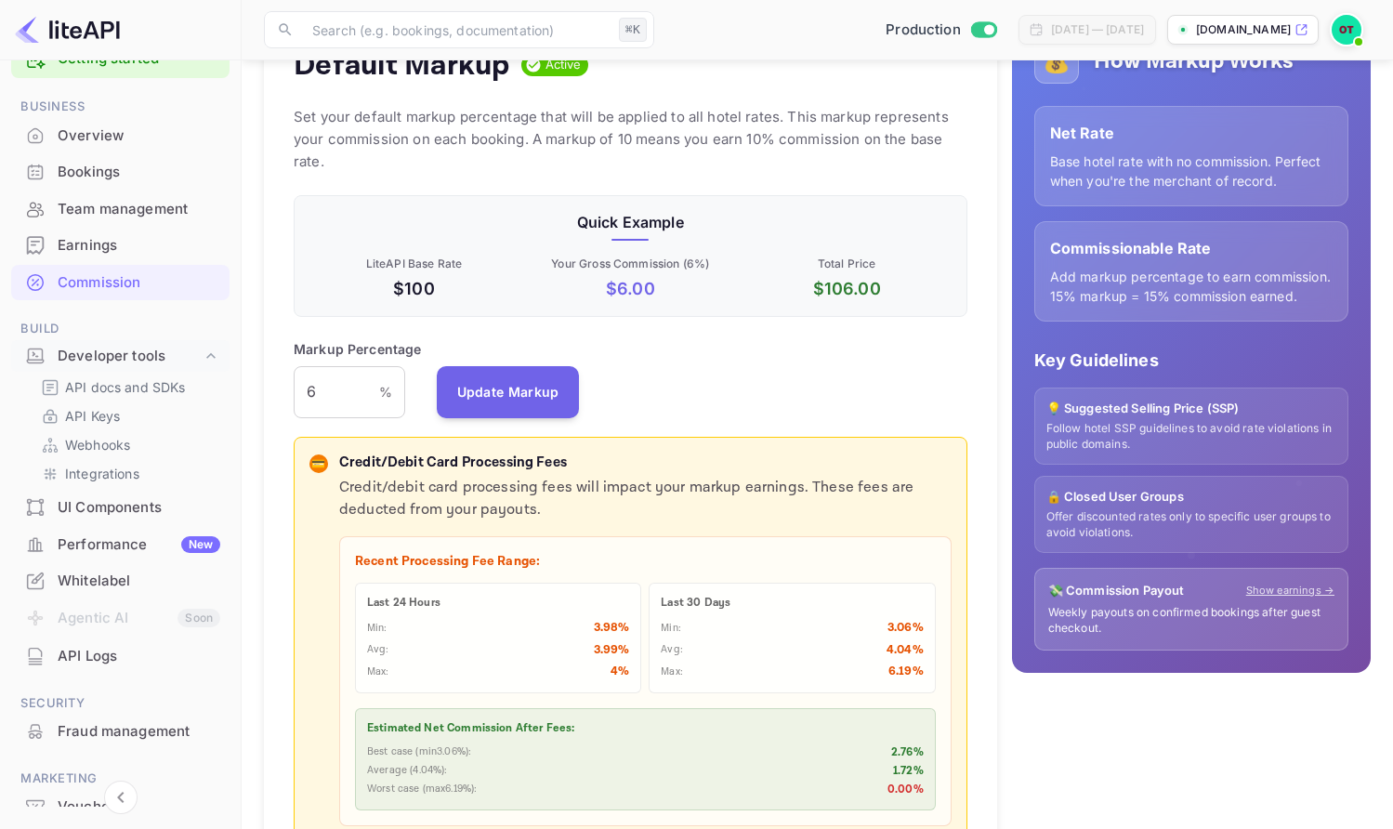
scroll to position [243, 0]
click at [787, 408] on div "Default Markup Active Set your default markup percentage that will be applied t…" at bounding box center [630, 489] width 733 height 947
click at [343, 365] on input "6" at bounding box center [337, 391] width 86 height 52
click at [527, 372] on button "Update Markup" at bounding box center [508, 390] width 143 height 52
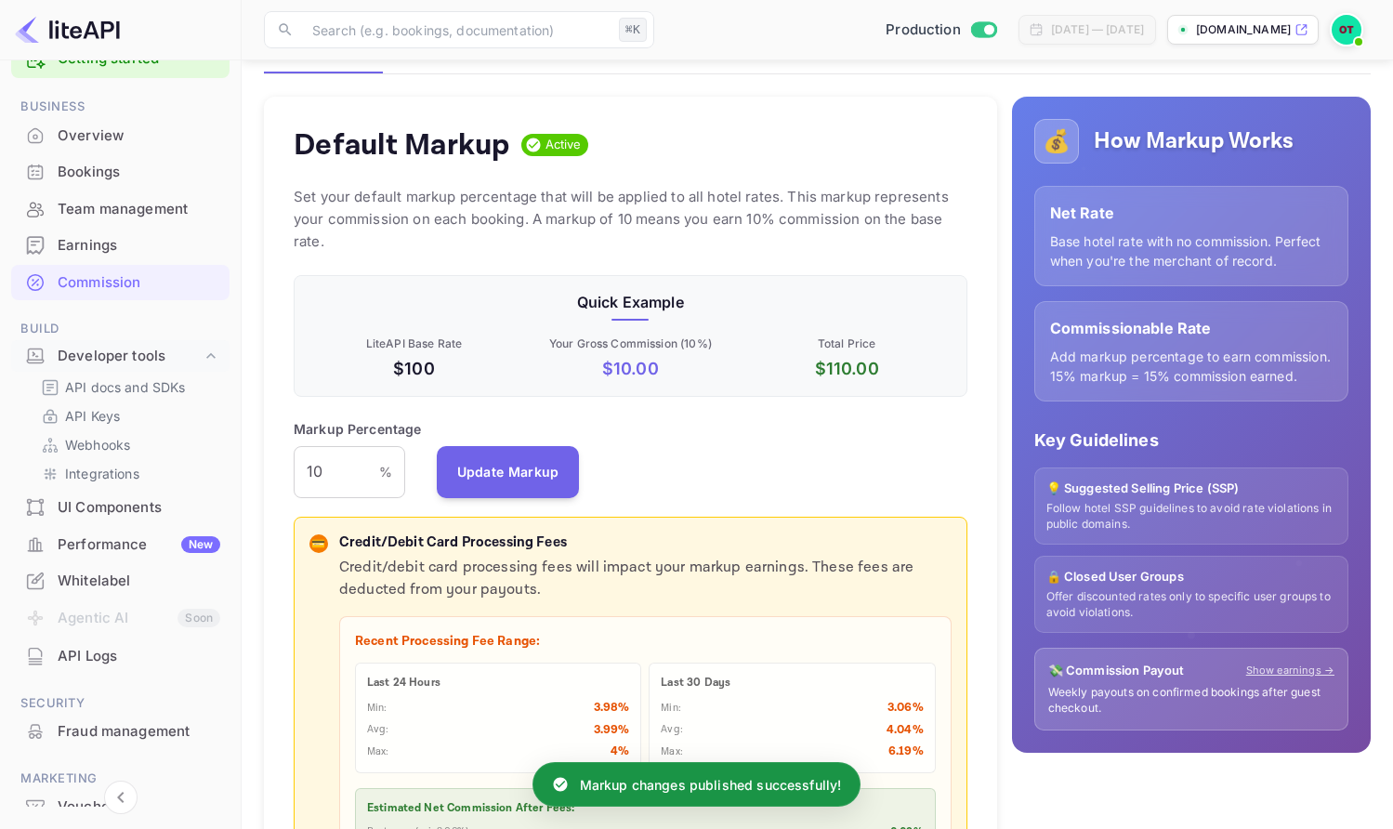
scroll to position [163, 0]
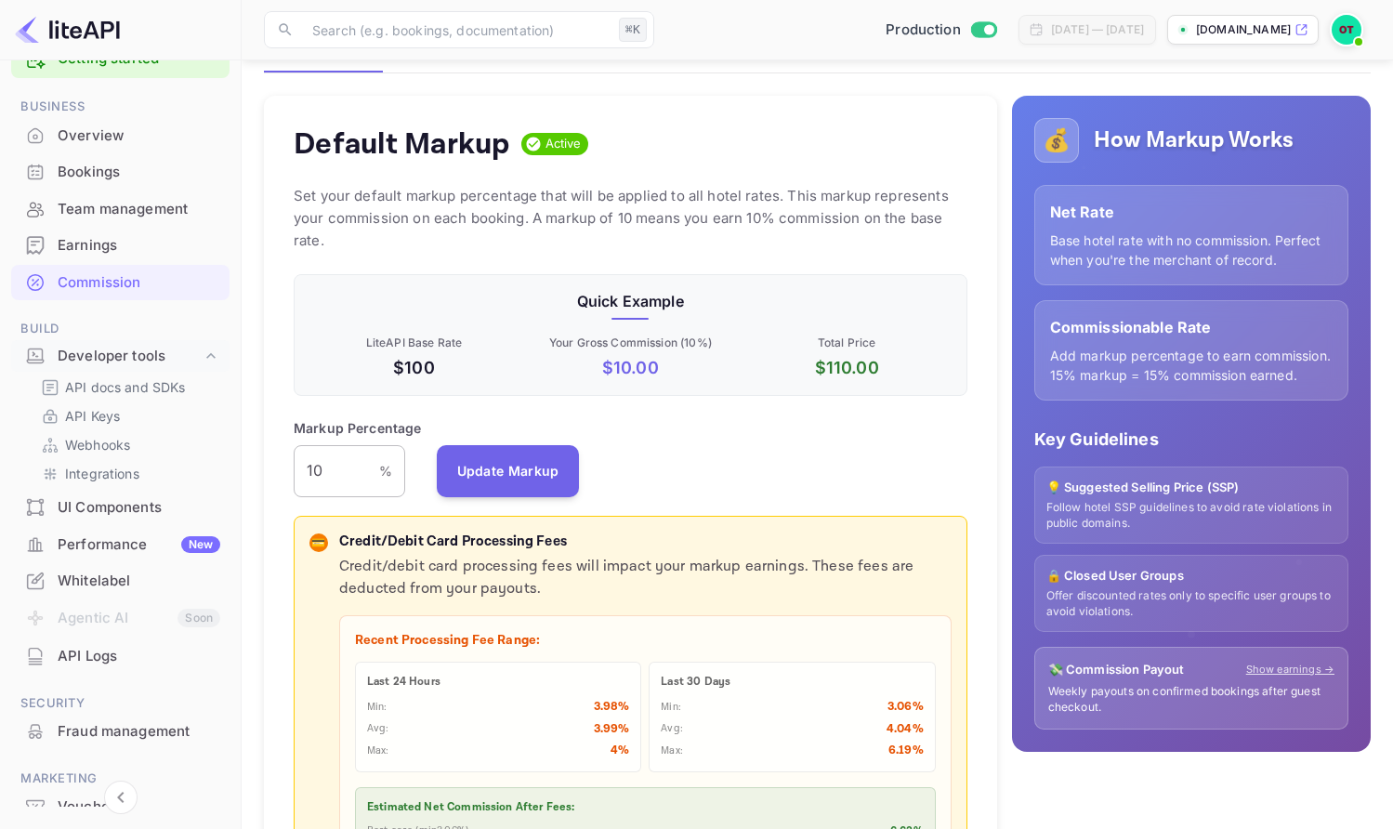
click at [341, 445] on input "10" at bounding box center [337, 471] width 86 height 52
type input "1"
type input "6"
click at [529, 451] on button "Update Markup" at bounding box center [508, 470] width 143 height 52
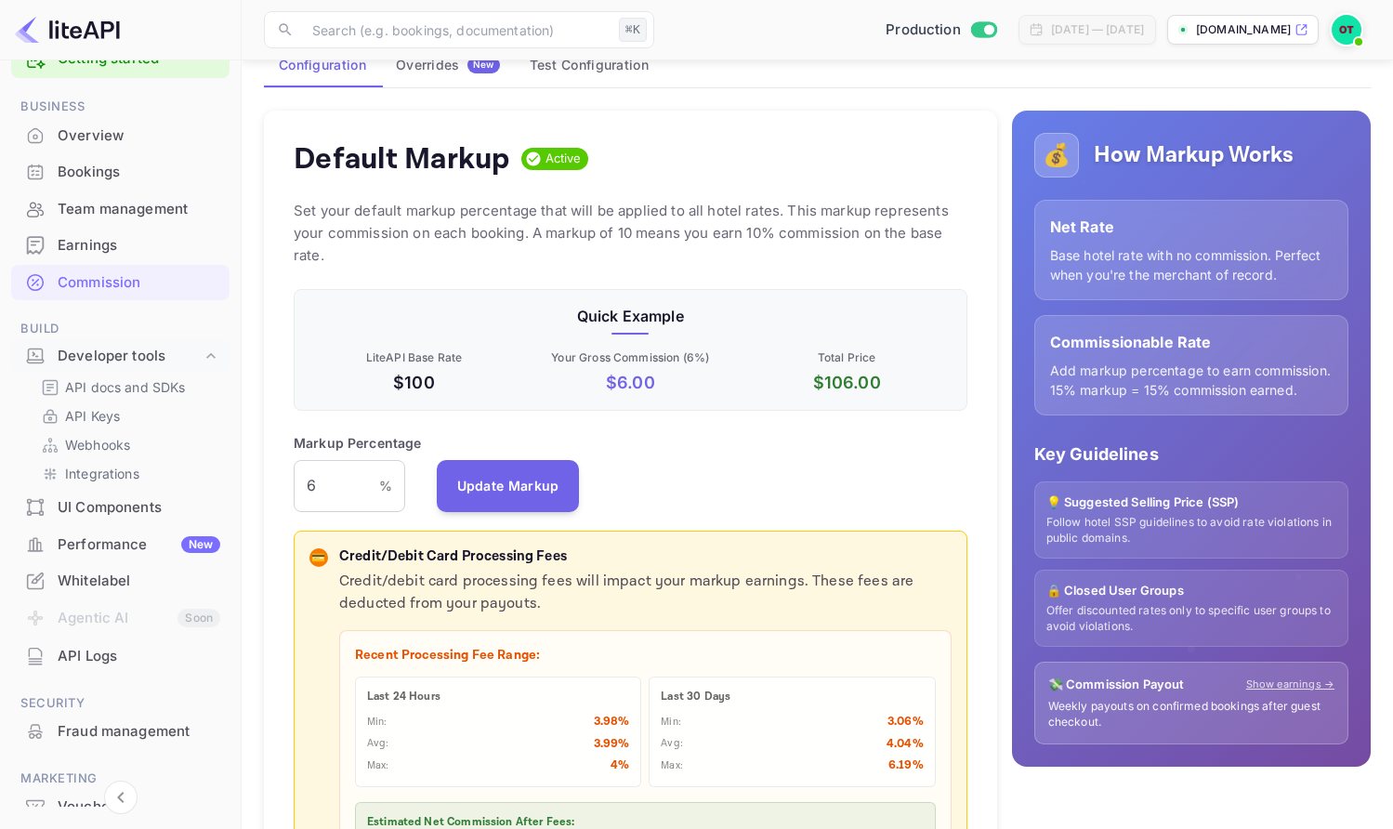
scroll to position [0, 0]
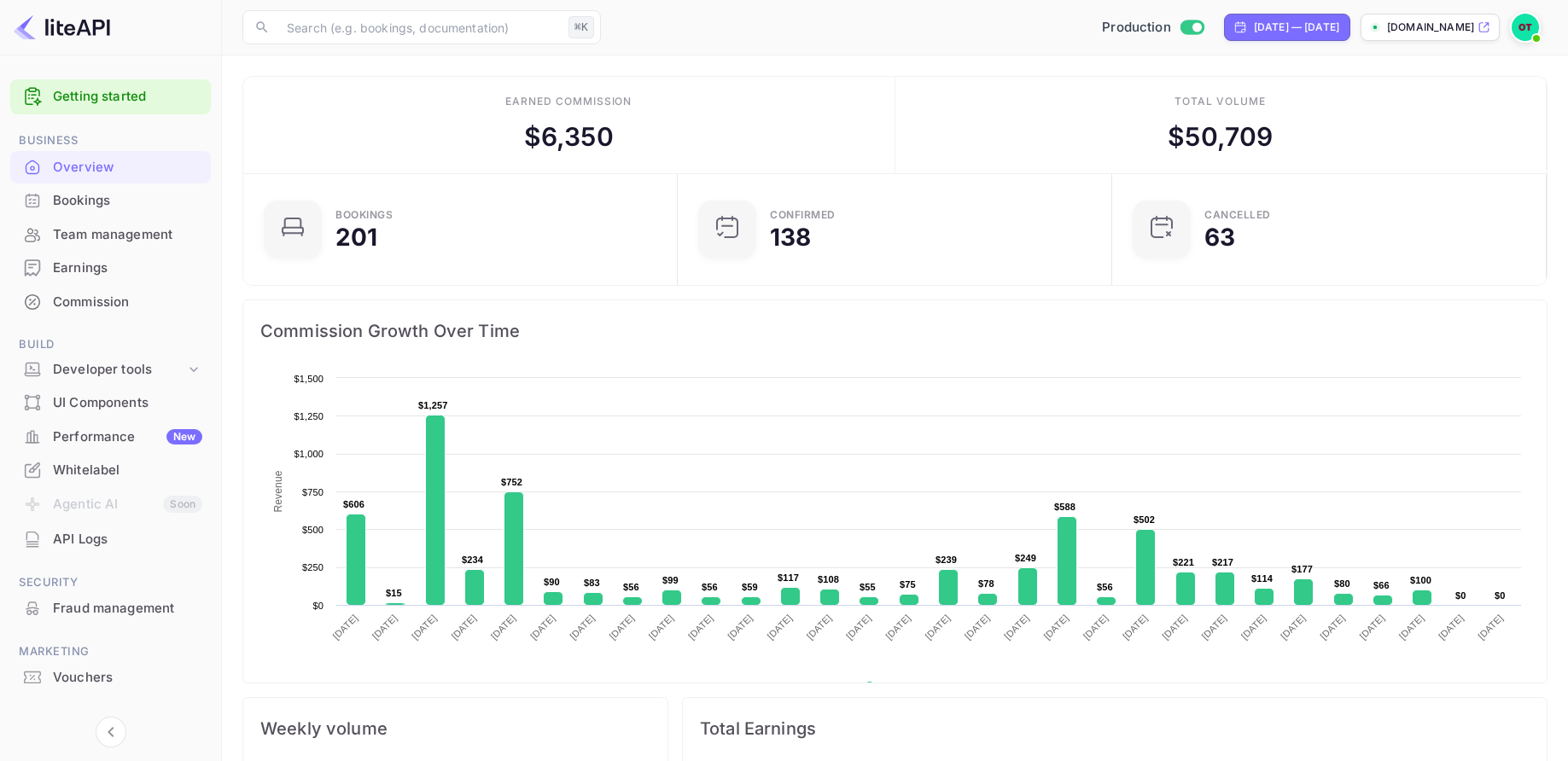
click at [79, 293] on div "Commission" at bounding box center [128, 302] width 150 height 19
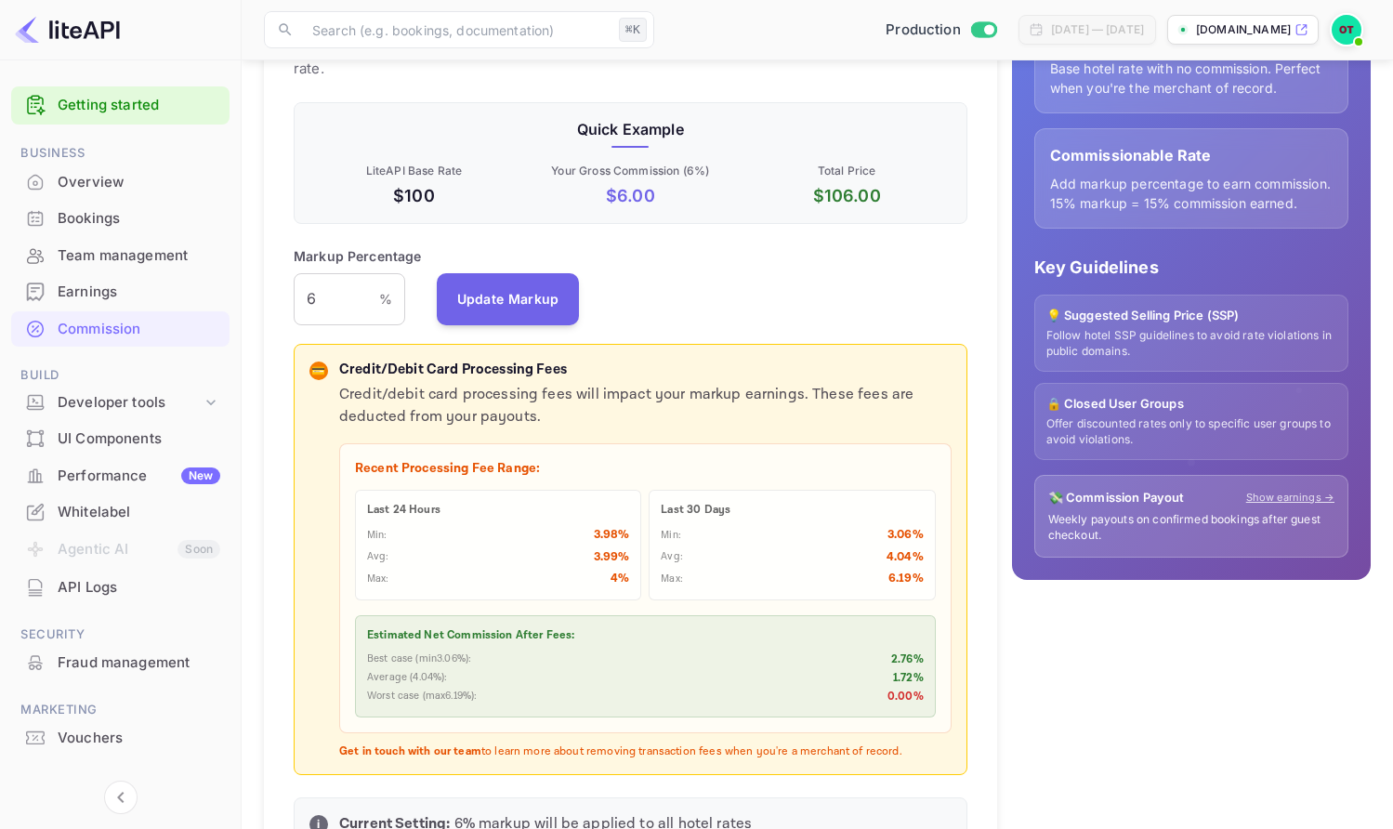
scroll to position [330, 673]
click at [876, 268] on div "Markup Percentage 6 % ​ Update Markup" at bounding box center [631, 285] width 674 height 79
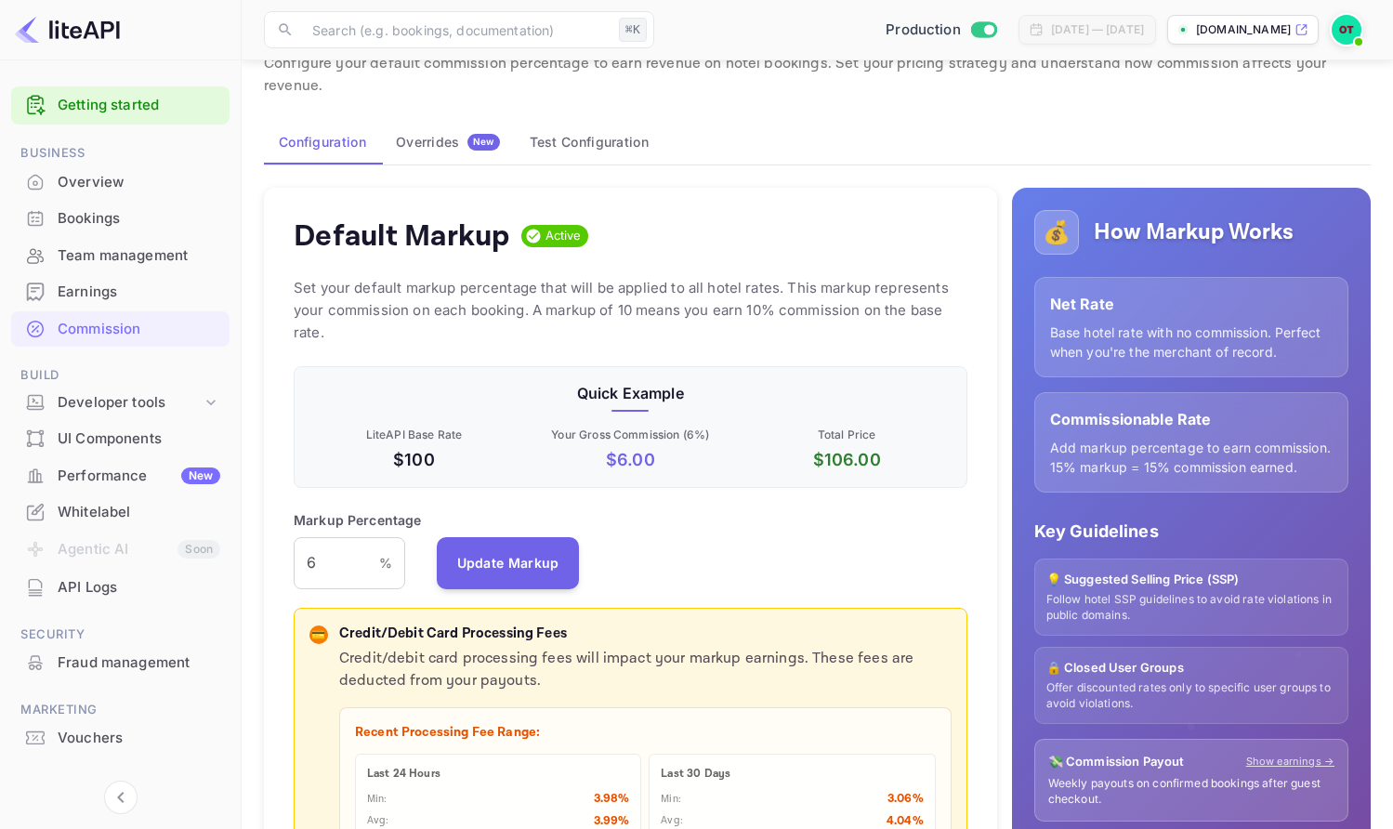
scroll to position [98, 0]
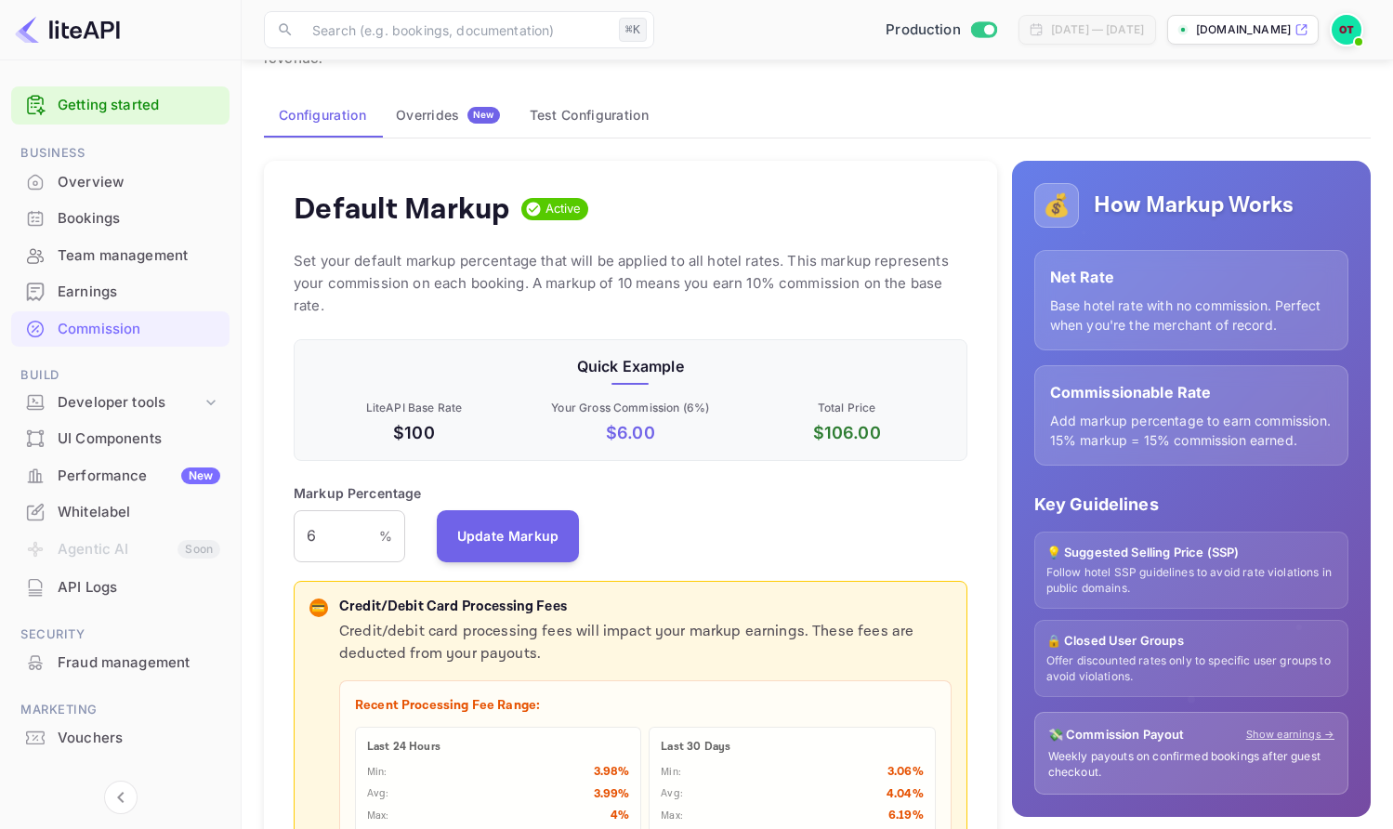
click at [732, 261] on p "Set your default markup percentage that will be applied to all hotel rates. Thi…" at bounding box center [631, 283] width 674 height 67
drag, startPoint x: 782, startPoint y: 262, endPoint x: 537, endPoint y: 261, distance: 244.4
click at [535, 261] on p "Set your default markup percentage that will be applied to all hotel rates. Thi…" at bounding box center [631, 283] width 674 height 67
click at [644, 272] on p "Set your default markup percentage that will be applied to all hotel rates. Thi…" at bounding box center [631, 283] width 674 height 67
click at [646, 259] on p "Set your default markup percentage that will be applied to all hotel rates. Thi…" at bounding box center [631, 283] width 674 height 67
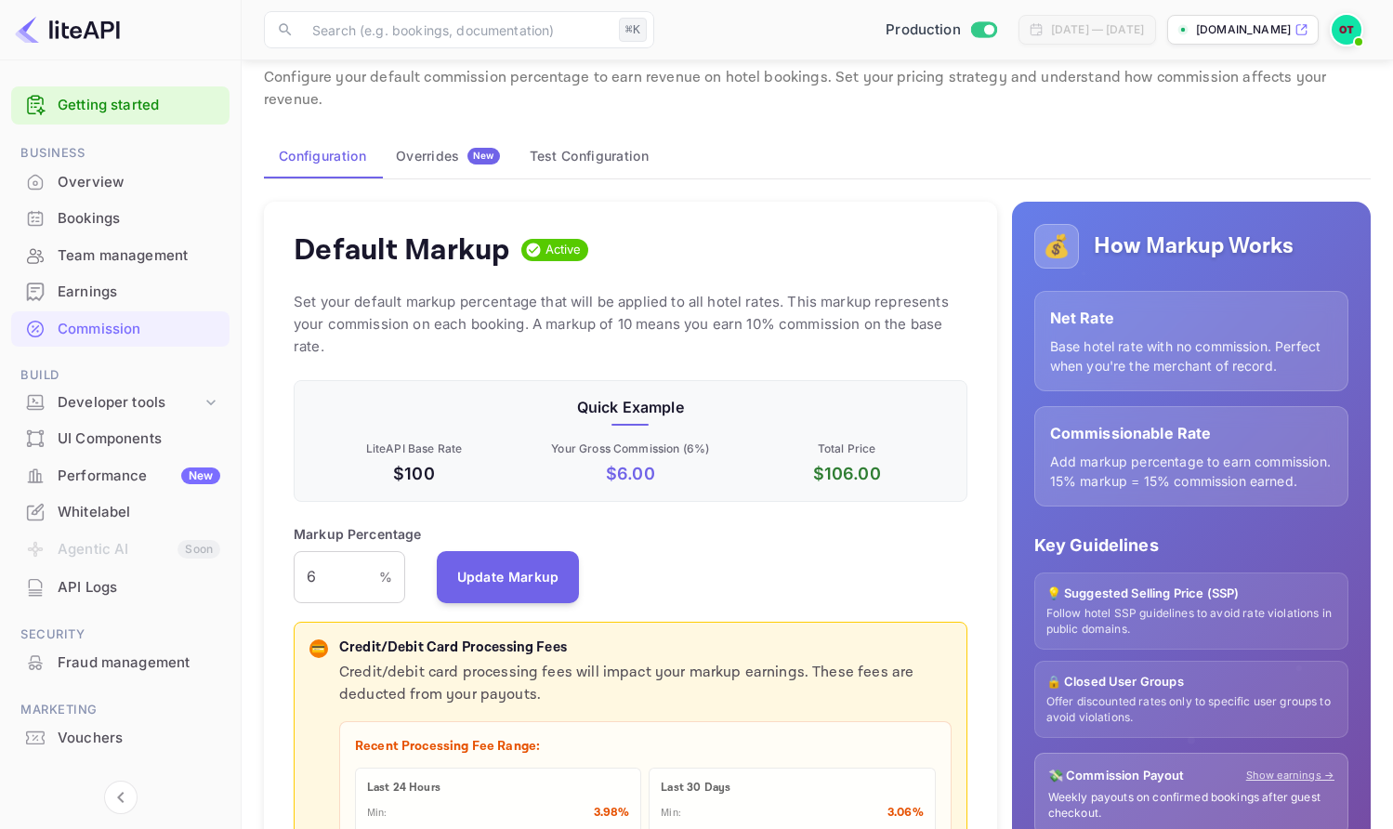
scroll to position [60, 0]
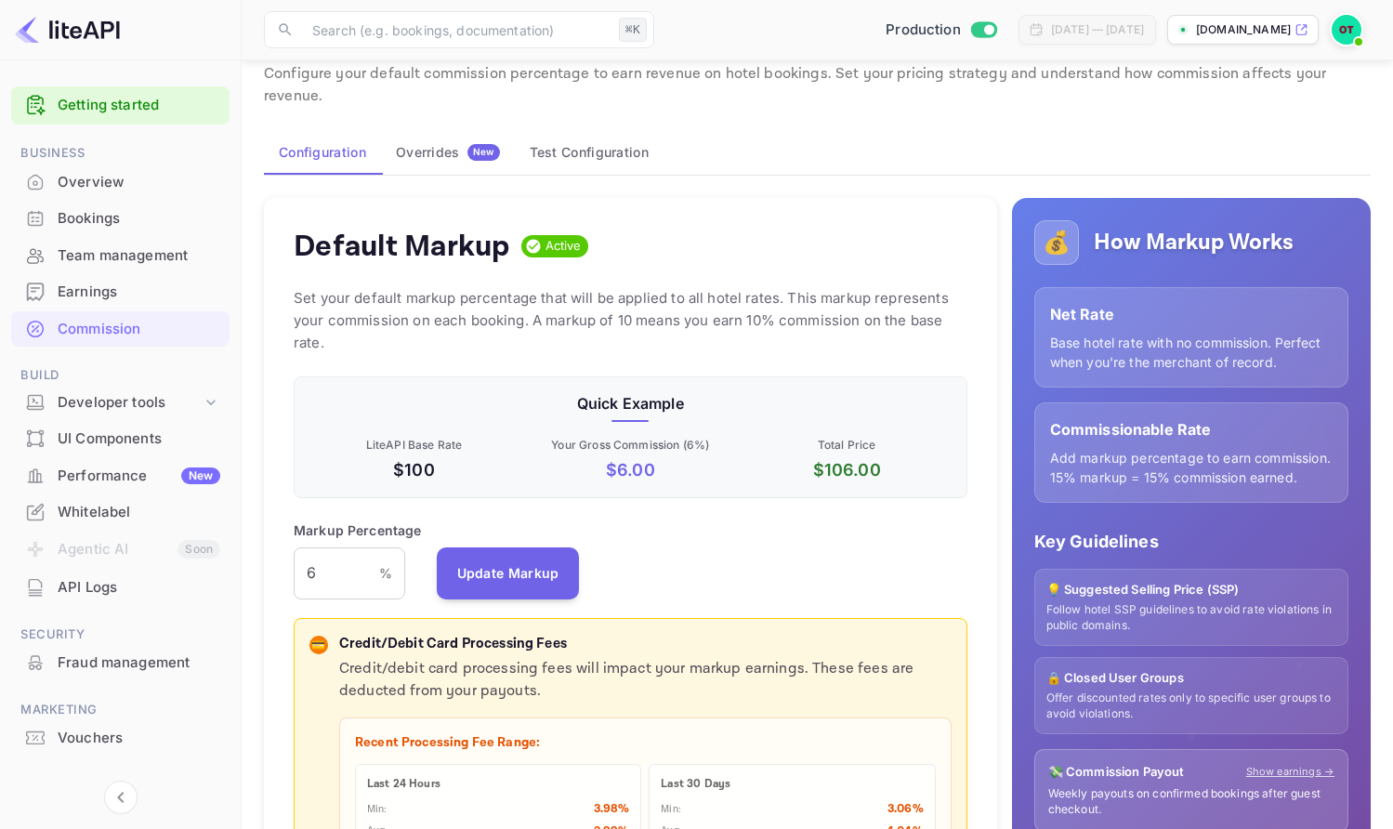
click at [728, 376] on div "Quick Example LiteAPI Base Rate $100 Your Gross Commission ( 6 %) $ 6.00 Total …" at bounding box center [631, 437] width 674 height 122
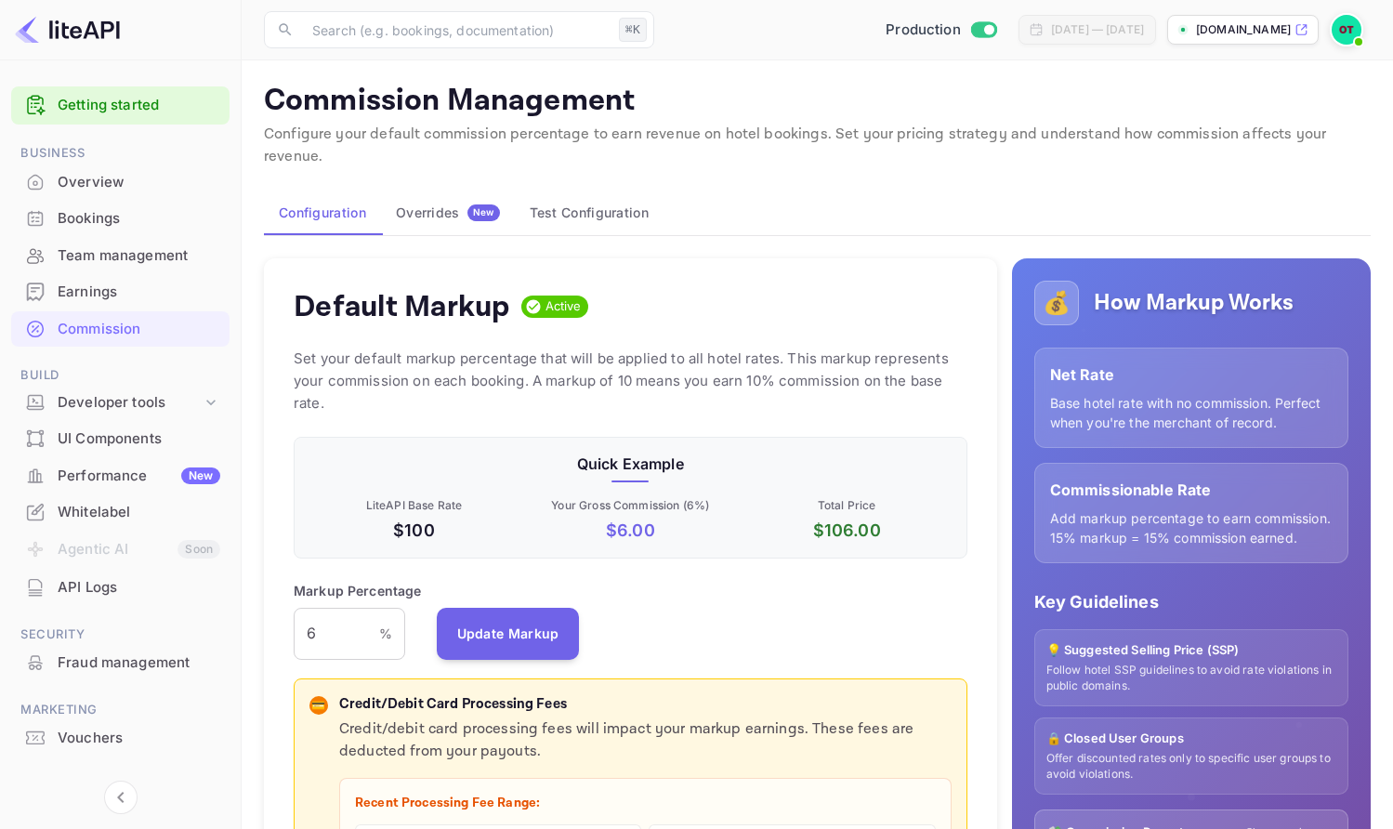
scroll to position [22, 0]
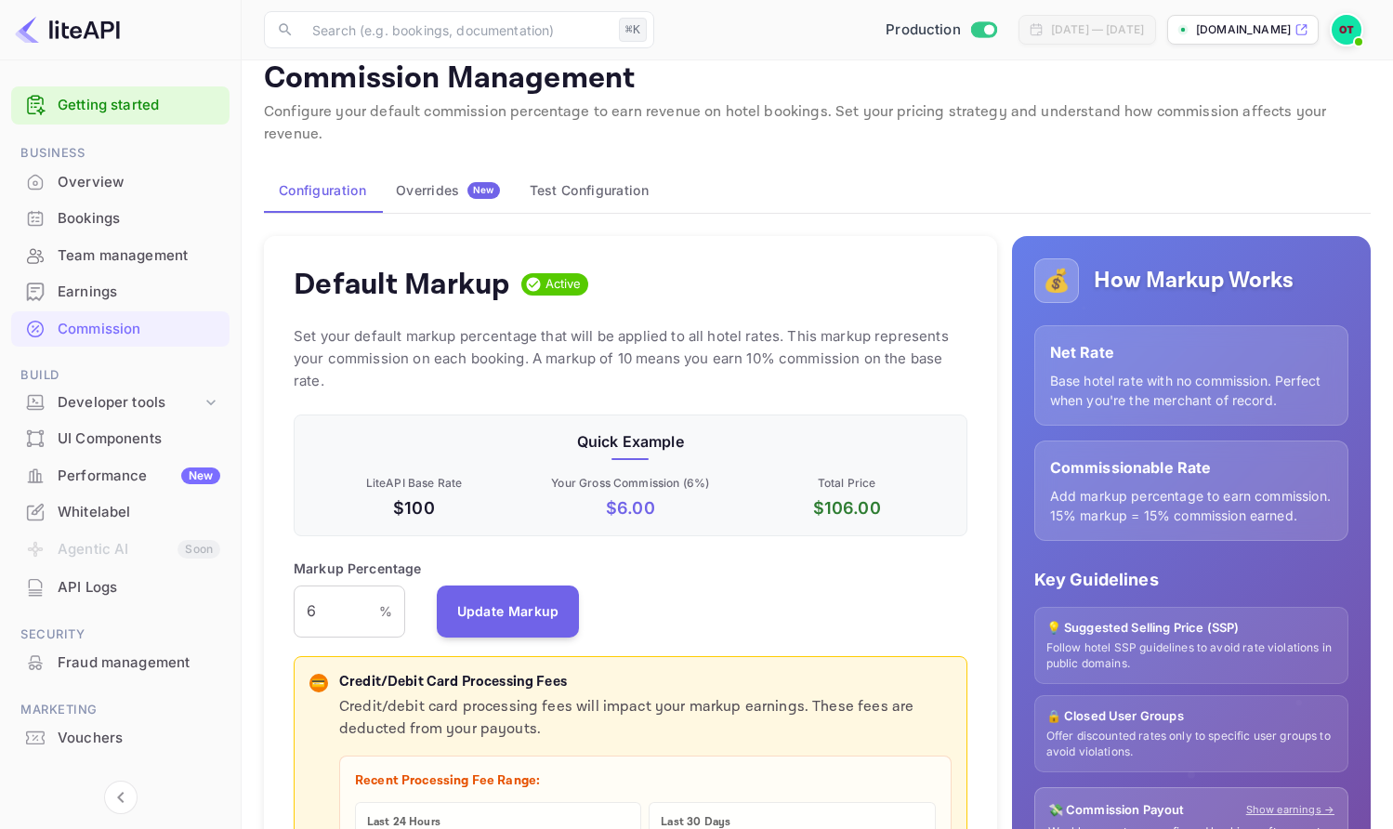
click at [907, 589] on div "Markup Percentage 6 % ​ Update Markup" at bounding box center [631, 598] width 674 height 79
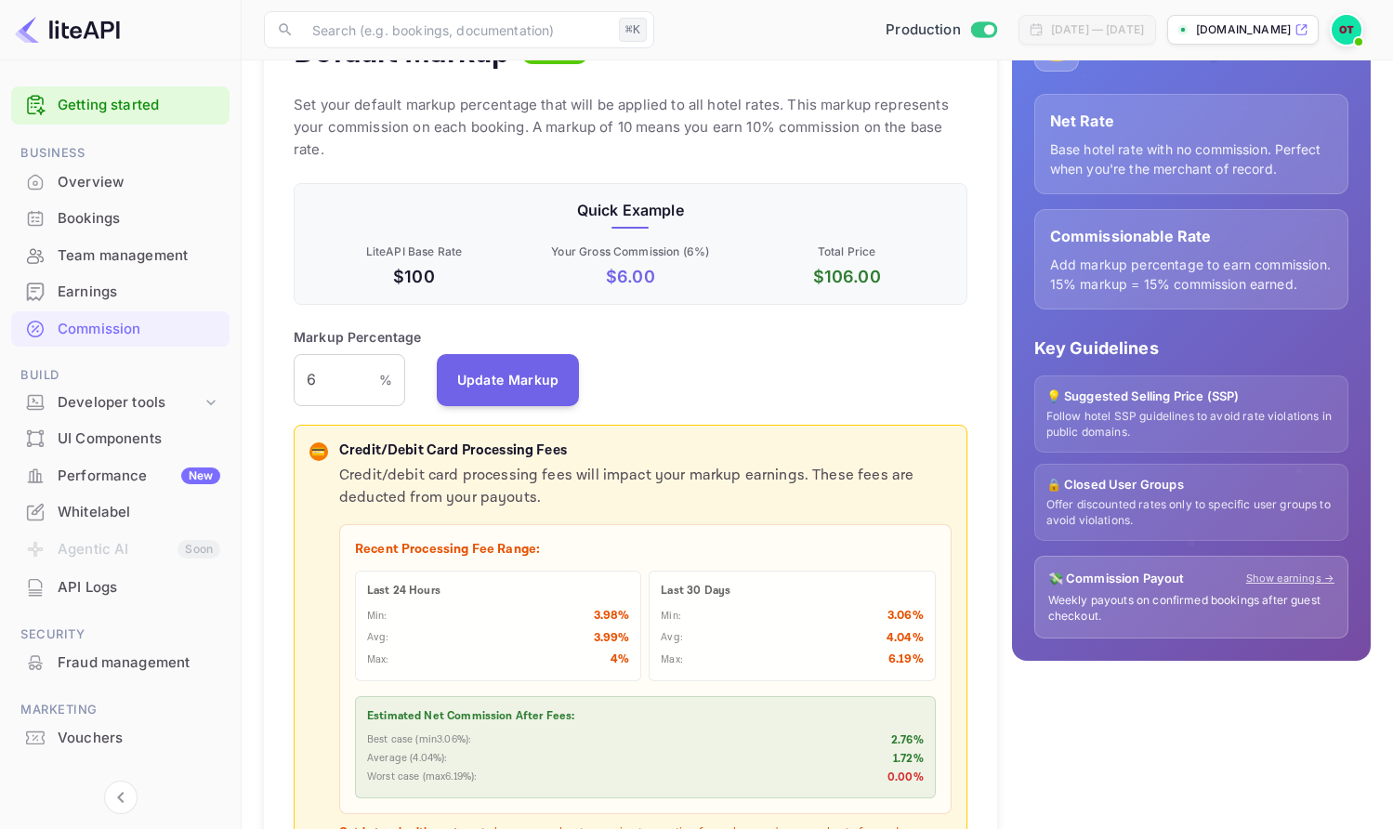
scroll to position [0, 0]
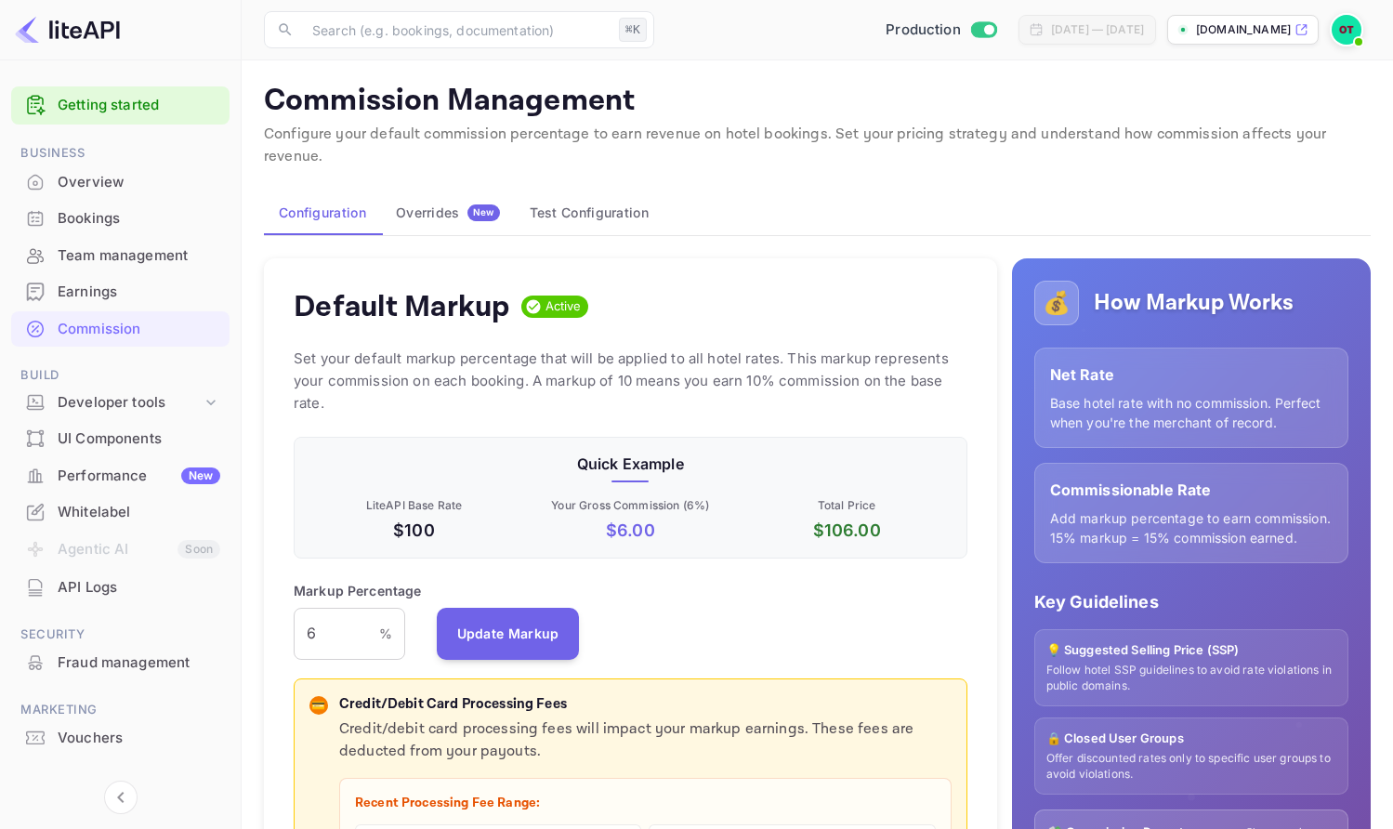
click at [901, 362] on p "Set your default markup percentage that will be applied to all hotel rates. Thi…" at bounding box center [631, 381] width 674 height 67
click at [741, 361] on p "Set your default markup percentage that will be applied to all hotel rates. Thi…" at bounding box center [631, 381] width 674 height 67
click at [761, 356] on p "Set your default markup percentage that will be applied to all hotel rates. Thi…" at bounding box center [631, 381] width 674 height 67
click at [700, 348] on p "Set your default markup percentage that will be applied to all hotel rates. Thi…" at bounding box center [631, 381] width 674 height 67
click at [826, 294] on div "Default Markup Active" at bounding box center [631, 306] width 674 height 37
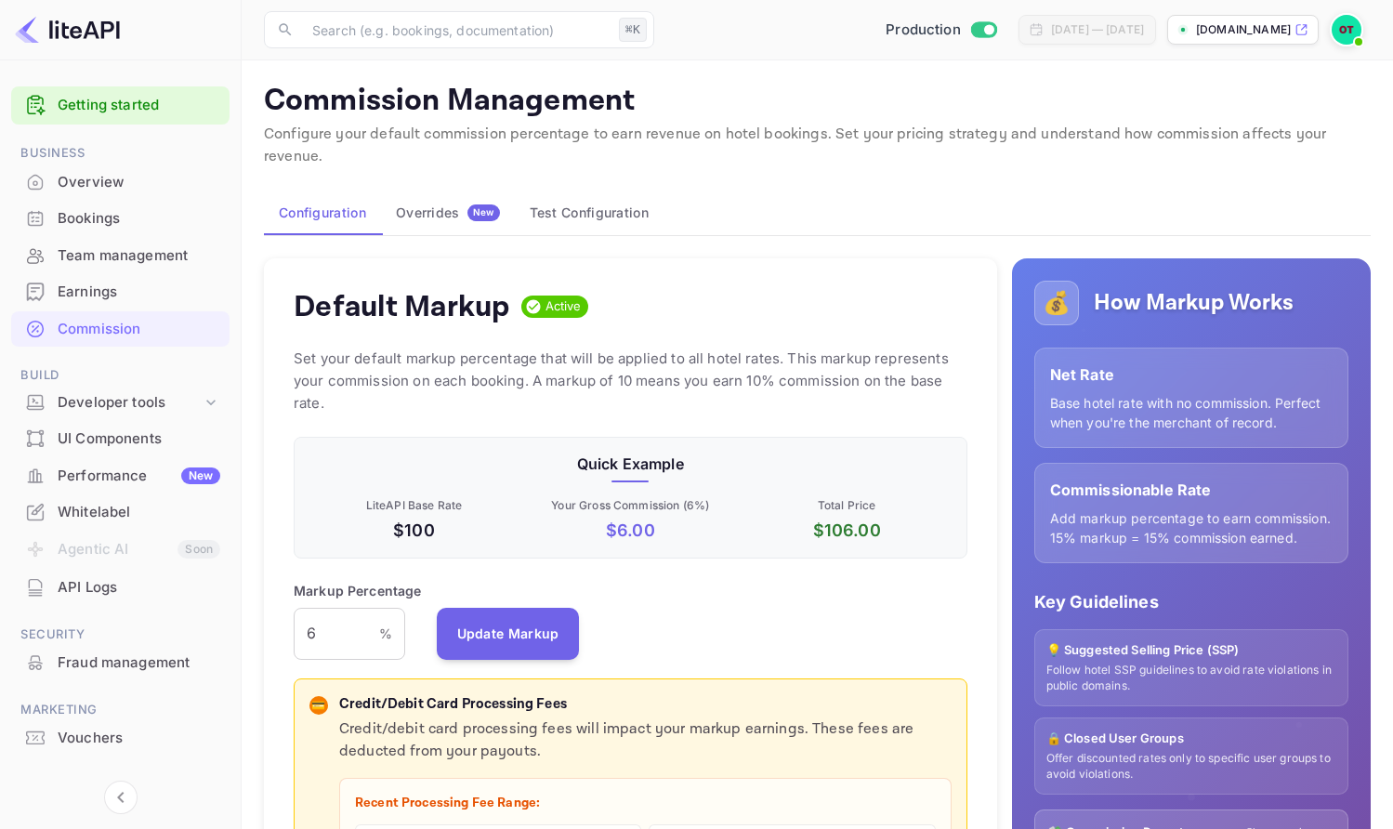
click at [797, 372] on p "Set your default markup percentage that will be applied to all hotel rates. Thi…" at bounding box center [631, 381] width 674 height 67
click at [813, 349] on p "Set your default markup percentage that will be applied to all hotel rates. Thi…" at bounding box center [631, 381] width 674 height 67
click at [742, 348] on p "Set your default markup percentage that will be applied to all hotel rates. Thi…" at bounding box center [631, 381] width 674 height 67
click at [742, 368] on p "Set your default markup percentage that will be applied to all hotel rates. Thi…" at bounding box center [631, 381] width 674 height 67
click at [742, 367] on p "Set your default markup percentage that will be applied to all hotel rates. Thi…" at bounding box center [631, 381] width 674 height 67
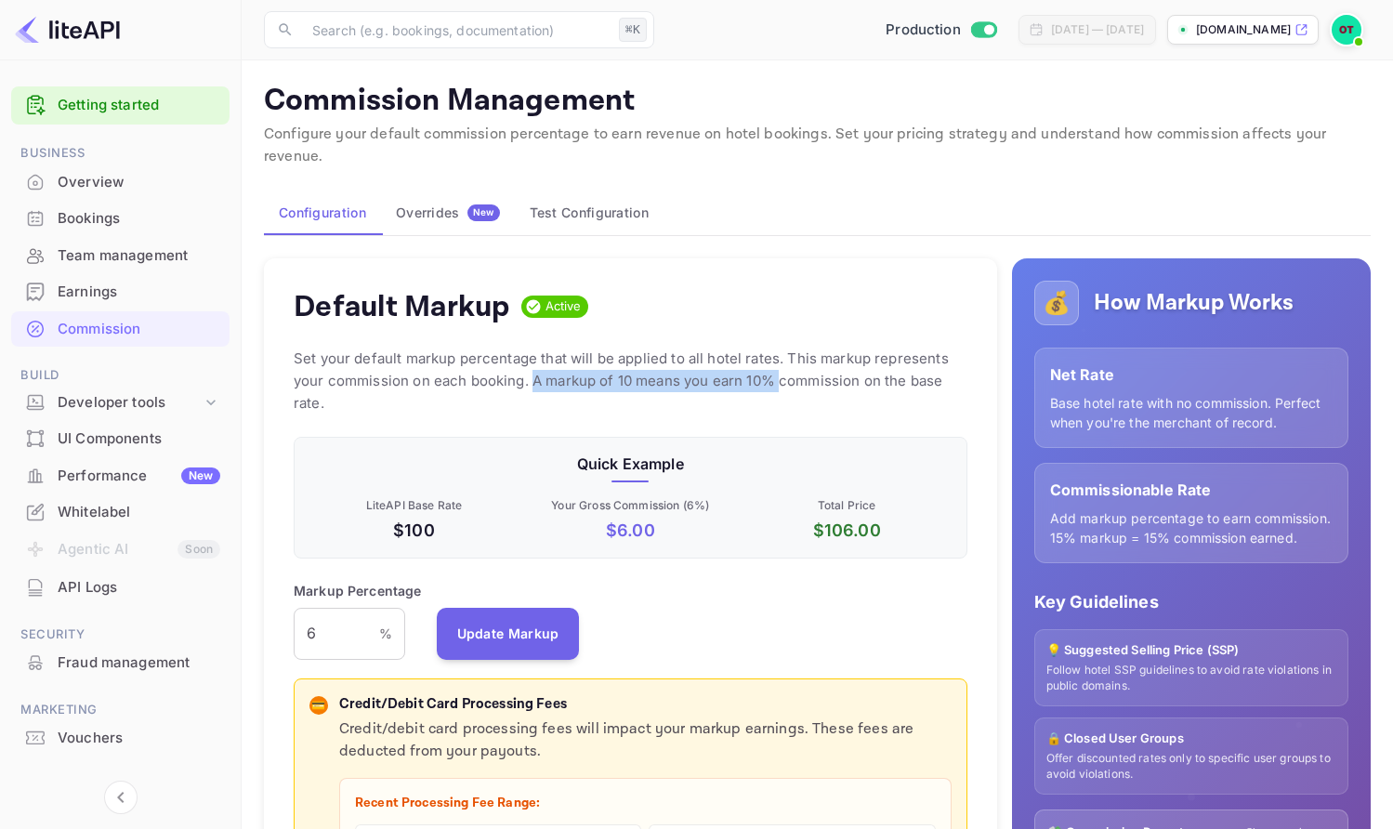
drag, startPoint x: 781, startPoint y: 351, endPoint x: 533, endPoint y: 349, distance: 248.2
click at [533, 349] on p "Set your default markup percentage that will be applied to all hotel rates. Thi…" at bounding box center [631, 381] width 674 height 67
click at [658, 375] on p "Set your default markup percentage that will be applied to all hotel rates. Thi…" at bounding box center [631, 381] width 674 height 67
click at [698, 362] on p "Set your default markup percentage that will be applied to all hotel rates. Thi…" at bounding box center [631, 381] width 674 height 67
click at [905, 258] on div "Default Markup Active Set your default markup percentage that will be applied t…" at bounding box center [630, 731] width 733 height 947
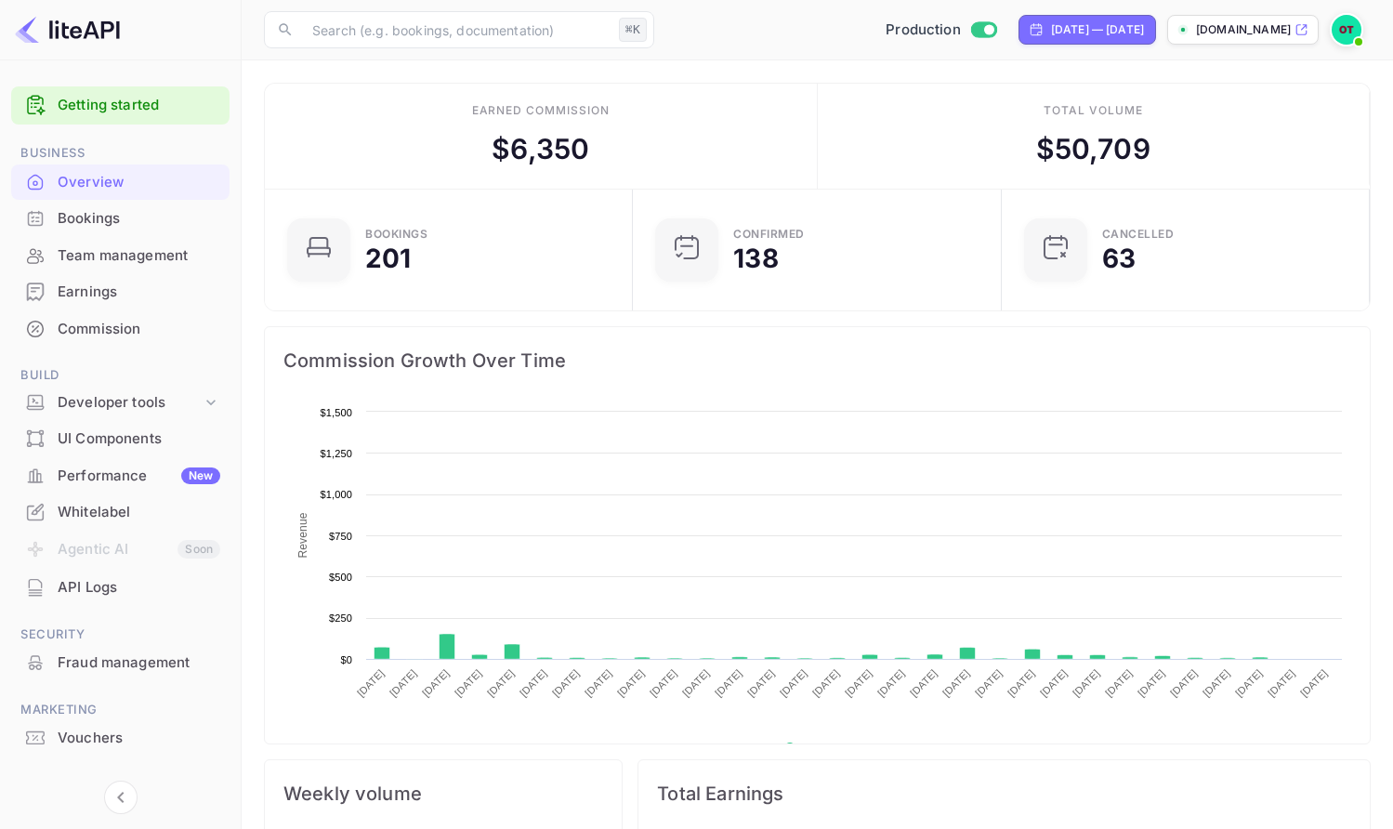
scroll to position [302, 358]
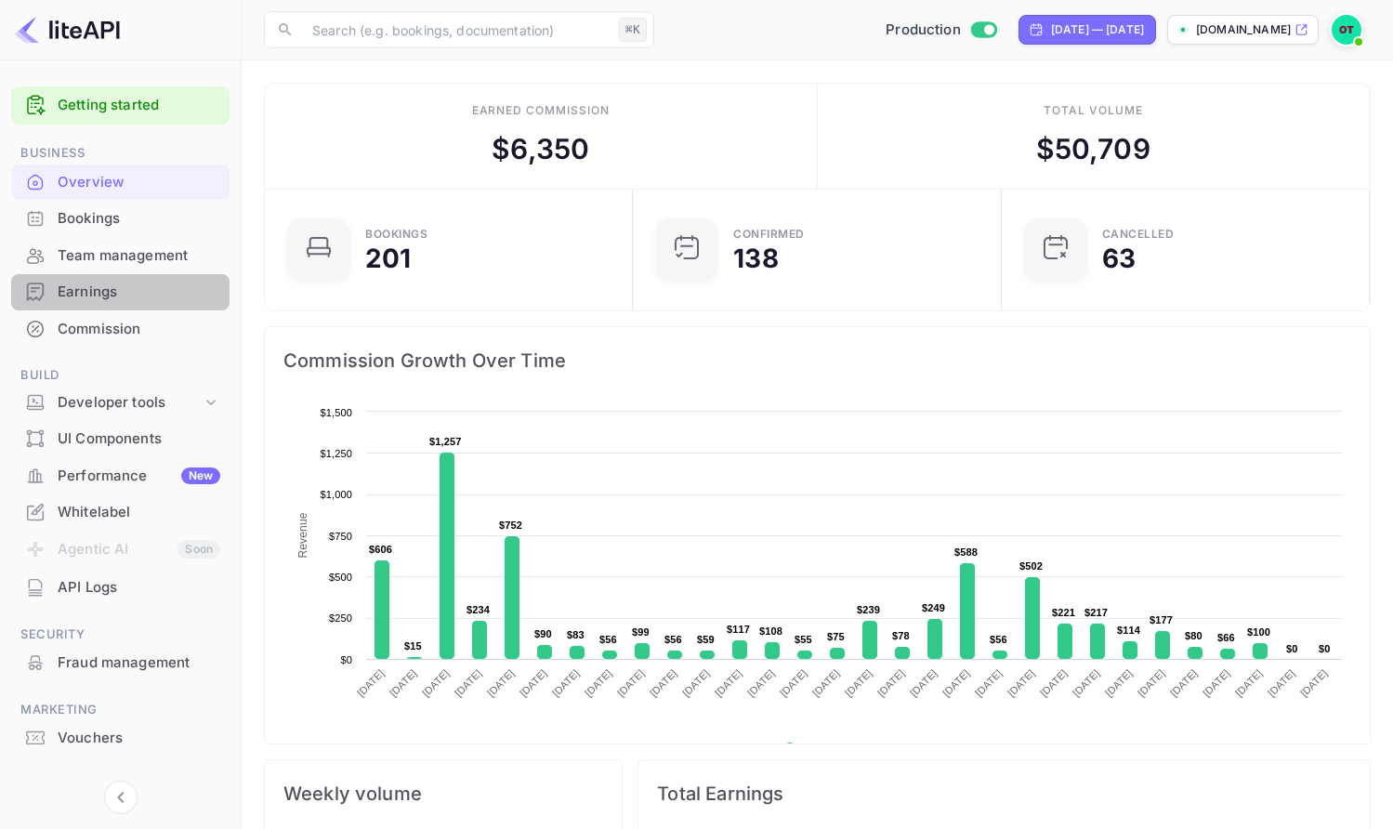
click at [99, 290] on div "Earnings" at bounding box center [139, 292] width 163 height 21
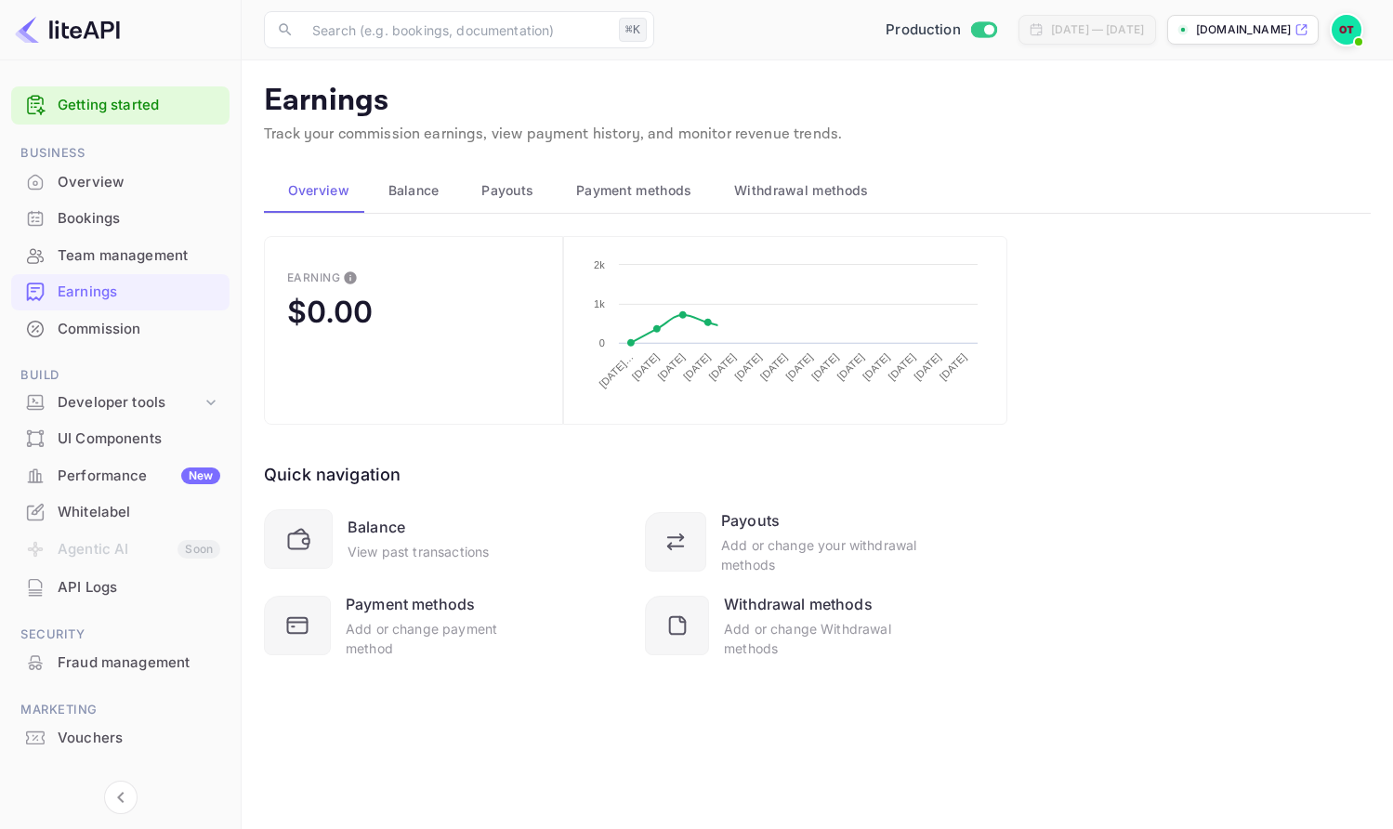
click at [512, 175] on button "Payouts" at bounding box center [505, 190] width 95 height 45
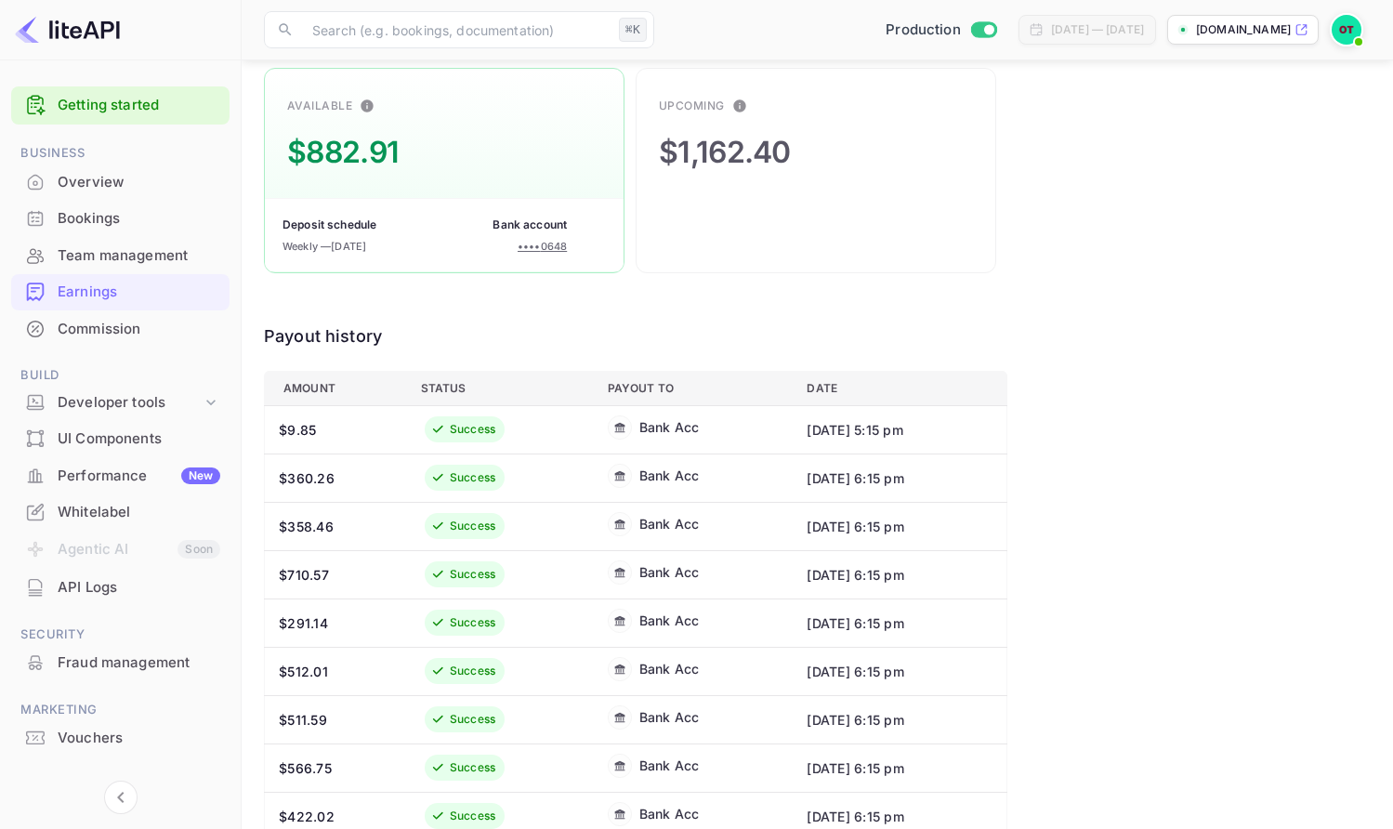
scroll to position [166, 0]
click at [792, 386] on th "Date" at bounding box center [899, 390] width 215 height 34
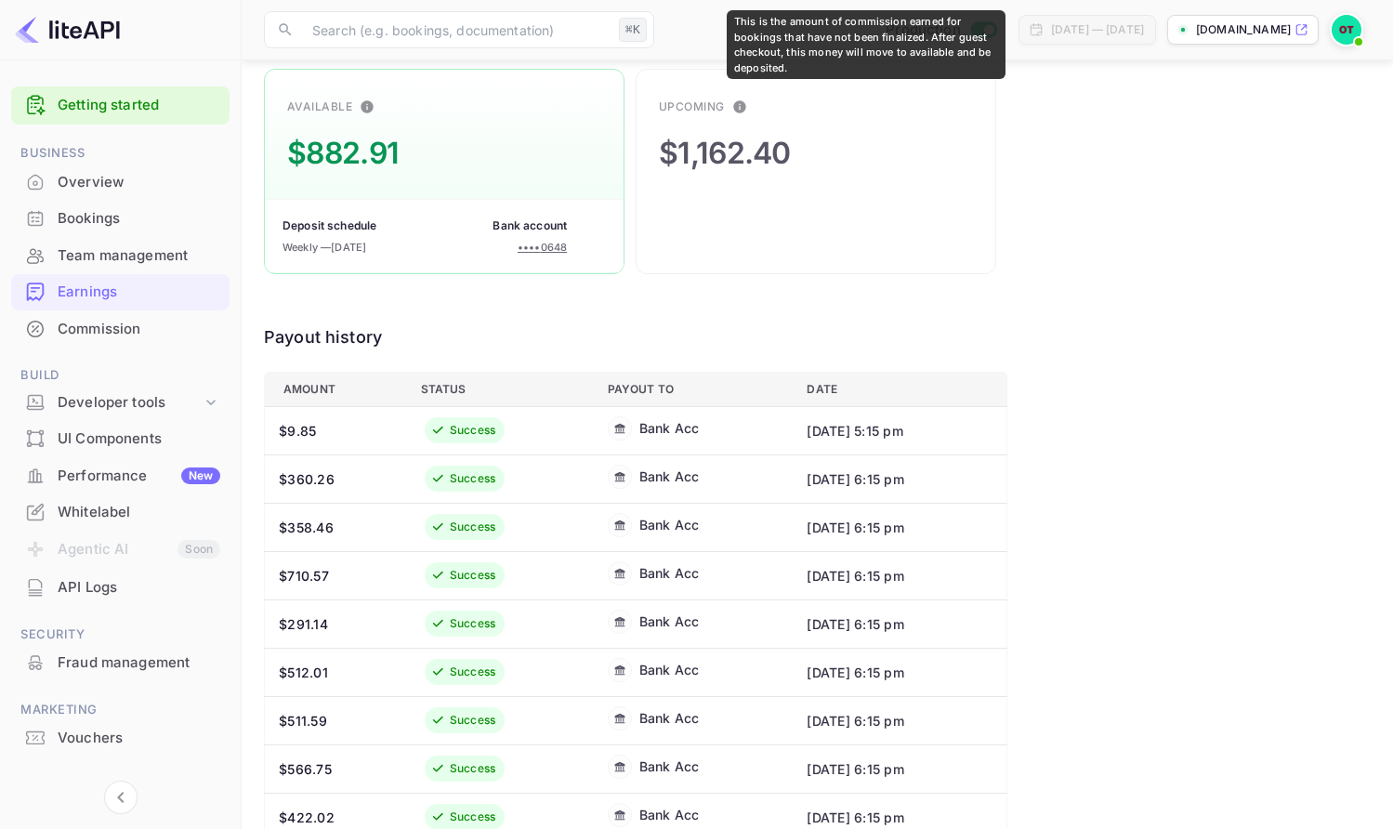
click at [742, 108] on icon "This is the amount of commission earned for bookings that have not been finaliz…" at bounding box center [739, 106] width 12 height 12
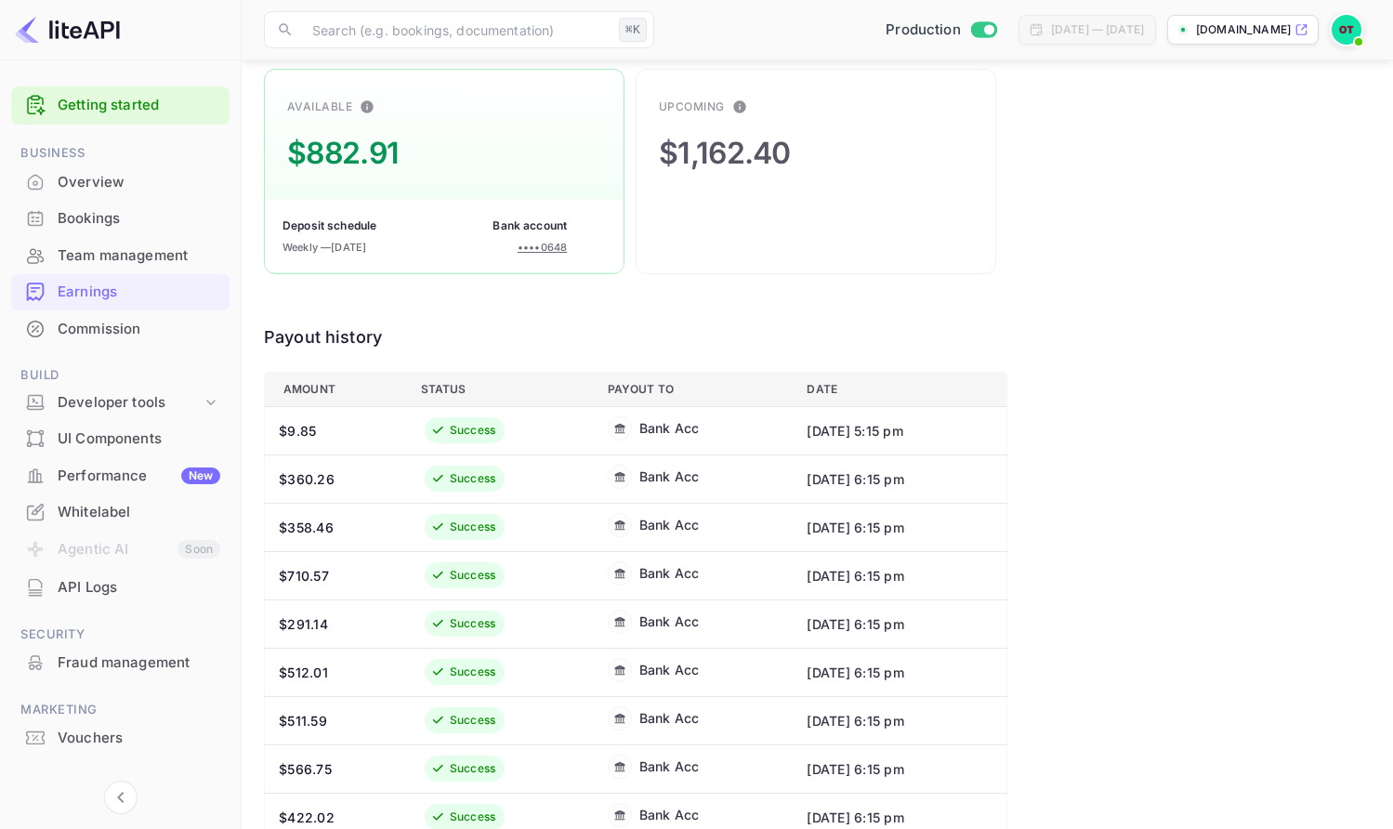
click at [1076, 545] on div "Available $882.91 Deposit schedule Weekly — August 18, 2025 Bank account •••• 0…" at bounding box center [817, 576] width 1107 height 1015
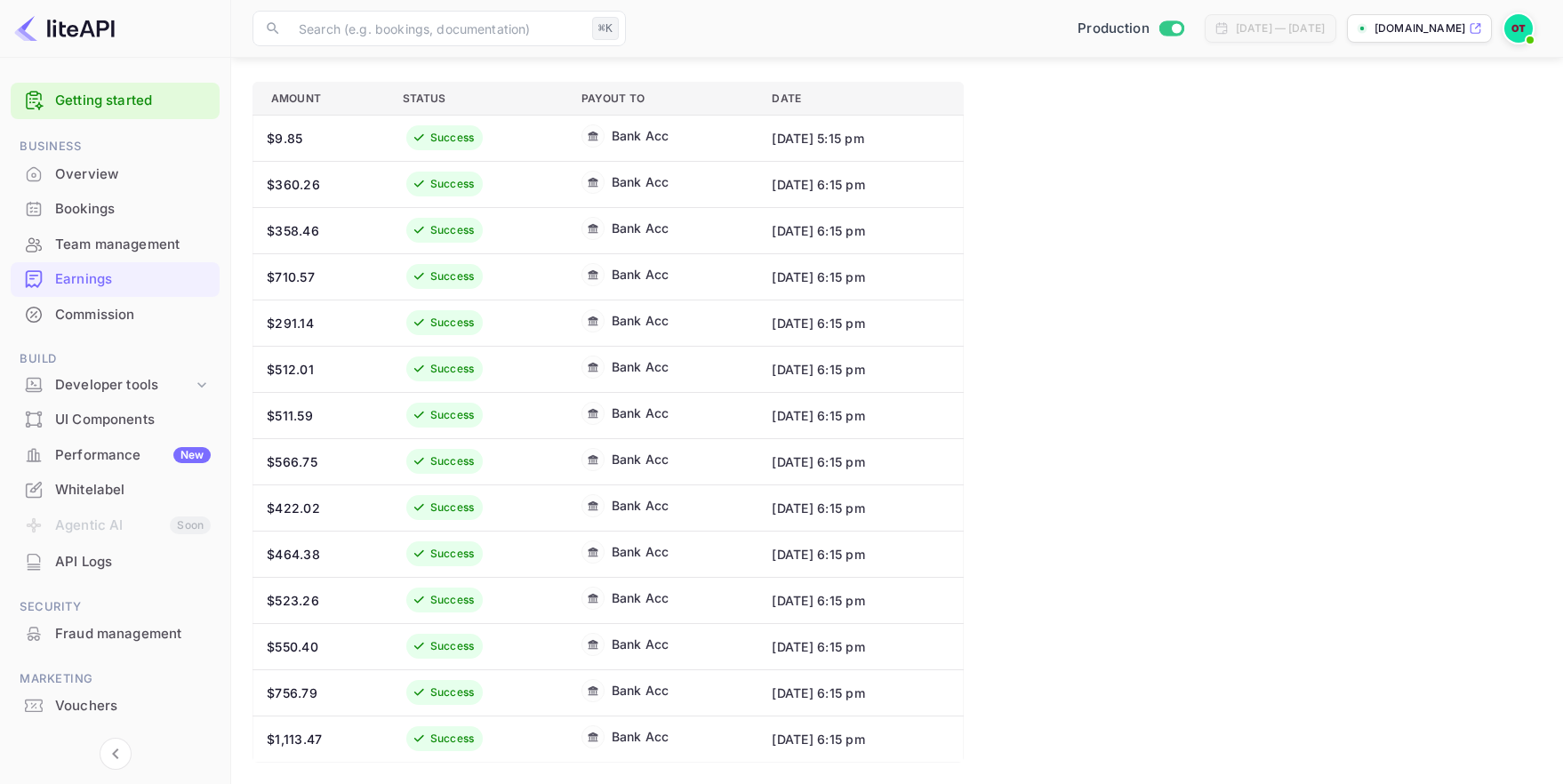
scroll to position [0, 0]
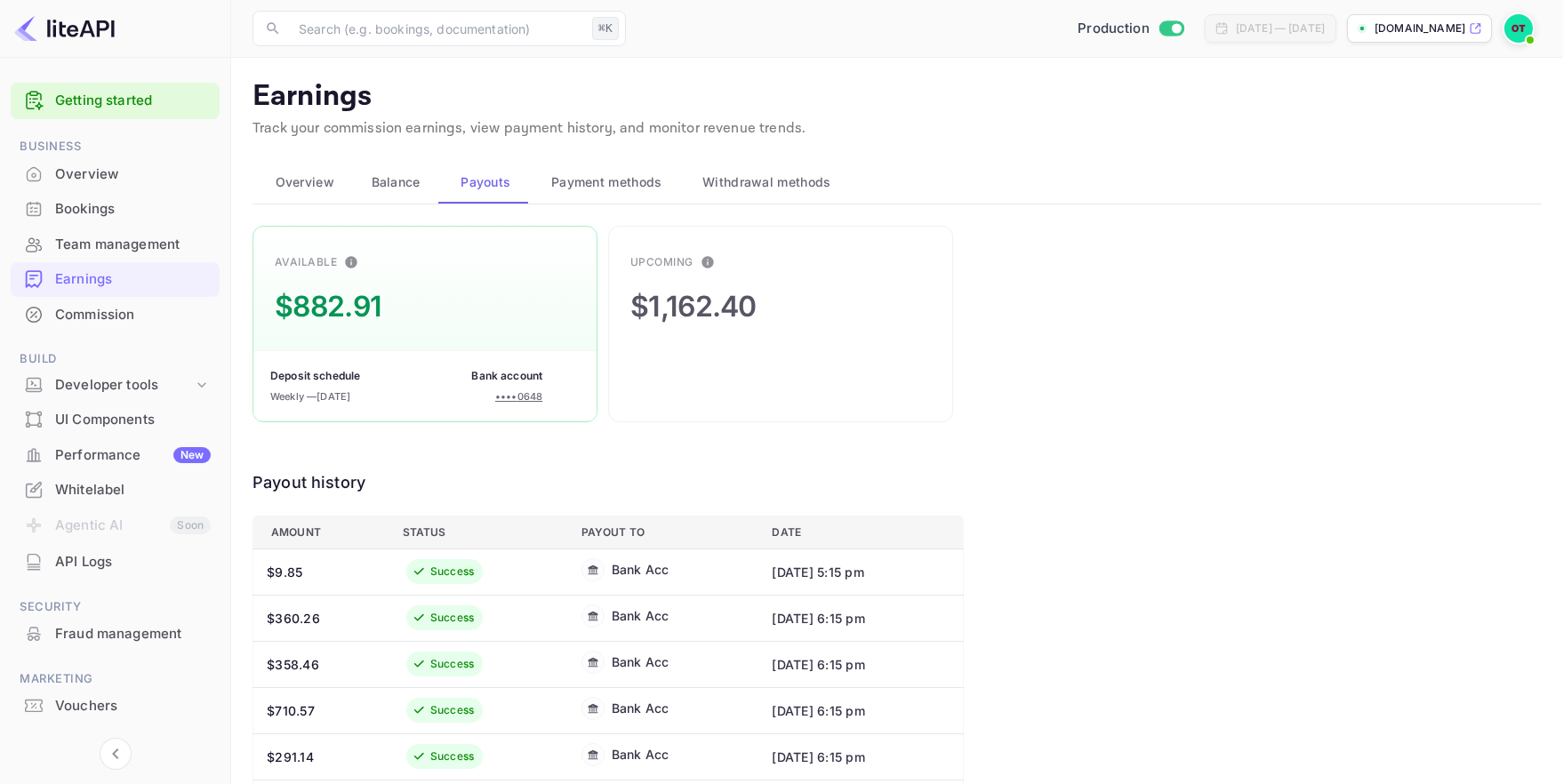
click at [733, 182] on span "Withdrawal methods" at bounding box center [766, 182] width 128 height 21
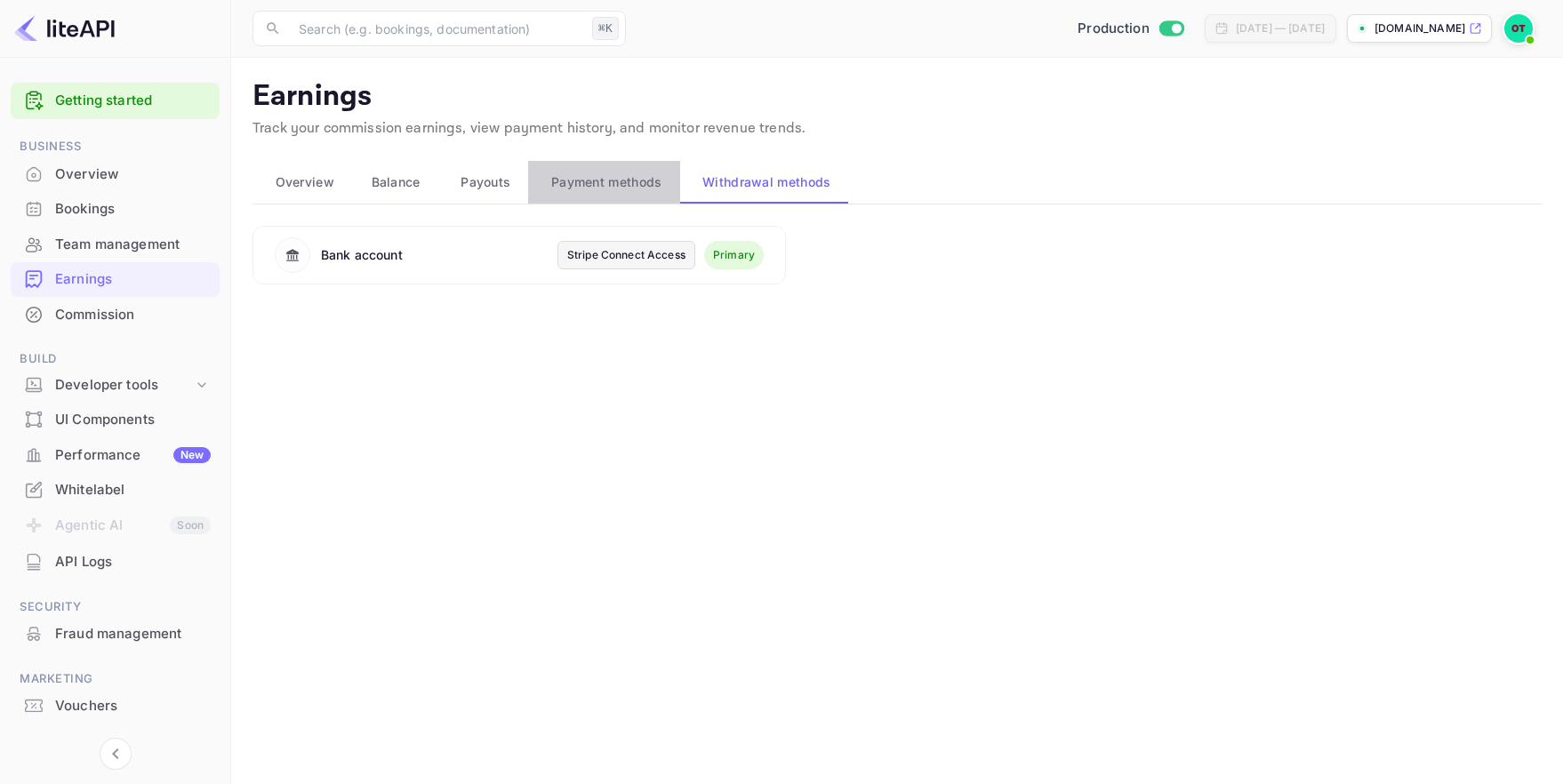
click at [628, 191] on span "Payment methods" at bounding box center [606, 182] width 111 height 21
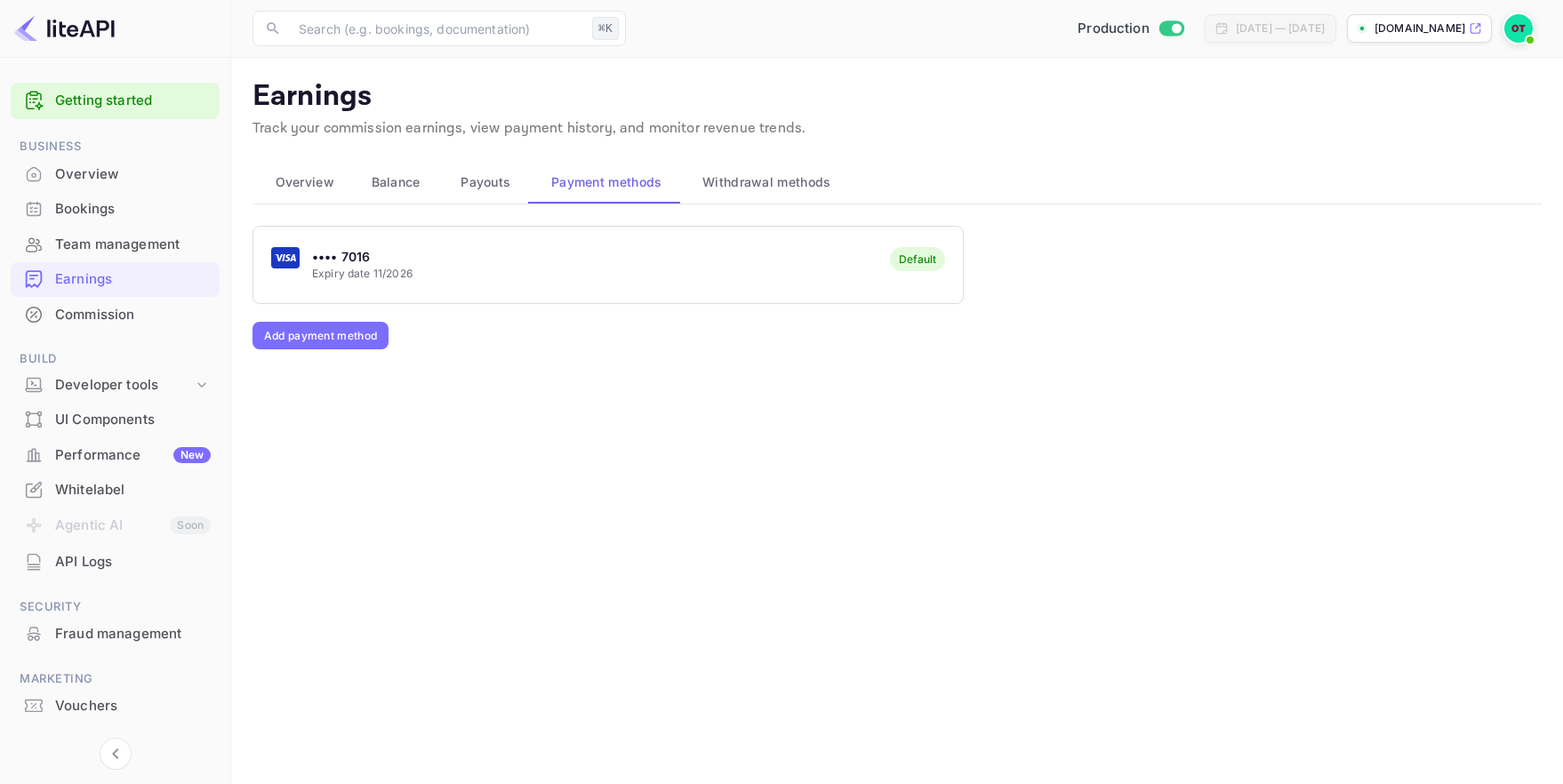
click at [476, 189] on span "Payouts" at bounding box center [485, 182] width 50 height 21
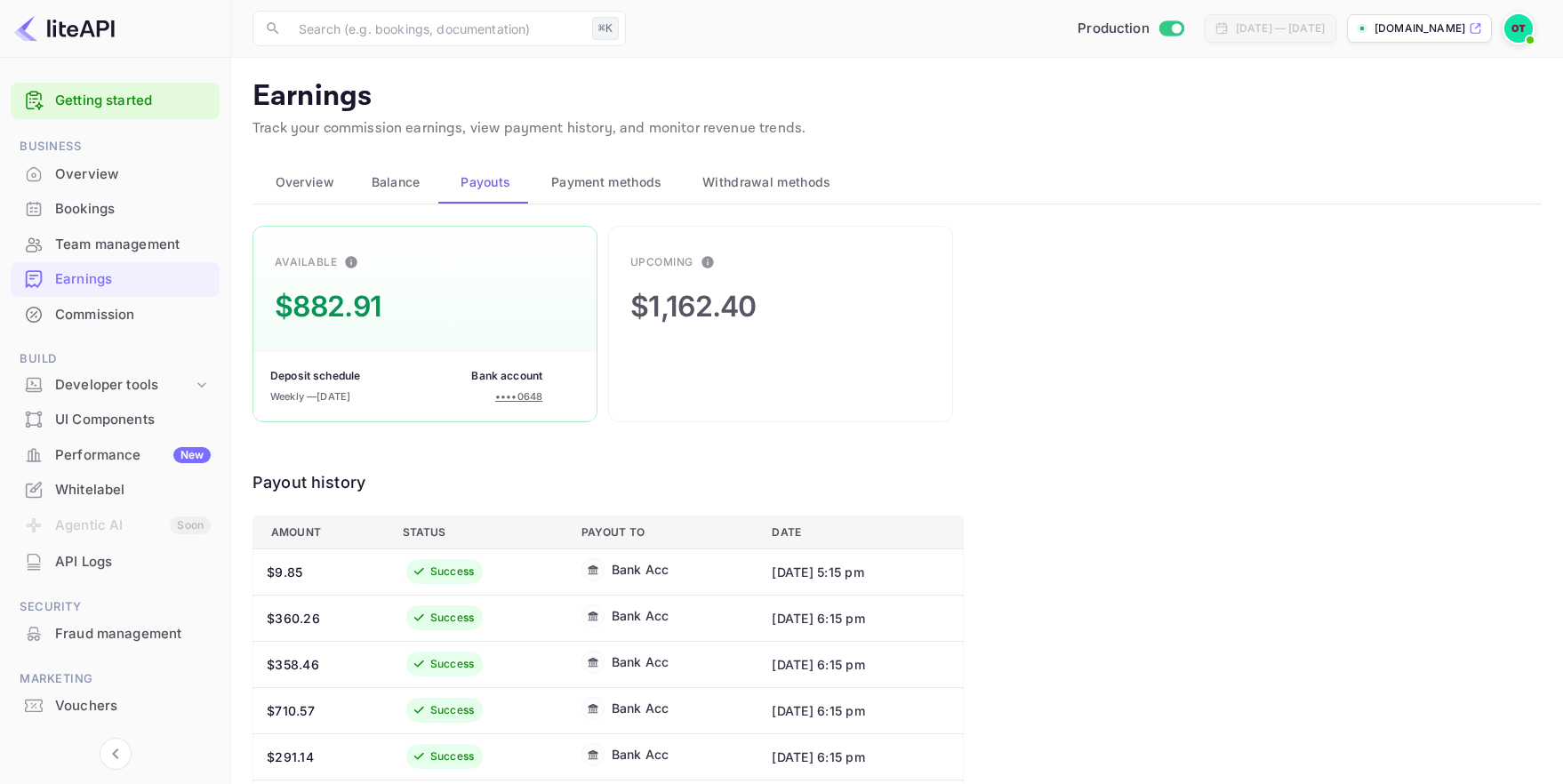
click at [378, 170] on button "Balance" at bounding box center [393, 182] width 90 height 43
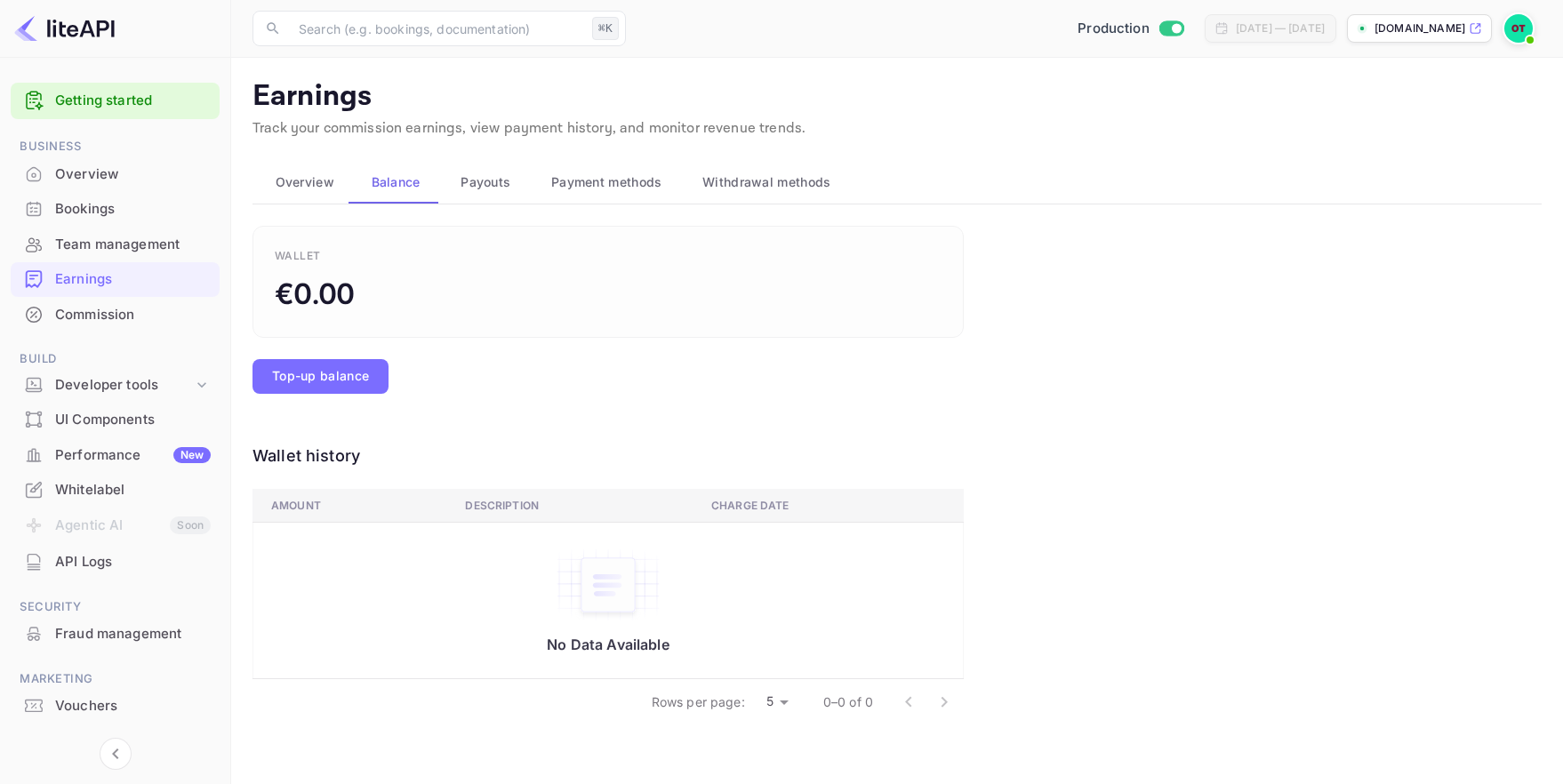
click at [478, 180] on span "Payouts" at bounding box center [485, 182] width 50 height 21
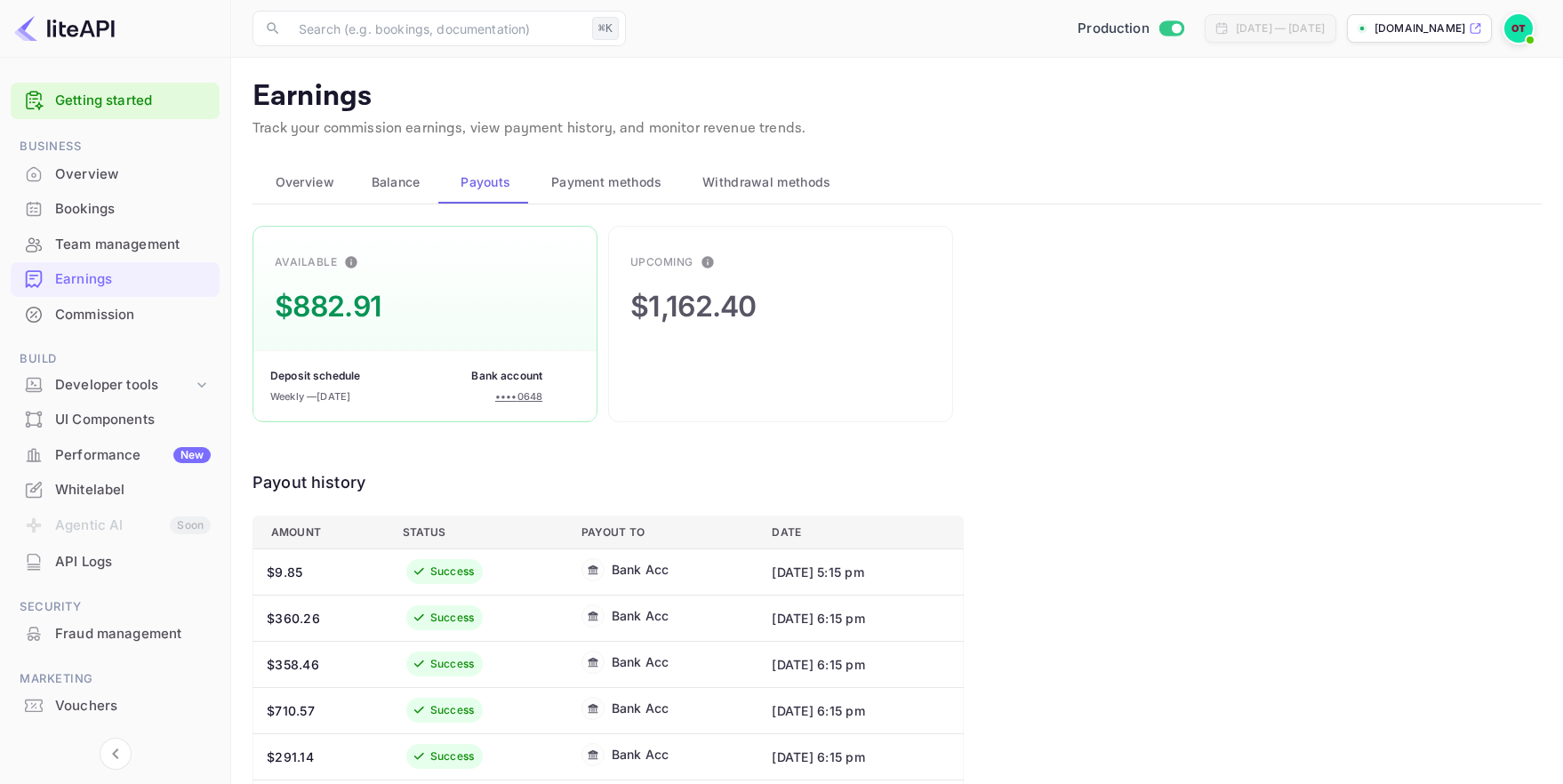
click at [1244, 320] on div "Available $882.91 Deposit schedule Weekly — August 18, 2025 Bank account •••• 0…" at bounding box center [897, 710] width 1289 height 970
click at [1179, 307] on div "Available $882.91 Deposit schedule Weekly — August 18, 2025 Bank account •••• 0…" at bounding box center [897, 710] width 1289 height 970
click at [1152, 384] on div "Available $882.91 Deposit schedule Weekly — August 18, 2025 Bank account •••• 0…" at bounding box center [897, 710] width 1289 height 970
click at [1123, 549] on div "Available $882.91 Deposit schedule Weekly — August 18, 2025 Bank account •••• 0…" at bounding box center [897, 710] width 1289 height 970
click at [94, 320] on div "Commission" at bounding box center [133, 315] width 156 height 20
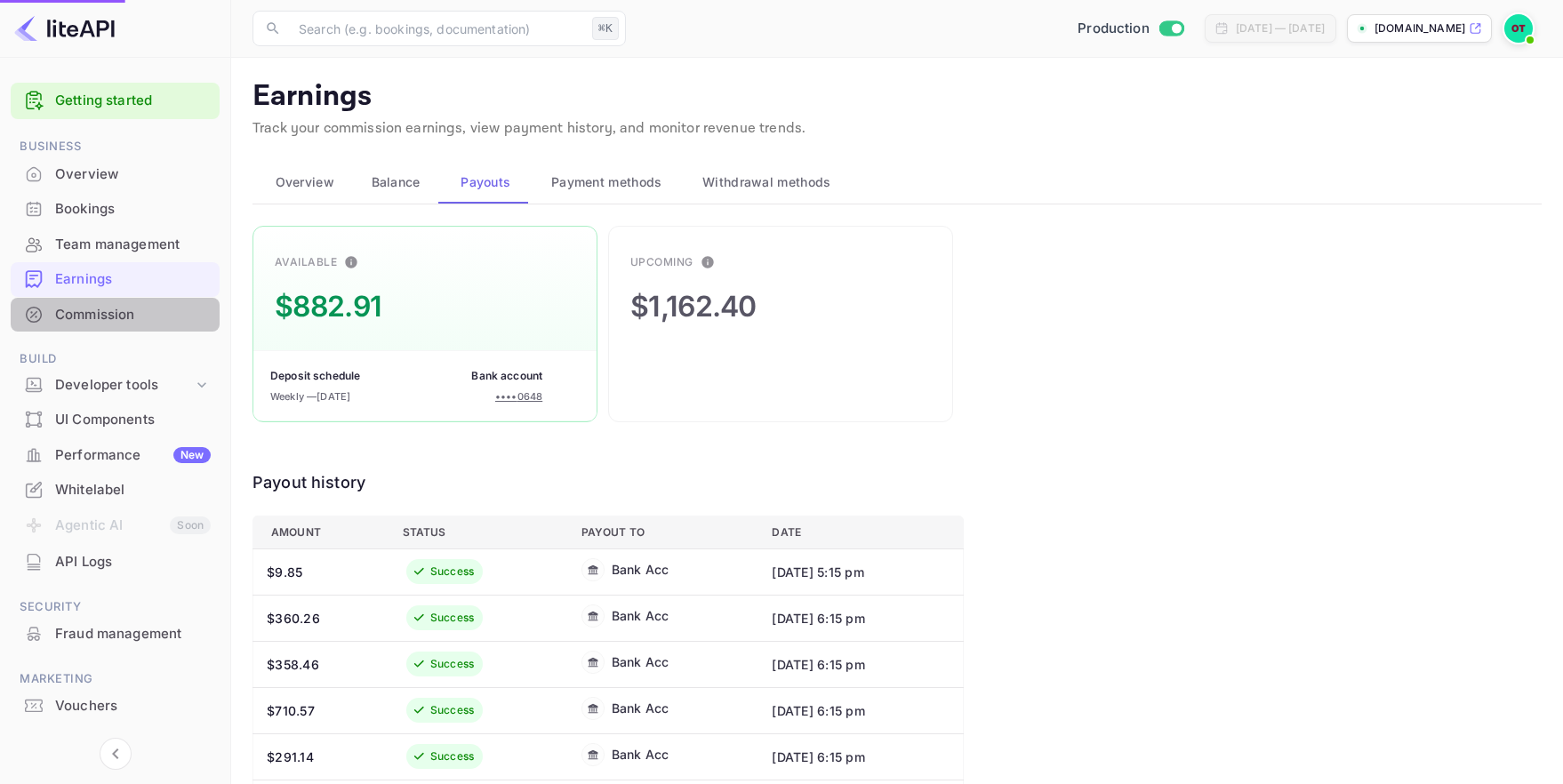
click at [106, 317] on div "Commission" at bounding box center [133, 315] width 156 height 20
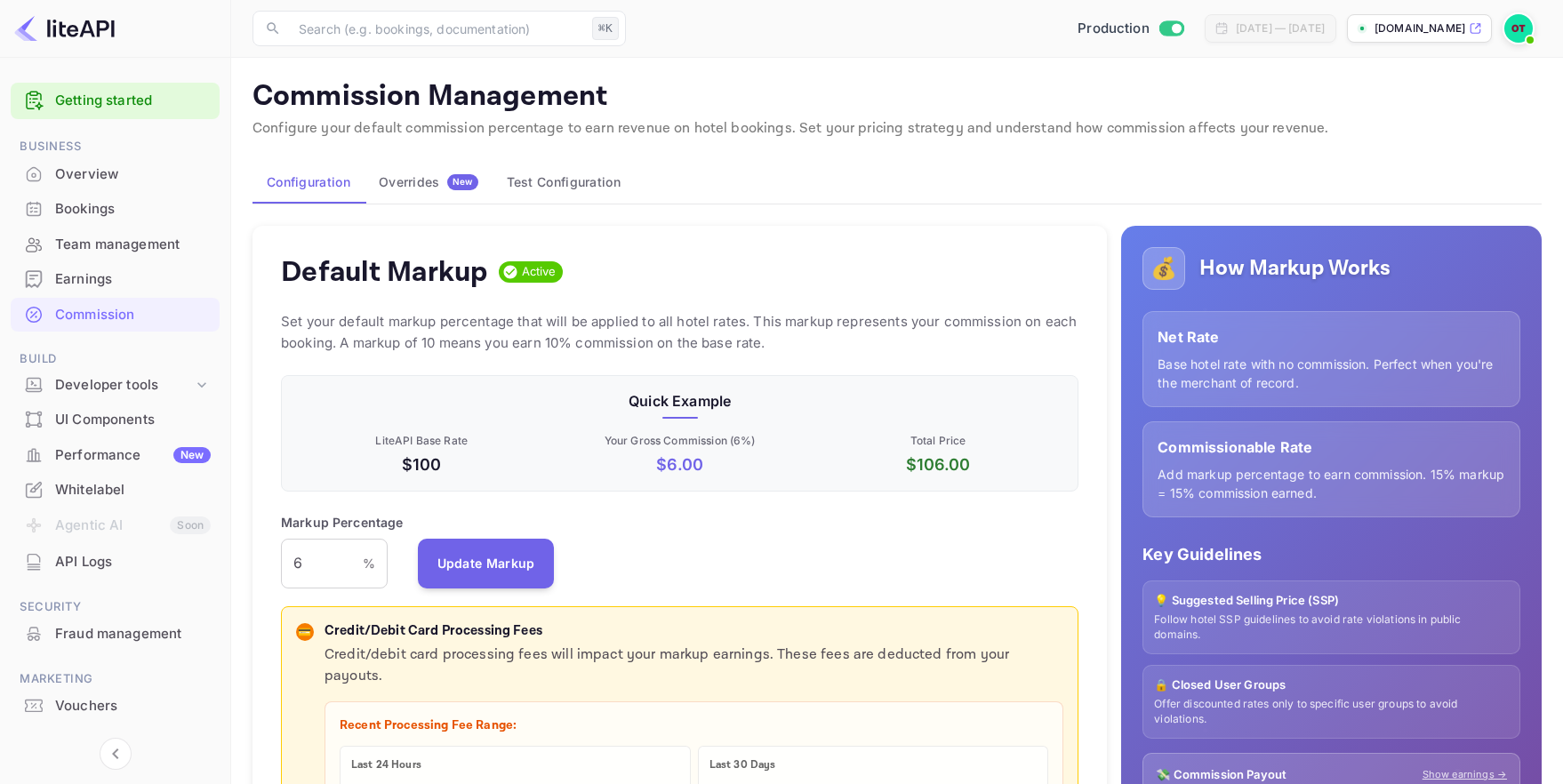
scroll to position [316, 799]
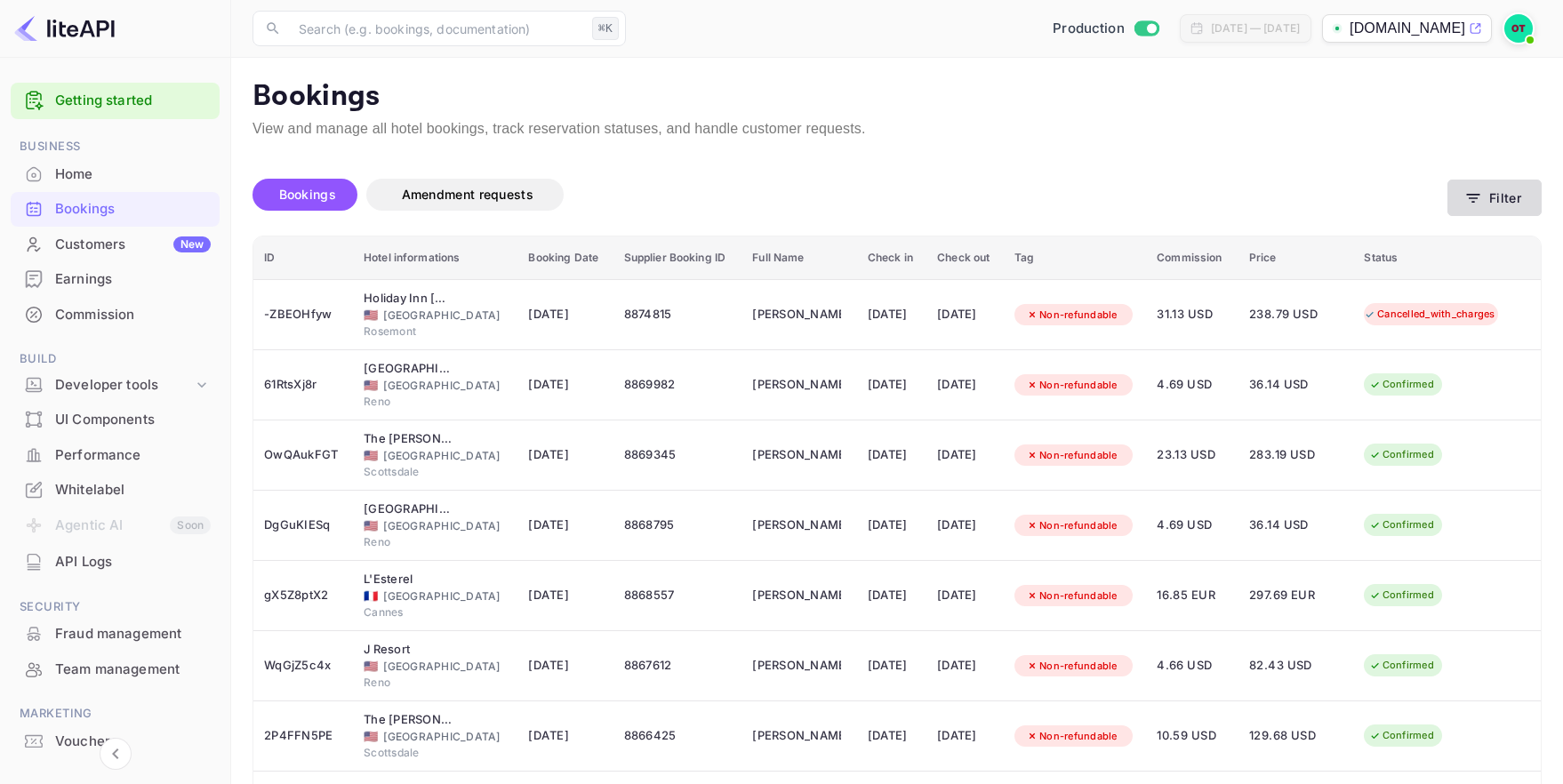
click at [1466, 197] on icon "button" at bounding box center [1473, 198] width 18 height 18
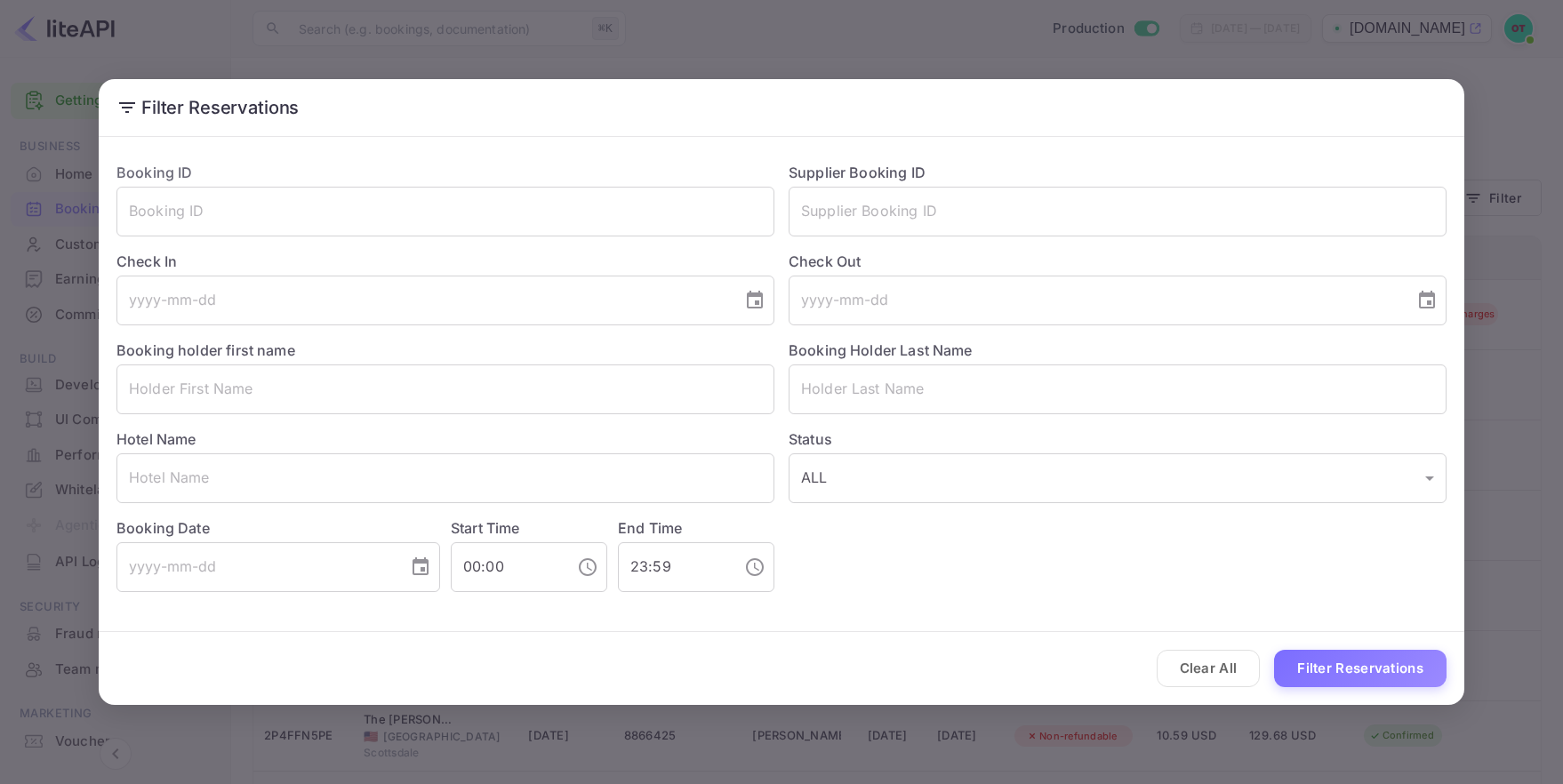
click at [1230, 643] on div "Clear All Filter Reservations" at bounding box center [781, 668] width 1365 height 74
click at [1230, 654] on button "Clear All" at bounding box center [1208, 668] width 104 height 38
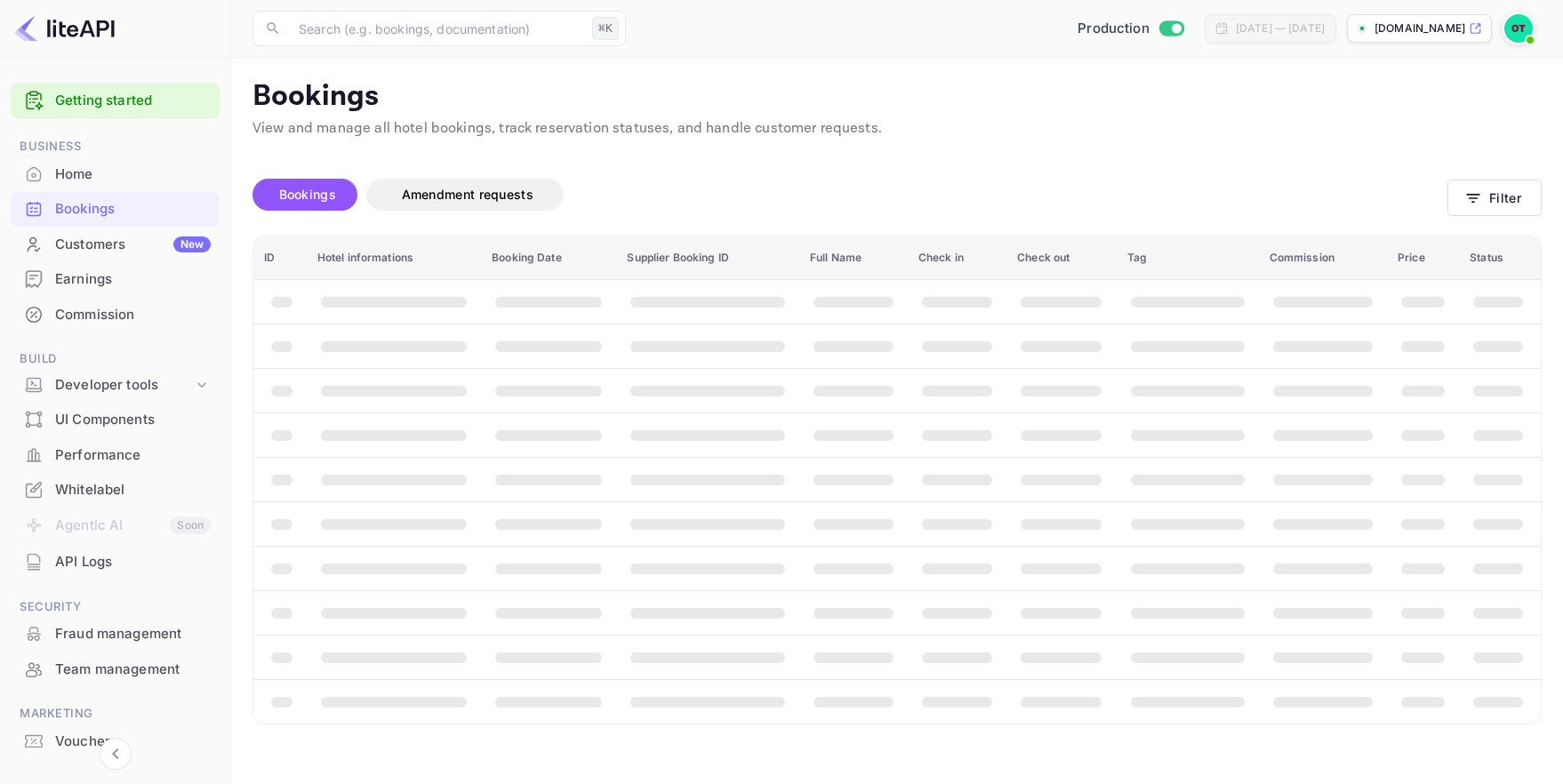
click at [773, 187] on div "Bookings Amendment requests" at bounding box center [849, 194] width 1195 height 32
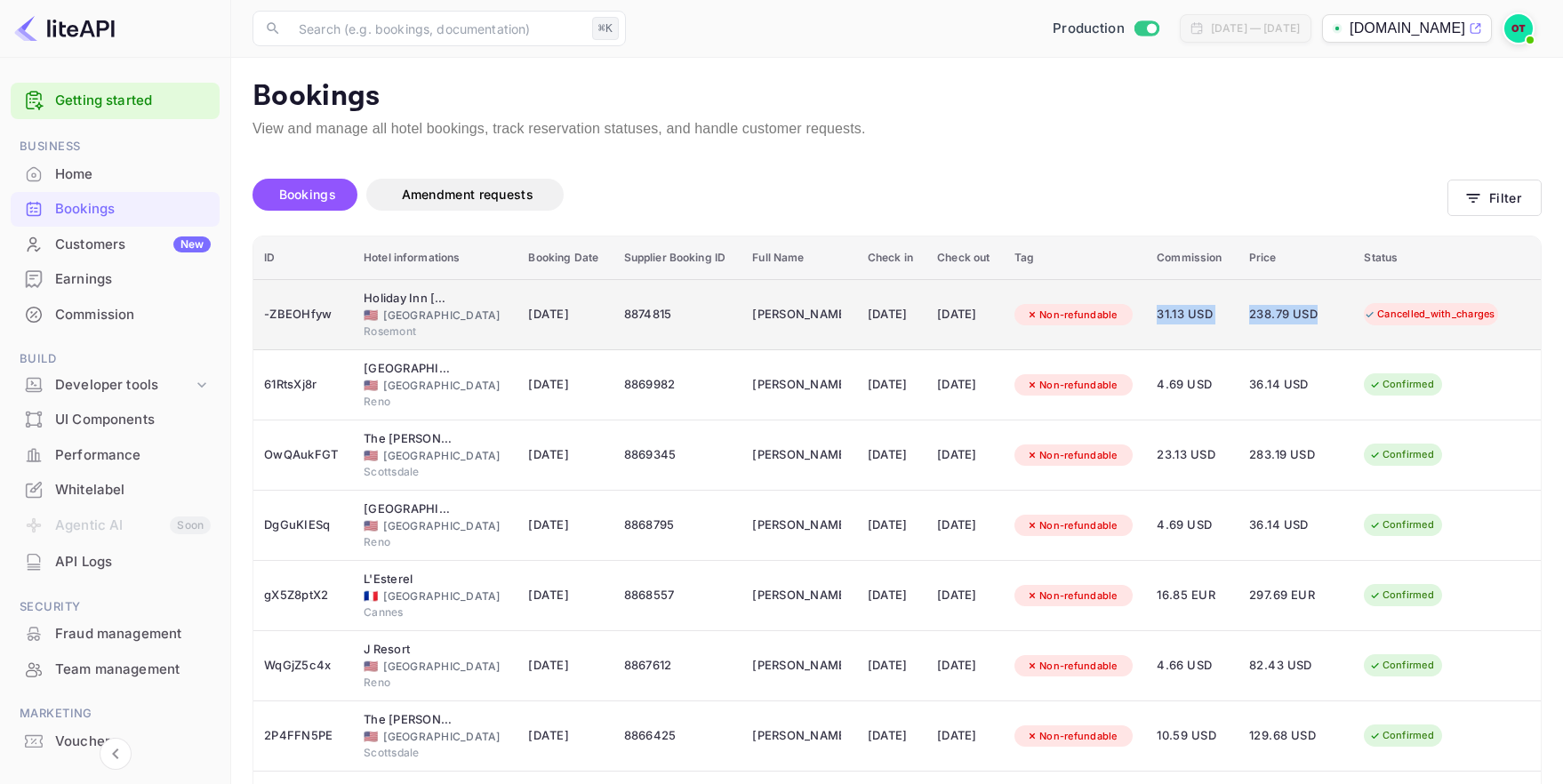
drag, startPoint x: 1176, startPoint y: 315, endPoint x: 1328, endPoint y: 320, distance: 152.1
click at [1328, 320] on tr "-ZBEOHfyw Holiday Inn Chicago O'Hare - Rosemont 🇺🇸 United States of America Ros…" at bounding box center [897, 315] width 1288 height 71
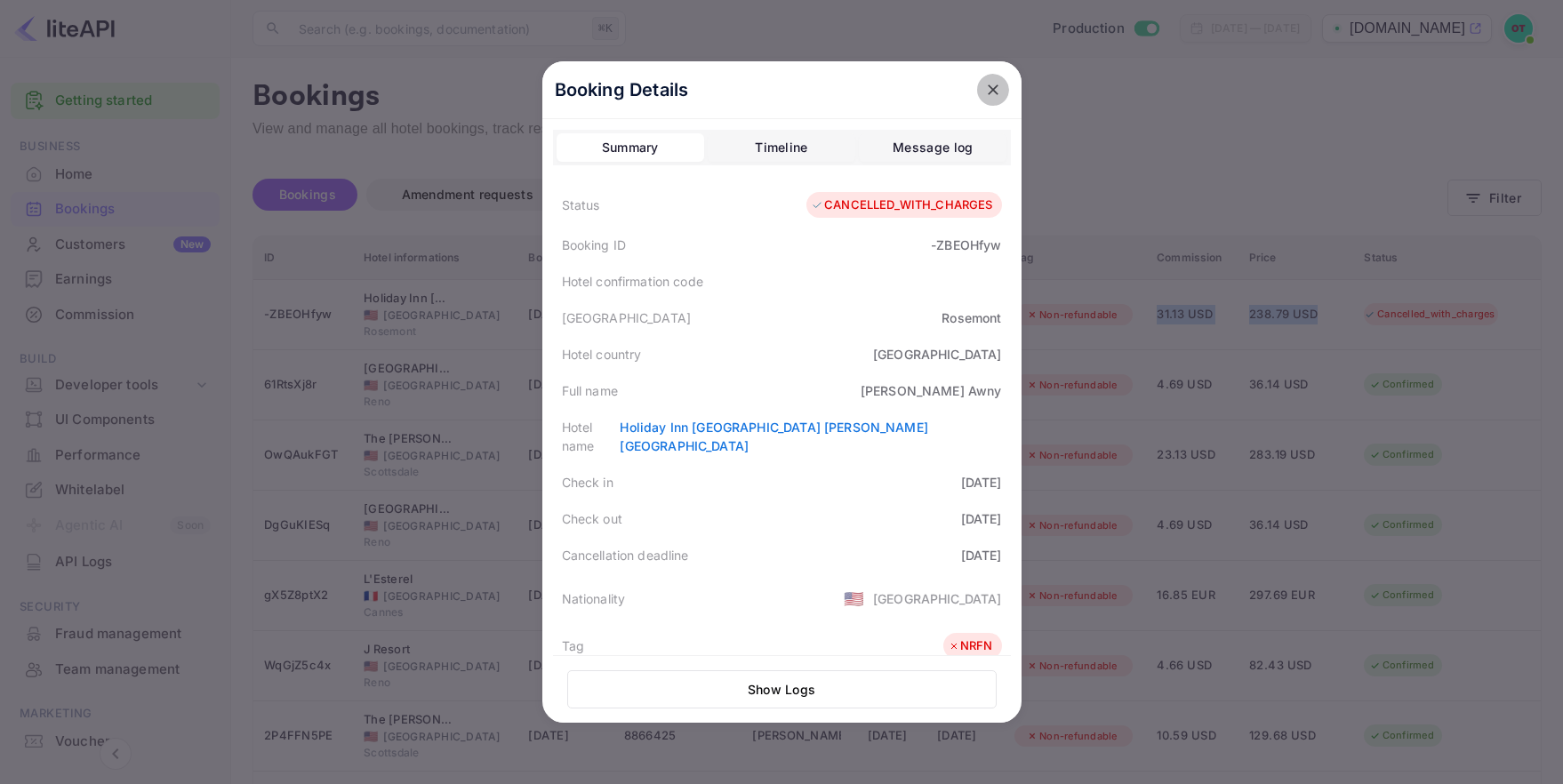
click at [988, 95] on icon "close" at bounding box center [993, 89] width 11 height 11
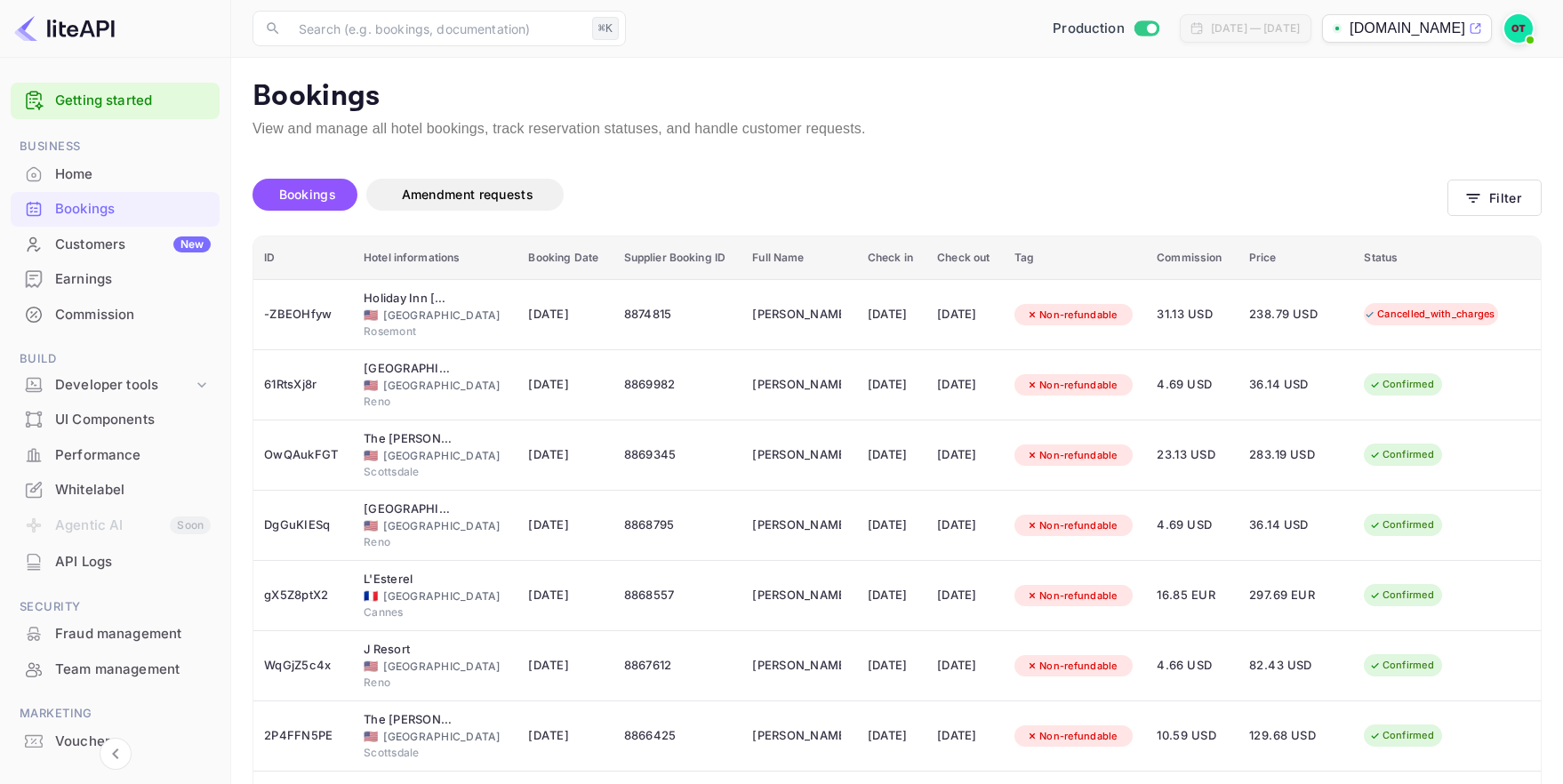
click at [1260, 150] on div "Unsaved Changes Bookings Amendment requests Filter ID Hotel informations Bookin…" at bounding box center [887, 591] width 1310 height 904
click at [1284, 170] on div "Bookings Amendment requests" at bounding box center [849, 198] width 1195 height 75
click at [1214, 128] on p "View and manage all hotel bookings, track reservation statuses, and handle cust…" at bounding box center [897, 129] width 1289 height 21
click at [1266, 186] on div "Bookings Amendment requests" at bounding box center [849, 194] width 1195 height 32
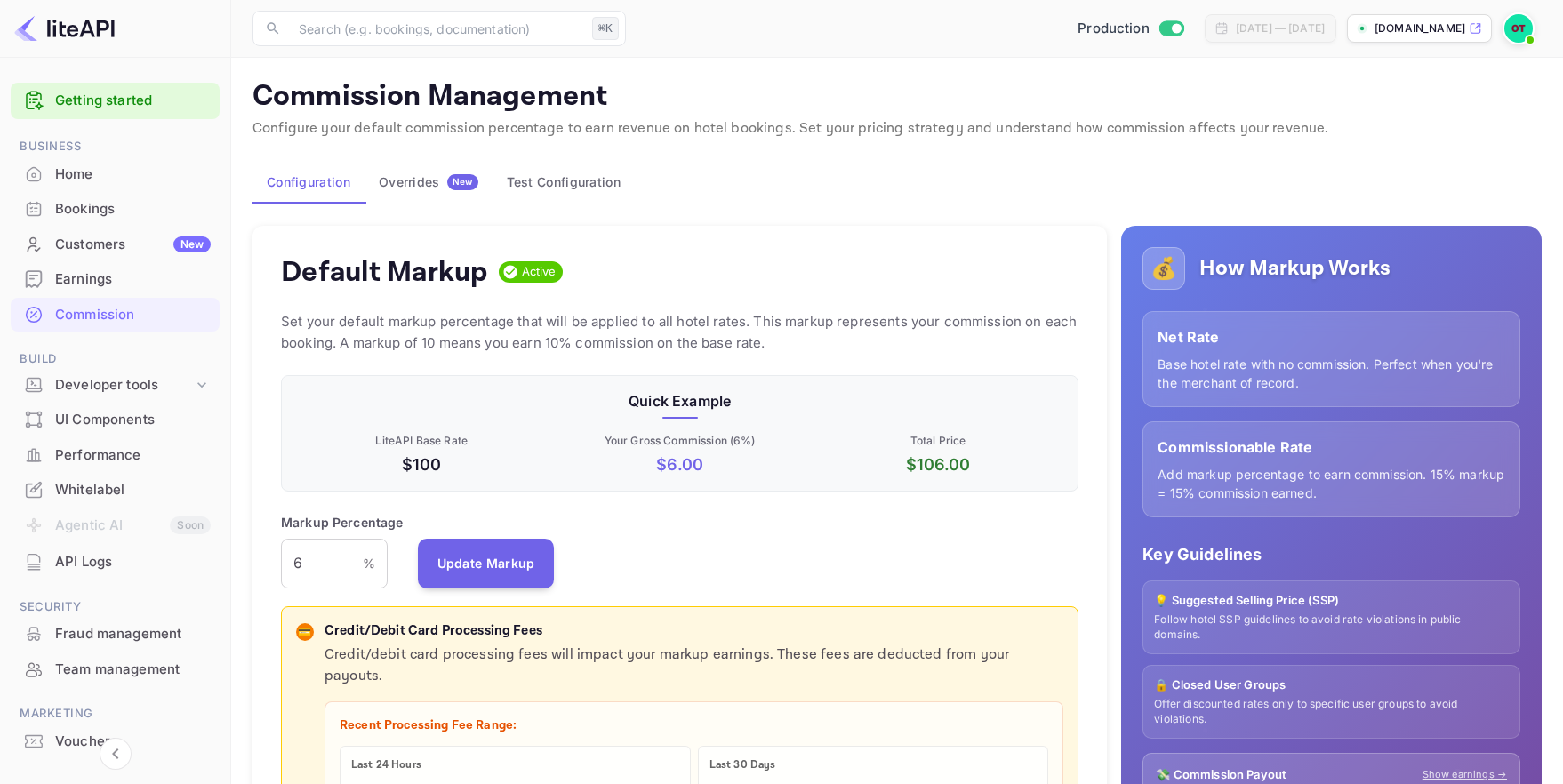
click at [992, 543] on div "Markup Percentage 6 % ​ Update Markup" at bounding box center [680, 550] width 798 height 76
click at [980, 298] on div "Default Markup Active Set your default markup percentage that will be applied t…" at bounding box center [679, 667] width 854 height 884
click at [1062, 267] on div "Default Markup Active" at bounding box center [680, 272] width 798 height 35
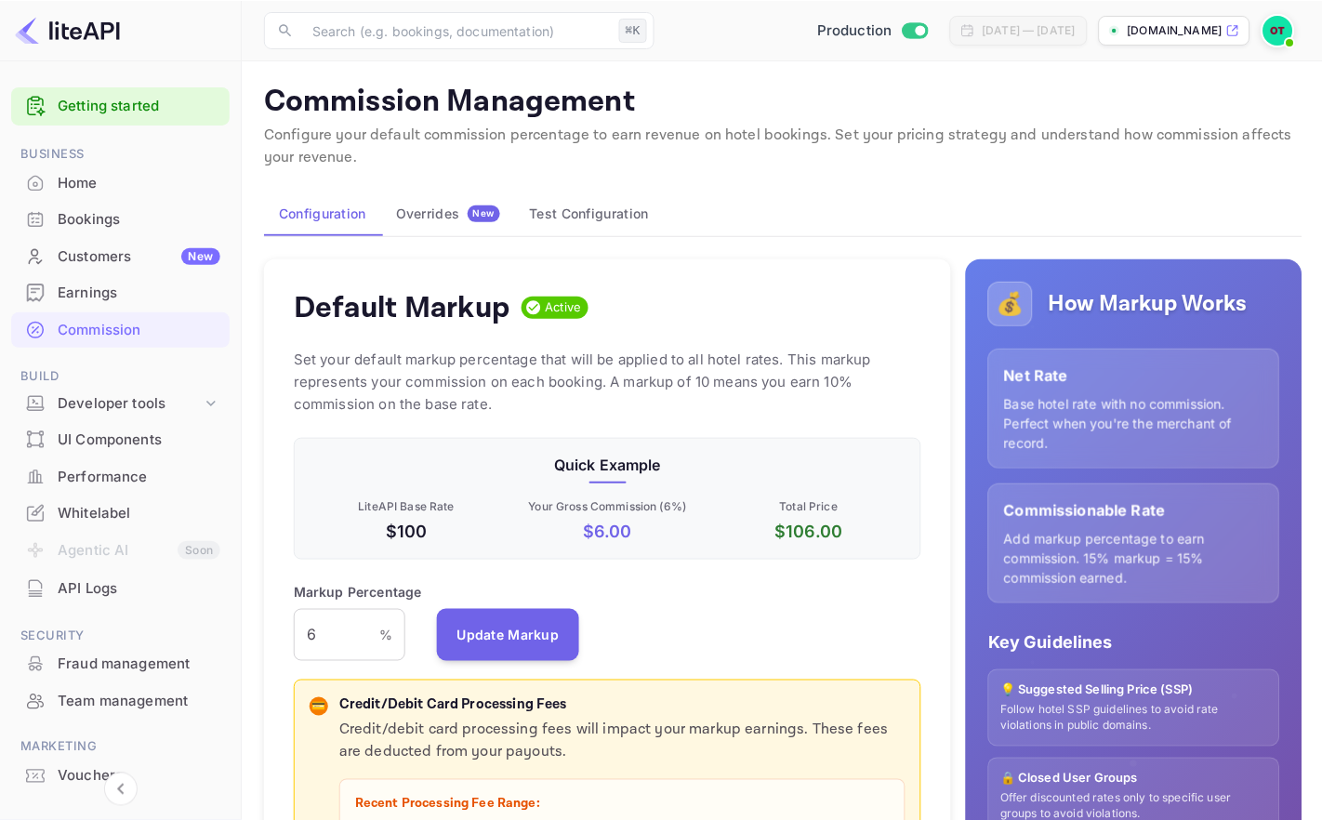
scroll to position [330, 626]
